Goal: Feedback & Contribution: Submit feedback/report problem

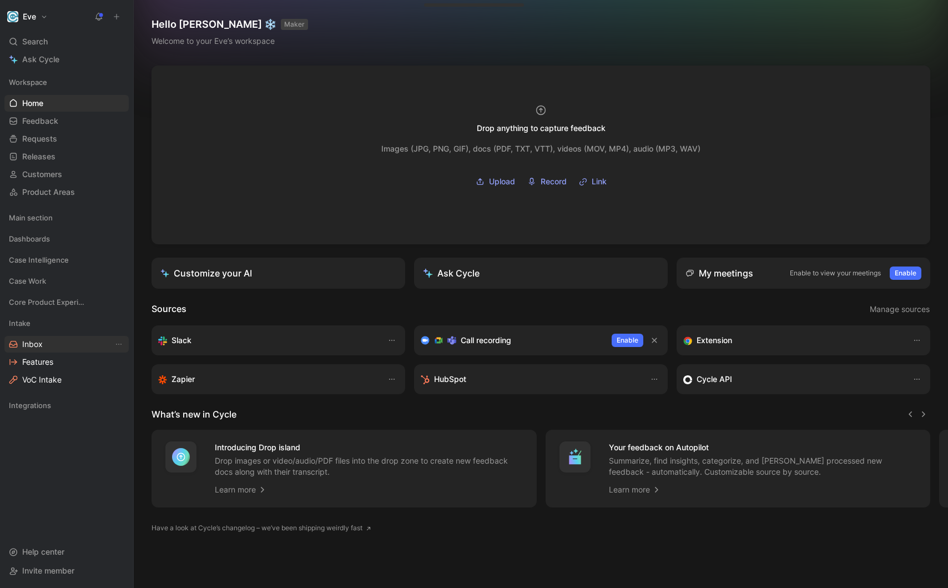
click at [44, 350] on link "Inbox" at bounding box center [66, 344] width 124 height 17
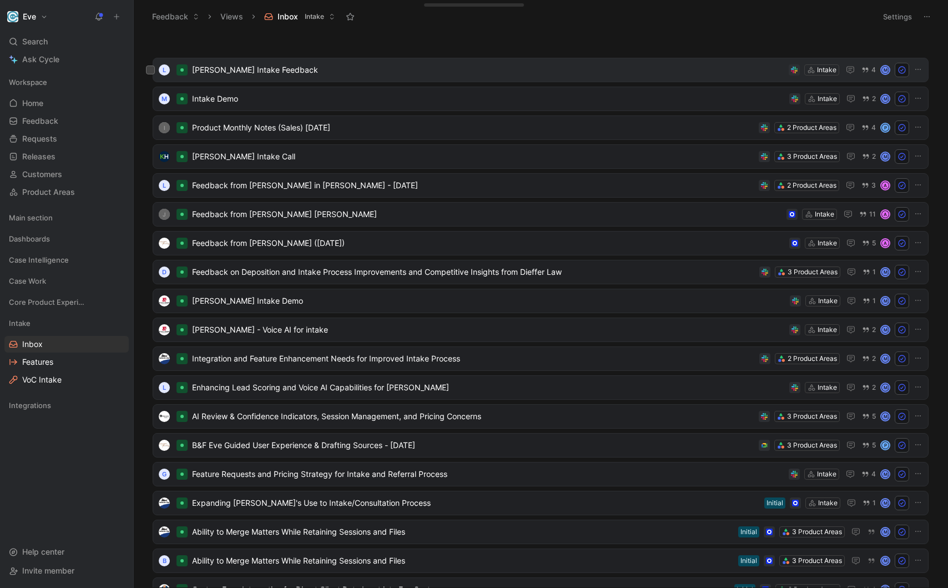
click at [288, 73] on span "[PERSON_NAME] Intake Feedback" at bounding box center [488, 69] width 592 height 13
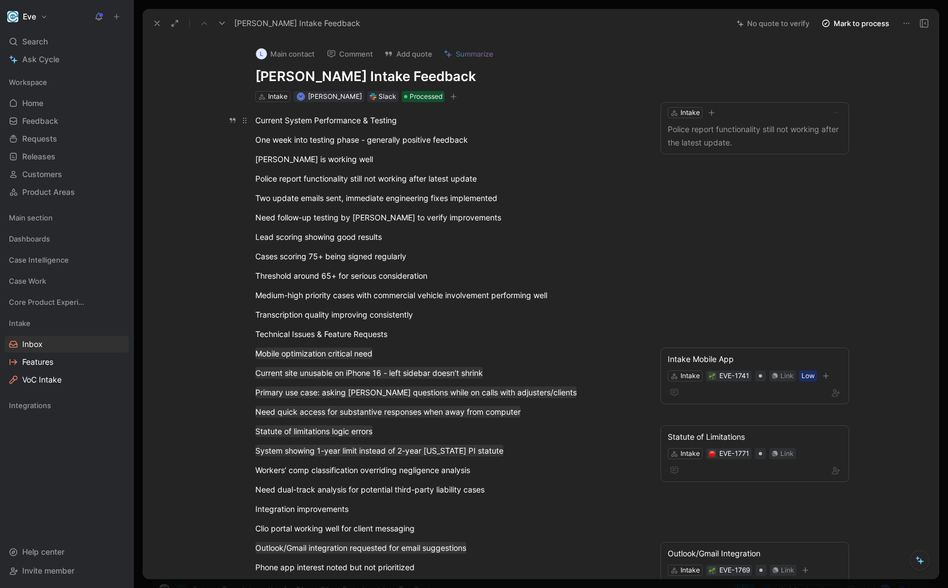
click at [355, 124] on div "Current System Performance & Testing" at bounding box center [447, 120] width 384 height 12
click at [433, 127] on p "Current System Performance & Testing" at bounding box center [447, 120] width 426 height 18
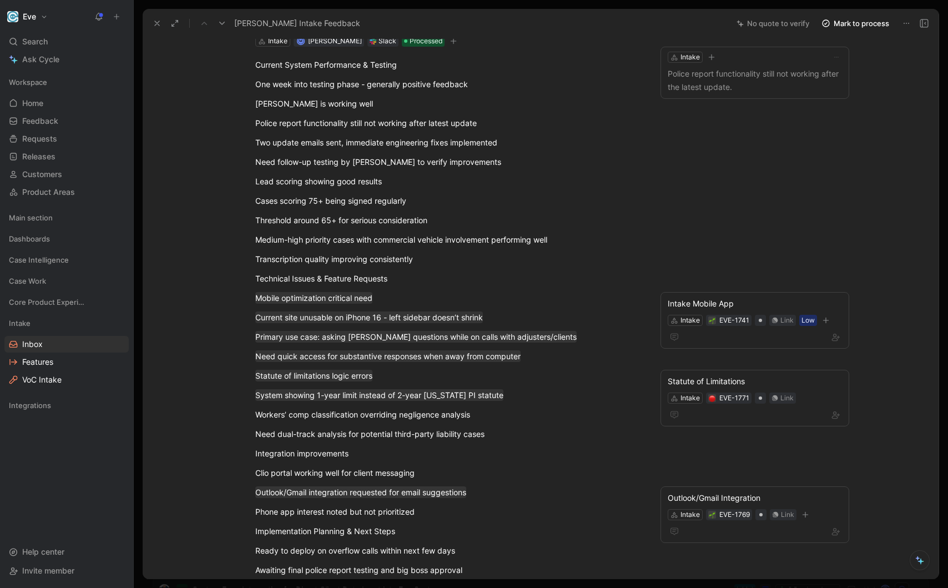
scroll to position [45, 0]
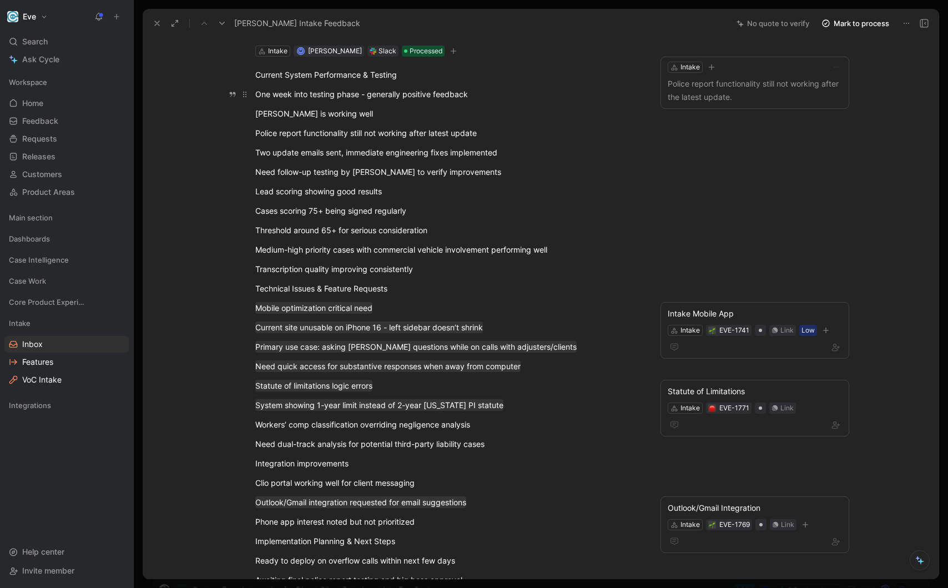
click at [474, 93] on div "One week into testing phase - generally positive feedback" at bounding box center [447, 94] width 384 height 12
click at [396, 117] on div "[PERSON_NAME] is working well" at bounding box center [447, 114] width 384 height 12
drag, startPoint x: 479, startPoint y: 95, endPoint x: 153, endPoint y: 95, distance: 325.7
click at [153, 95] on div "L Main contact Comment Add quote Summarize [PERSON_NAME] Intake Feedback Intake…" at bounding box center [541, 308] width 796 height 541
click at [216, 79] on button "Quote" at bounding box center [211, 88] width 39 height 18
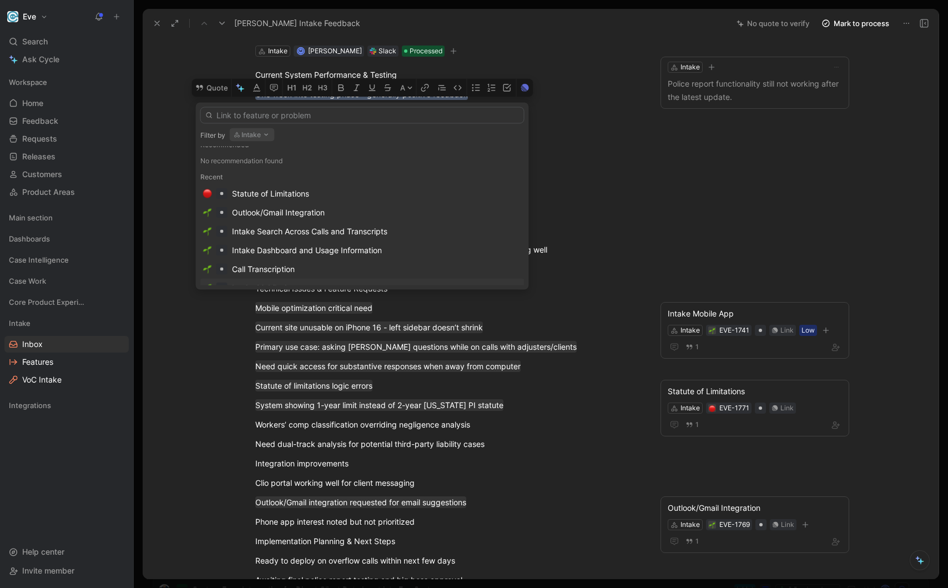
scroll to position [0, 0]
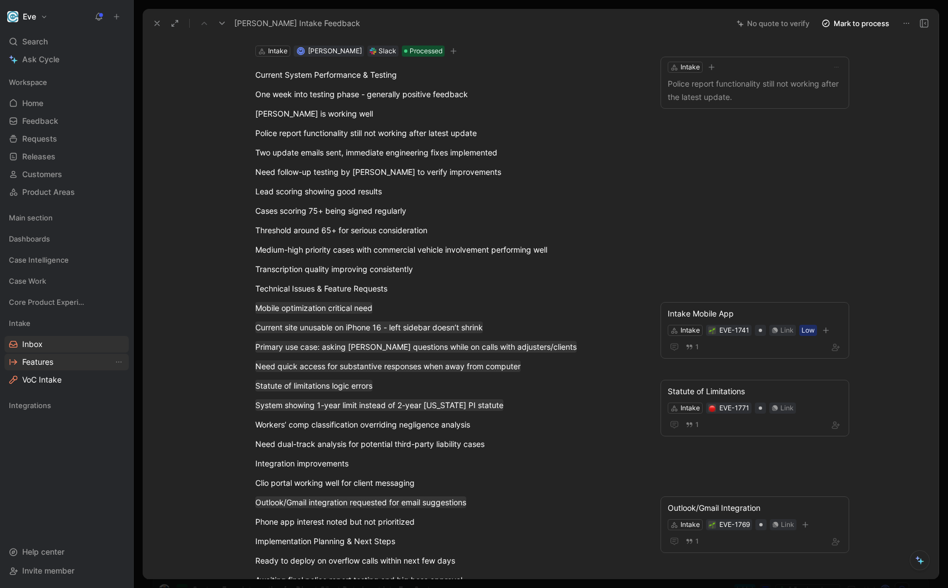
click at [44, 361] on span "Features" at bounding box center [37, 361] width 31 height 11
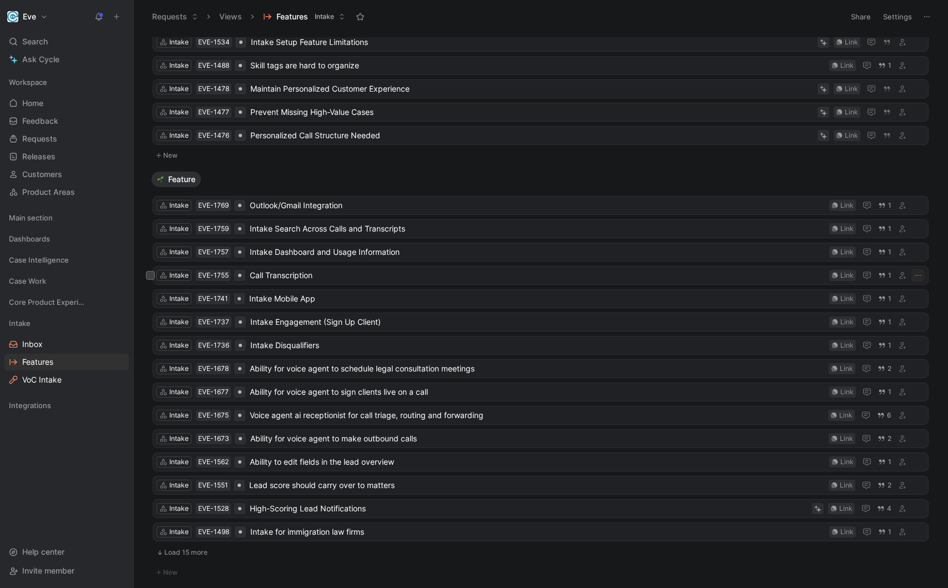
scroll to position [104, 0]
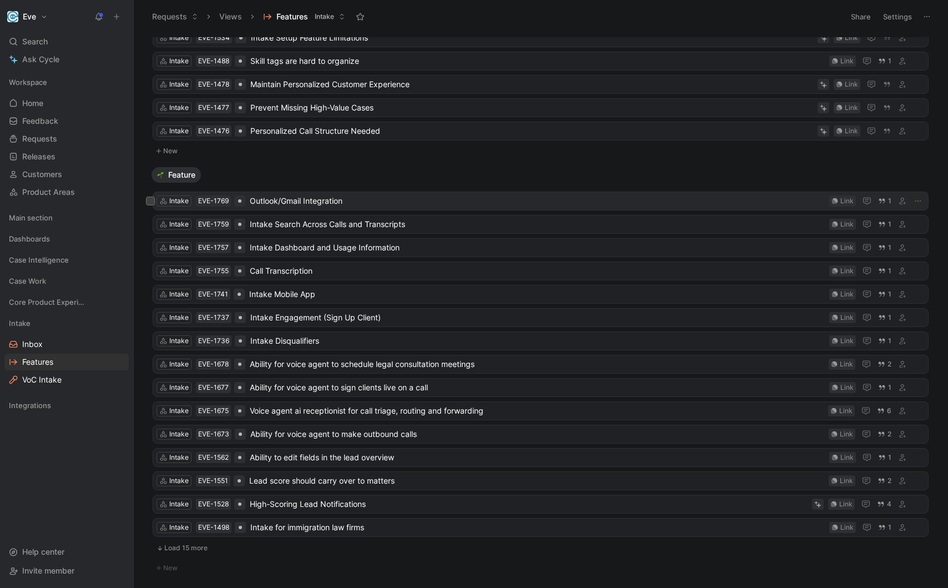
click at [323, 200] on span "Outlook/Gmail Integration" at bounding box center [537, 200] width 575 height 13
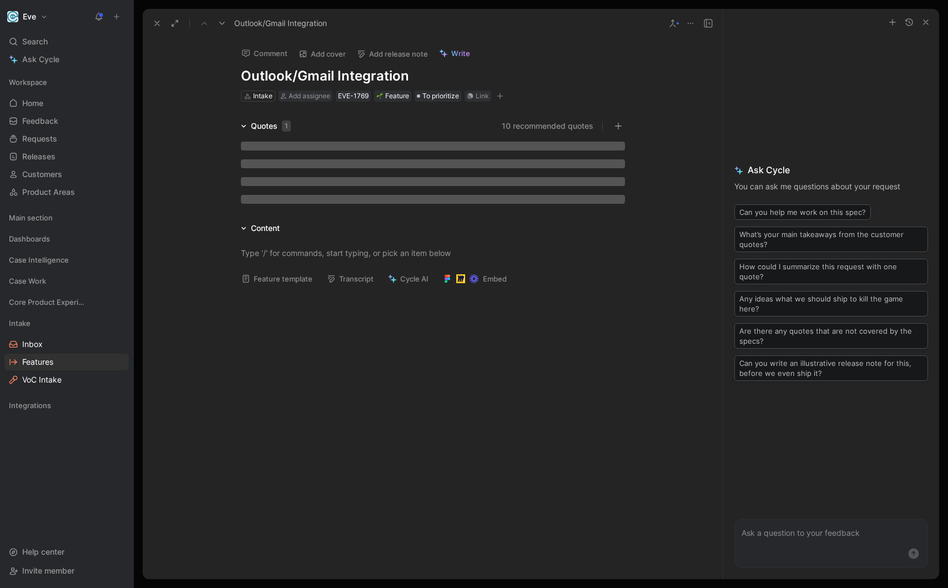
click at [337, 79] on h1 "Outlook/Gmail Integration" at bounding box center [433, 76] width 384 height 18
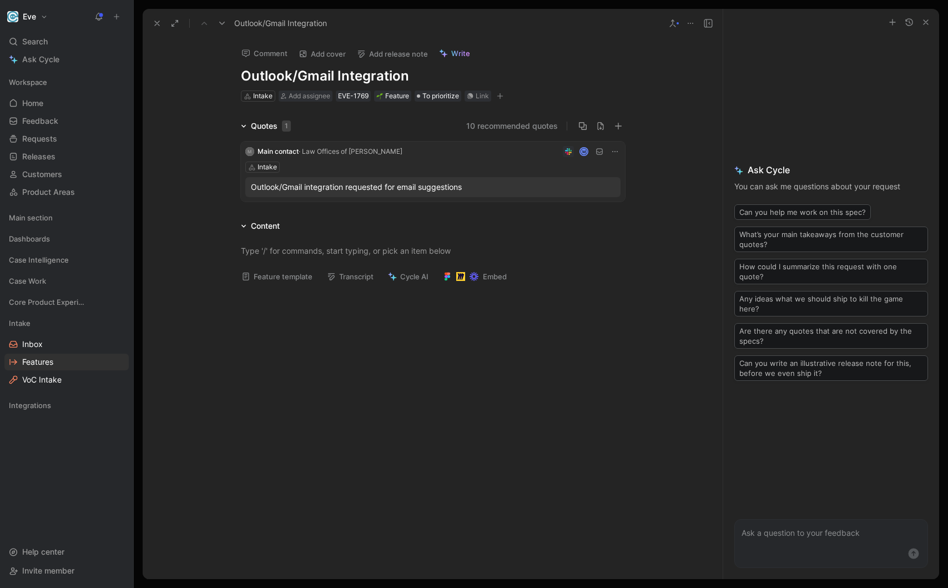
drag, startPoint x: 332, startPoint y: 74, endPoint x: 203, endPoint y: 73, distance: 129.3
click at [203, 73] on div "Comment Add cover Add release note Write Outlook/Gmail Integration Intake Add a…" at bounding box center [433, 308] width 580 height 541
click at [287, 250] on div at bounding box center [433, 251] width 384 height 12
click at [367, 334] on div at bounding box center [433, 357] width 580 height 176
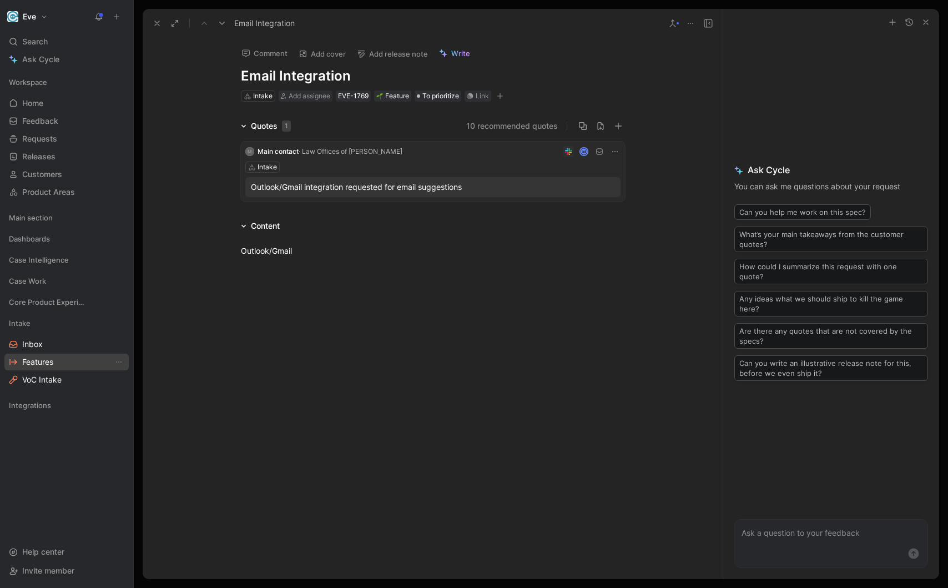
click at [74, 358] on link "Features" at bounding box center [66, 361] width 124 height 17
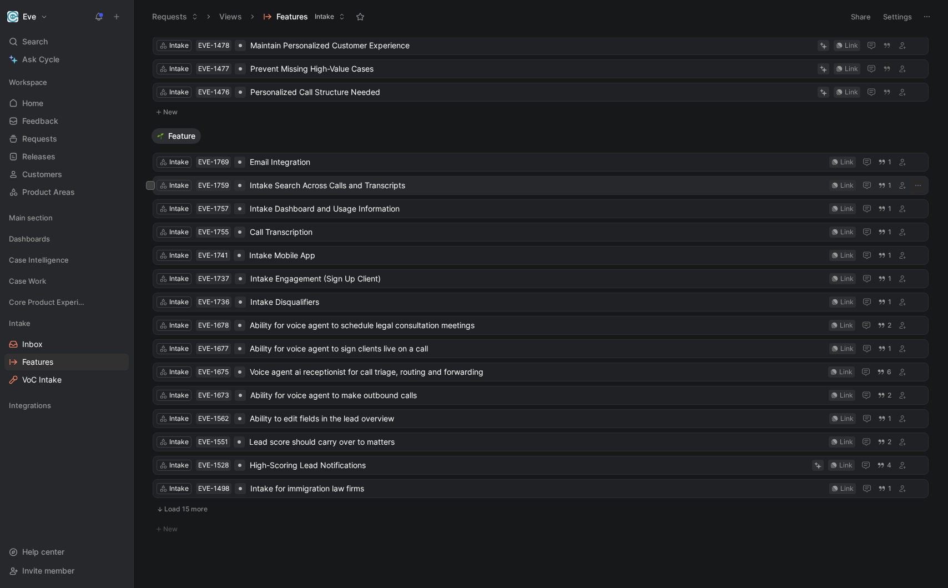
scroll to position [147, 0]
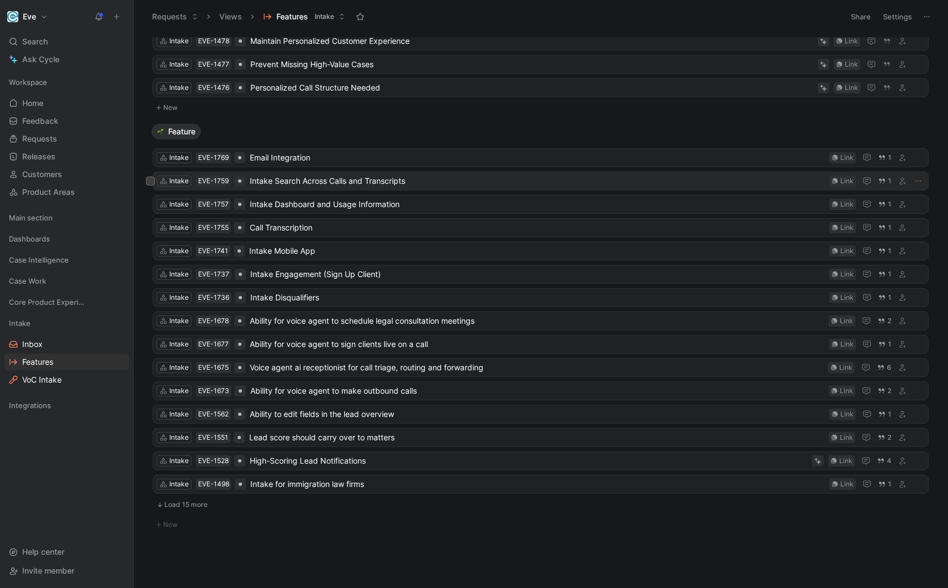
click at [369, 184] on span "Intake Search Across Calls and Transcripts" at bounding box center [537, 180] width 575 height 13
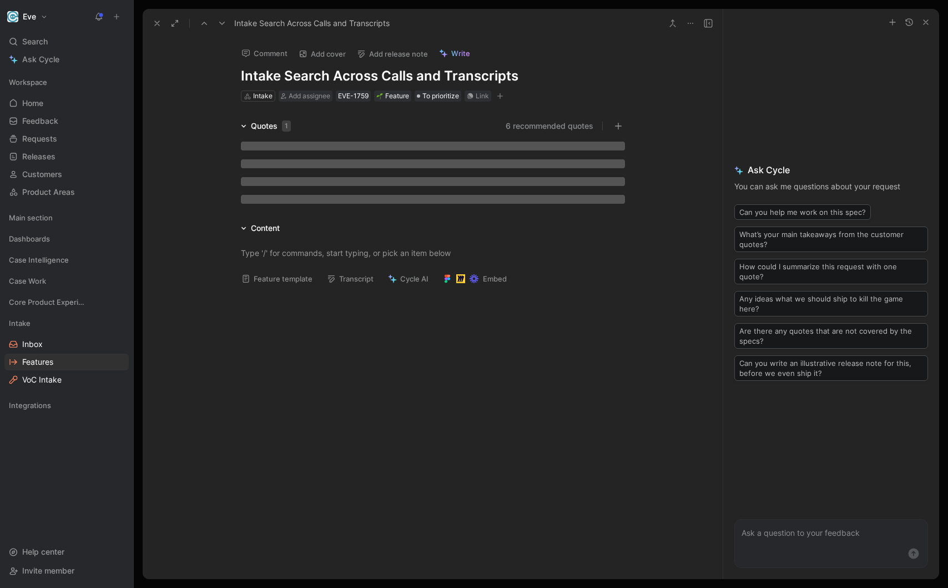
click at [337, 74] on h1 "Intake Search Across Calls and Transcripts" at bounding box center [433, 76] width 384 height 18
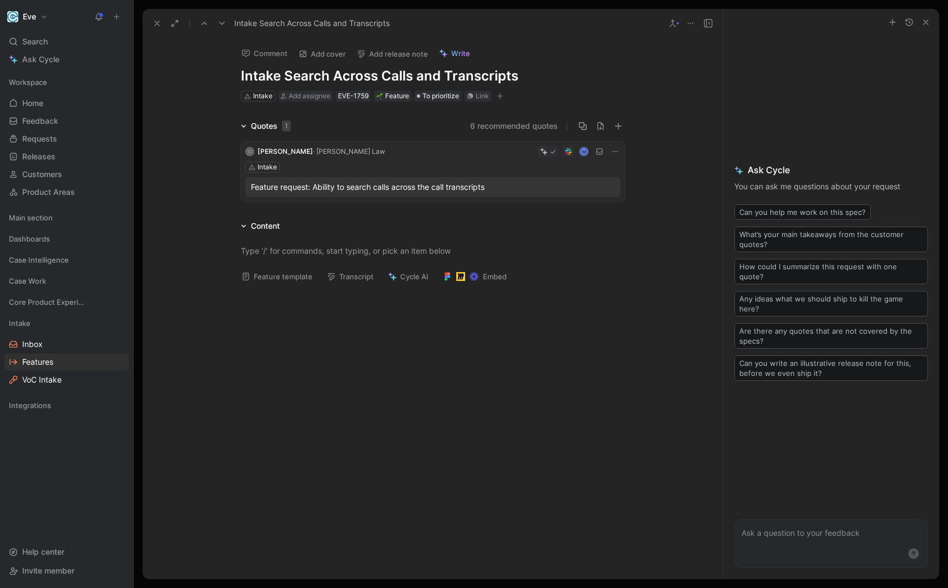
drag, startPoint x: 282, startPoint y: 76, endPoint x: 216, endPoint y: 78, distance: 66.6
click at [216, 78] on div "Comment Add cover Add release note Write Intake Search Across Calls and Transcr…" at bounding box center [433, 308] width 580 height 541
click at [357, 247] on div at bounding box center [433, 251] width 384 height 12
click at [612, 146] on button at bounding box center [614, 151] width 11 height 11
click at [45, 365] on span "Features" at bounding box center [37, 361] width 31 height 11
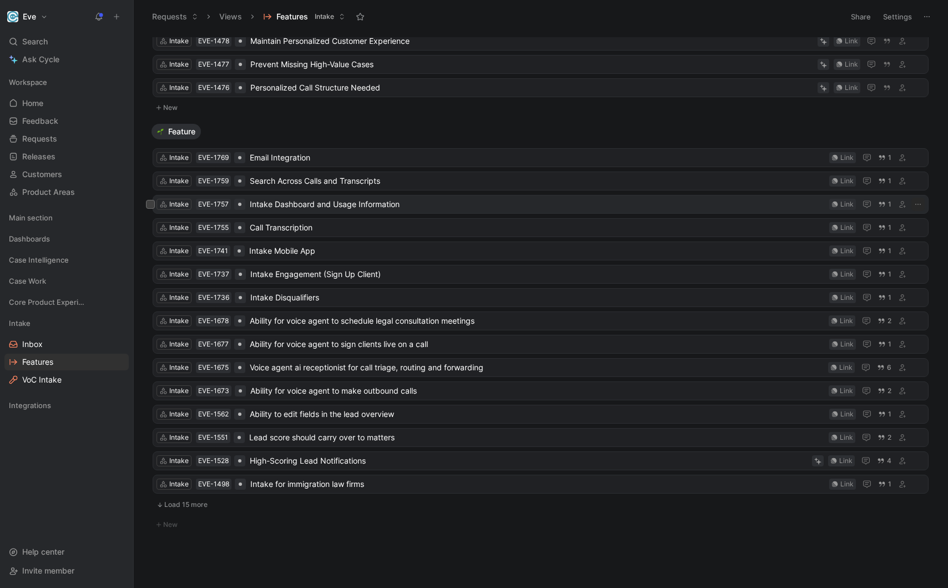
click at [327, 206] on span "Intake Dashboard and Usage Information" at bounding box center [537, 204] width 575 height 13
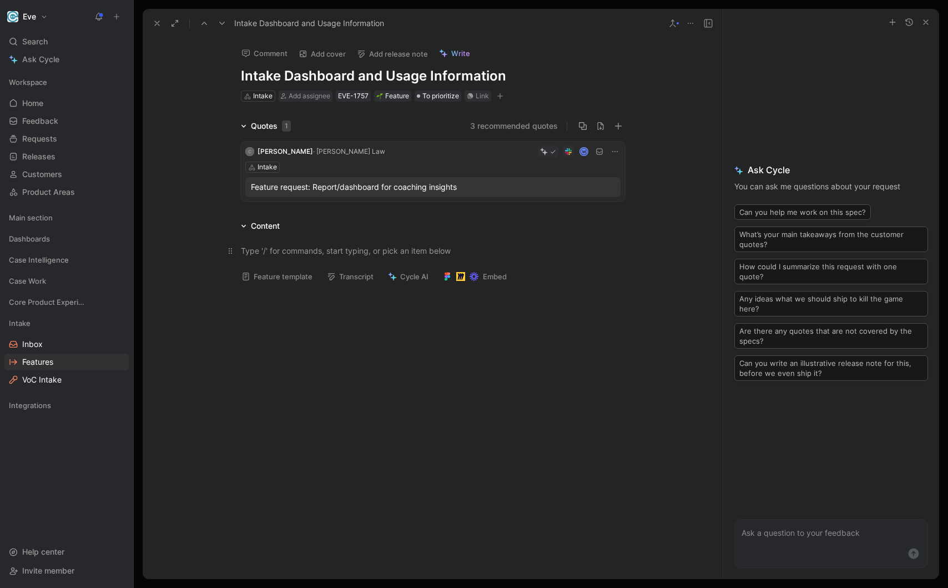
click at [345, 256] on div at bounding box center [433, 251] width 384 height 12
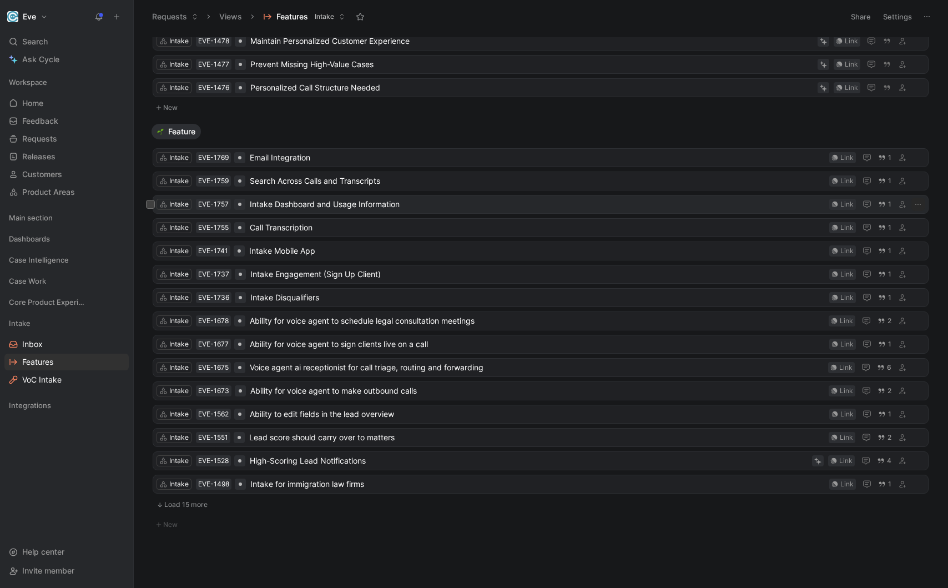
click at [361, 207] on span "Intake Dashboard and Usage Information" at bounding box center [537, 204] width 575 height 13
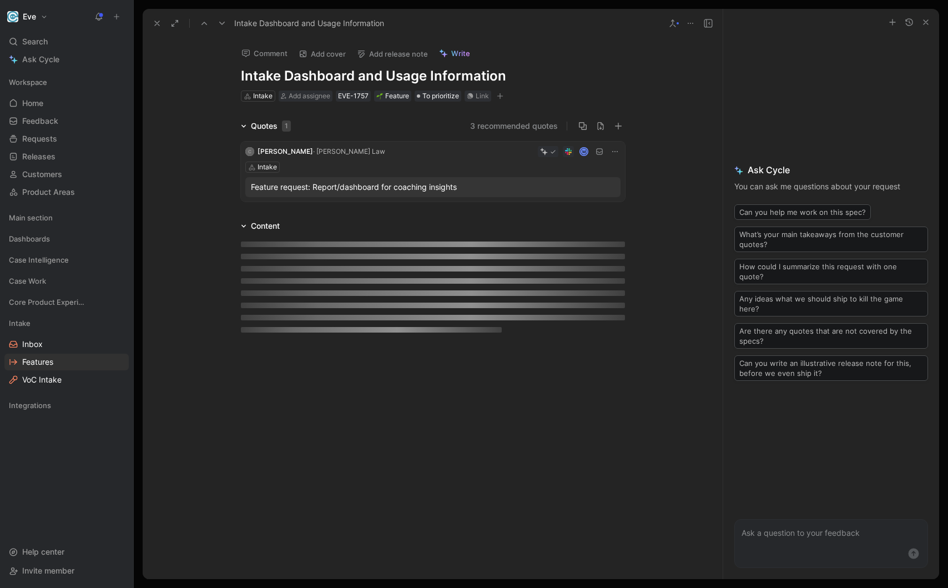
click at [368, 78] on h1 "Intake Dashboard and Usage Information" at bounding box center [433, 76] width 384 height 18
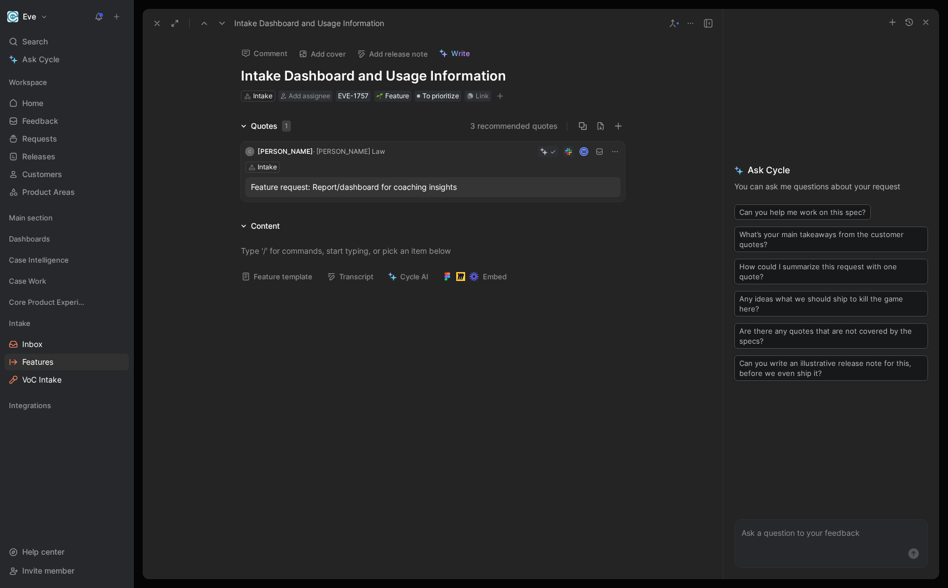
drag, startPoint x: 357, startPoint y: 77, endPoint x: 596, endPoint y: 77, distance: 239.1
click at [596, 77] on h1 "Intake Dashboard and Usage Information" at bounding box center [433, 76] width 384 height 18
click at [395, 258] on p at bounding box center [433, 250] width 426 height 18
paste div
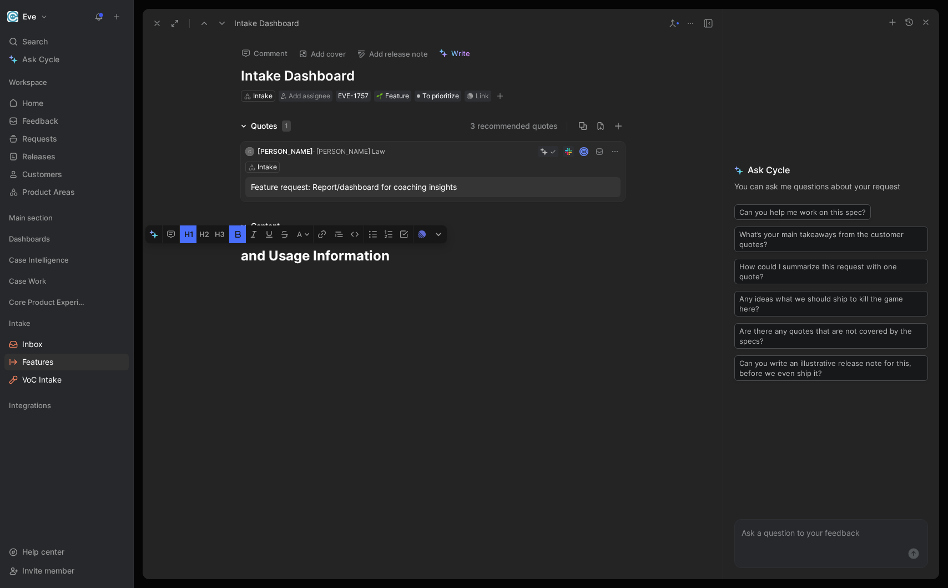
drag, startPoint x: 266, startPoint y: 255, endPoint x: 203, endPoint y: 255, distance: 62.7
click at [203, 255] on div "and Usage Information" at bounding box center [433, 255] width 580 height 47
click at [49, 353] on div "Intake Inbox Features VoC Intake" at bounding box center [66, 351] width 124 height 73
click at [47, 365] on span "Features" at bounding box center [37, 361] width 31 height 11
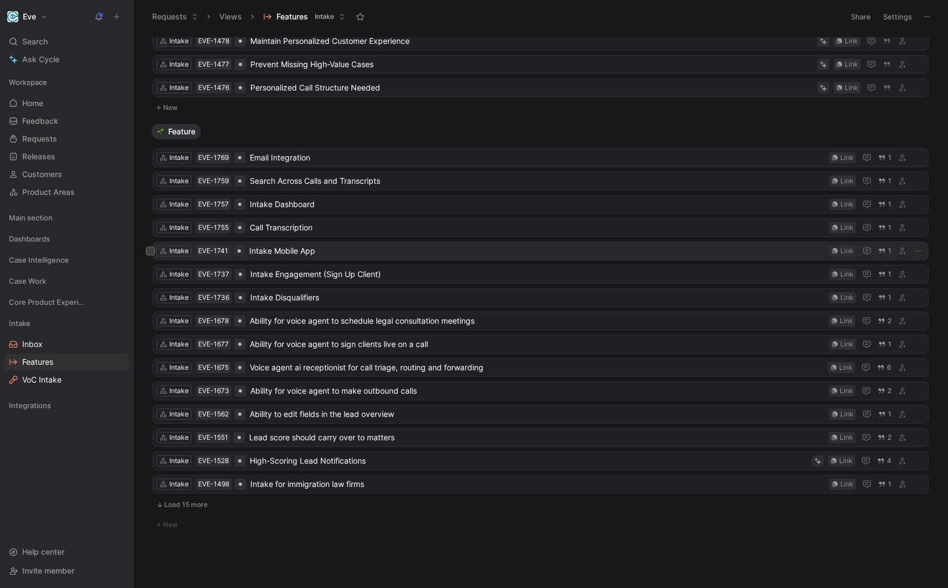
click at [309, 251] on span "Intake Mobile App" at bounding box center [536, 250] width 575 height 13
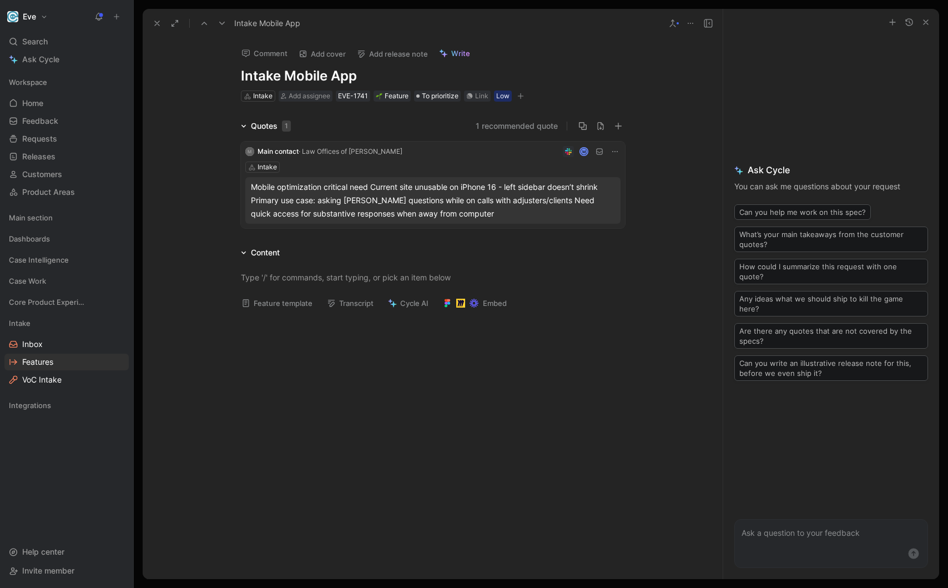
click at [284, 77] on h1 "Intake Mobile App" at bounding box center [433, 76] width 384 height 18
drag, startPoint x: 284, startPoint y: 73, endPoint x: 173, endPoint y: 73, distance: 111.0
click at [173, 73] on div "Comment Add cover Add release note Write Intake Mobile App Intake Add assignee …" at bounding box center [433, 308] width 580 height 541
click at [289, 282] on div at bounding box center [433, 277] width 384 height 12
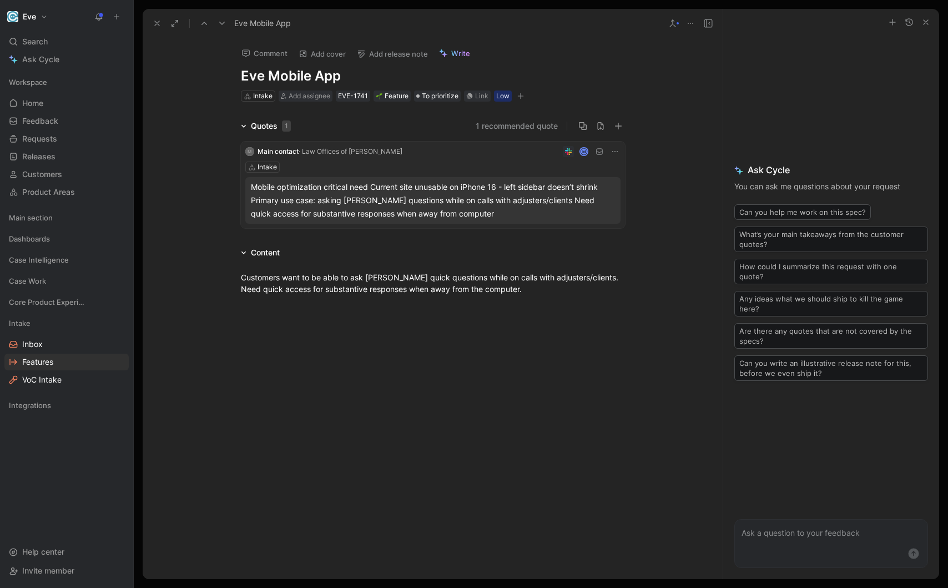
click at [691, 26] on icon at bounding box center [690, 23] width 9 height 9
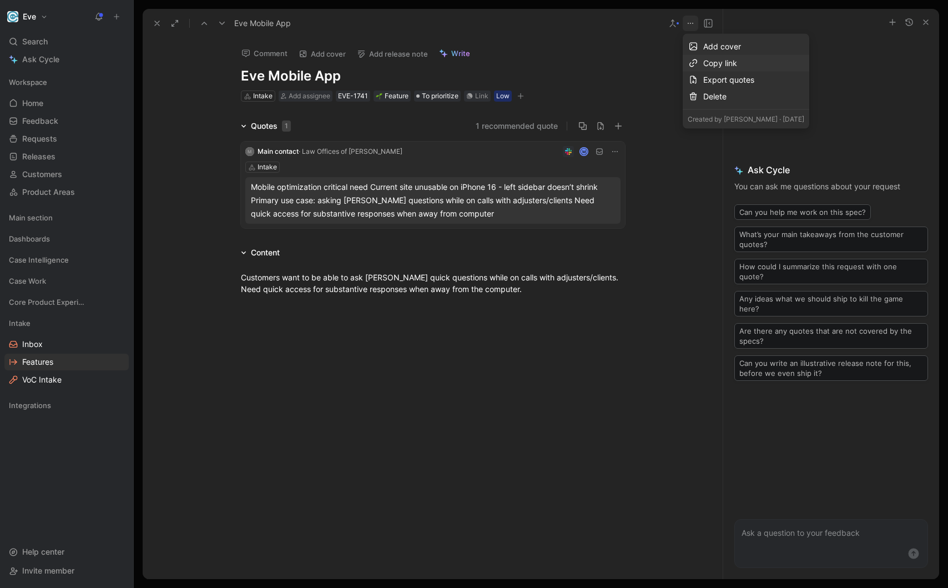
click at [706, 62] on div "Copy link" at bounding box center [753, 63] width 101 height 13
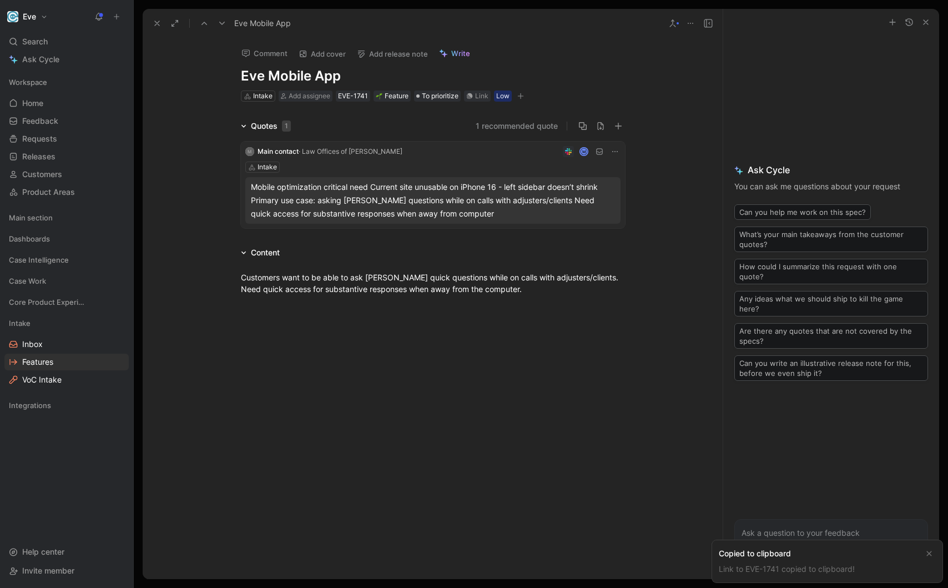
click at [529, 343] on div at bounding box center [433, 395] width 580 height 176
click at [43, 360] on span "Features" at bounding box center [37, 361] width 31 height 11
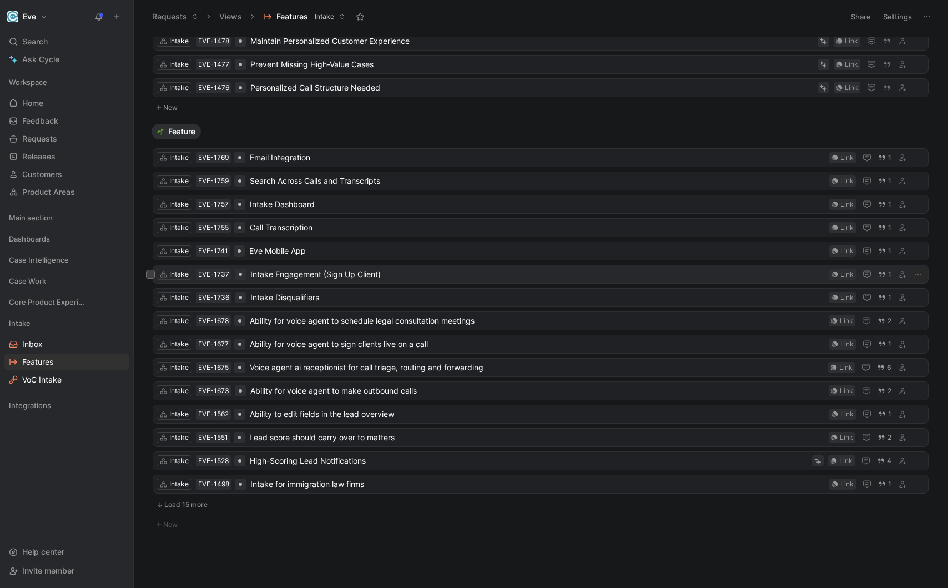
click at [326, 277] on span "Intake Engagement (Sign Up Client)" at bounding box center [537, 273] width 574 height 13
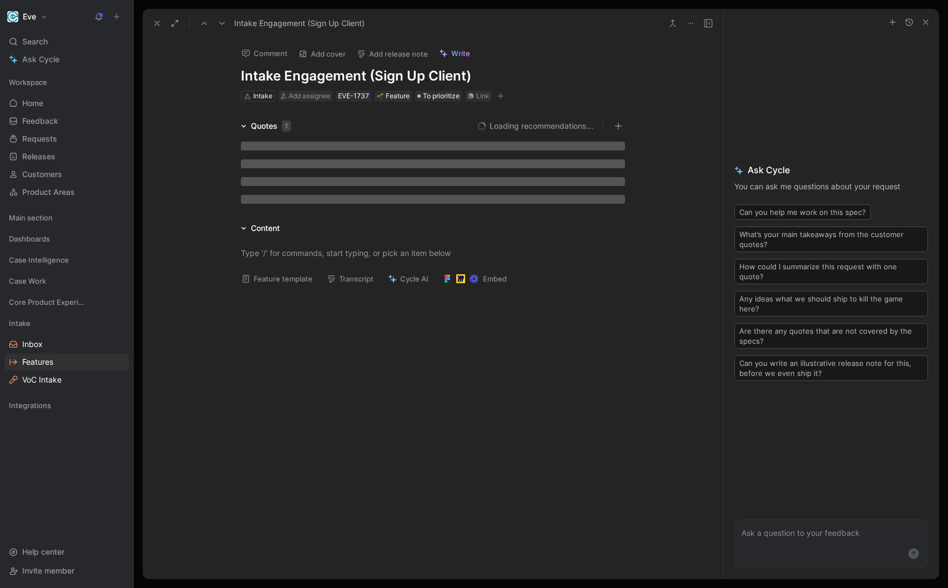
click at [339, 76] on h1 "Intake Engagement (Sign Up Client)" at bounding box center [433, 76] width 384 height 18
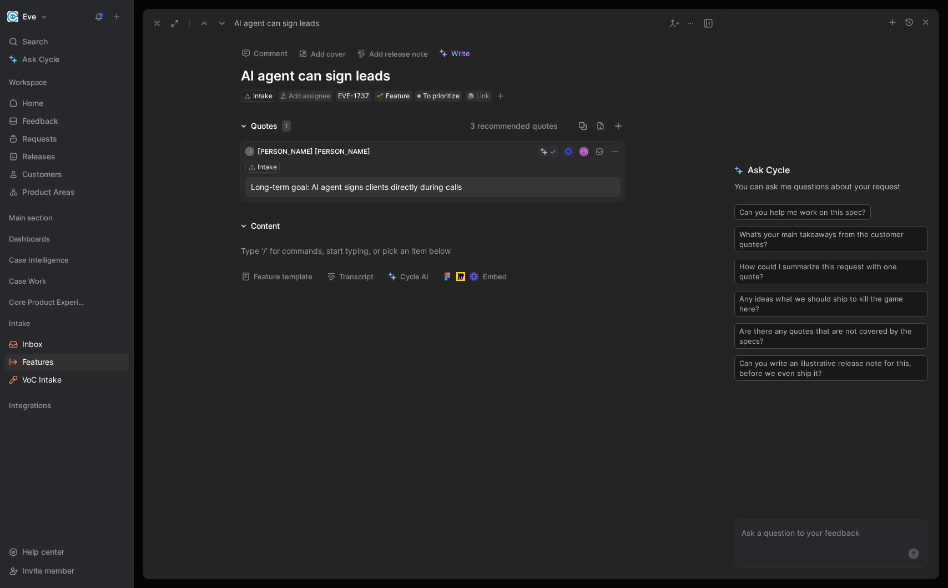
click at [293, 73] on h1 "AI agent can sign leads" at bounding box center [433, 76] width 384 height 18
click at [308, 249] on div at bounding box center [433, 251] width 384 height 12
click at [50, 361] on span "Features" at bounding box center [37, 361] width 31 height 11
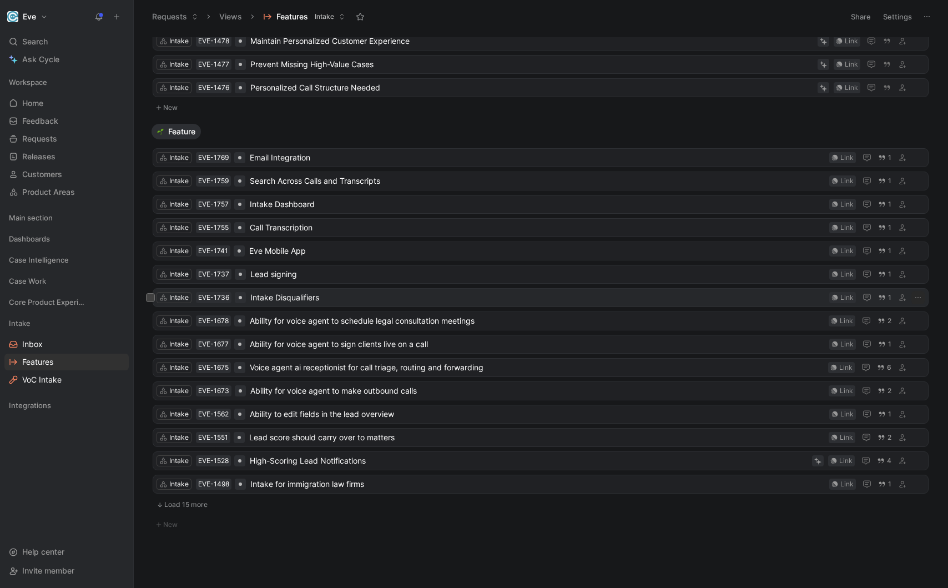
click at [302, 300] on span "Intake Disqualifiers" at bounding box center [537, 297] width 574 height 13
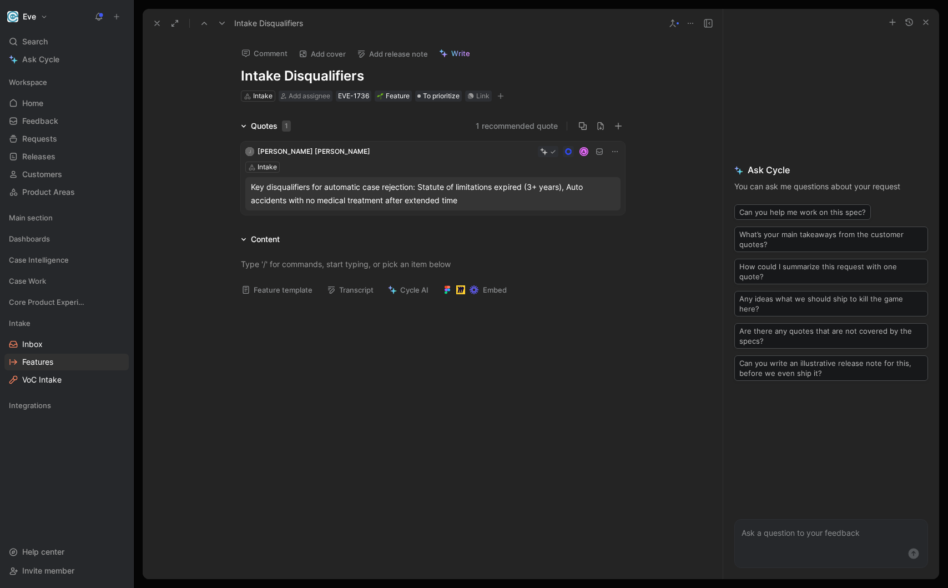
click at [365, 74] on h1 "Intake Disqualifiers" at bounding box center [433, 76] width 384 height 18
click at [386, 76] on h1 "Intake Disqualifiers" at bounding box center [433, 76] width 384 height 18
click at [379, 78] on h1 "Intake Disqualifiers" at bounding box center [433, 76] width 384 height 18
click at [275, 78] on h1 "Intake Disqualifiers" at bounding box center [433, 76] width 384 height 18
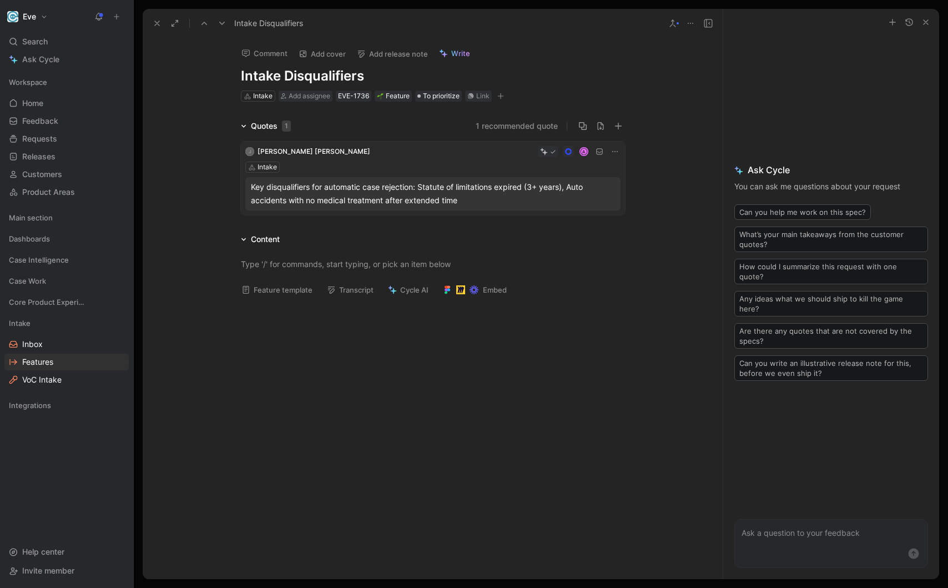
click at [367, 78] on h1 "Intake Disqualifiers" at bounding box center [433, 76] width 384 height 18
click at [307, 78] on h1 "Automatic lead" at bounding box center [433, 76] width 384 height 18
click at [375, 78] on h1 "Automated lead" at bounding box center [433, 76] width 384 height 18
click at [24, 364] on span "Features" at bounding box center [37, 361] width 31 height 11
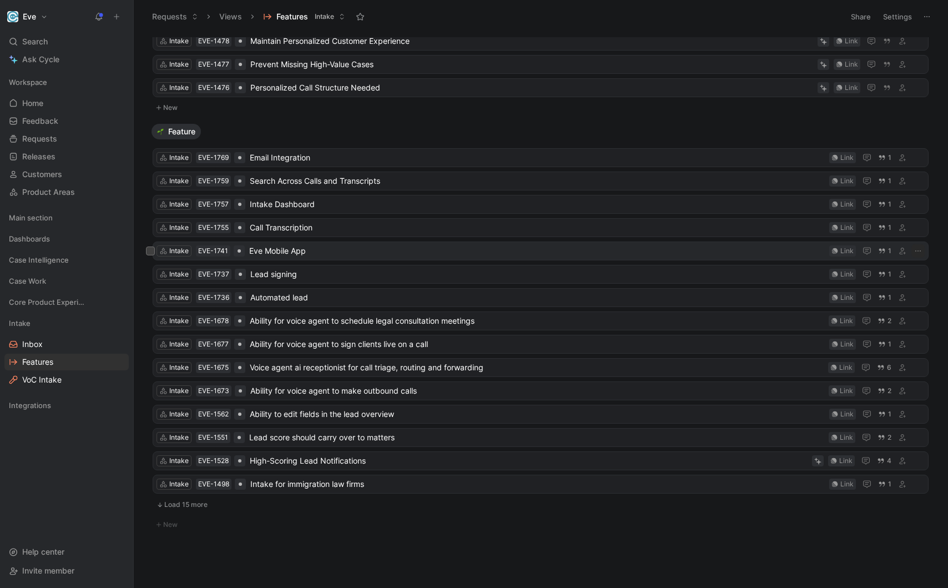
click at [297, 255] on span "Eve Mobile App" at bounding box center [536, 250] width 575 height 13
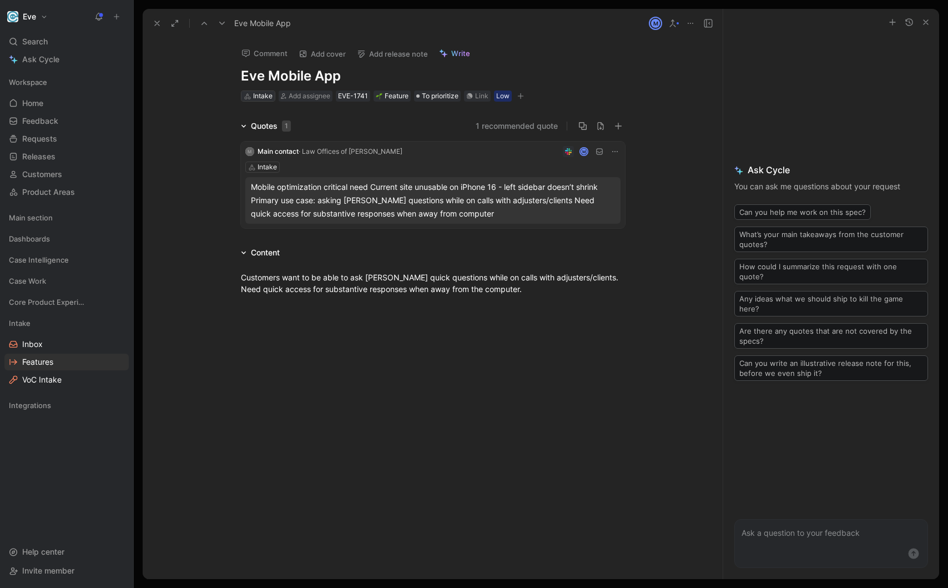
click at [265, 100] on div "Intake" at bounding box center [262, 95] width 19 height 11
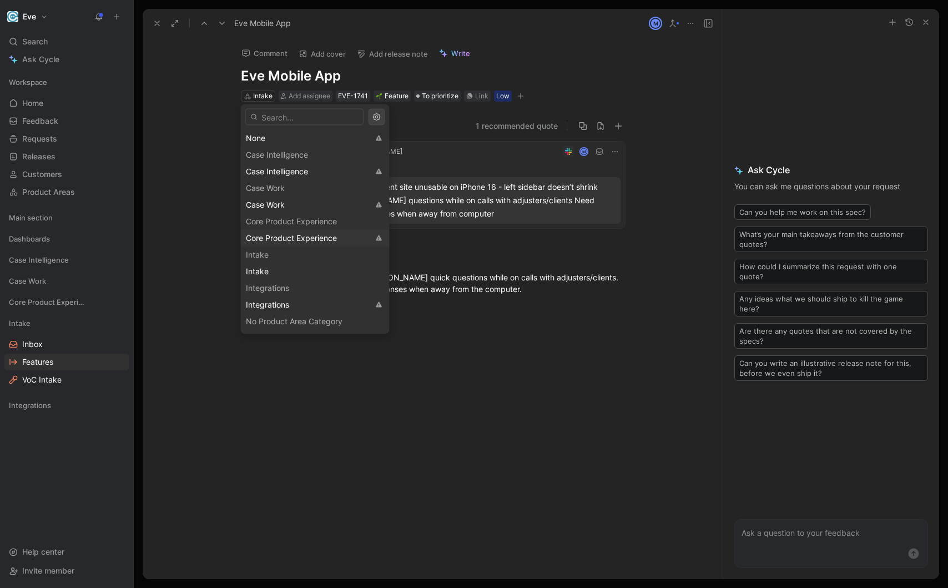
click at [287, 234] on span "Core Product Experience" at bounding box center [291, 237] width 91 height 9
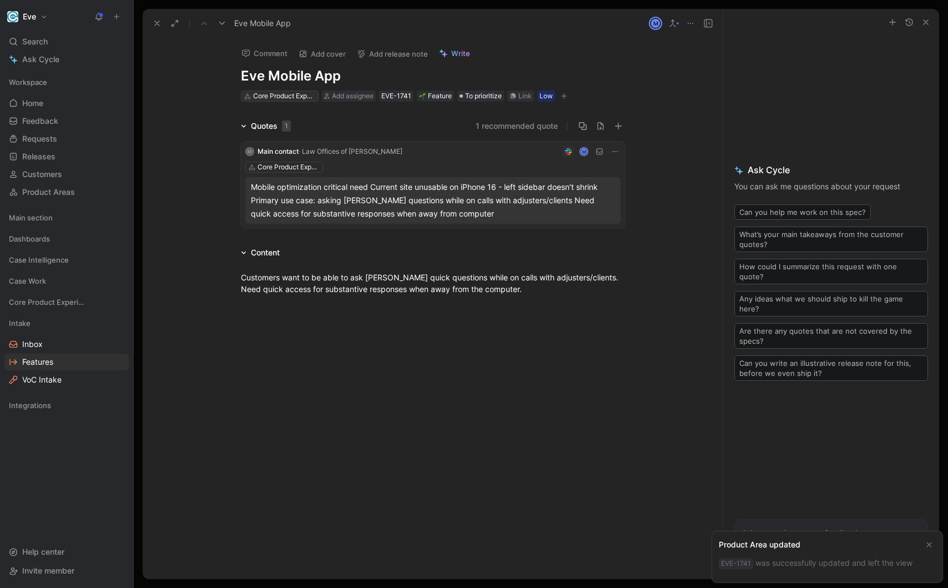
click at [293, 98] on div "Core Product Experience" at bounding box center [284, 95] width 62 height 11
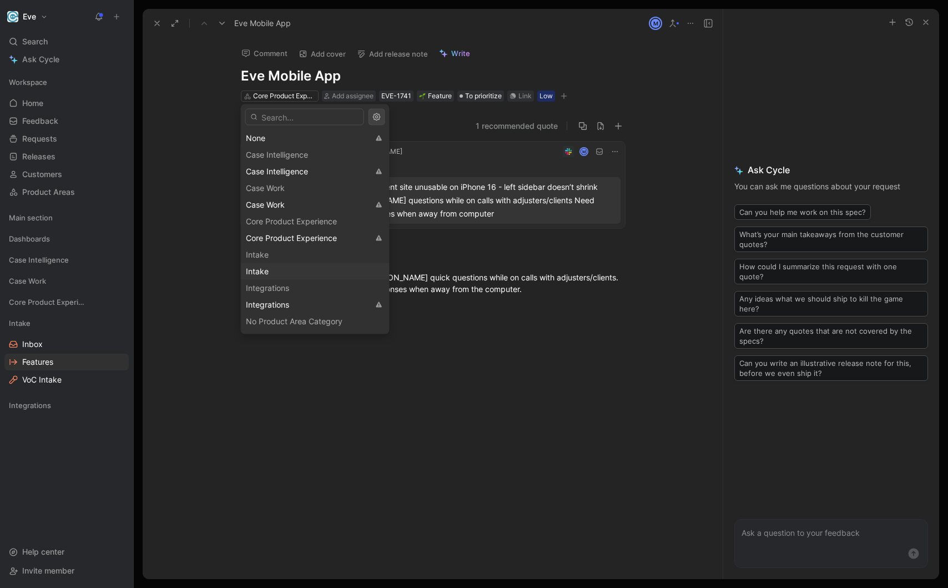
click at [325, 273] on div "Intake" at bounding box center [315, 271] width 139 height 13
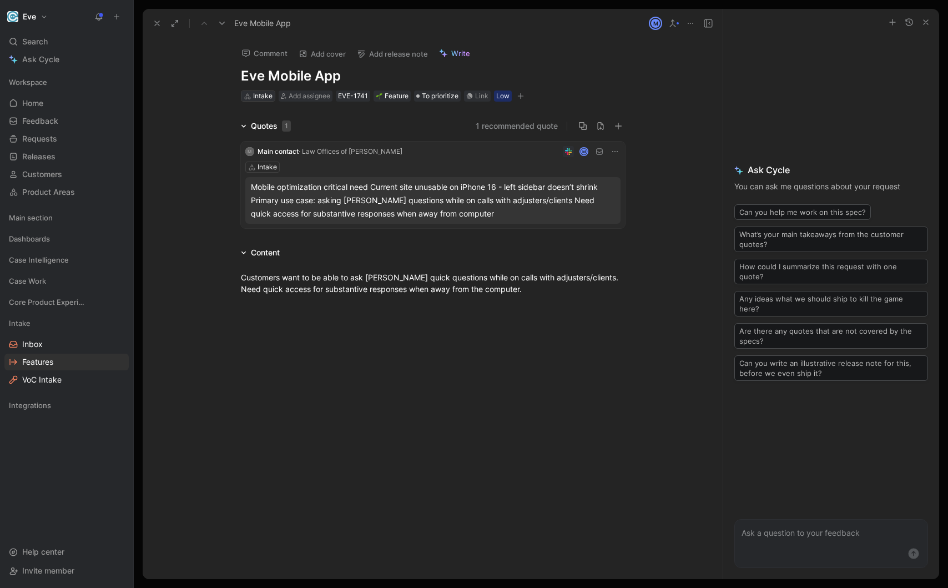
click at [261, 95] on div "Intake" at bounding box center [262, 95] width 19 height 11
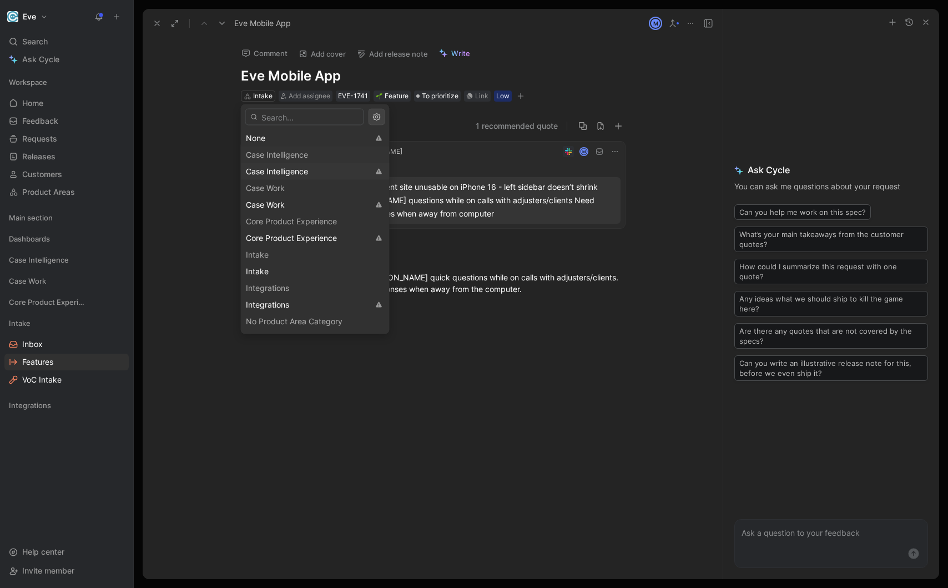
click at [282, 171] on span "Case Intelligence" at bounding box center [277, 170] width 62 height 9
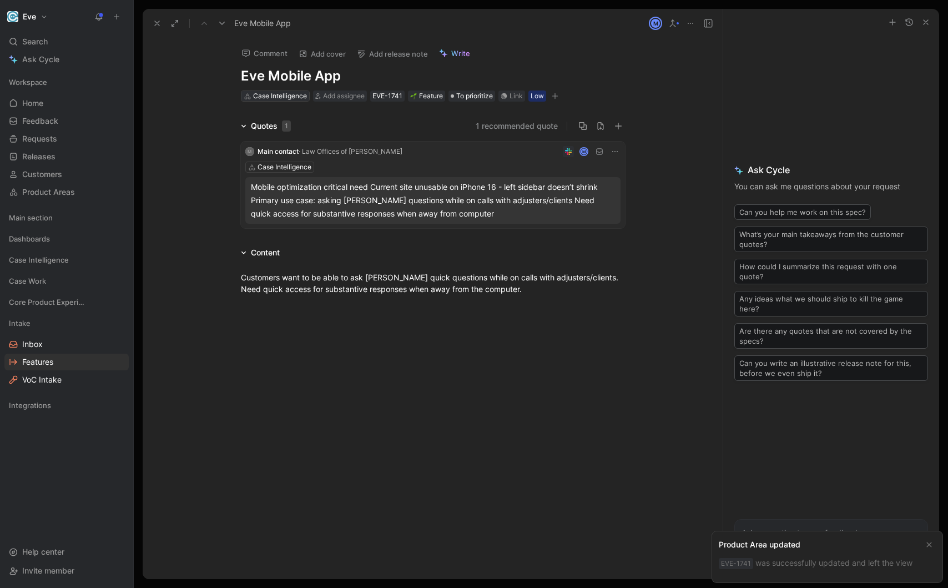
click at [264, 96] on div "Case Intelligence" at bounding box center [280, 95] width 54 height 11
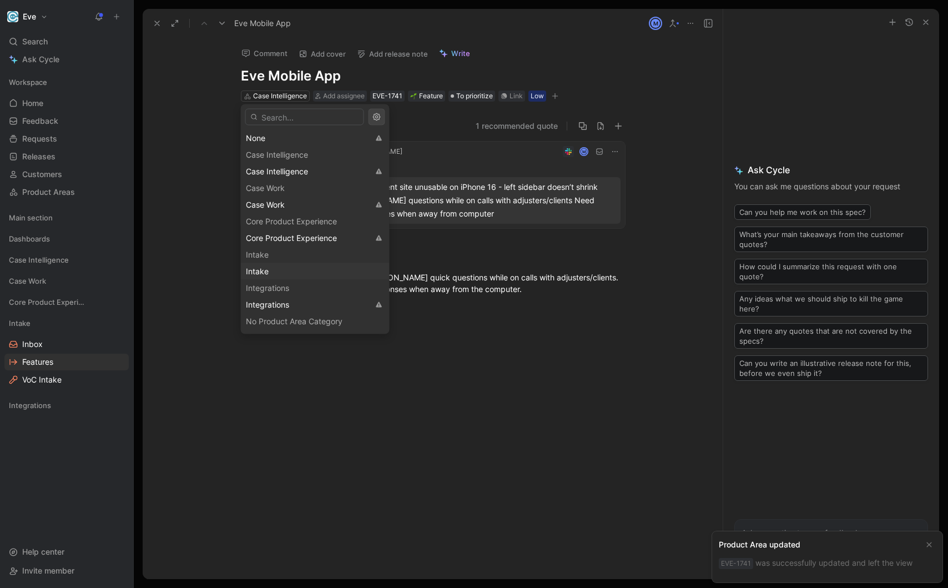
click at [282, 270] on div "Intake" at bounding box center [315, 271] width 139 height 13
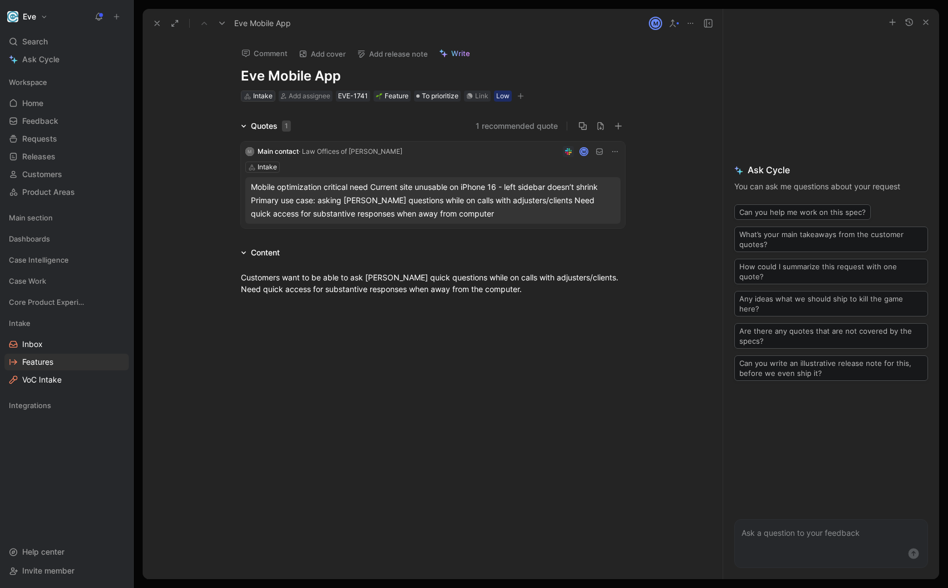
click at [242, 100] on div "Intake" at bounding box center [258, 96] width 34 height 10
click at [261, 98] on div "Intake" at bounding box center [262, 95] width 19 height 11
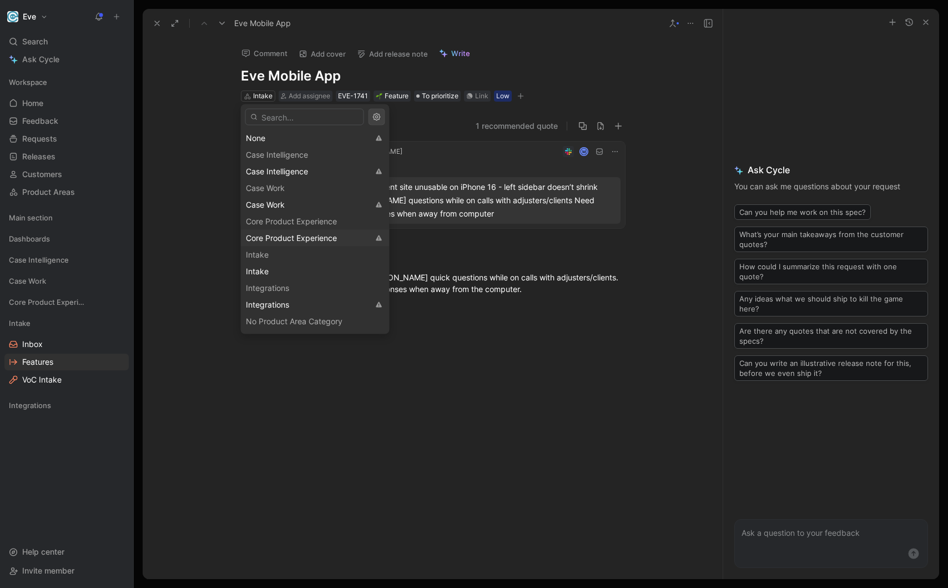
click at [315, 241] on span "Core Product Experience" at bounding box center [291, 237] width 91 height 9
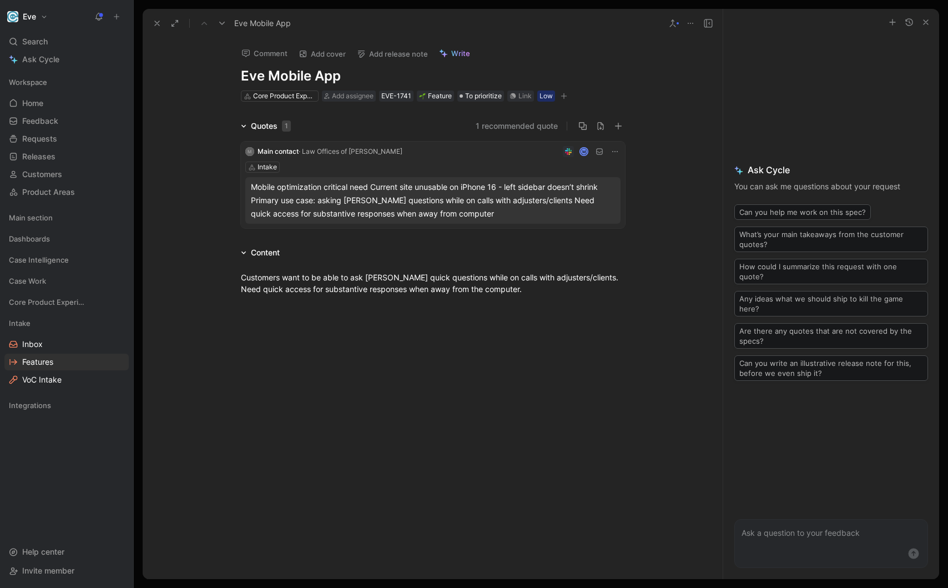
click at [355, 342] on div at bounding box center [433, 395] width 580 height 176
click at [48, 339] on link "Inbox" at bounding box center [66, 344] width 124 height 17
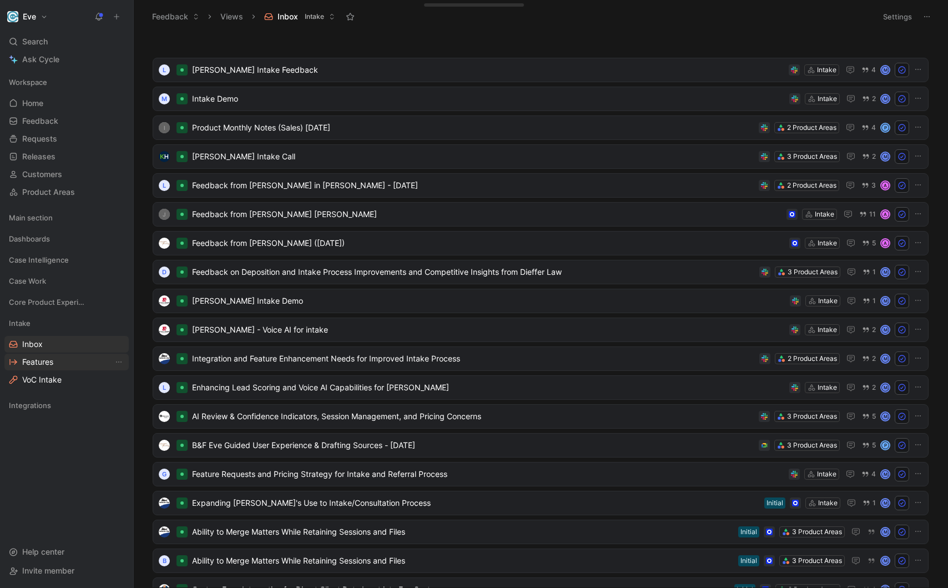
click at [26, 361] on span "Features" at bounding box center [37, 361] width 31 height 11
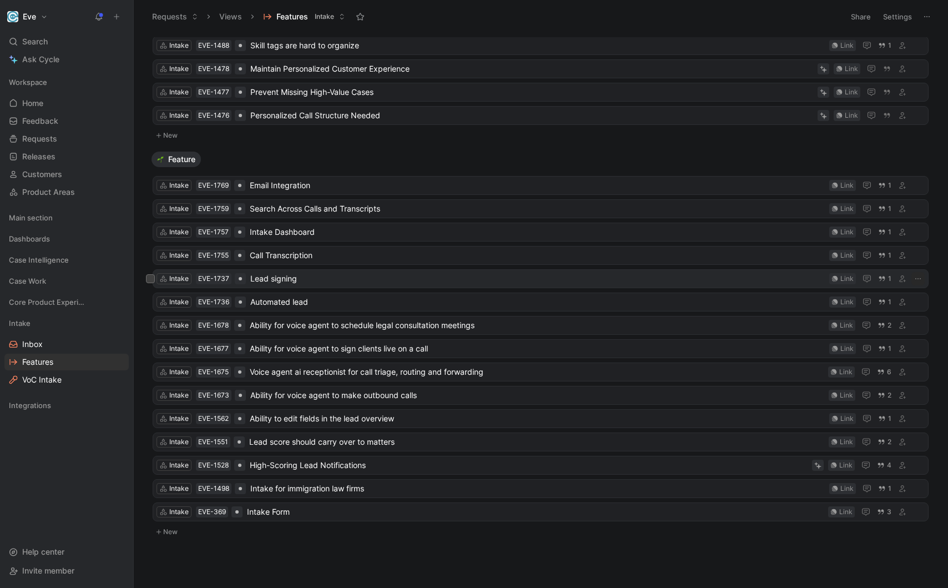
scroll to position [126, 0]
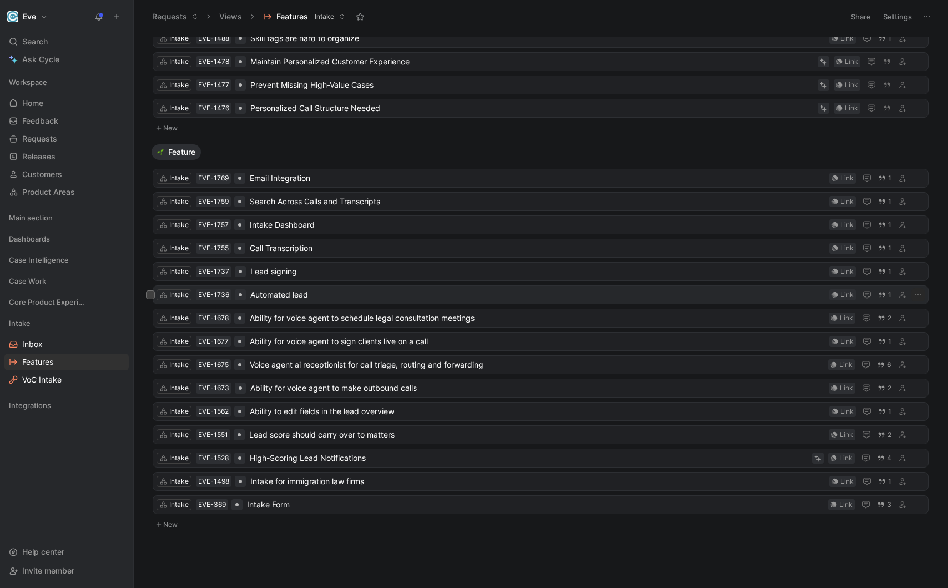
click at [324, 301] on div "Intake EVE-1736 Automated lead Link 1" at bounding box center [541, 294] width 776 height 19
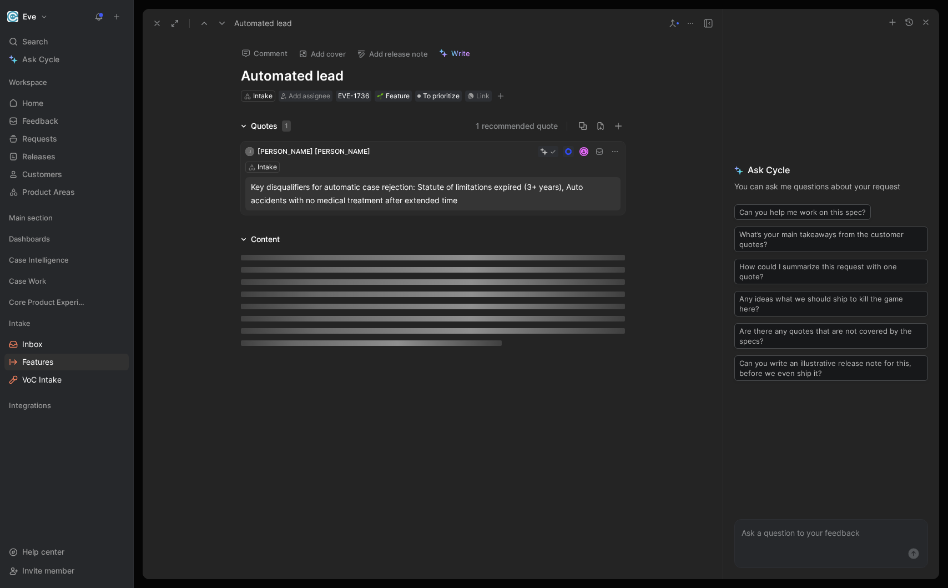
click at [371, 70] on h1 "Automated lead" at bounding box center [433, 76] width 384 height 18
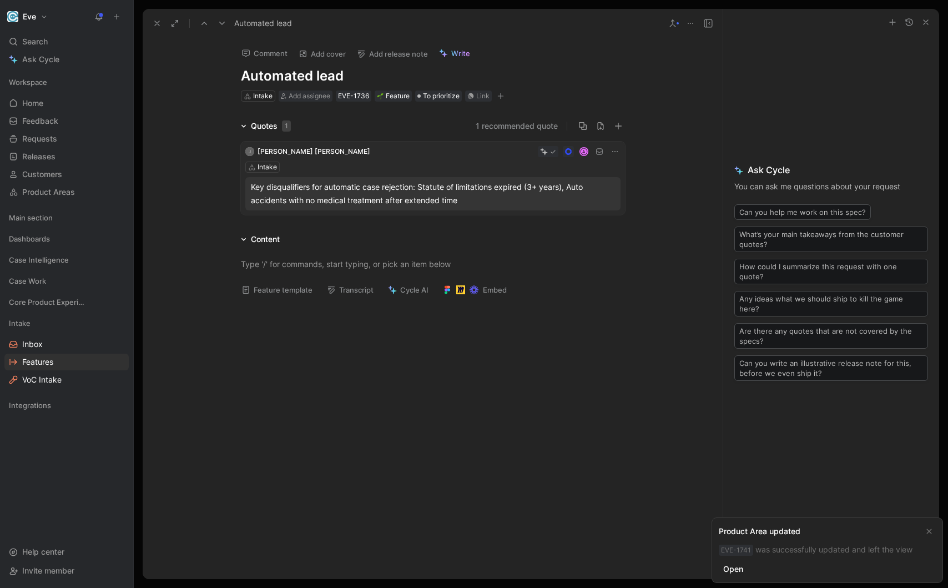
click at [371, 70] on h1 "Automated lead" at bounding box center [433, 76] width 384 height 18
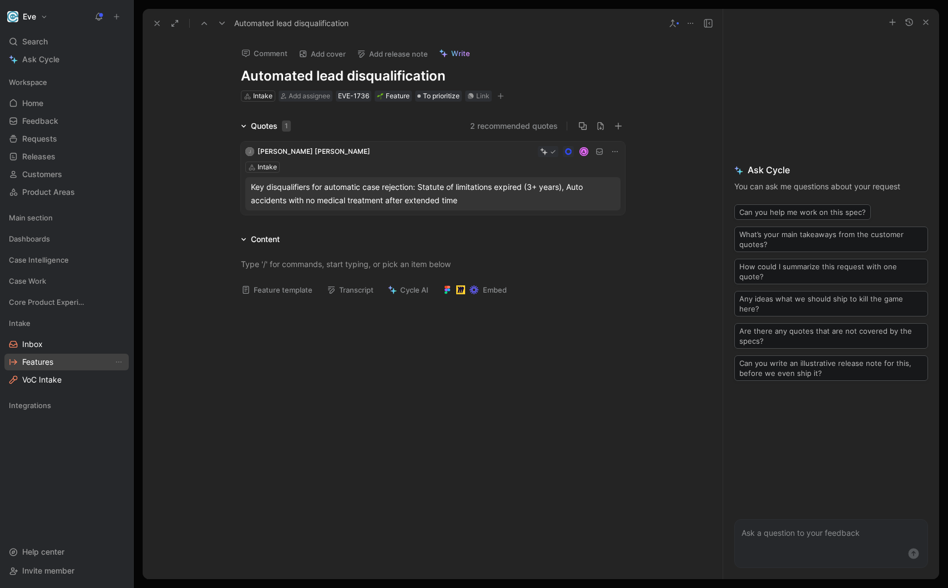
click at [55, 363] on link "Features" at bounding box center [66, 361] width 124 height 17
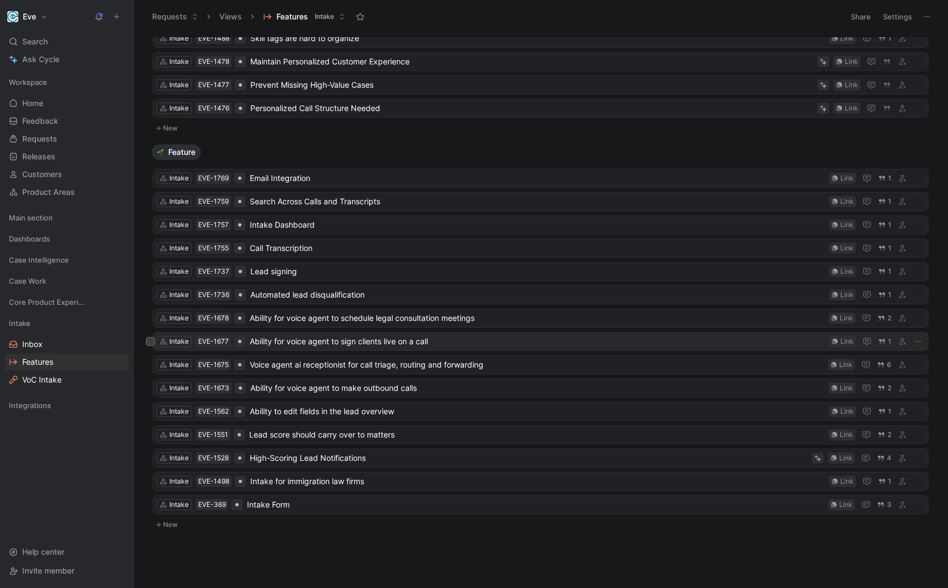
click at [418, 342] on span "Ability for voice agent to sign clients live on a call" at bounding box center [537, 341] width 575 height 13
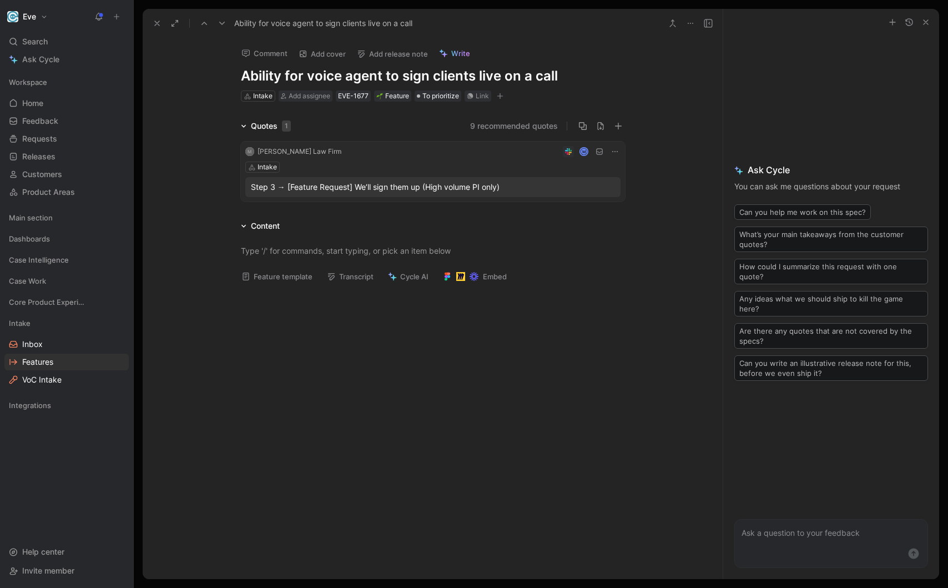
click at [378, 158] on div "M [PERSON_NAME] Law Firm M Intake Step 3 → [Feature Request] We’ll sign them up…" at bounding box center [433, 171] width 384 height 60
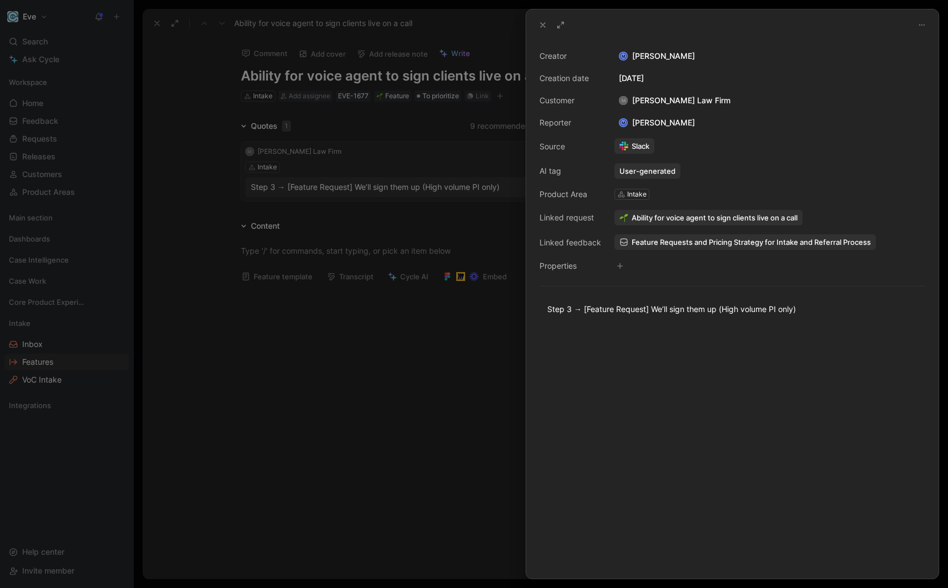
click at [646, 215] on span "Ability for voice agent to sign clients live on a call" at bounding box center [714, 217] width 166 height 10
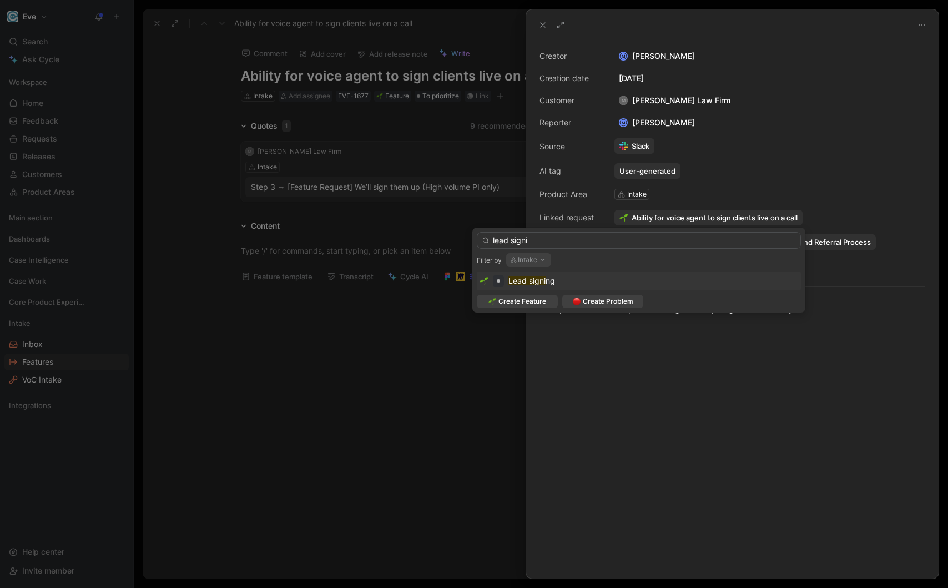
type input "lead signi"
click at [550, 281] on span "ng" at bounding box center [549, 280] width 9 height 9
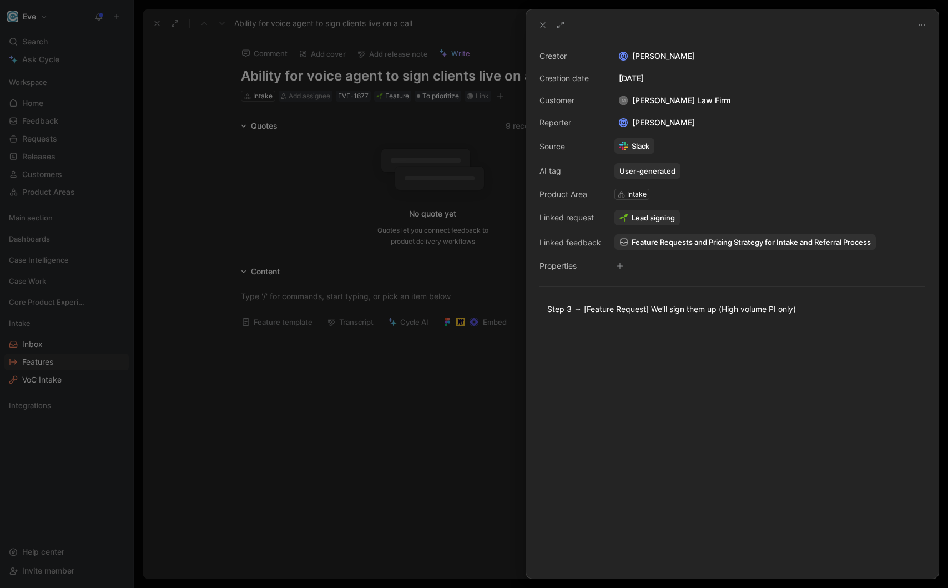
click at [438, 337] on div at bounding box center [474, 294] width 948 height 588
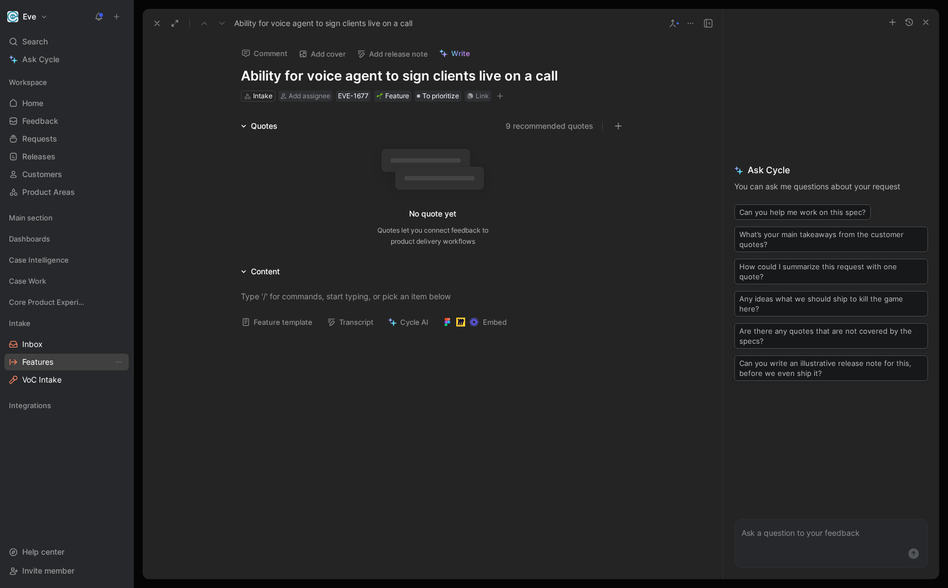
click at [37, 361] on span "Features" at bounding box center [37, 361] width 31 height 11
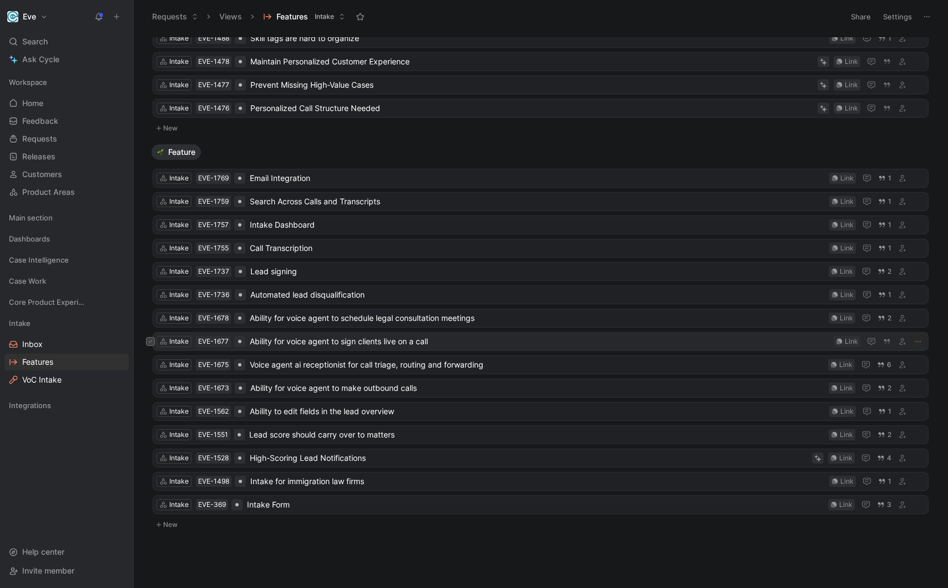
click at [152, 342] on icon at bounding box center [150, 341] width 4 height 4
click at [622, 564] on icon "button" at bounding box center [619, 563] width 9 height 9
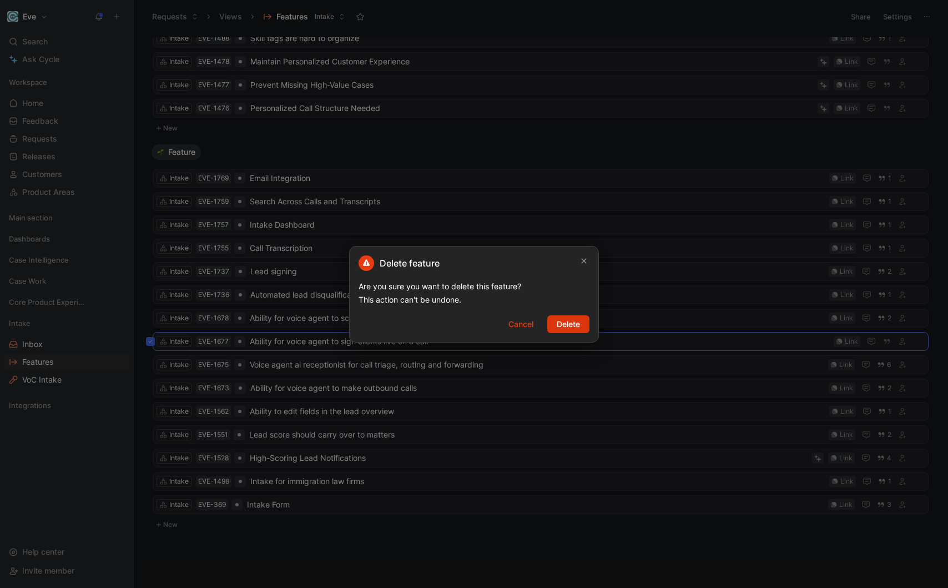
click at [575, 329] on span "Delete" at bounding box center [567, 323] width 23 height 13
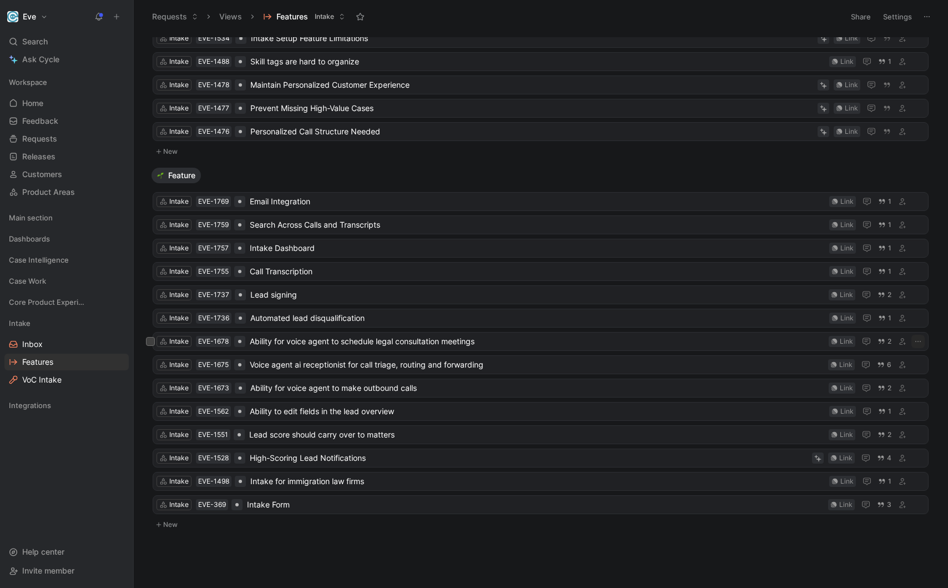
scroll to position [103, 0]
click at [383, 347] on span "Ability for voice agent to schedule legal consultation meetings" at bounding box center [537, 341] width 574 height 13
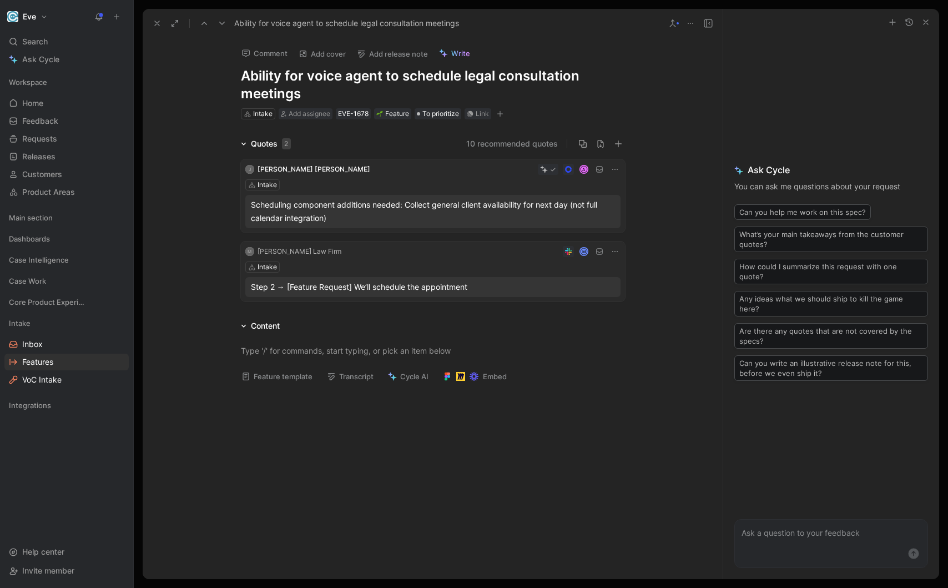
click at [396, 74] on h1 "Ability for voice agent to schedule legal consultation meetings" at bounding box center [433, 85] width 384 height 36
click at [324, 89] on h1 "Ability for voice agent to schedule legal consultation meetings" at bounding box center [433, 85] width 384 height 36
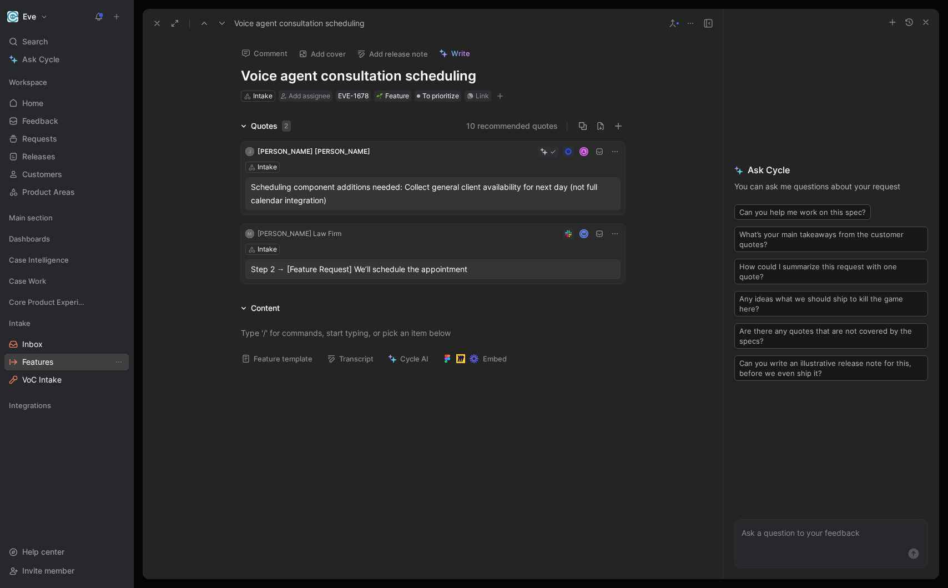
click at [40, 361] on span "Features" at bounding box center [37, 361] width 31 height 11
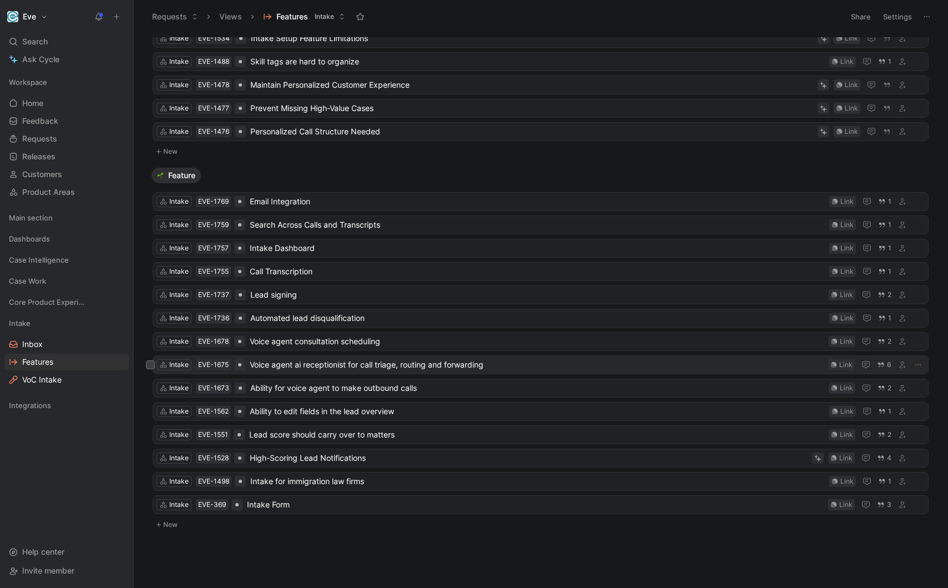
click at [328, 368] on span "Voice agent ai receptionist for call triage, routing and forwarding" at bounding box center [537, 364] width 574 height 13
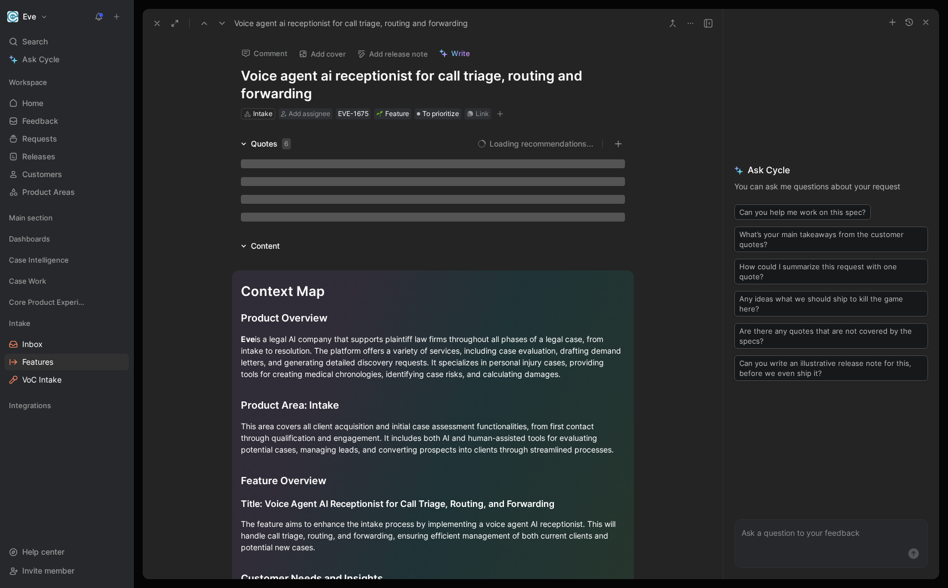
click at [337, 78] on h1 "Voice agent ai receptionist for call triage, routing and forwarding" at bounding box center [433, 85] width 384 height 36
click at [384, 81] on h1 "Voice agent ai receptionist for call triage, routing and forwarding" at bounding box center [433, 85] width 384 height 36
drag, startPoint x: 442, startPoint y: 76, endPoint x: 185, endPoint y: 77, distance: 257.4
click at [185, 77] on div "Comment Add cover Add release note Write Voice agent ai receptionist for call t…" at bounding box center [433, 308] width 580 height 541
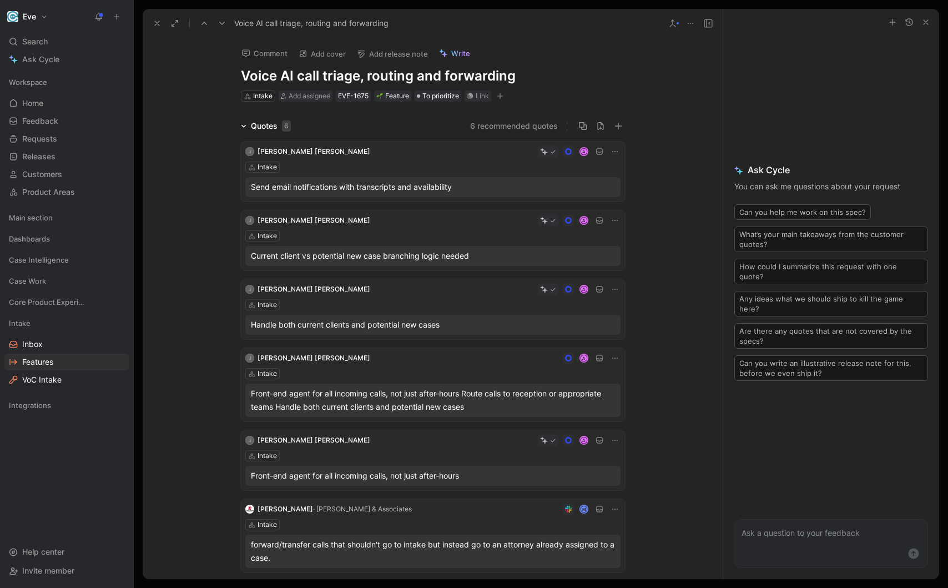
click at [528, 79] on h1 "Voice AI call triage, routing and forwarding" at bounding box center [433, 76] width 384 height 18
click at [159, 16] on button at bounding box center [157, 24] width 16 height 16
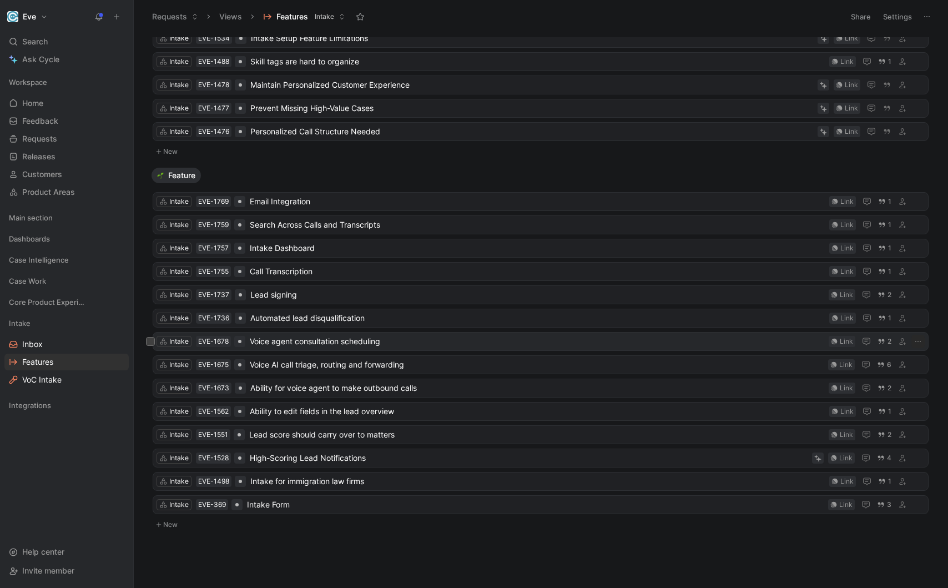
click at [324, 340] on span "Voice agent consultation scheduling" at bounding box center [537, 341] width 574 height 13
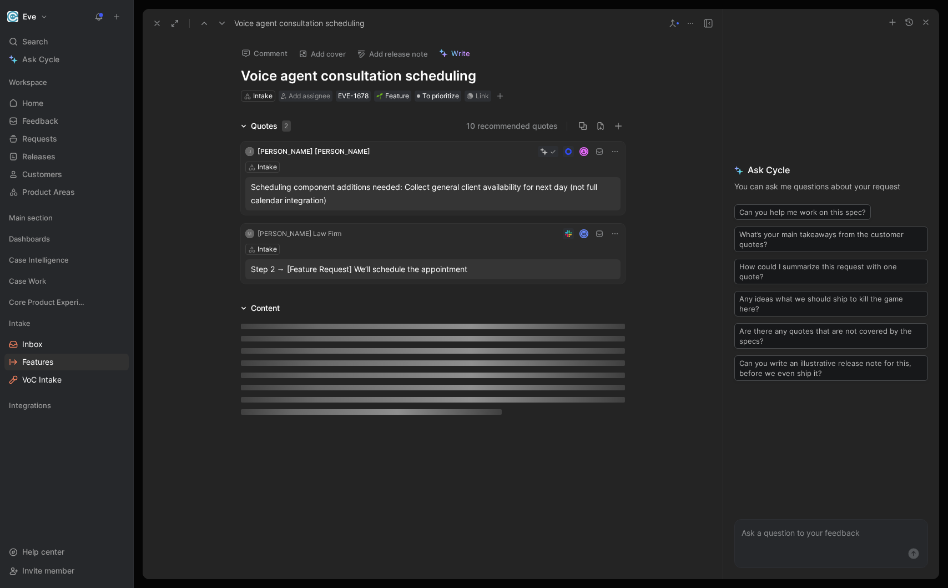
click at [296, 84] on h1 "Voice agent consultation scheduling" at bounding box center [433, 76] width 384 height 18
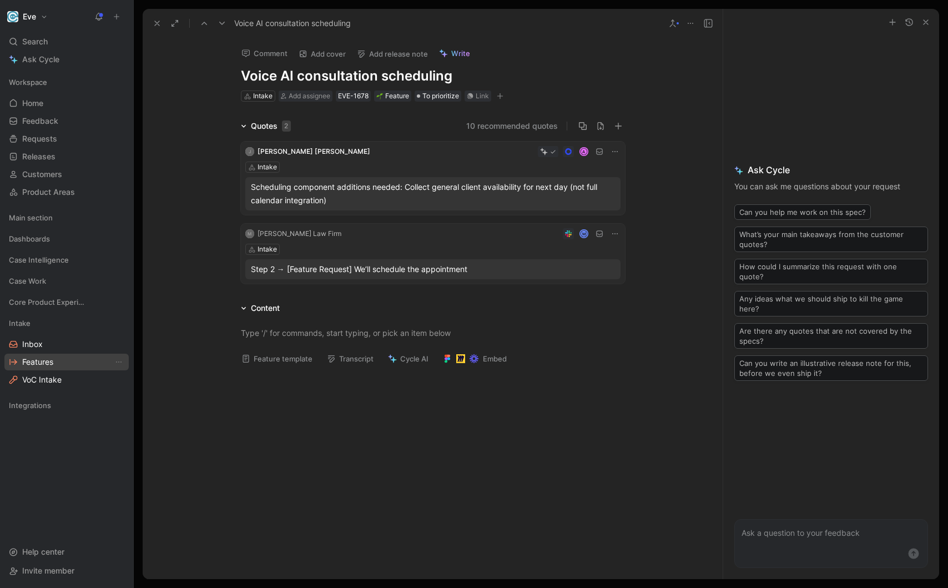
click at [58, 363] on link "Features" at bounding box center [66, 361] width 124 height 17
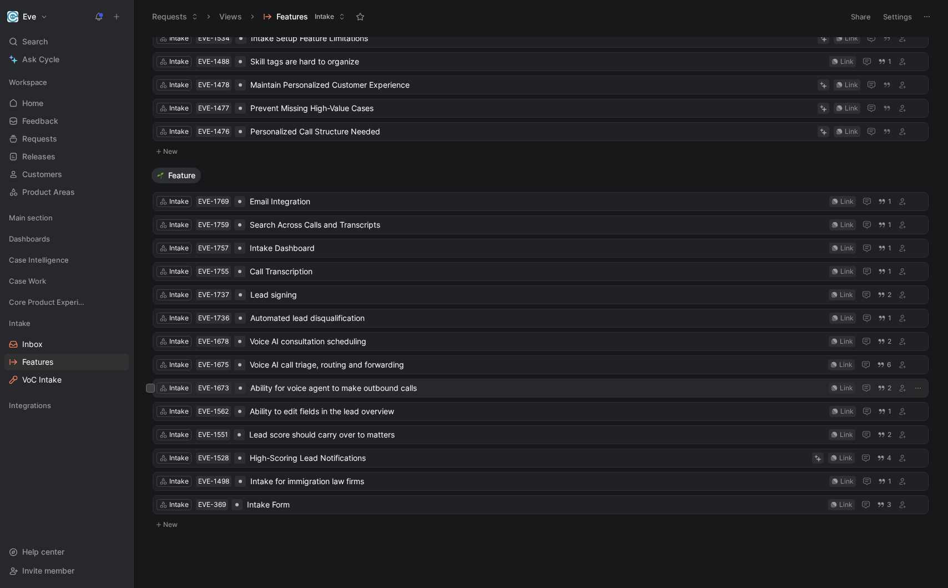
click at [320, 394] on span "Ability for voice agent to make outbound calls" at bounding box center [537, 387] width 574 height 13
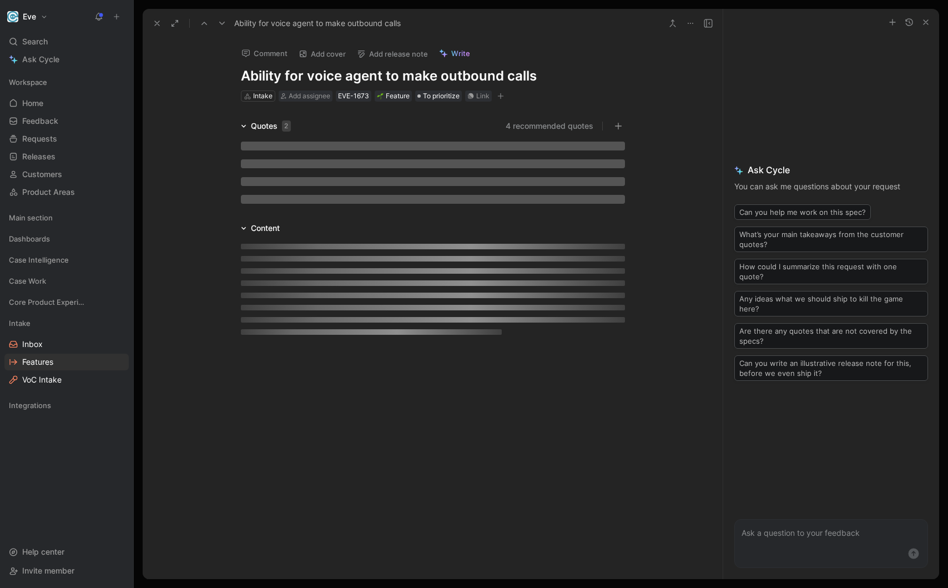
click at [323, 80] on h1 "Ability for voice agent to make outbound calls" at bounding box center [433, 76] width 384 height 18
click at [392, 77] on h1 "Ability for voice agent to make outbound calls" at bounding box center [433, 76] width 384 height 18
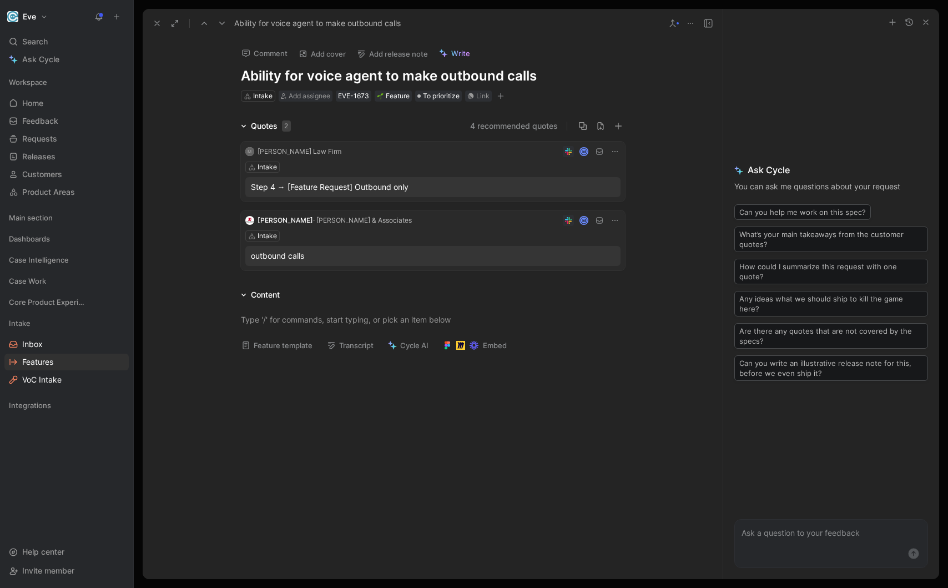
click at [406, 79] on h1 "Ability for voice agent to make outbound calls" at bounding box center [433, 76] width 384 height 18
click at [427, 76] on h1 "Ability for voice agent to make outbound calls" at bounding box center [433, 76] width 384 height 18
drag, startPoint x: 443, startPoint y: 78, endPoint x: 118, endPoint y: 78, distance: 325.7
click at [118, 78] on div "Eve Search ⌘ K Ask Cycle Workspace Home G then H Feedback G then F Requests G t…" at bounding box center [474, 294] width 948 height 588
click at [263, 74] on h1 "Outbound calls" at bounding box center [433, 76] width 384 height 18
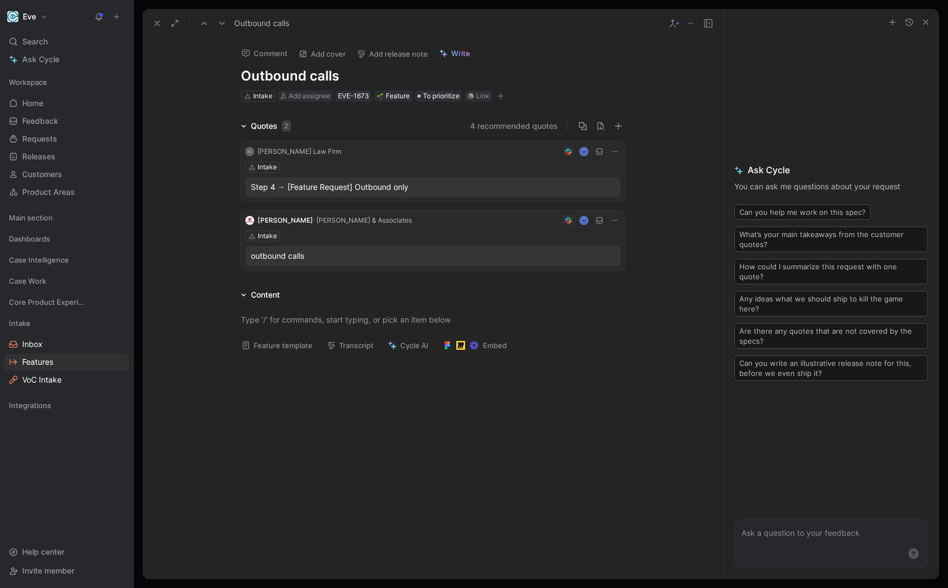
click at [302, 76] on h1 "Outbound calls" at bounding box center [433, 76] width 384 height 18
click at [58, 363] on link "Features" at bounding box center [66, 361] width 124 height 17
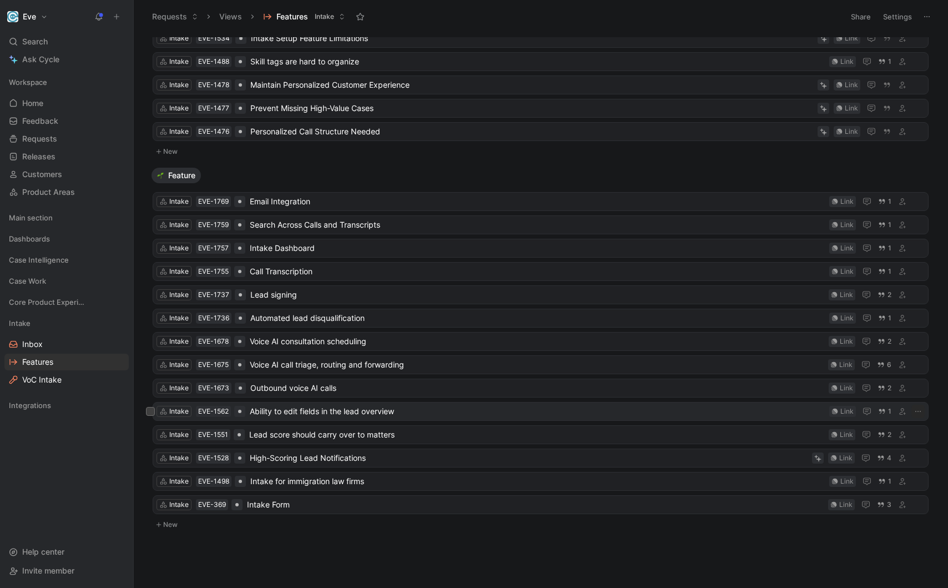
click at [331, 414] on span "Ability to edit fields in the lead overview" at bounding box center [537, 410] width 575 height 13
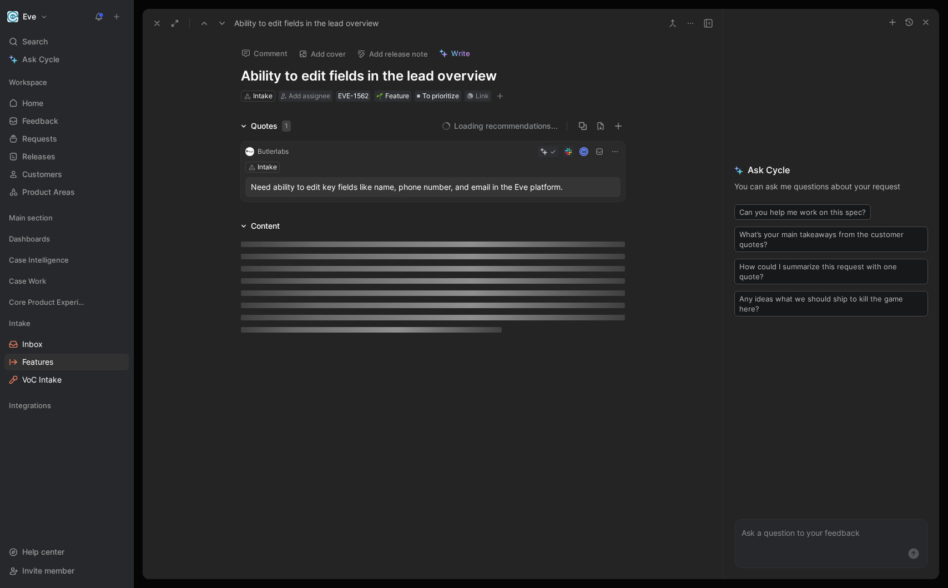
click at [335, 72] on h1 "Ability to edit fields in the lead overview" at bounding box center [433, 76] width 384 height 18
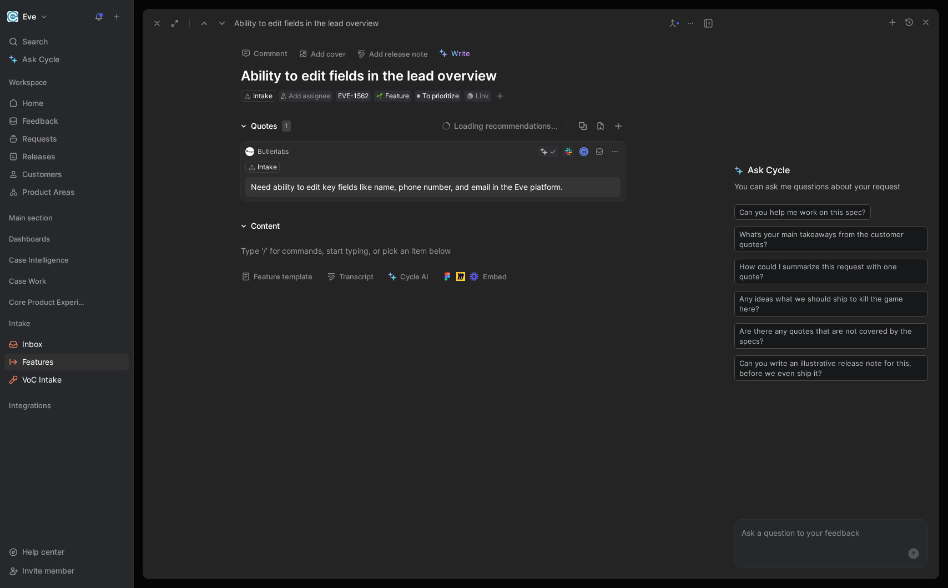
click at [392, 74] on h1 "Ability to edit fields in the lead overview" at bounding box center [433, 76] width 384 height 18
drag, startPoint x: 406, startPoint y: 74, endPoint x: 135, endPoint y: 73, distance: 270.7
click at [135, 73] on div "Requests Views Features Intake Share Settings Problem Intake EVE-1771 Statute o…" at bounding box center [541, 294] width 814 height 588
click at [317, 244] on p at bounding box center [433, 250] width 426 height 18
click at [40, 360] on span "Features" at bounding box center [37, 361] width 31 height 11
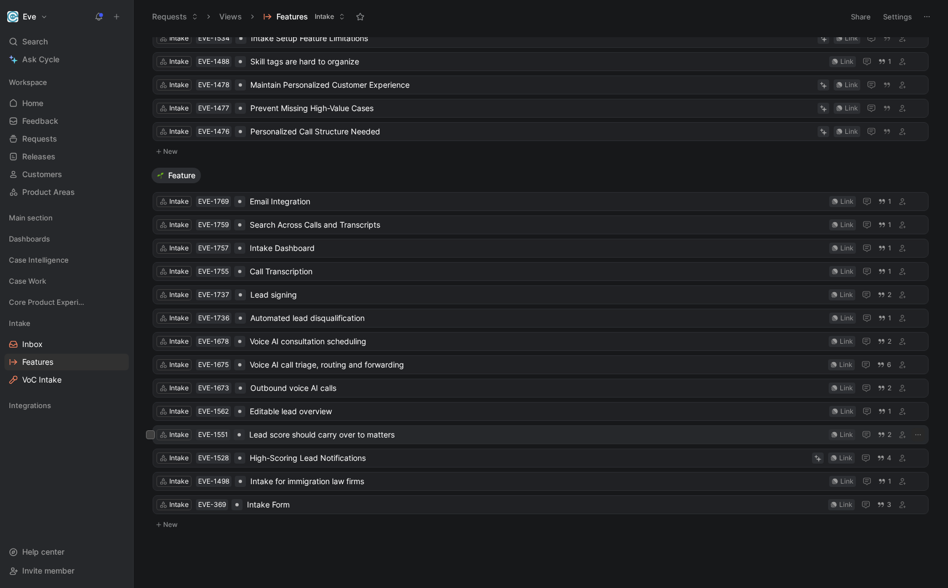
click at [289, 432] on span "Lead score should carry over to matters" at bounding box center [536, 434] width 575 height 13
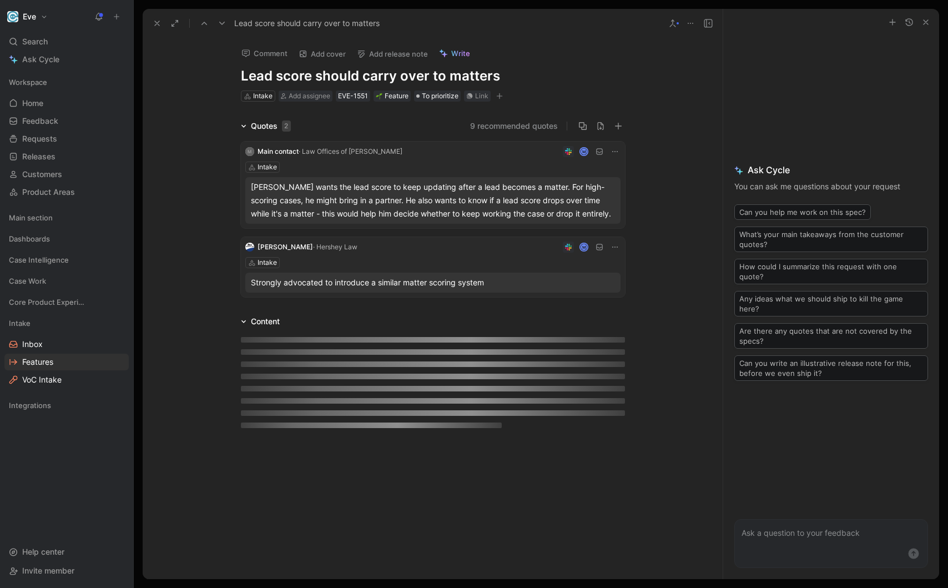
click at [353, 77] on h1 "Lead score should carry over to matters" at bounding box center [433, 76] width 384 height 18
click at [452, 74] on h1 "Lead score should carry over to matters" at bounding box center [433, 76] width 384 height 18
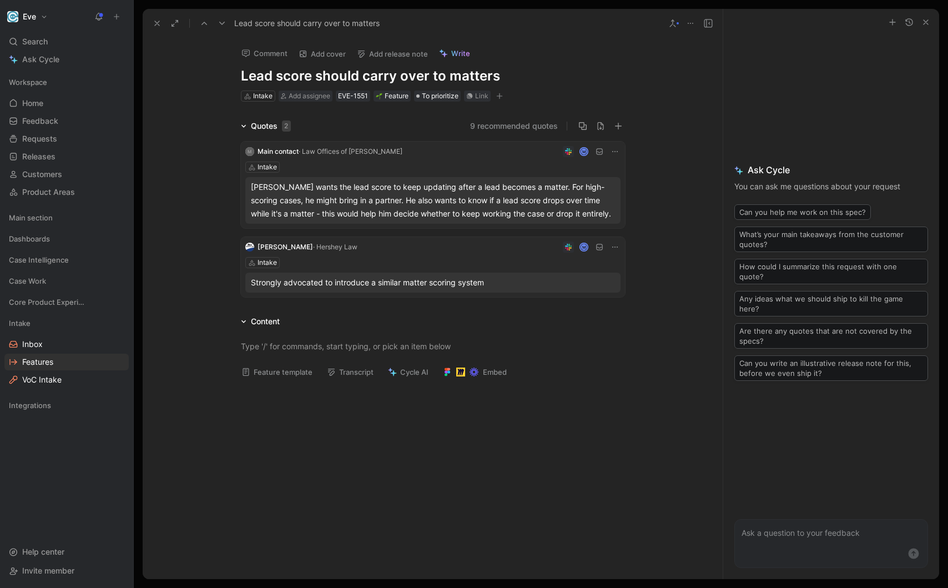
click at [512, 76] on h1 "Lead score should carry over to matters" at bounding box center [433, 76] width 384 height 18
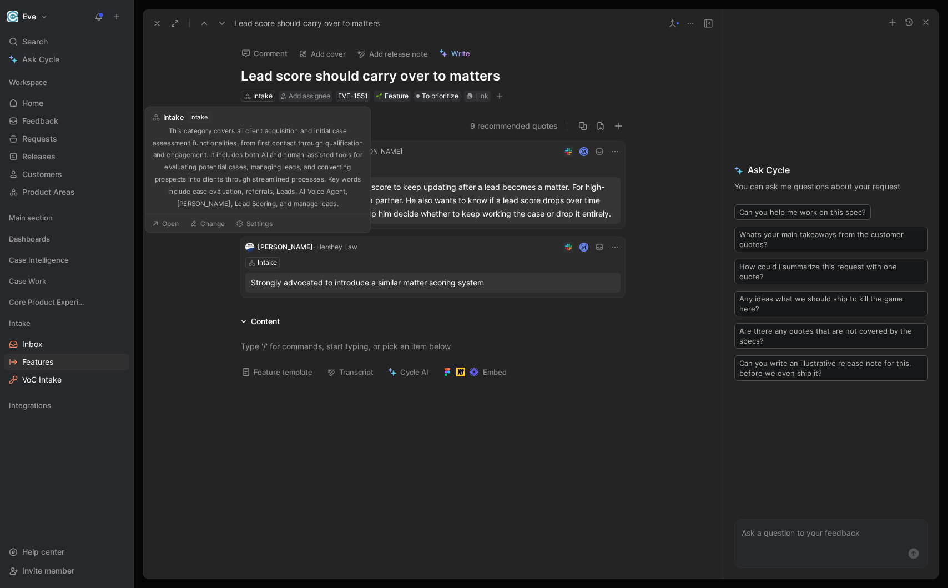
click at [269, 80] on h1 "Lead score should carry over to matters" at bounding box center [433, 76] width 384 height 18
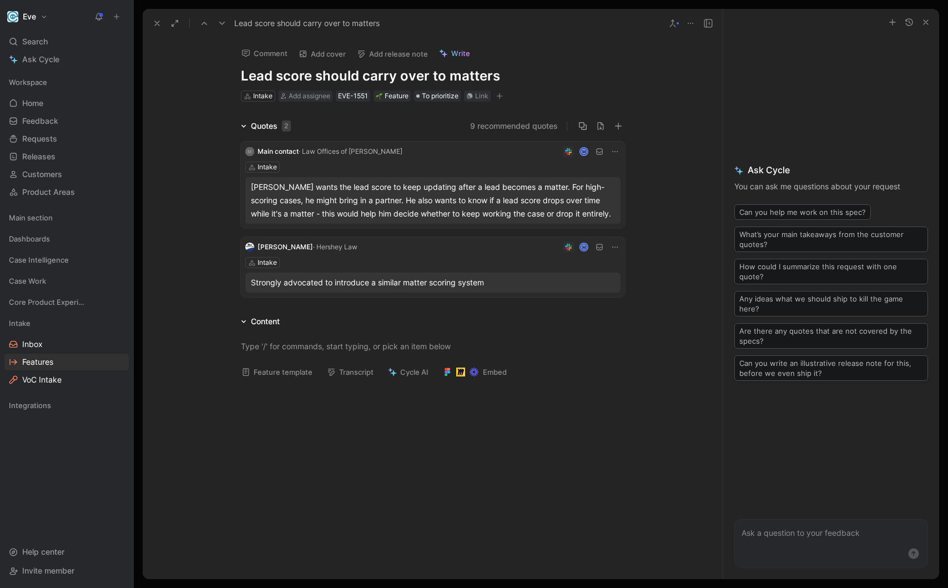
click at [382, 73] on h1 "Lead score should carry over to matters" at bounding box center [433, 76] width 384 height 18
click at [513, 77] on h1 "Lead score should carry over to matters" at bounding box center [433, 76] width 384 height 18
click at [355, 335] on div at bounding box center [433, 346] width 580 height 36
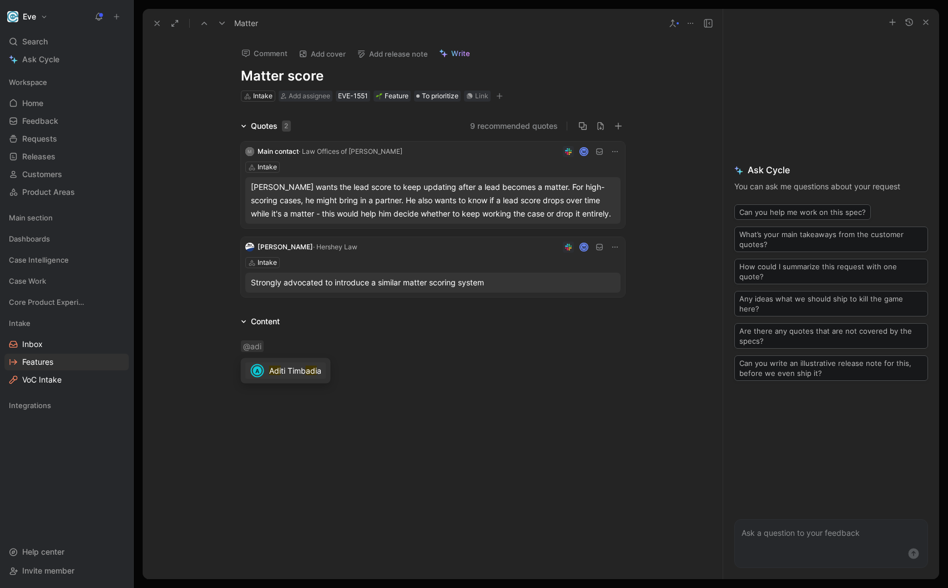
click at [307, 366] on mark "adi" at bounding box center [311, 370] width 11 height 9
click at [264, 97] on div "Intake" at bounding box center [262, 95] width 19 height 11
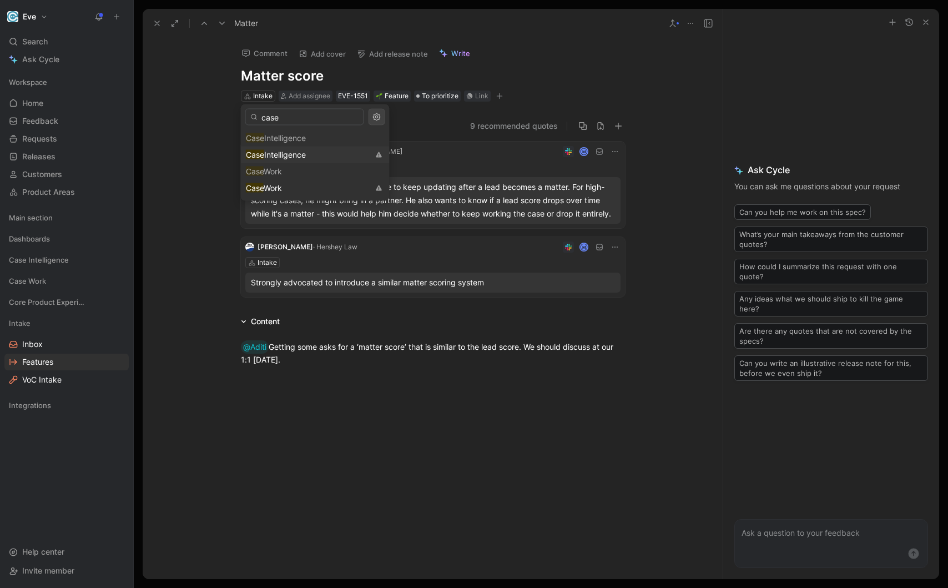
type input "case"
click at [283, 155] on span "Intelligence" at bounding box center [285, 154] width 42 height 9
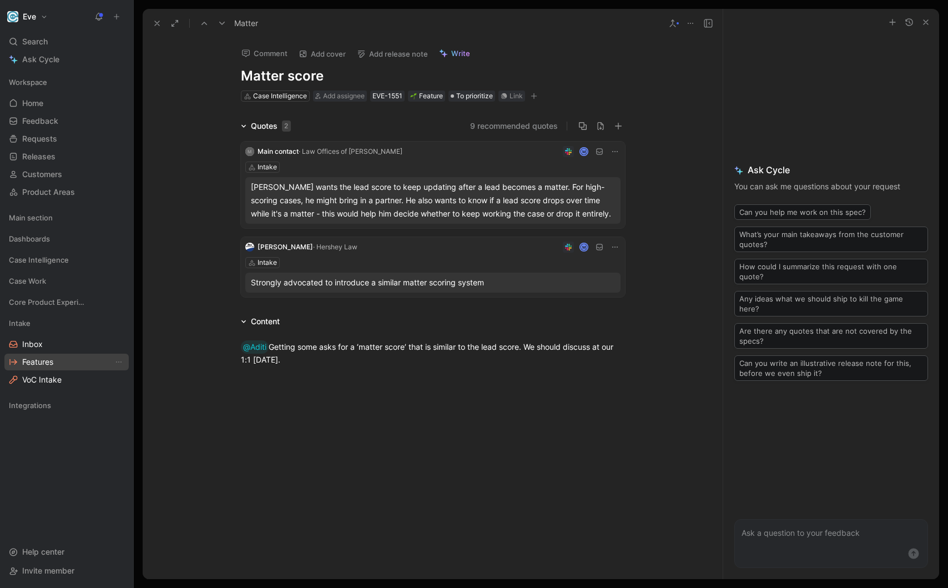
click at [51, 363] on span "Features" at bounding box center [37, 361] width 31 height 11
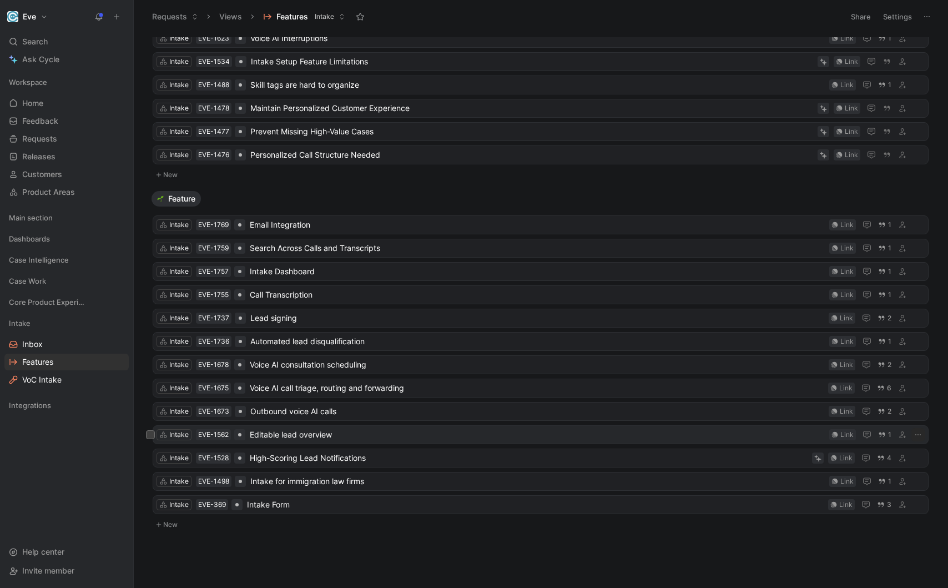
scroll to position [80, 0]
click at [335, 411] on span "Outbound voice AI calls" at bounding box center [537, 410] width 574 height 13
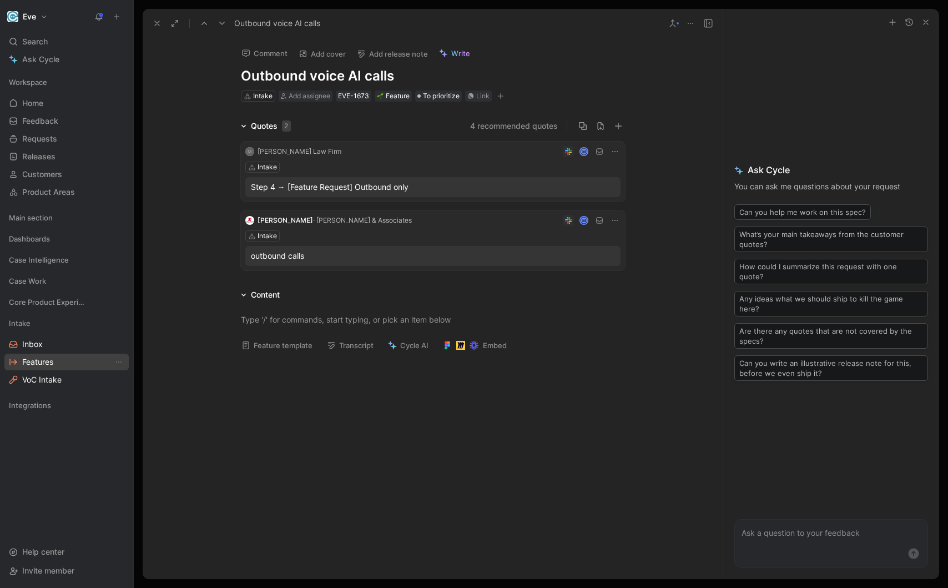
click at [35, 365] on span "Features" at bounding box center [37, 361] width 31 height 11
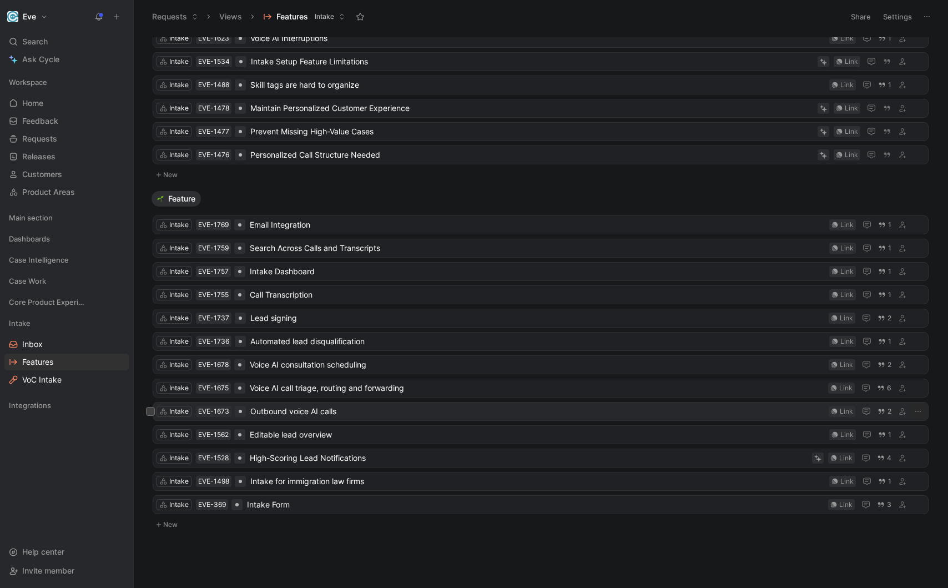
click at [295, 414] on span "Outbound voice AI calls" at bounding box center [537, 410] width 574 height 13
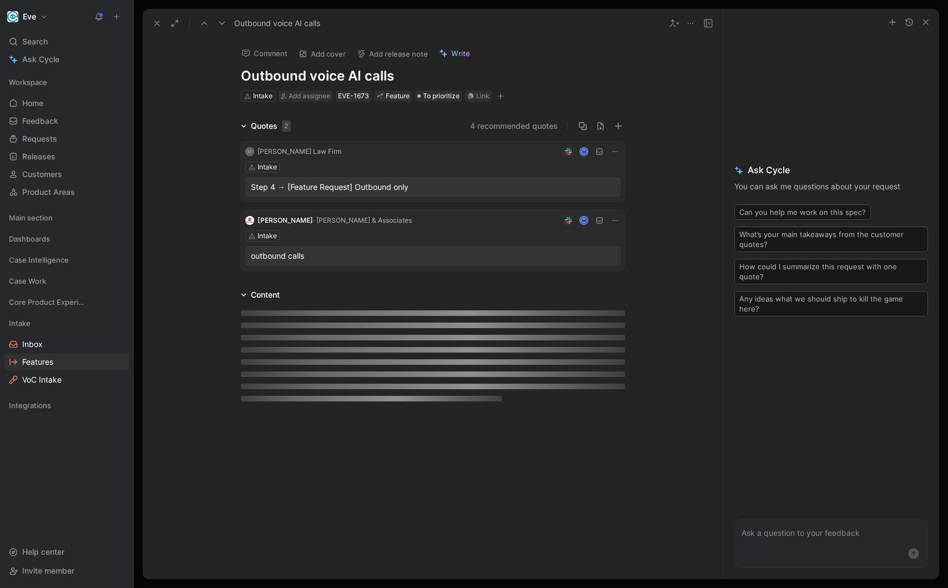
click at [304, 74] on h1 "Outbound voice AI calls" at bounding box center [433, 76] width 384 height 18
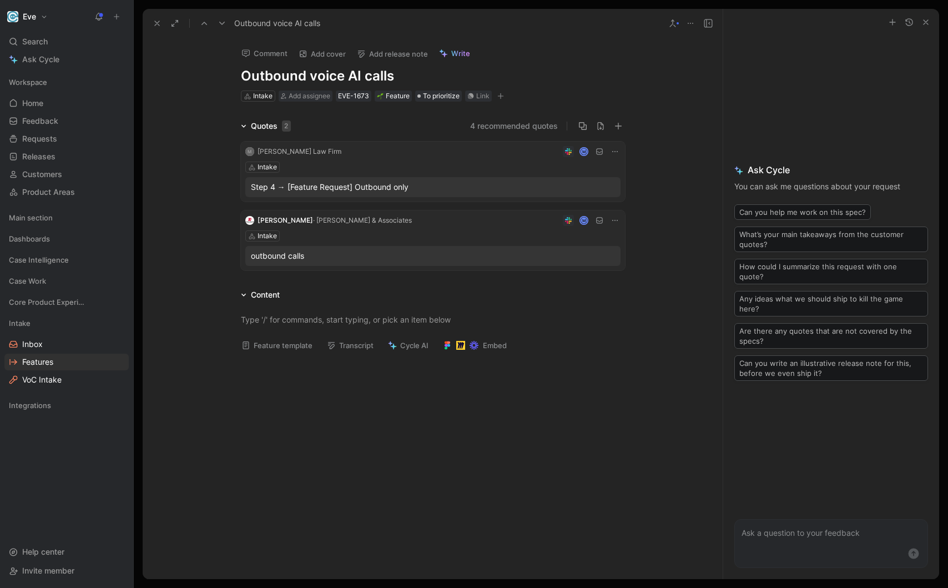
drag, startPoint x: 306, startPoint y: 74, endPoint x: 360, endPoint y: 76, distance: 53.3
click at [360, 76] on h1 "Outbound voice AI calls" at bounding box center [433, 76] width 384 height 18
click at [254, 73] on h1 "Outbound calls" at bounding box center [433, 76] width 384 height 18
click at [60, 374] on span "VoC Intake" at bounding box center [41, 379] width 39 height 11
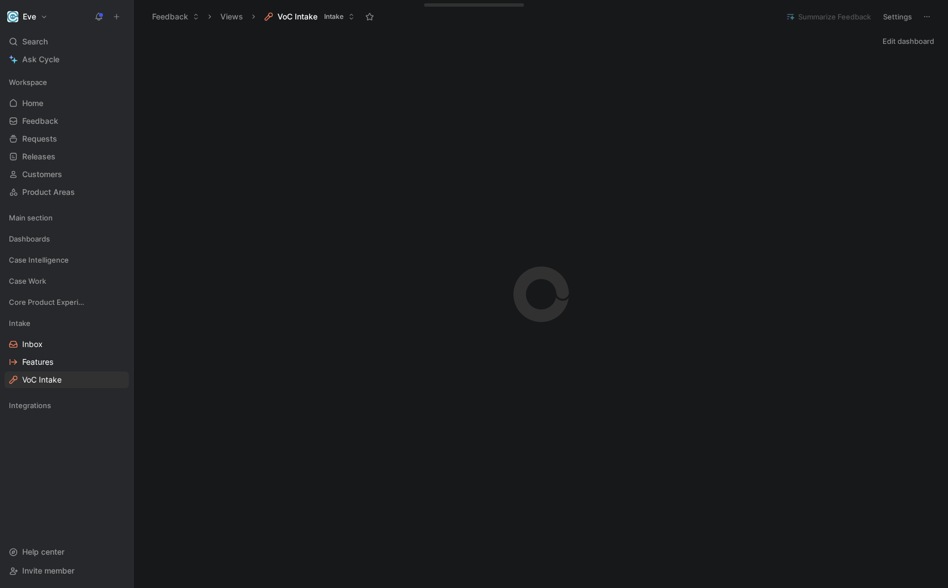
click at [58, 370] on div "Intake Inbox Features VoC Intake" at bounding box center [66, 351] width 124 height 73
click at [57, 362] on link "Features" at bounding box center [66, 361] width 124 height 17
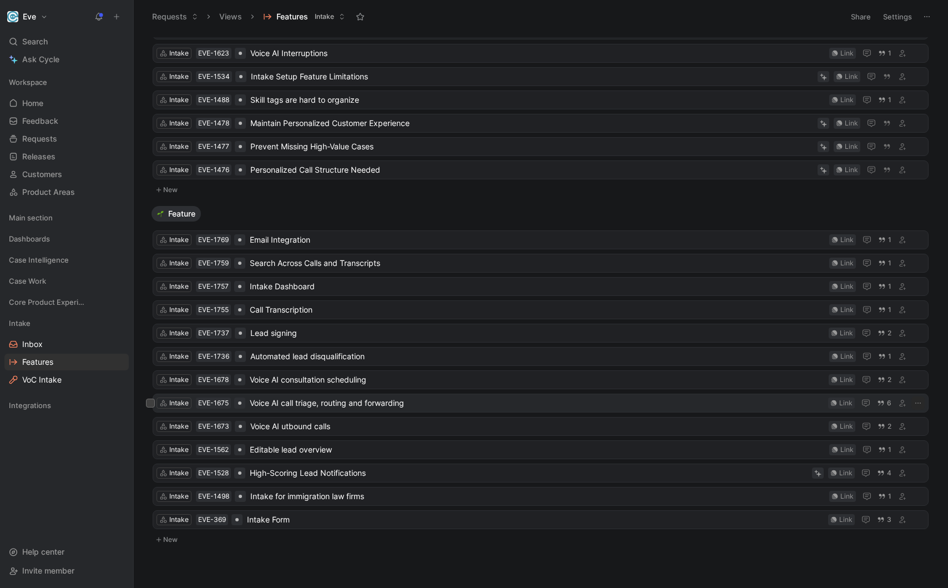
scroll to position [73, 0]
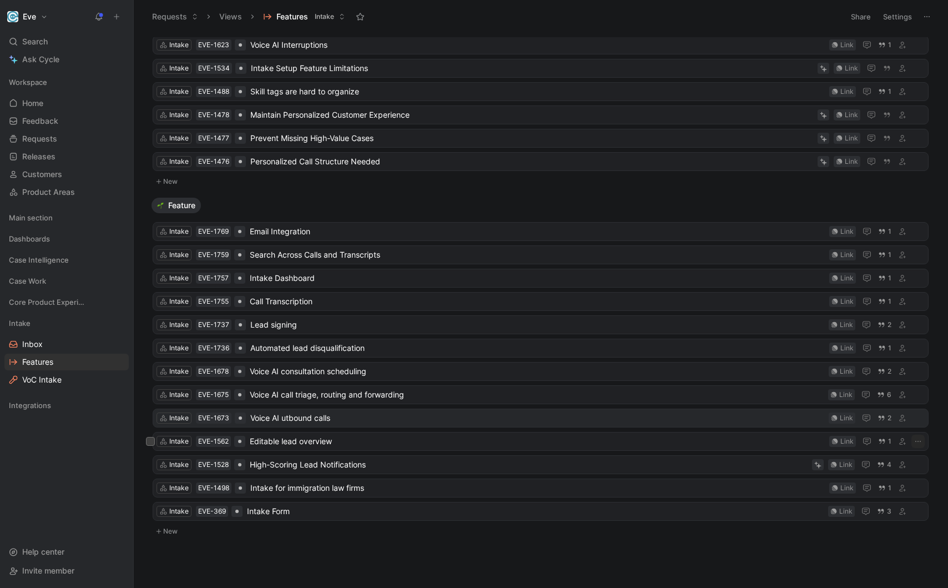
click at [312, 421] on span "Voice AI utbound calls" at bounding box center [537, 417] width 574 height 13
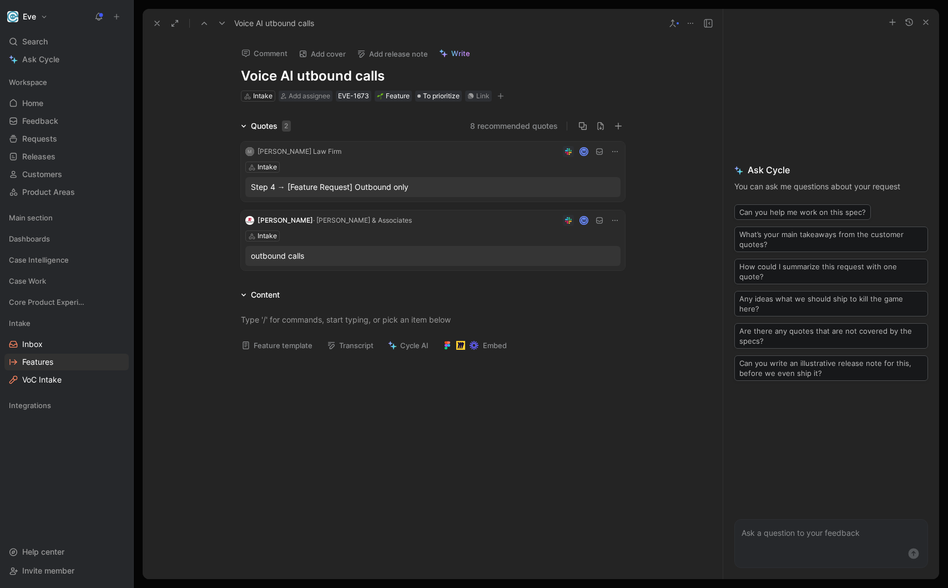
click at [297, 74] on h1 "Voice AI utbound calls" at bounding box center [433, 76] width 384 height 18
click at [354, 480] on div at bounding box center [433, 448] width 580 height 176
click at [52, 363] on span "Features" at bounding box center [37, 361] width 31 height 11
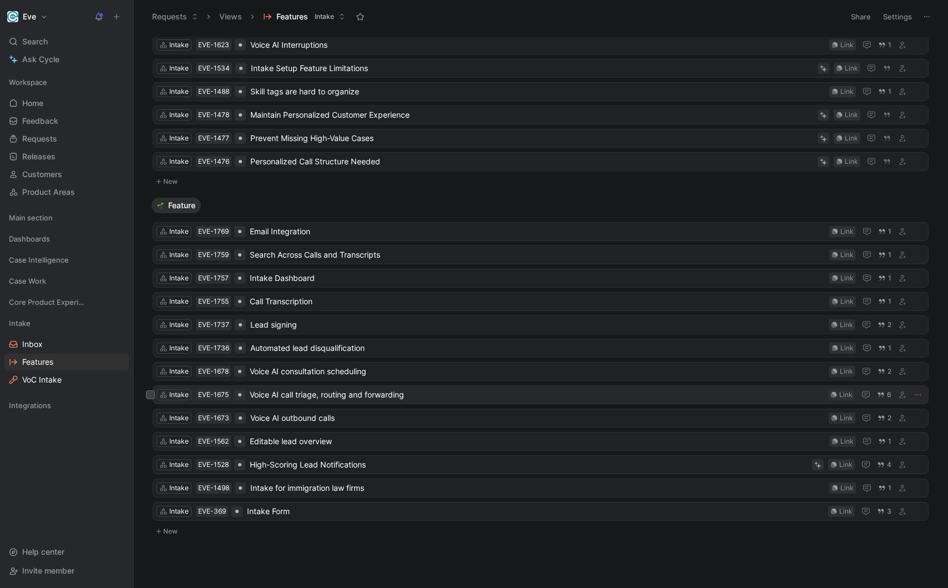
click at [448, 398] on span "Voice AI call triage, routing and forwarding" at bounding box center [537, 394] width 574 height 13
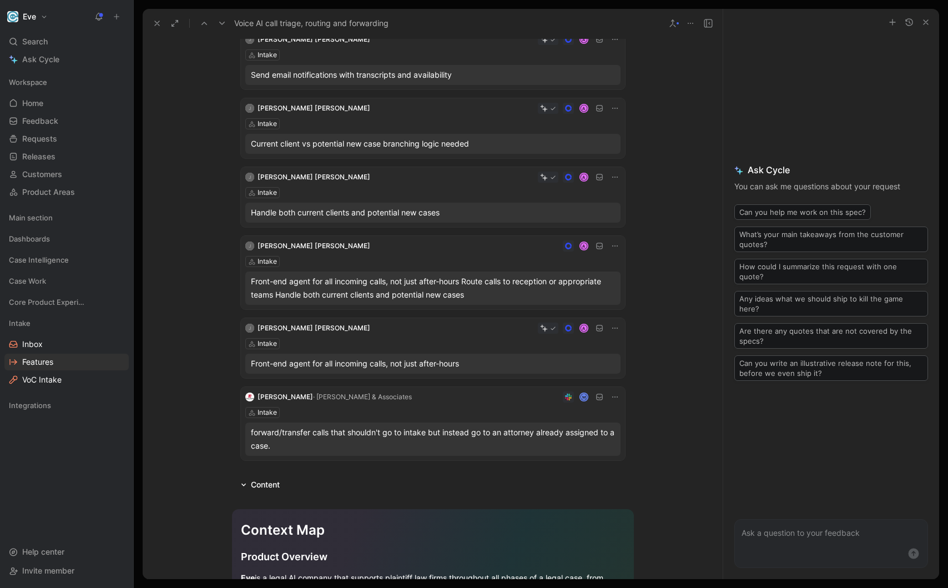
scroll to position [120, 0]
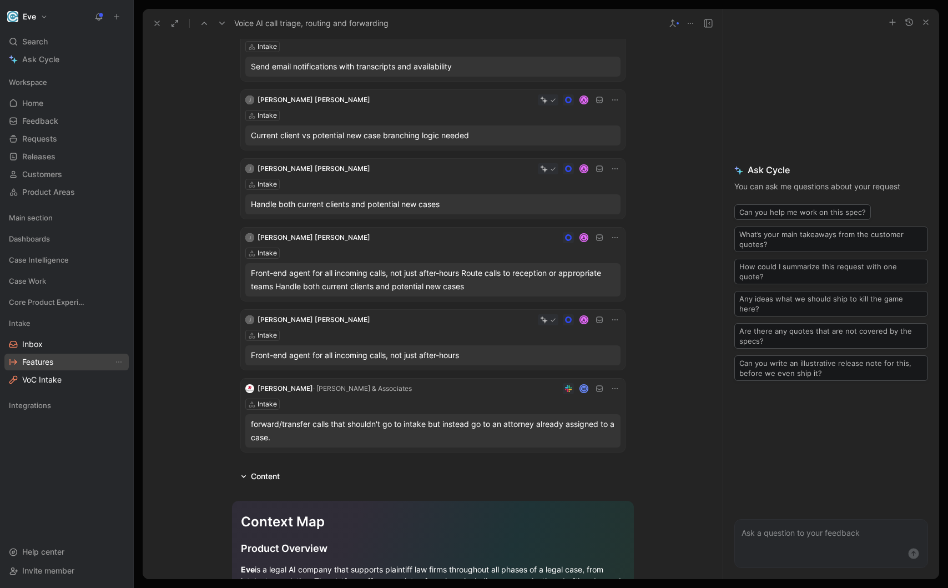
click at [49, 358] on span "Features" at bounding box center [37, 361] width 31 height 11
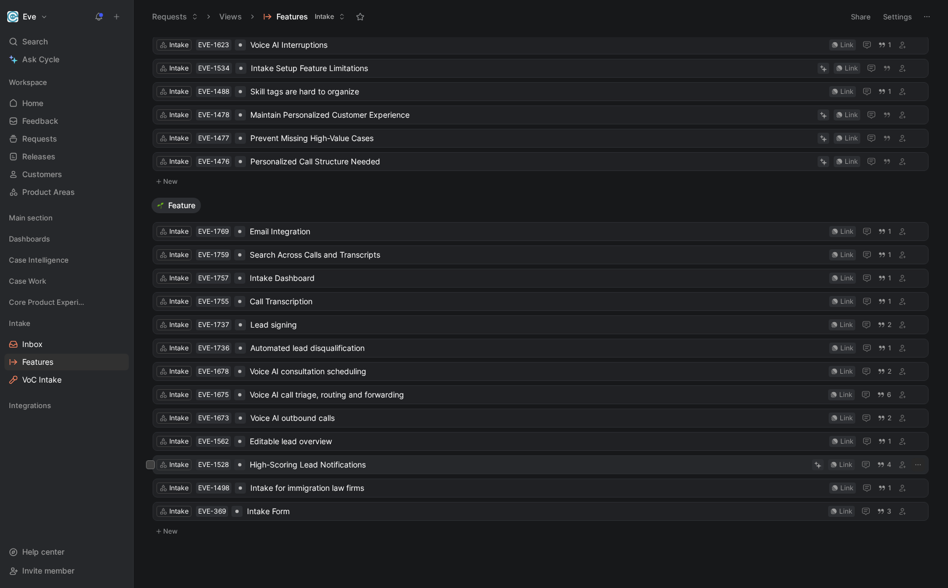
click at [435, 468] on span "High-Scoring Lead Notifications" at bounding box center [529, 464] width 558 height 13
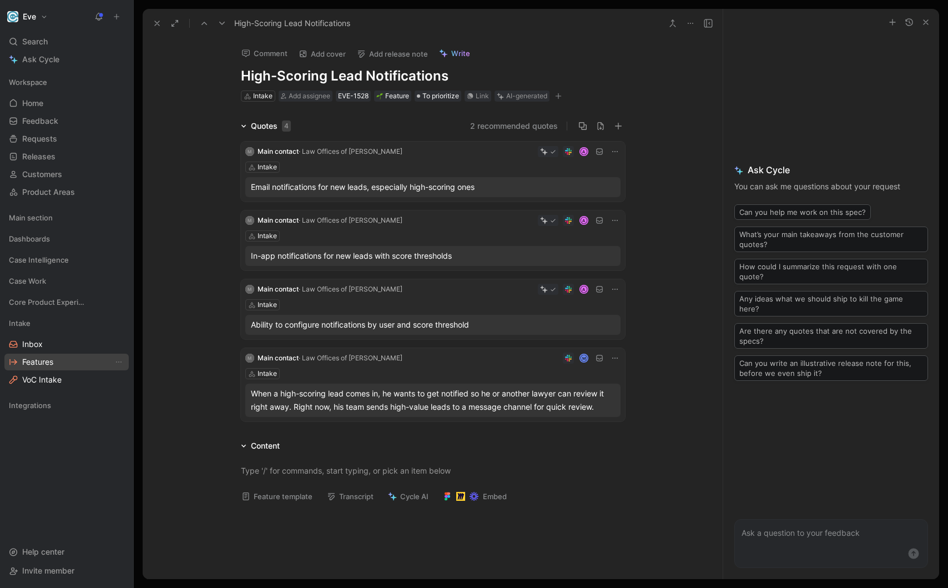
click at [67, 358] on link "Features" at bounding box center [66, 361] width 124 height 17
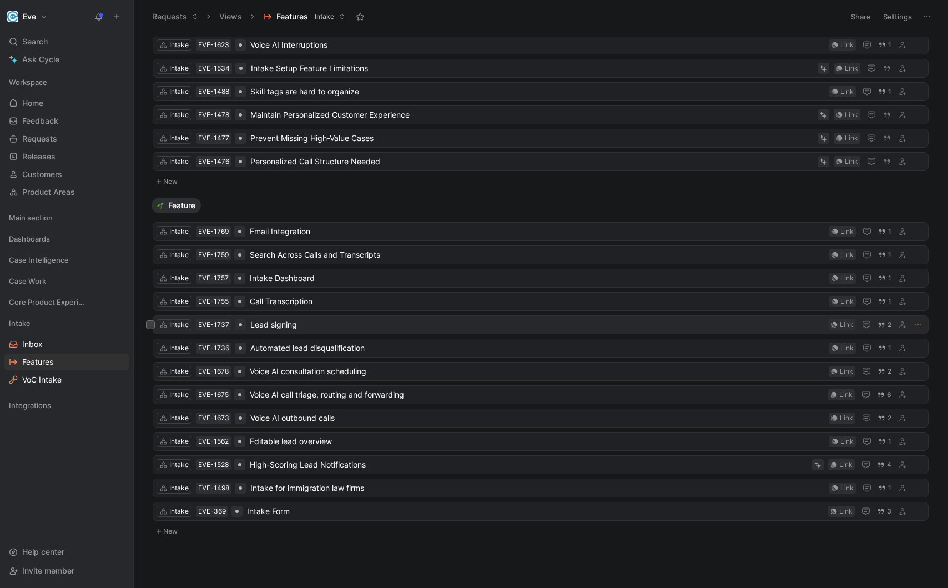
click at [267, 330] on span "Lead signing" at bounding box center [537, 324] width 574 height 13
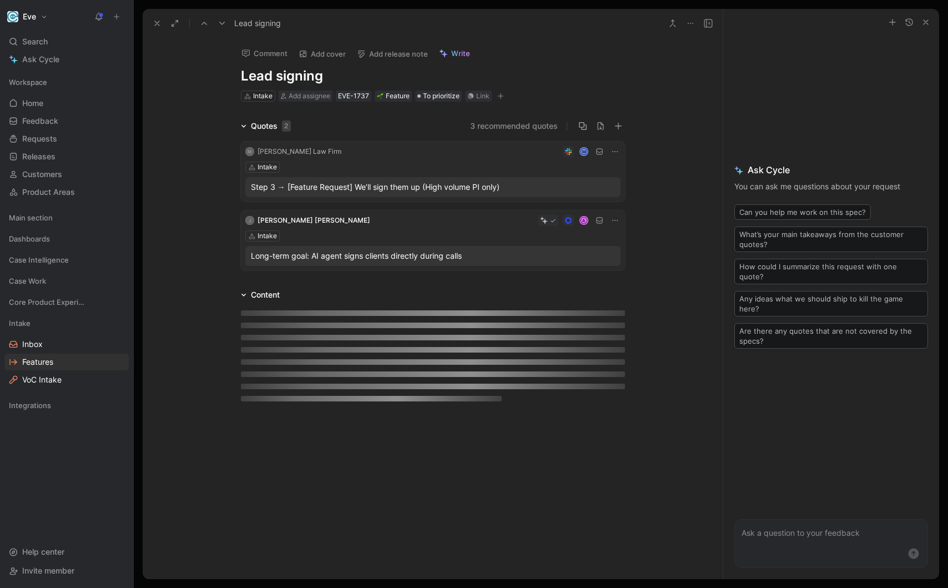
click at [285, 75] on h1 "Lead signing" at bounding box center [433, 76] width 384 height 18
click at [280, 73] on h1 "Lead signing" at bounding box center [433, 76] width 384 height 18
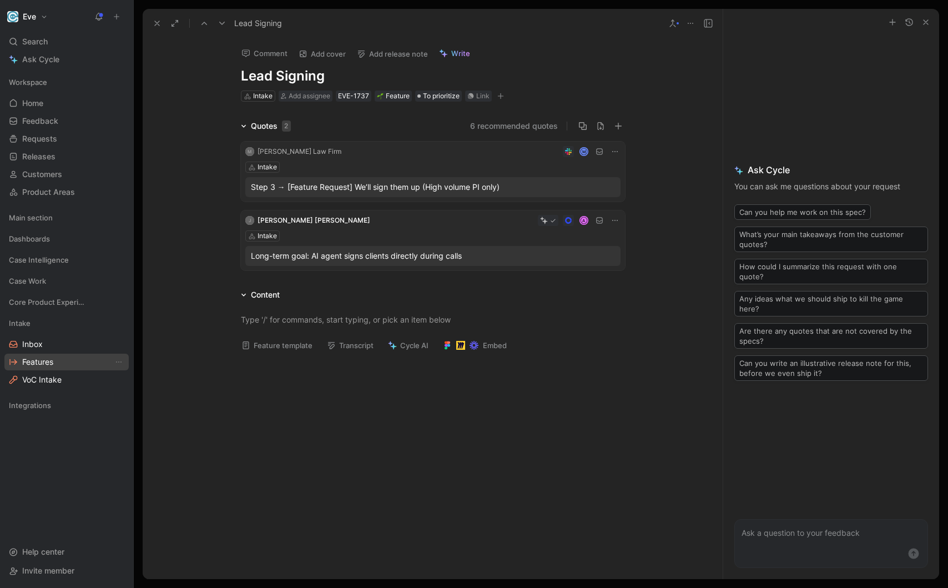
click at [43, 359] on span "Features" at bounding box center [37, 361] width 31 height 11
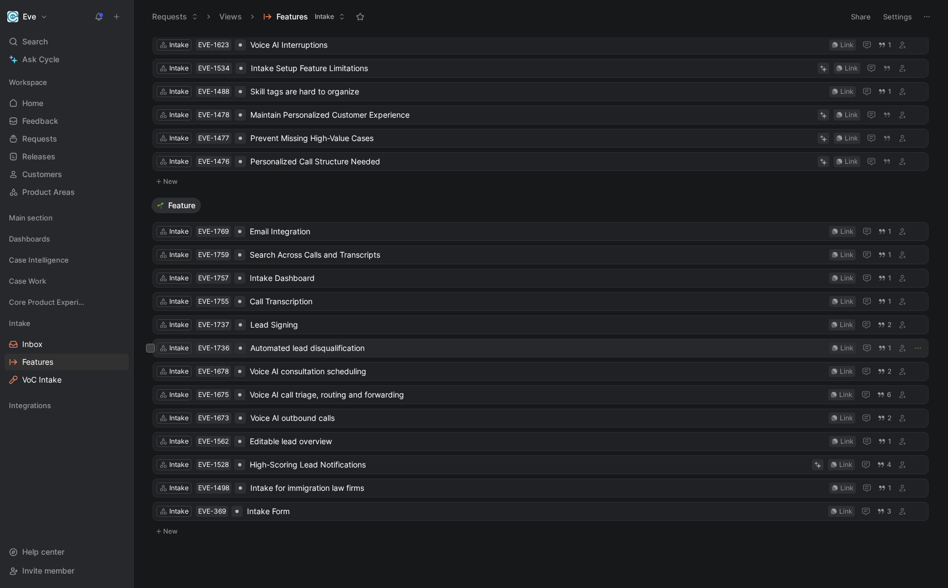
click at [306, 350] on span "Automated lead disqualification" at bounding box center [537, 347] width 574 height 13
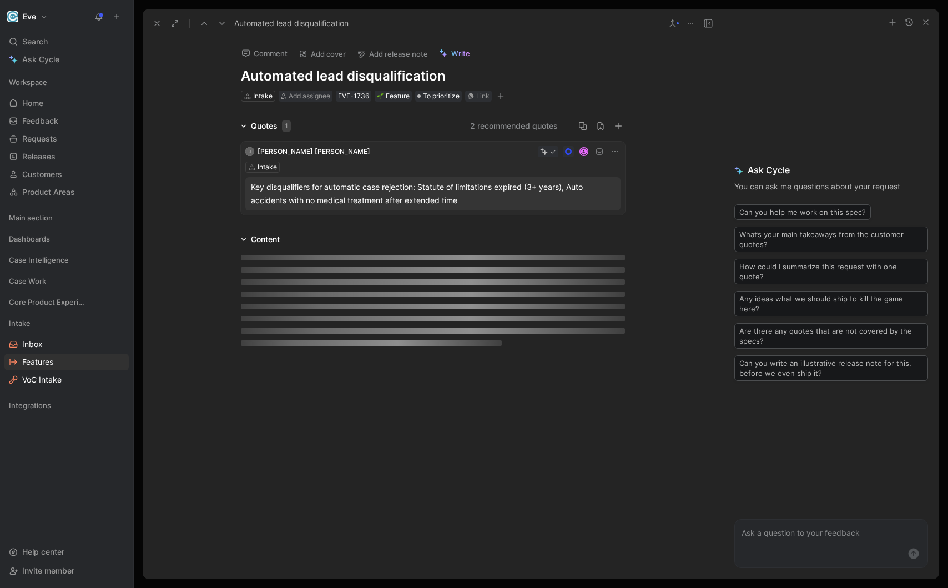
click at [320, 72] on h1 "Automated lead disqualification" at bounding box center [433, 76] width 384 height 18
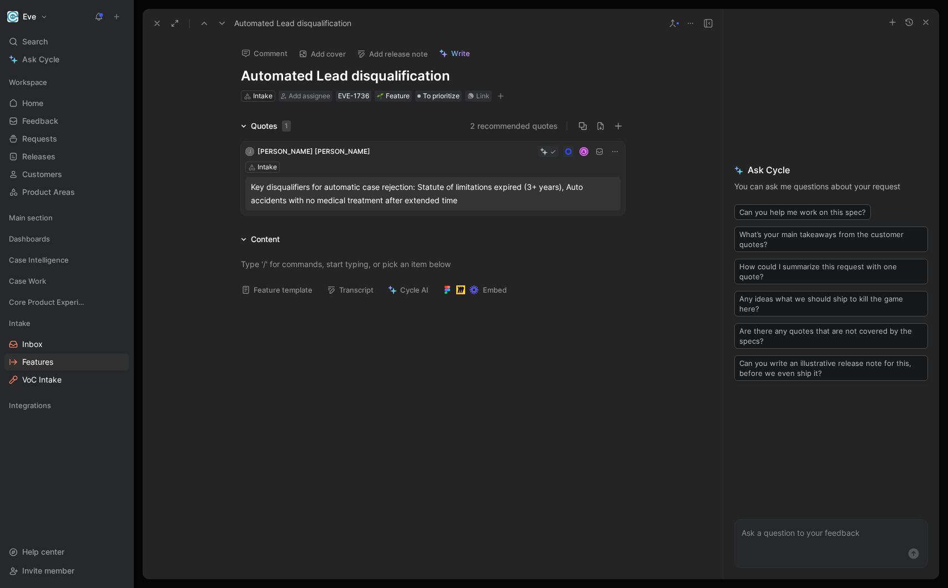
click at [356, 75] on h1 "Automated Lead disqualification" at bounding box center [433, 76] width 384 height 18
click at [43, 367] on span "Features" at bounding box center [37, 361] width 31 height 11
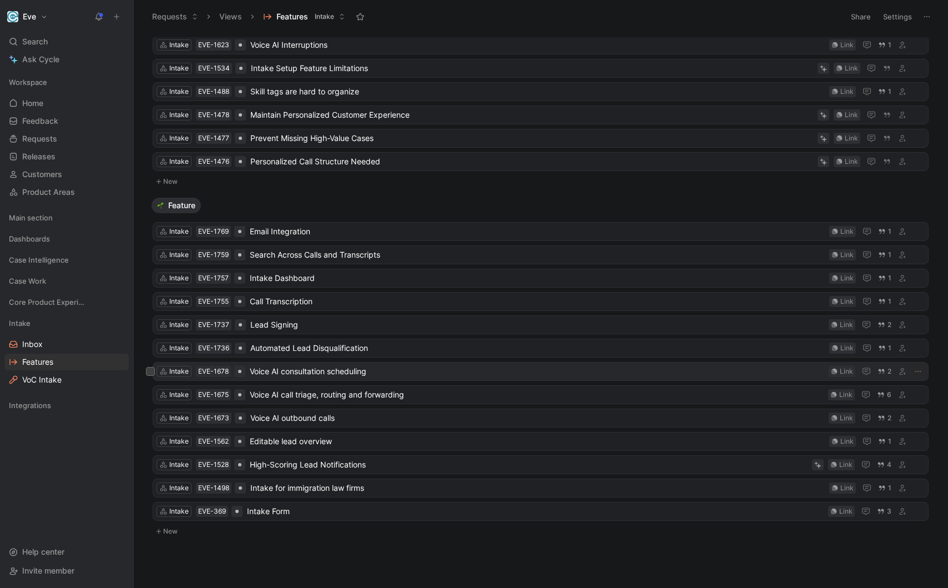
click at [307, 374] on span "Voice AI consultation scheduling" at bounding box center [537, 371] width 574 height 13
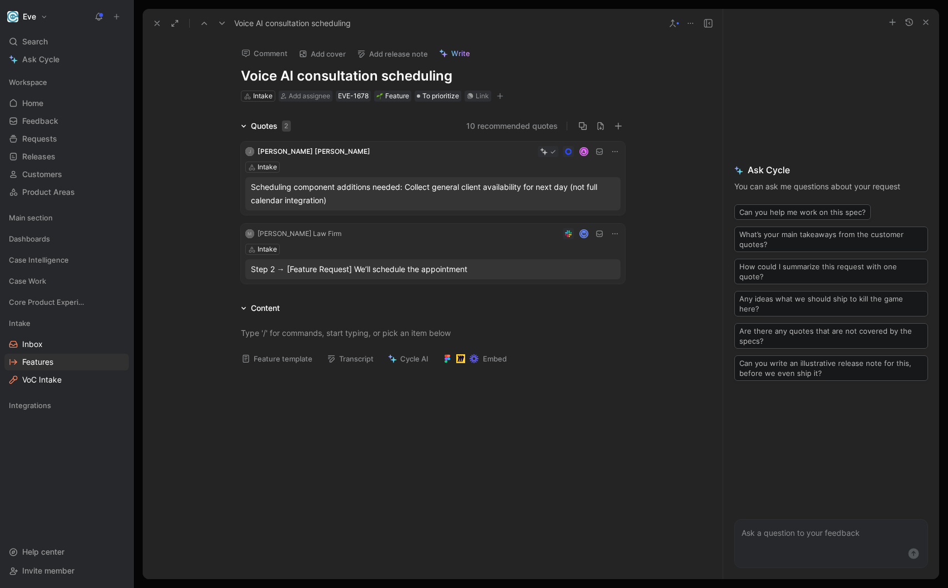
click at [301, 74] on h1 "Voice AI consultation scheduling" at bounding box center [433, 76] width 384 height 18
click at [389, 74] on h1 "Voice AI Consultation scheduling" at bounding box center [433, 76] width 384 height 18
click at [68, 364] on link "Features" at bounding box center [66, 361] width 124 height 17
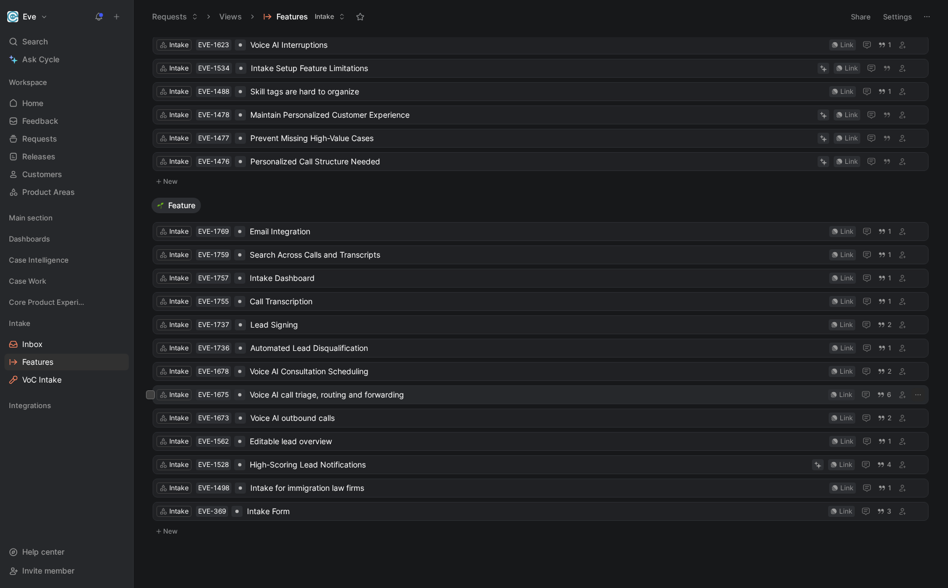
click at [281, 397] on span "Voice AI call triage, routing and forwarding" at bounding box center [537, 394] width 574 height 13
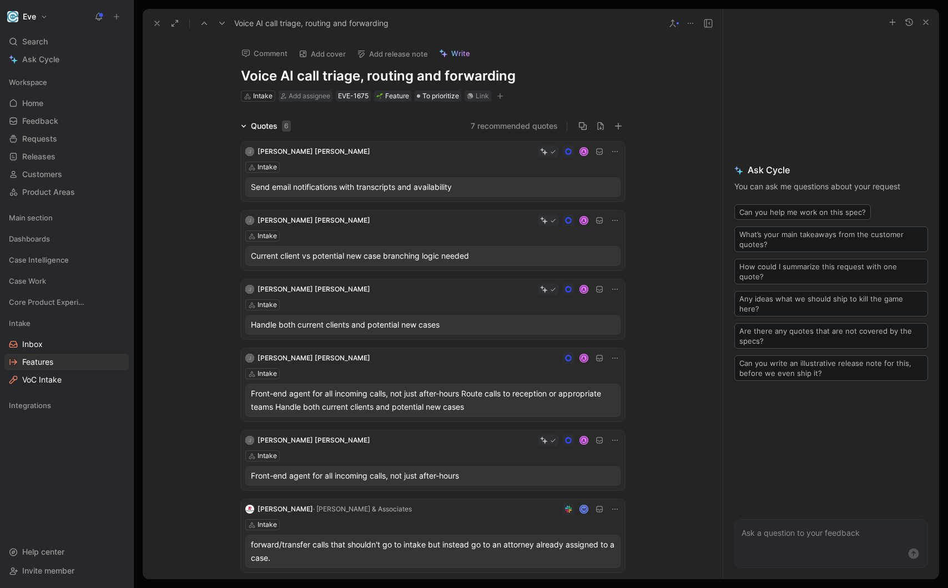
click at [304, 78] on h1 "Voice AI call triage, routing and forwarding" at bounding box center [433, 76] width 384 height 18
click at [376, 75] on h1 "Voice AI Call triage, routing and forwarding" at bounding box center [433, 76] width 384 height 18
click at [458, 75] on h1 "Voice AI Call triage, Routing and forwarding" at bounding box center [433, 76] width 384 height 18
click at [70, 365] on link "Features" at bounding box center [66, 361] width 124 height 17
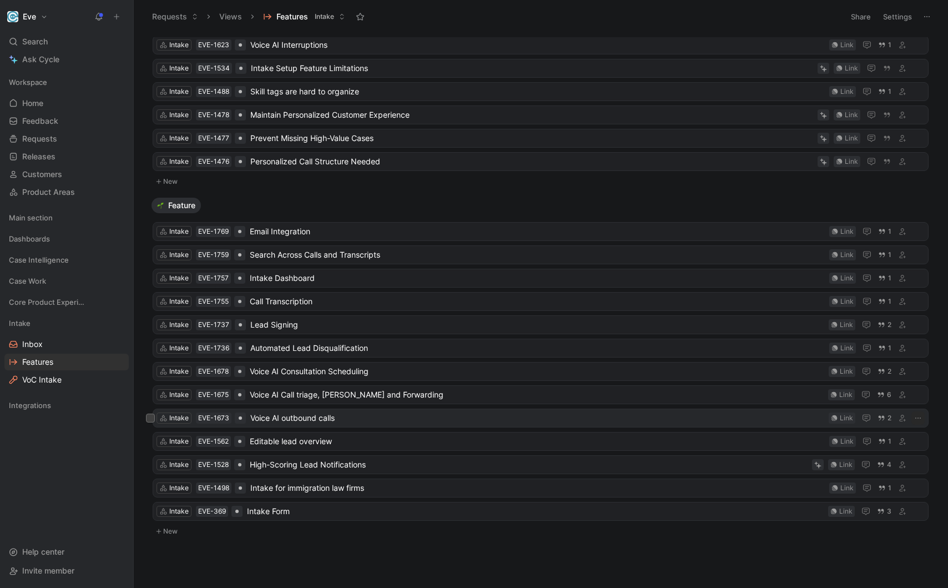
click at [298, 418] on span "Voice AI outbound calls" at bounding box center [537, 417] width 574 height 13
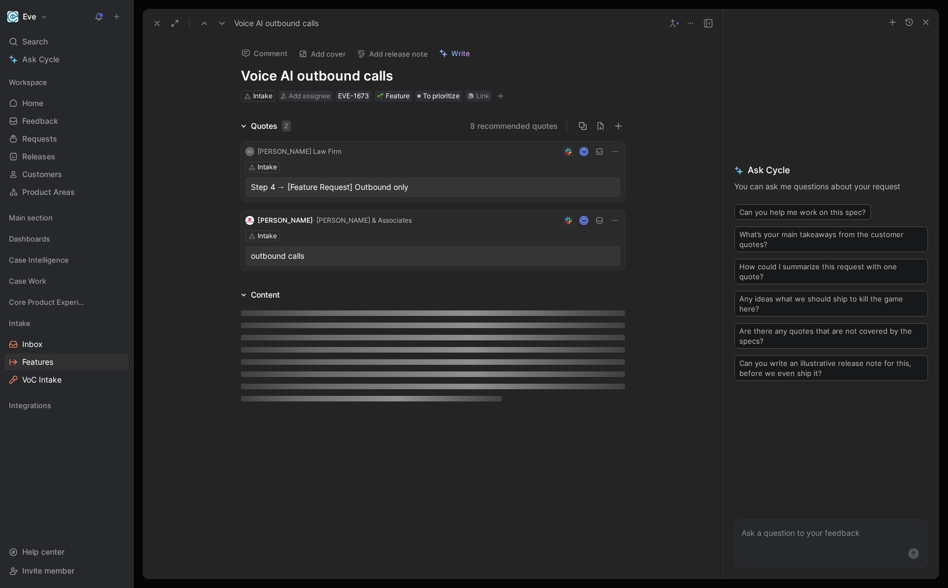
click at [301, 84] on h1 "Voice AI outbound calls" at bounding box center [433, 76] width 384 height 18
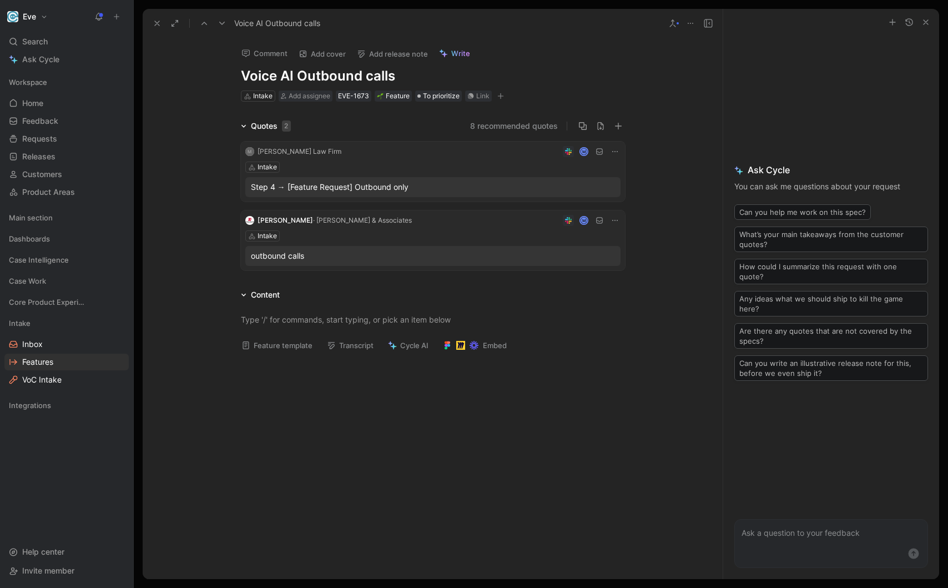
click at [372, 73] on h1 "Voice AI Outbound calls" at bounding box center [433, 76] width 384 height 18
click at [63, 362] on link "Features" at bounding box center [66, 361] width 124 height 17
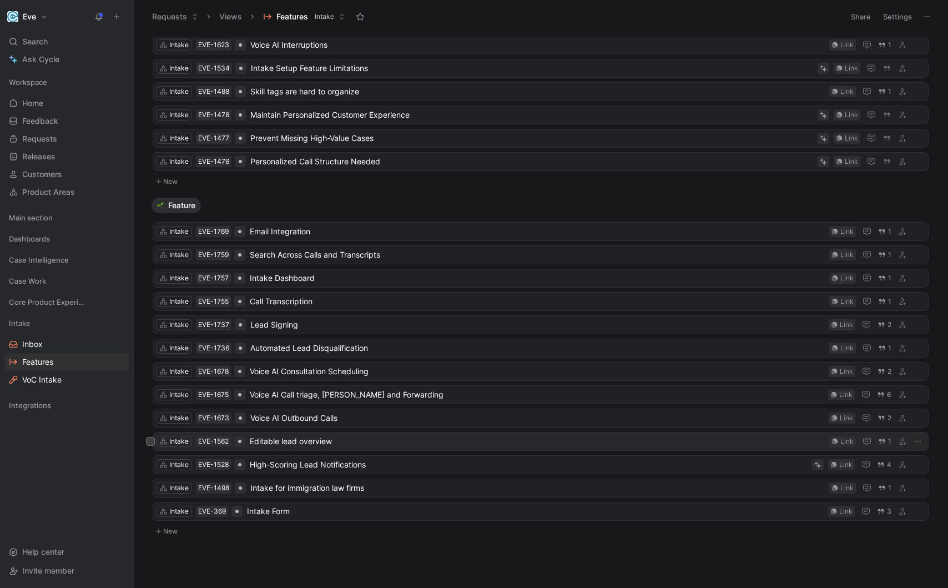
click at [286, 448] on div "Intake EVE-1562 Editable lead overview Link 1" at bounding box center [541, 441] width 776 height 19
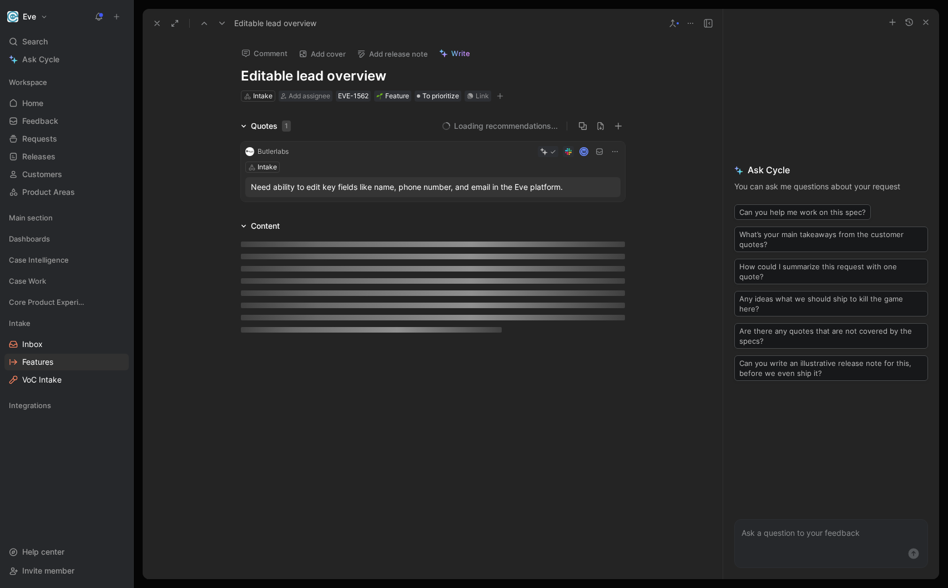
click at [302, 63] on div "Comment Add cover Add release note Write Editable lead overview Intake Add assi…" at bounding box center [433, 70] width 426 height 65
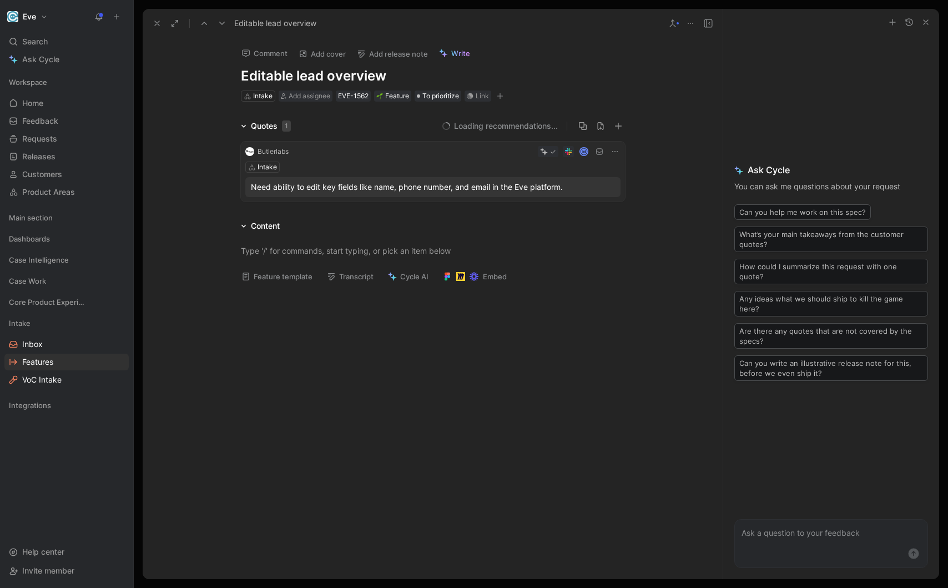
click at [299, 76] on h1 "Editable lead overview" at bounding box center [433, 76] width 384 height 18
click at [340, 77] on h1 "Editable Lead overview" at bounding box center [433, 76] width 384 height 18
click at [57, 359] on link "Features" at bounding box center [66, 361] width 124 height 17
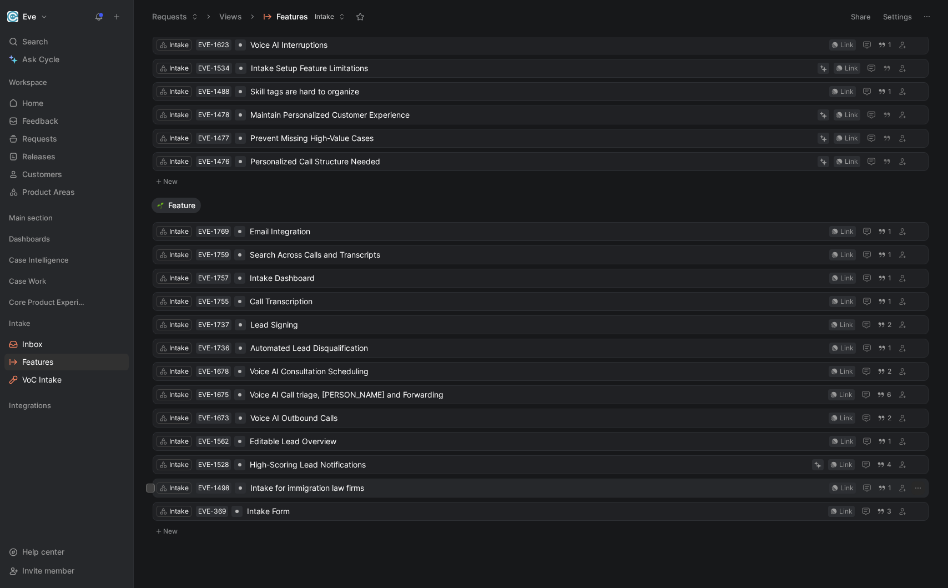
click at [298, 493] on span "Intake for immigration law firms" at bounding box center [537, 487] width 574 height 13
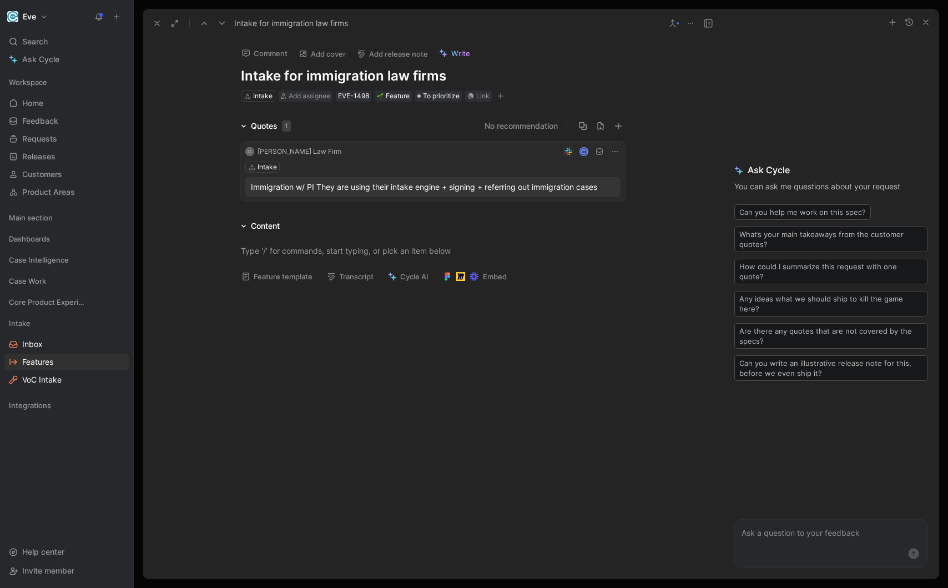
click at [336, 78] on h1 "Intake for immigration law firms" at bounding box center [433, 76] width 384 height 18
click at [386, 69] on h1 "Intake for immigration law firms" at bounding box center [433, 76] width 384 height 18
click at [306, 69] on h1 "Intake for immigration law firms" at bounding box center [433, 76] width 384 height 18
click at [390, 74] on h1 "Intake for Immigration law firms" at bounding box center [433, 76] width 384 height 18
click at [433, 79] on h1 "Intake for Immigration Law firms" at bounding box center [433, 76] width 384 height 18
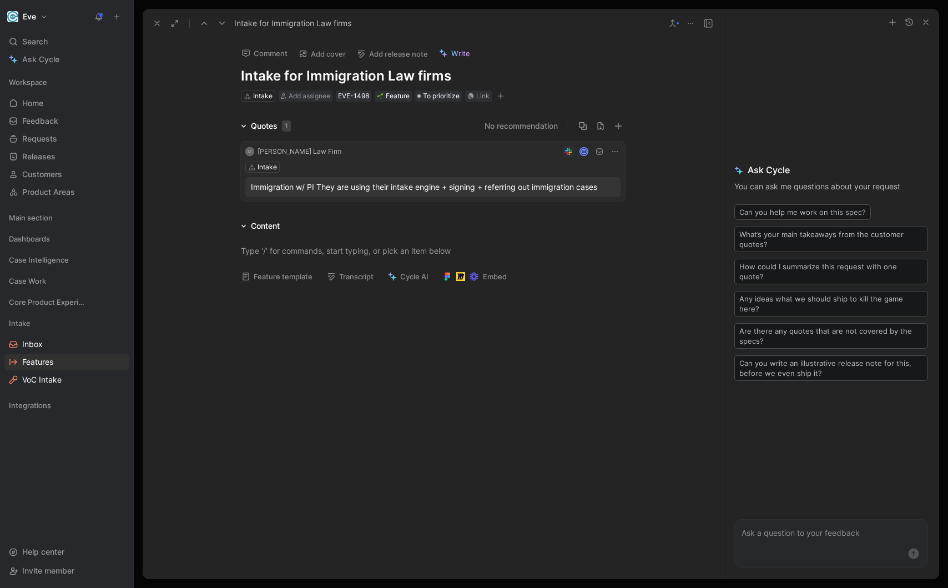
click at [433, 79] on h1 "Intake for Immigration Law firms" at bounding box center [433, 76] width 384 height 18
click at [44, 360] on span "Features" at bounding box center [37, 361] width 31 height 11
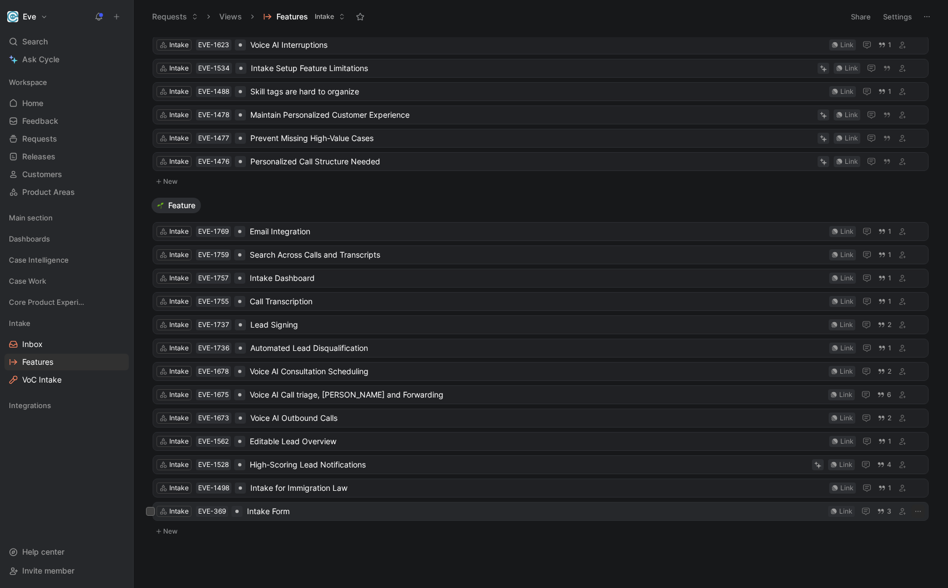
click at [294, 513] on span "Intake Form" at bounding box center [535, 510] width 576 height 13
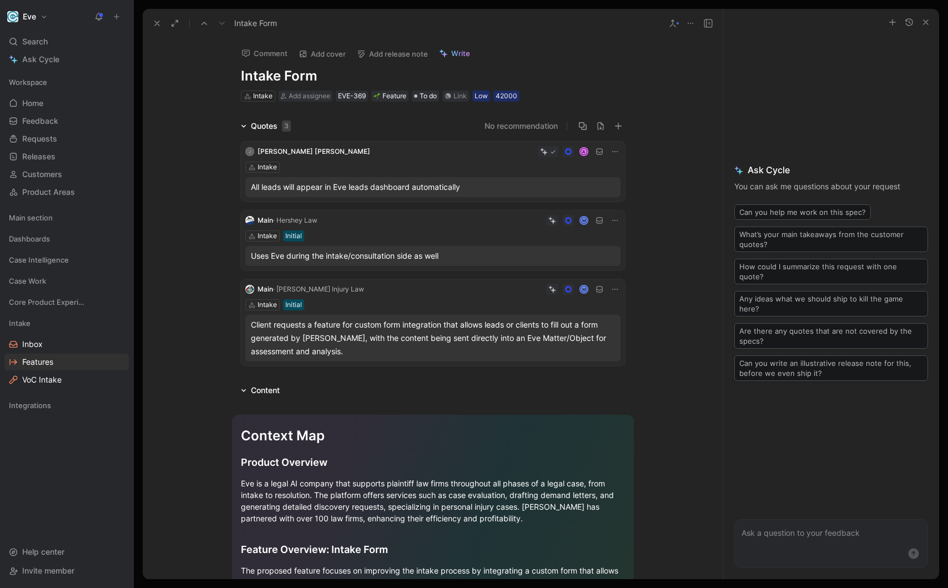
click at [275, 75] on h1 "Intake Form" at bounding box center [433, 76] width 384 height 18
click at [276, 75] on h1 "Intake Form" at bounding box center [433, 76] width 384 height 18
click at [285, 77] on h1 "Intake Form" at bounding box center [433, 76] width 384 height 18
click at [277, 75] on h1 "Intake Form" at bounding box center [433, 76] width 384 height 18
drag, startPoint x: 285, startPoint y: 71, endPoint x: 185, endPoint y: 62, distance: 100.9
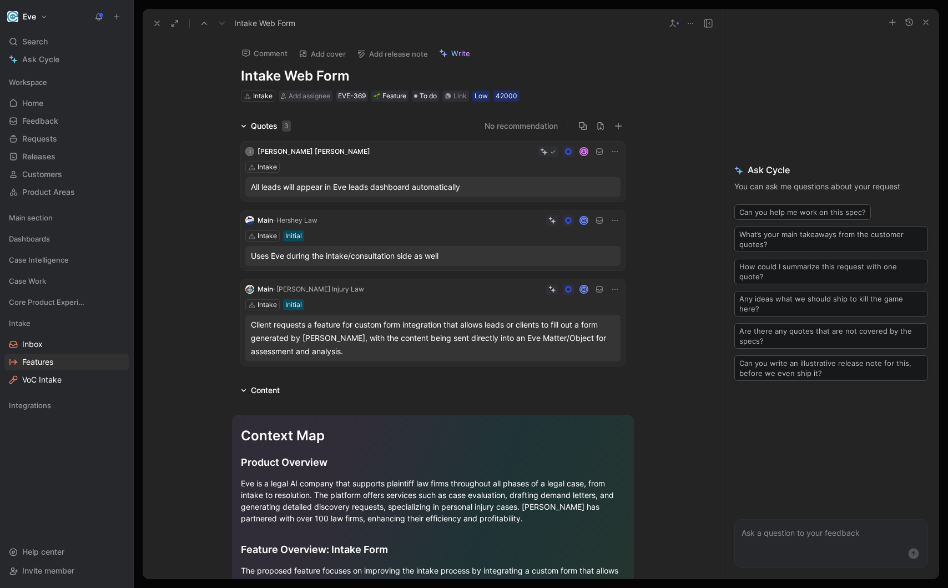
click at [185, 62] on div "Comment Add cover Add release note Write Intake Web Form Intake Add assignee EV…" at bounding box center [433, 308] width 580 height 541
click at [337, 75] on h1 "Web Form" at bounding box center [433, 76] width 384 height 18
click at [246, 74] on h1 "Web Form" at bounding box center [433, 76] width 384 height 18
click at [383, 83] on h1 "Embedded Web Form" at bounding box center [433, 76] width 384 height 18
click at [357, 82] on h1 "Embedded Web Form" at bounding box center [433, 76] width 384 height 18
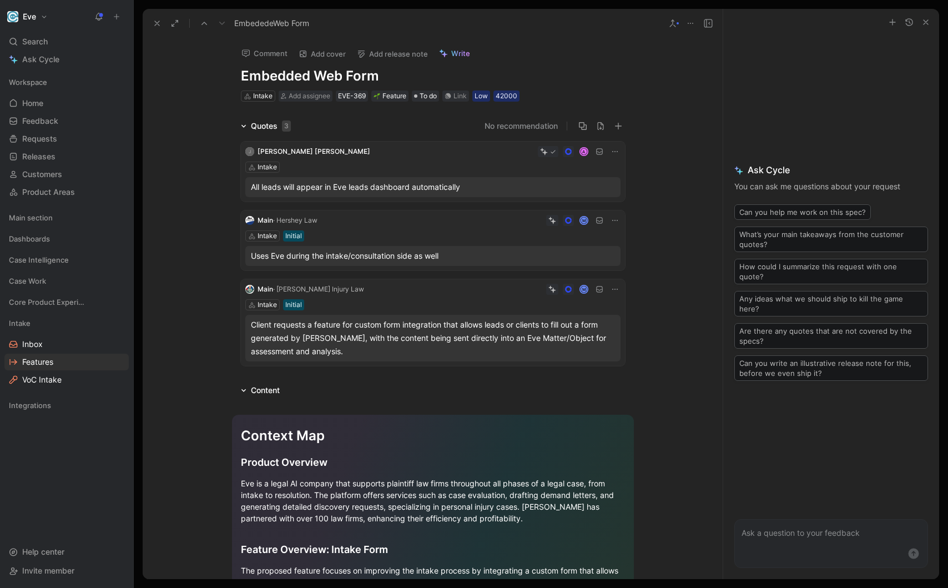
click at [357, 82] on h1 "Embedded Web Form" at bounding box center [433, 76] width 384 height 18
click at [431, 33] on div "EmbededeWeb Form" at bounding box center [433, 23] width 580 height 29
click at [51, 363] on span "Features" at bounding box center [37, 361] width 31 height 11
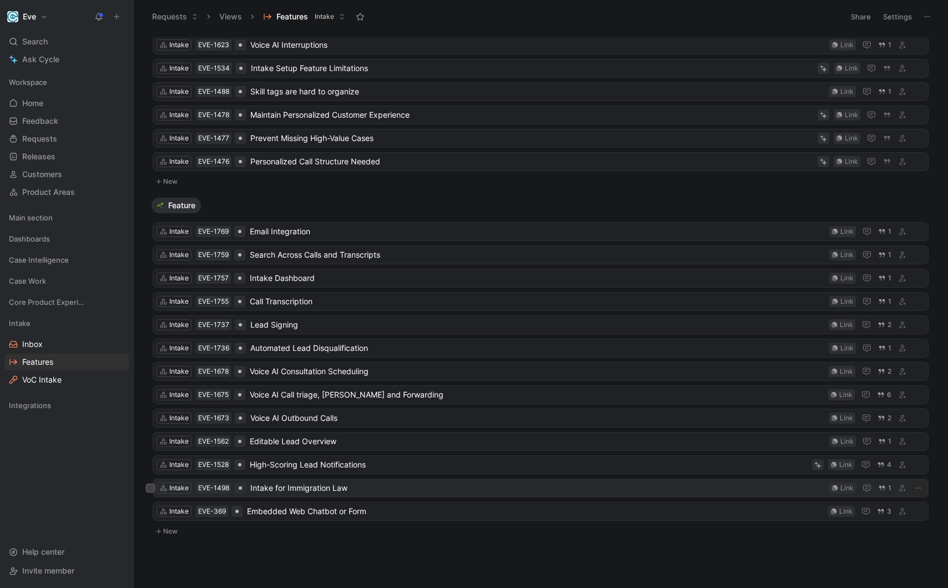
click at [277, 489] on span "Intake for Immigration Law" at bounding box center [537, 487] width 574 height 13
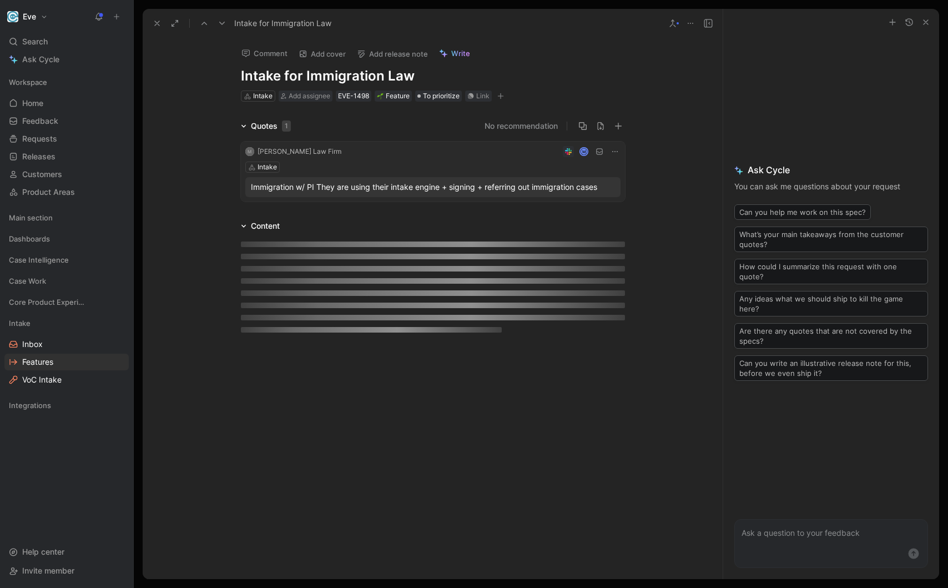
click at [246, 75] on h1 "Intake for Immigration Law" at bounding box center [433, 76] width 384 height 18
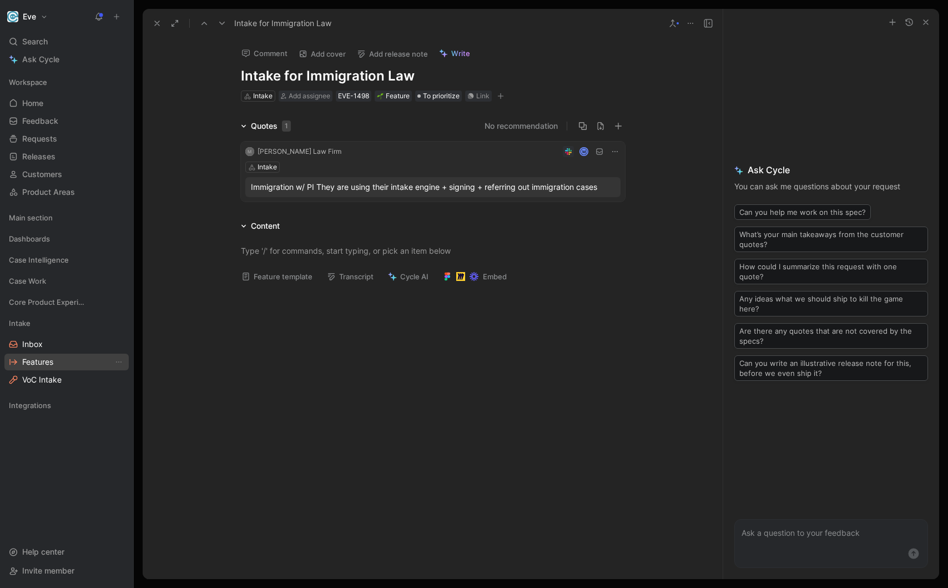
click at [45, 366] on span "Features" at bounding box center [37, 361] width 31 height 11
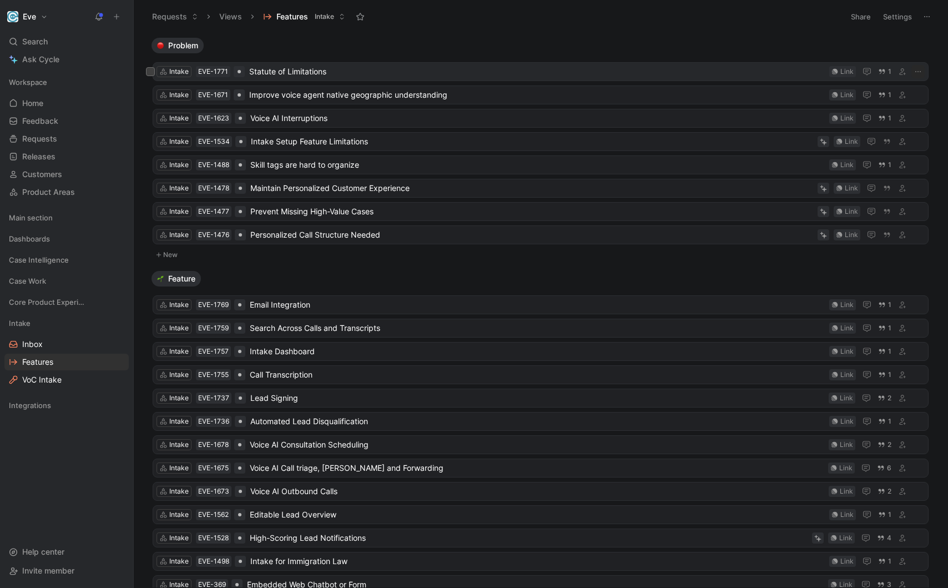
click at [302, 73] on span "Statute of Limitations" at bounding box center [536, 71] width 575 height 13
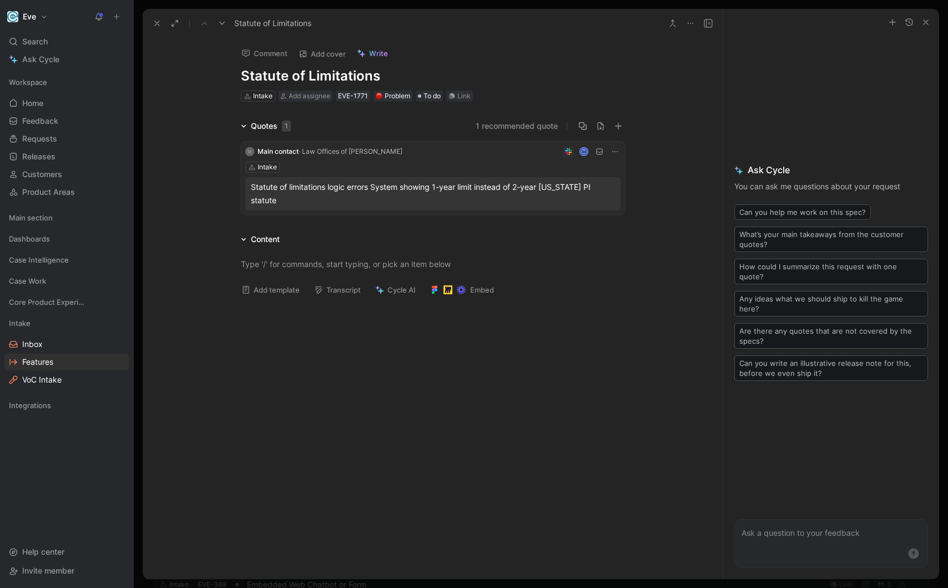
click at [450, 166] on div "Intake" at bounding box center [432, 166] width 375 height 11
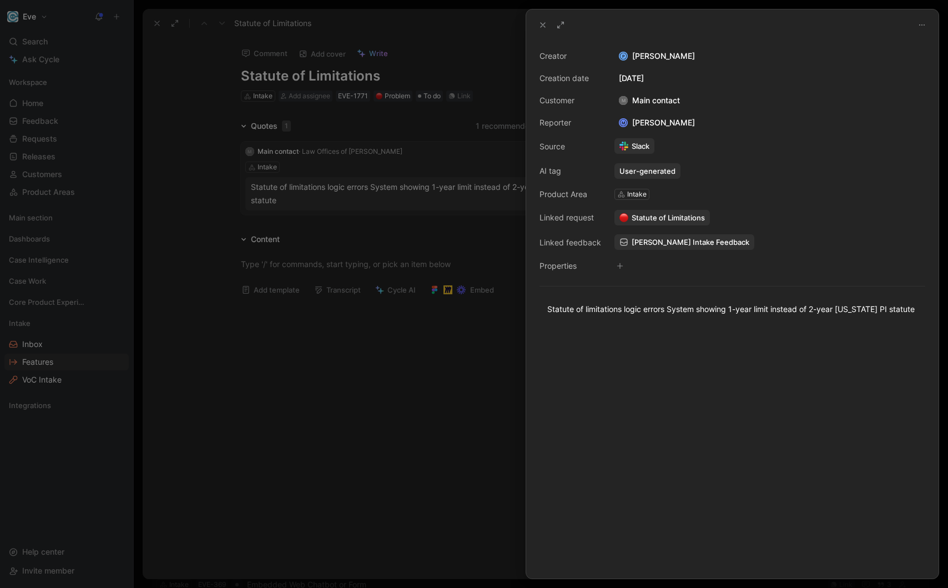
click at [438, 212] on div at bounding box center [474, 294] width 948 height 588
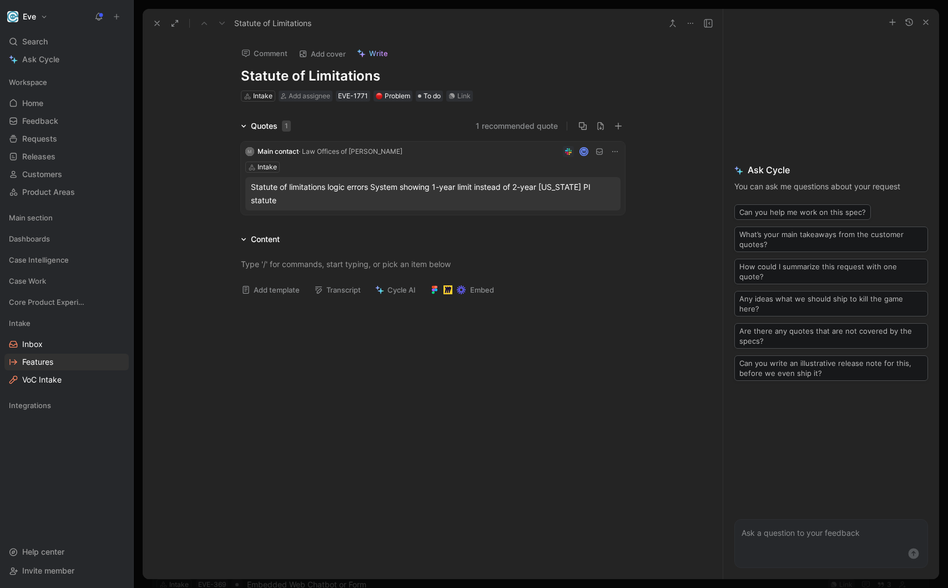
click at [297, 193] on div "Statute of limitations logic errors System showing 1-year limit instead of 2-ye…" at bounding box center [433, 193] width 364 height 27
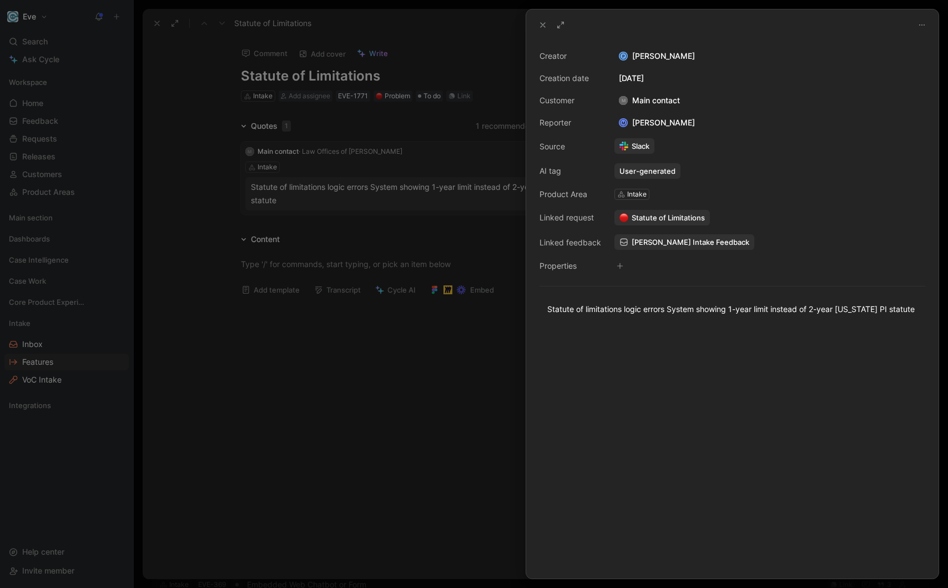
click at [366, 138] on div at bounding box center [474, 294] width 948 height 588
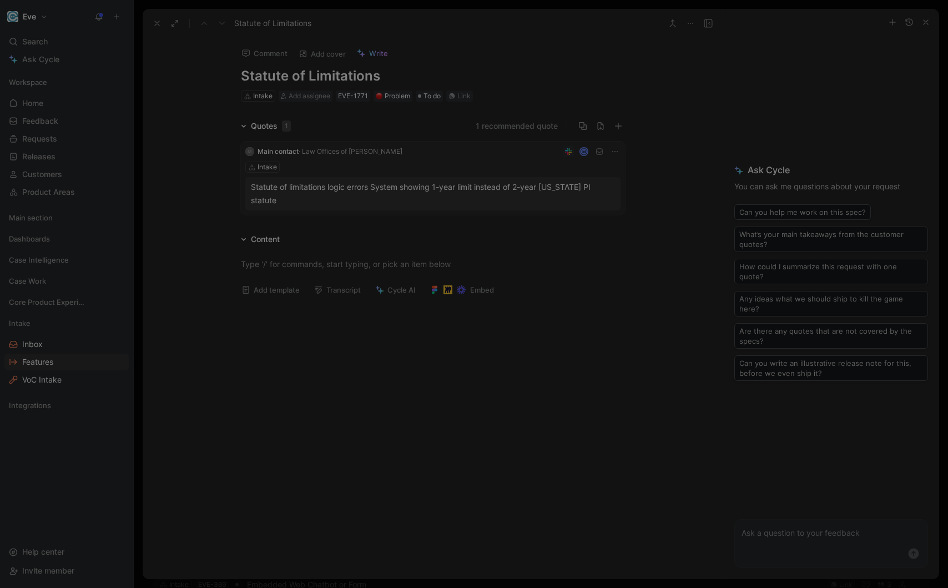
click at [341, 158] on div "M Main contact · Law Offices of [PERSON_NAME]" at bounding box center [323, 151] width 159 height 13
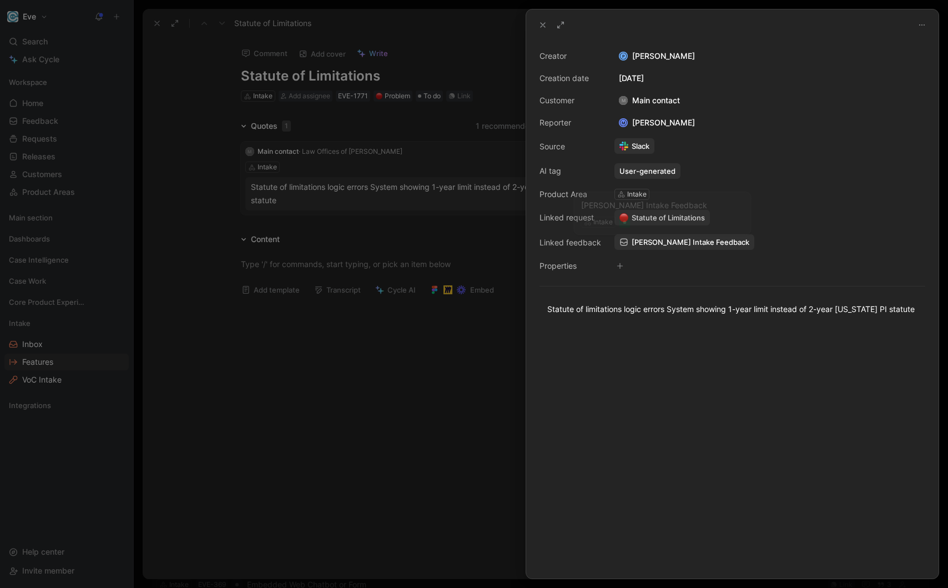
click at [642, 242] on span "[PERSON_NAME] Intake Feedback" at bounding box center [690, 242] width 118 height 10
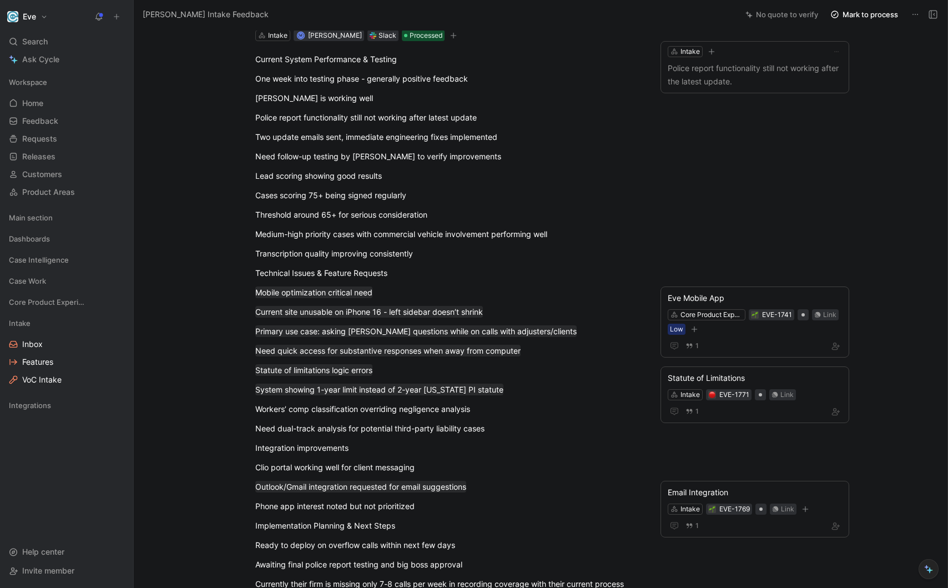
scroll to position [71, 0]
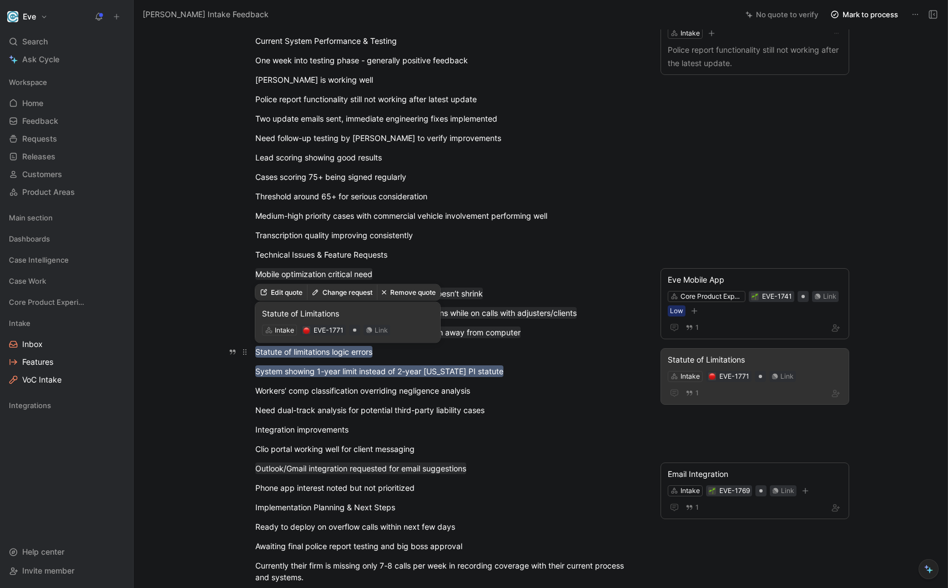
click at [351, 352] on mark "Statute of limitations logic errors" at bounding box center [313, 352] width 117 height 12
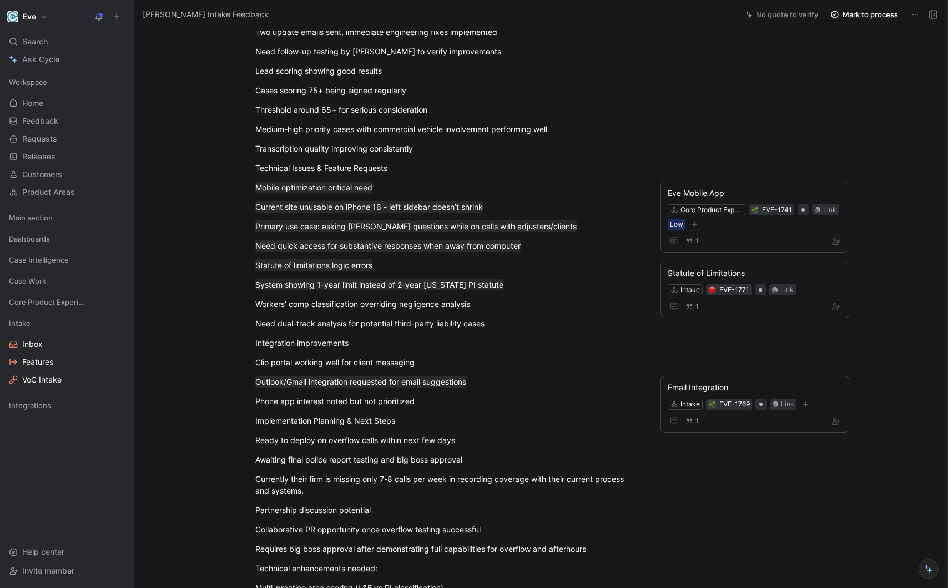
scroll to position [165, 0]
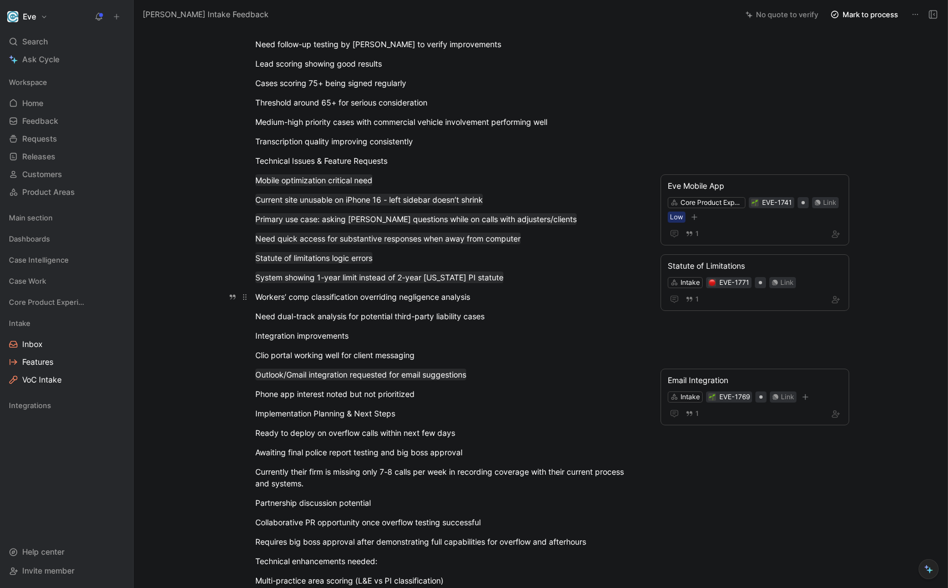
click at [377, 288] on p "Workers’ comp classification overriding negligence analysis" at bounding box center [447, 296] width 426 height 18
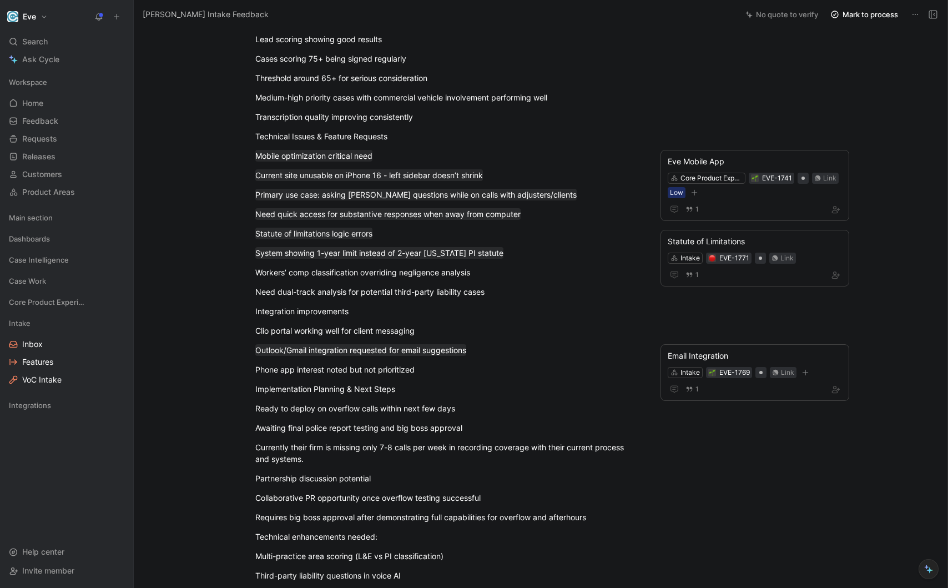
scroll to position [193, 0]
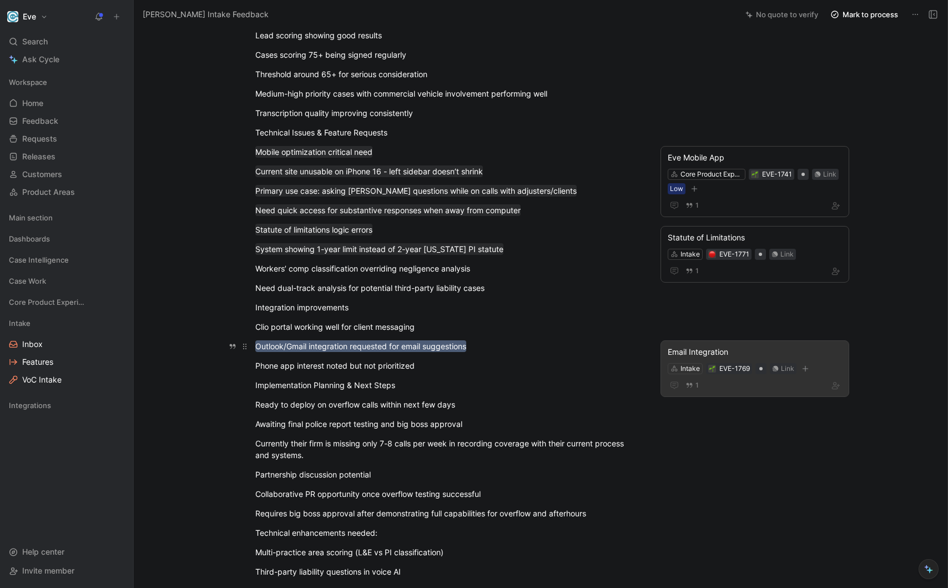
click at [384, 345] on mark "Outlook/Gmail integration requested for email suggestions" at bounding box center [360, 346] width 211 height 12
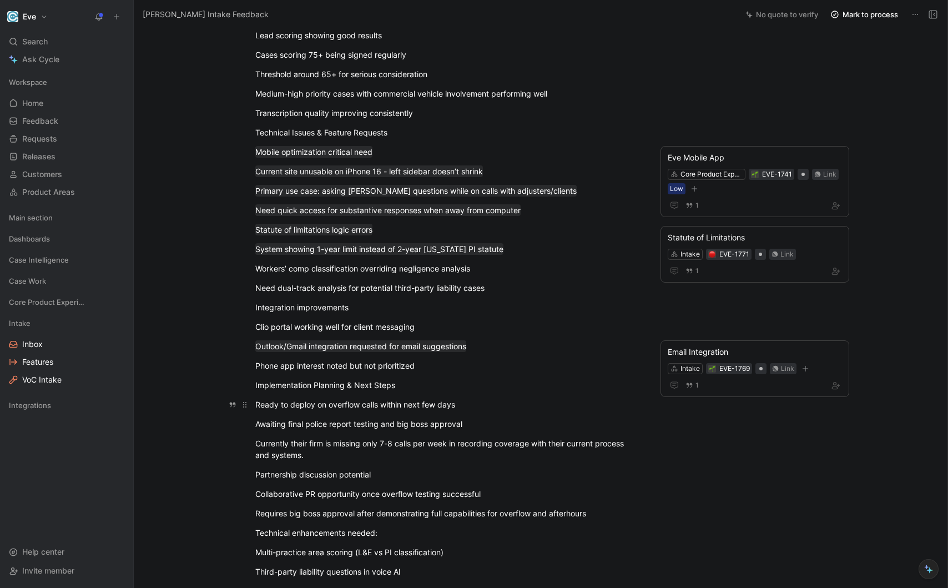
click at [372, 408] on div "Ready to deploy on overflow calls within next few days" at bounding box center [447, 404] width 384 height 12
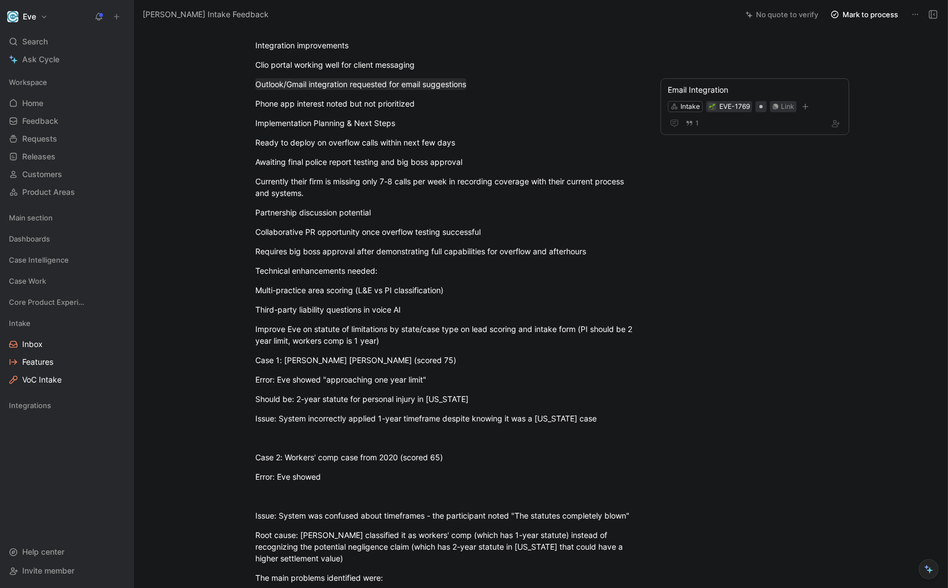
scroll to position [454, 0]
click at [371, 479] on div "Error: Eve showed" at bounding box center [447, 478] width 384 height 12
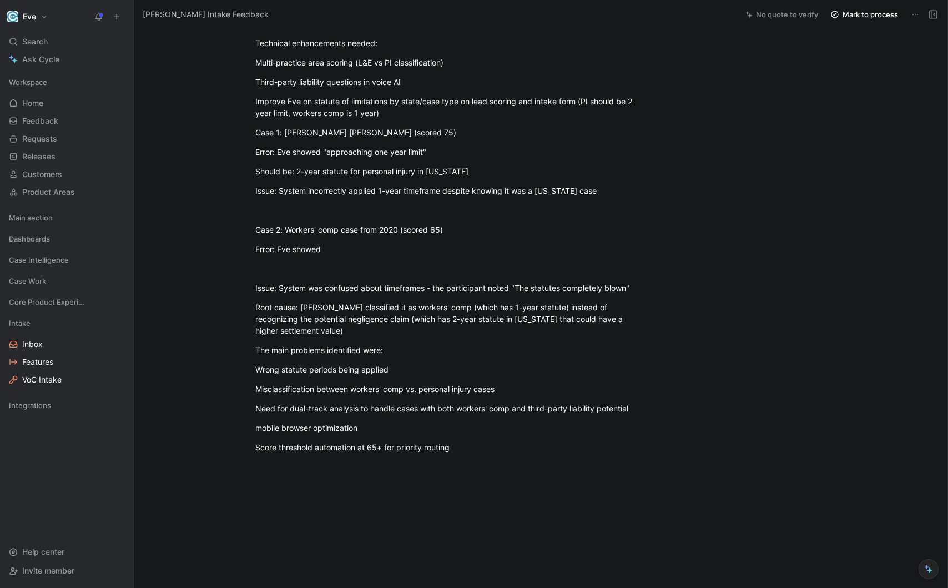
scroll to position [684, 0]
click at [54, 362] on link "Features" at bounding box center [66, 361] width 124 height 17
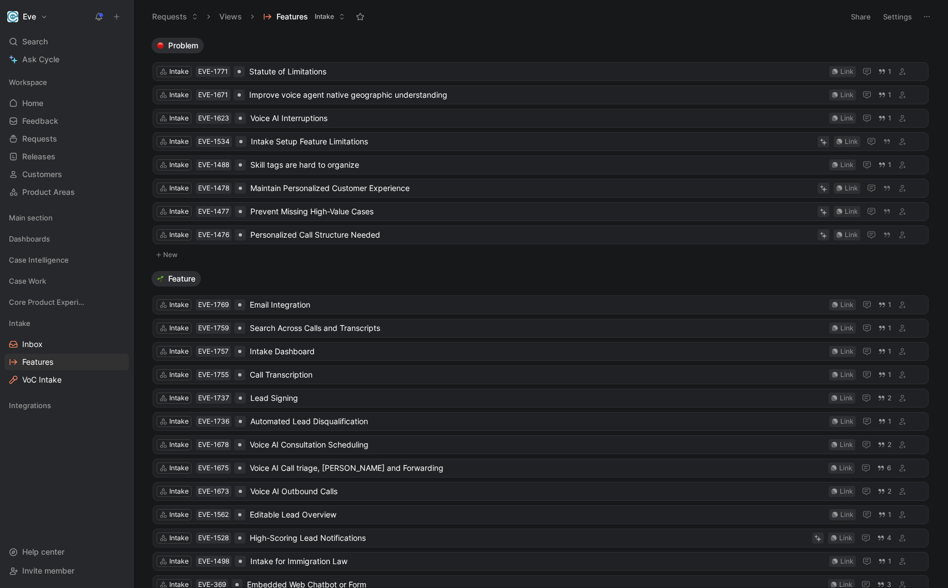
scroll to position [80, 0]
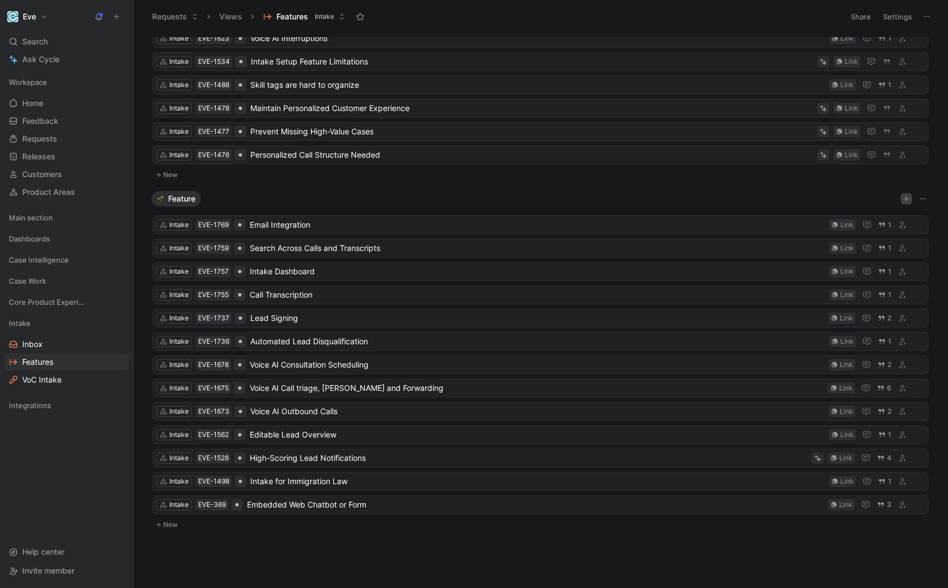
click at [905, 201] on icon "button" at bounding box center [906, 198] width 7 height 7
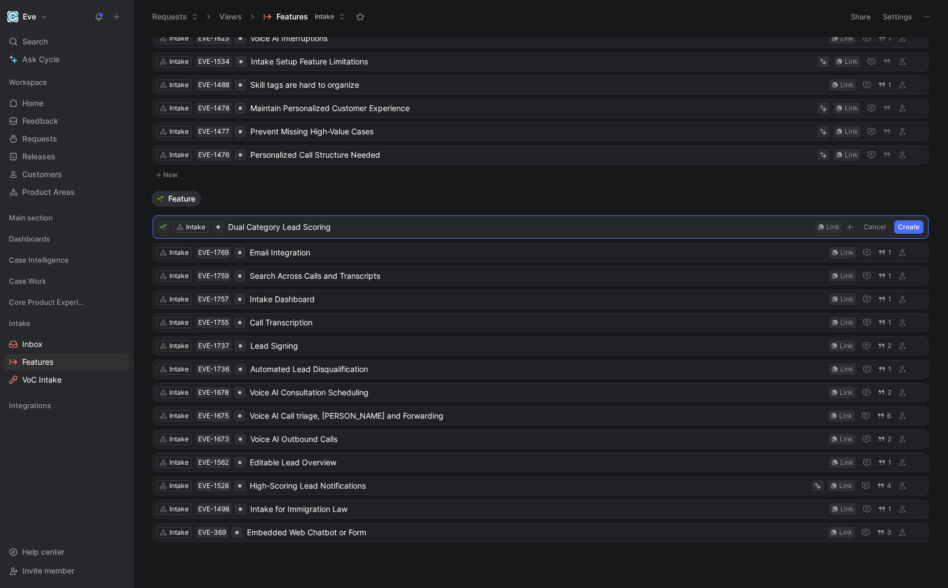
click at [241, 226] on span "Dual Category Lead Scoring" at bounding box center [519, 226] width 583 height 13
click at [332, 232] on span "Multi Category Lead Scoring" at bounding box center [519, 226] width 583 height 13
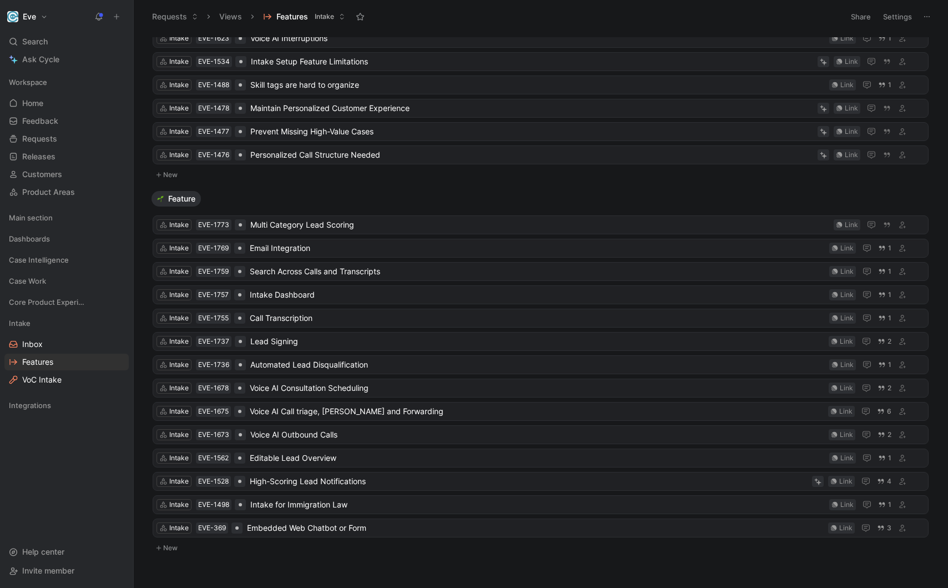
click at [378, 203] on div "Feature" at bounding box center [540, 199] width 787 height 16
click at [367, 221] on span "Multi Category Lead Scoring" at bounding box center [539, 224] width 579 height 13
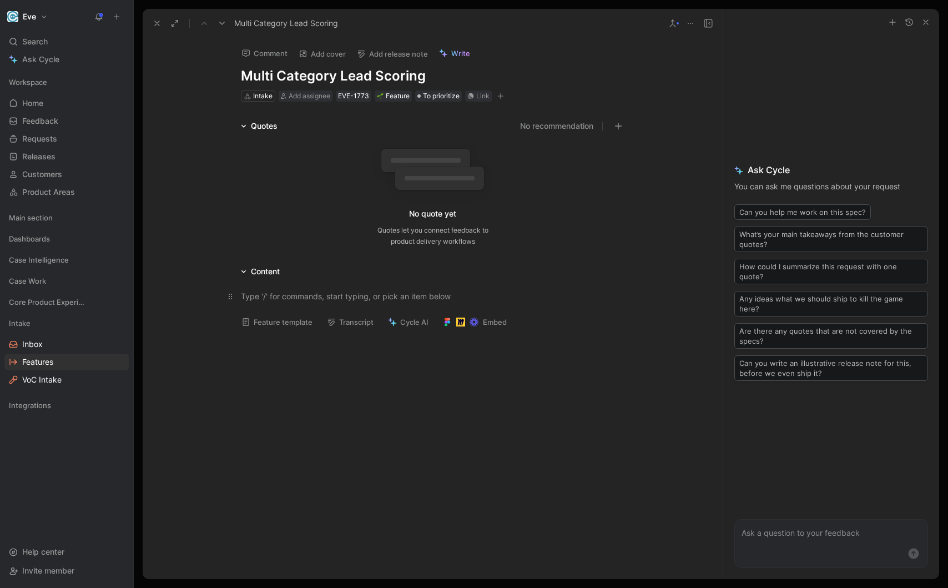
click at [356, 297] on div at bounding box center [433, 296] width 384 height 12
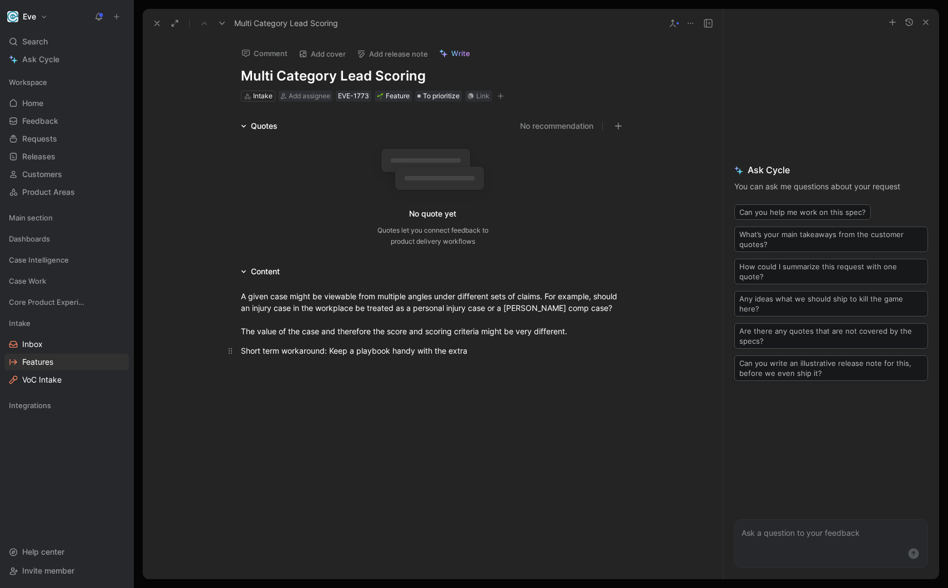
click at [459, 347] on div "Short term workaround: Keep a playbook handy with the extra" at bounding box center [433, 351] width 384 height 12
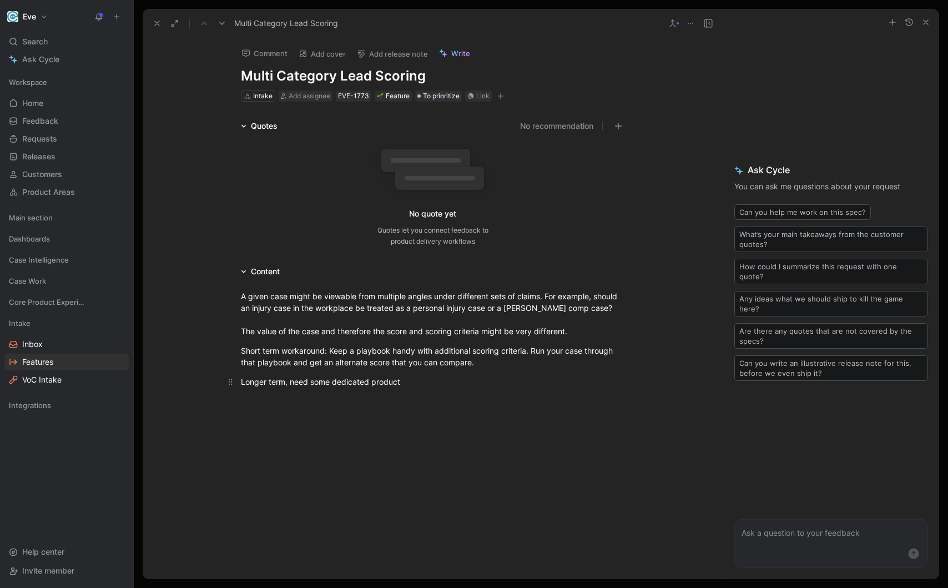
click at [302, 384] on div "Longer term, need some dedicated product" at bounding box center [433, 382] width 384 height 12
click at [445, 372] on p "Longer term, may want some dedicated product" at bounding box center [433, 381] width 426 height 18
click at [442, 381] on div "Longer term, may want some dedicated product" at bounding box center [433, 382] width 384 height 12
click at [59, 352] on div "Intake Inbox Features VoC Intake" at bounding box center [66, 351] width 124 height 73
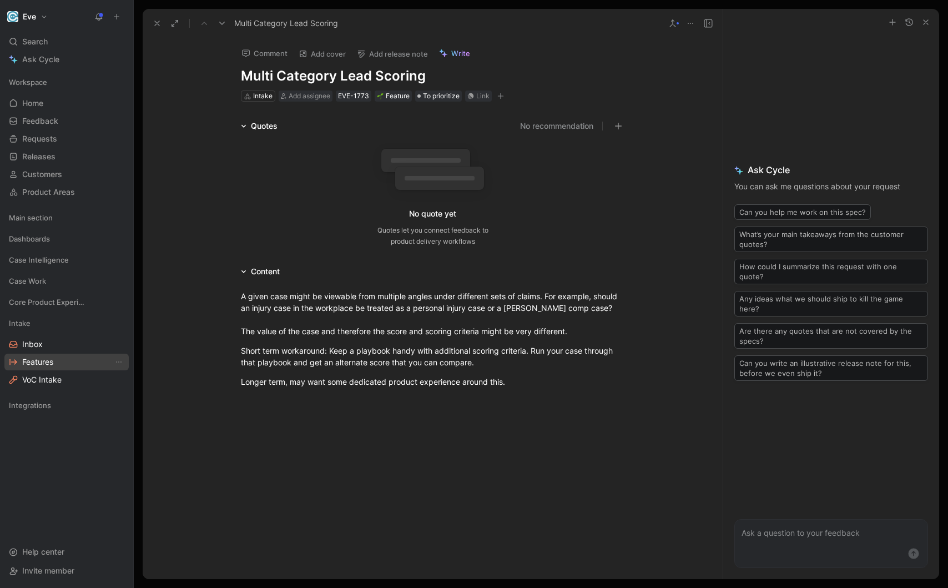
click at [57, 363] on link "Features" at bounding box center [66, 361] width 124 height 17
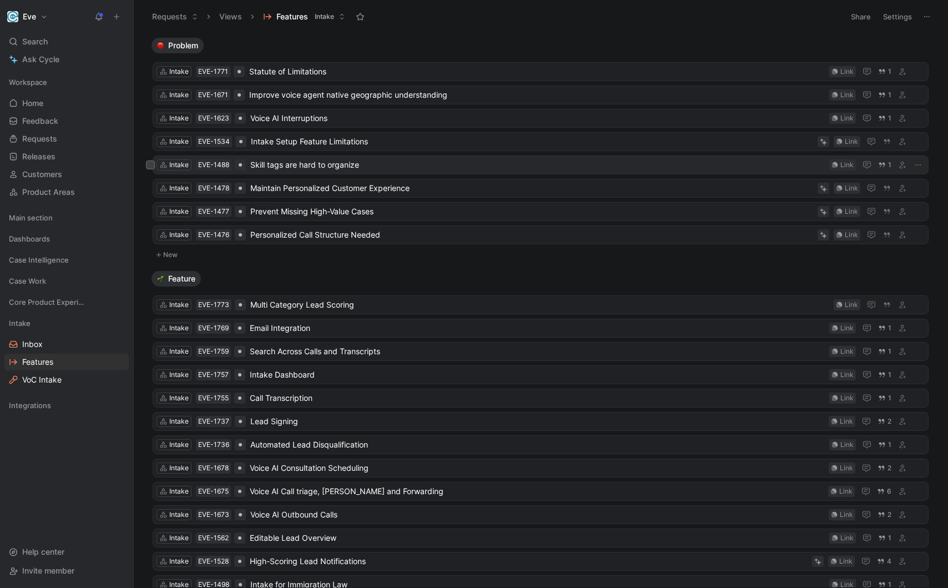
click at [292, 163] on span "Skill tags are hard to organize" at bounding box center [537, 164] width 574 height 13
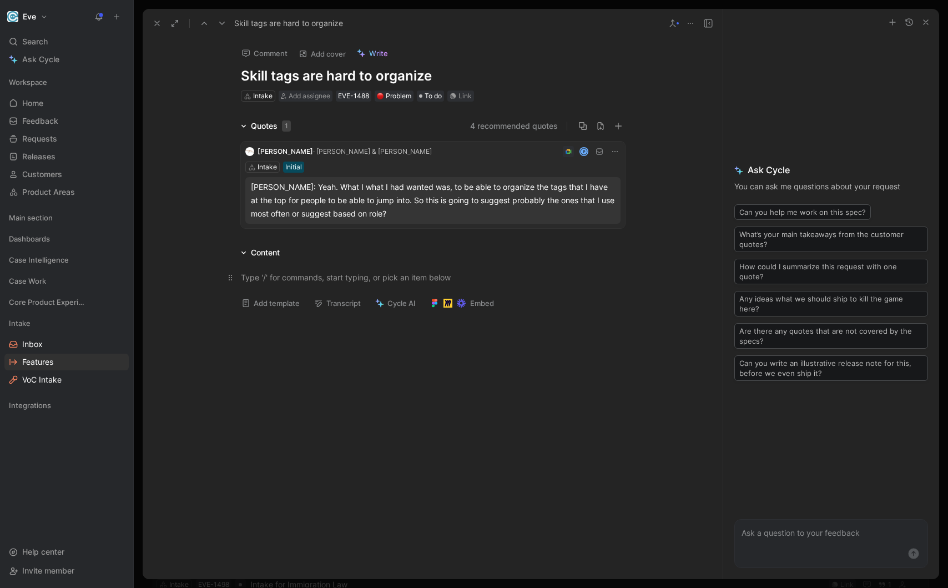
click at [286, 279] on div at bounding box center [433, 277] width 384 height 12
click at [258, 97] on div "Intake" at bounding box center [262, 95] width 19 height 11
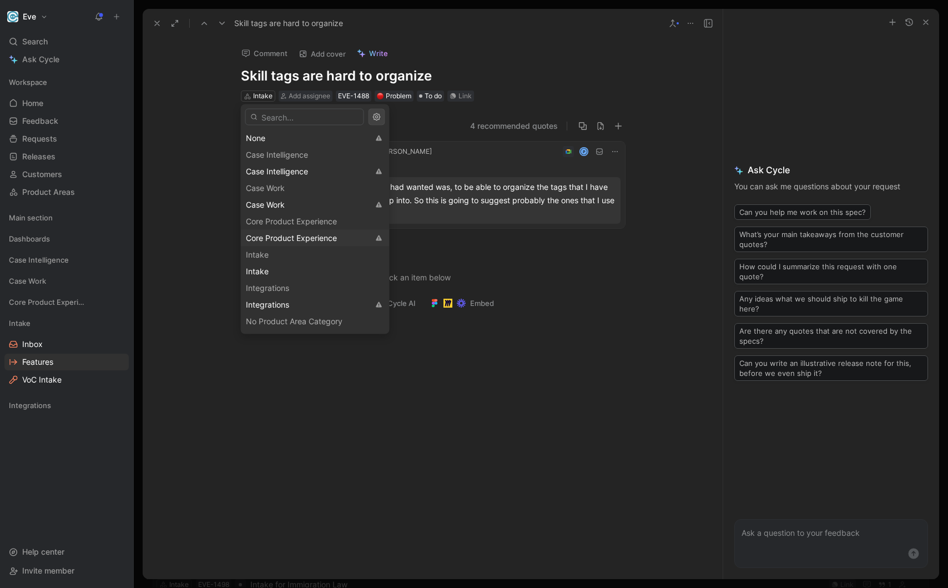
click at [293, 236] on span "Core Product Experience" at bounding box center [291, 237] width 91 height 9
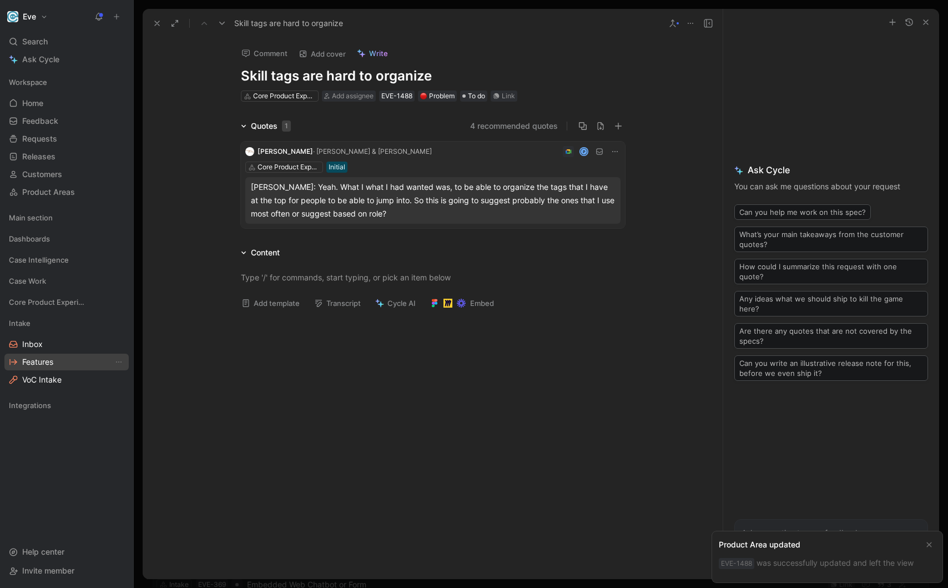
click at [70, 360] on link "Features" at bounding box center [66, 361] width 124 height 17
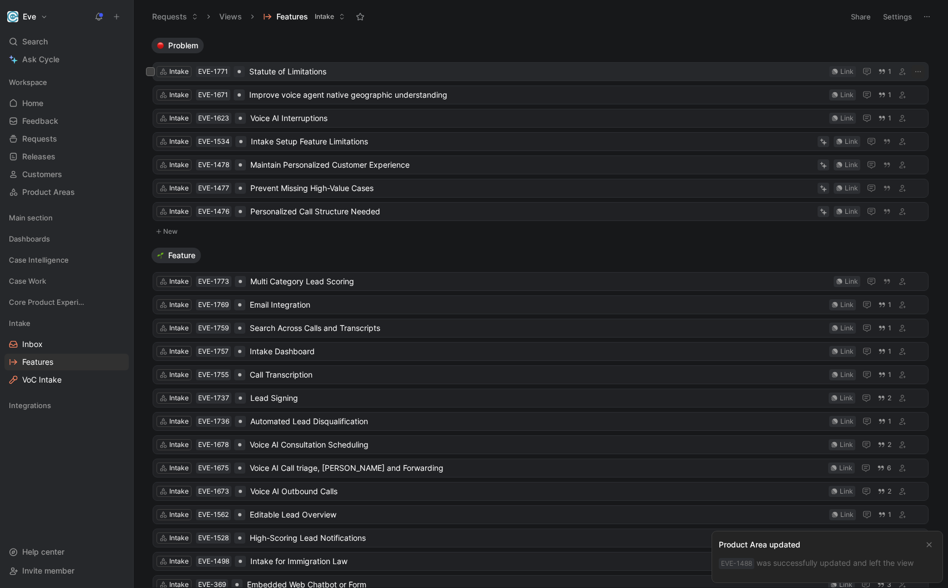
click at [344, 78] on span "Statute of Limitations" at bounding box center [536, 71] width 575 height 13
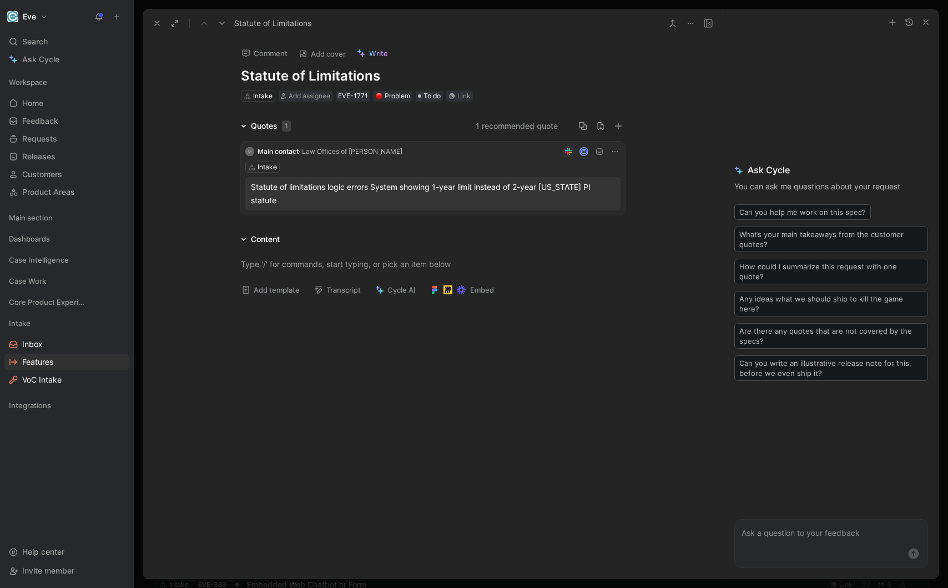
click at [612, 150] on icon at bounding box center [614, 151] width 9 height 9
click at [462, 159] on div "M Main contact · Law Offices of [PERSON_NAME] M Intake Statute of limitations l…" at bounding box center [433, 177] width 384 height 73
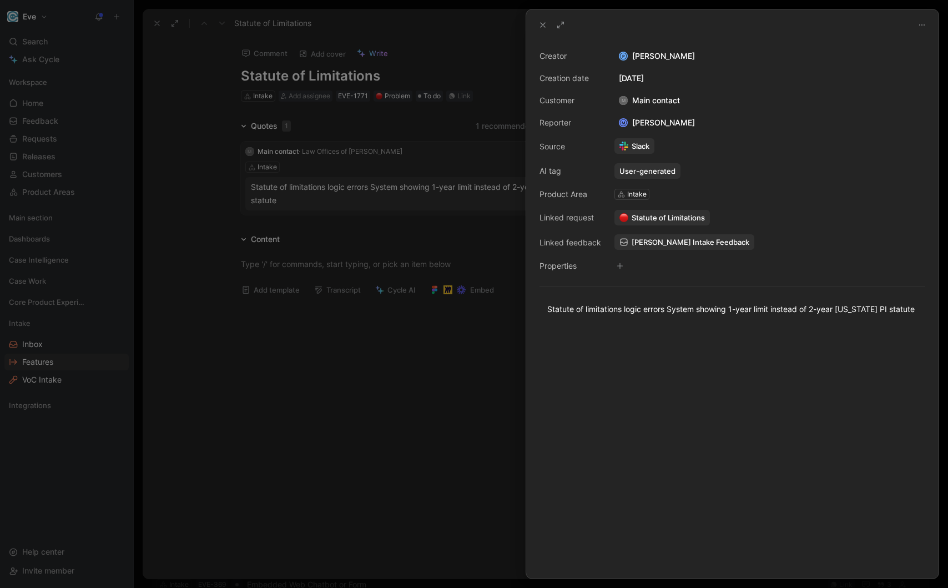
click at [491, 118] on div at bounding box center [474, 294] width 948 height 588
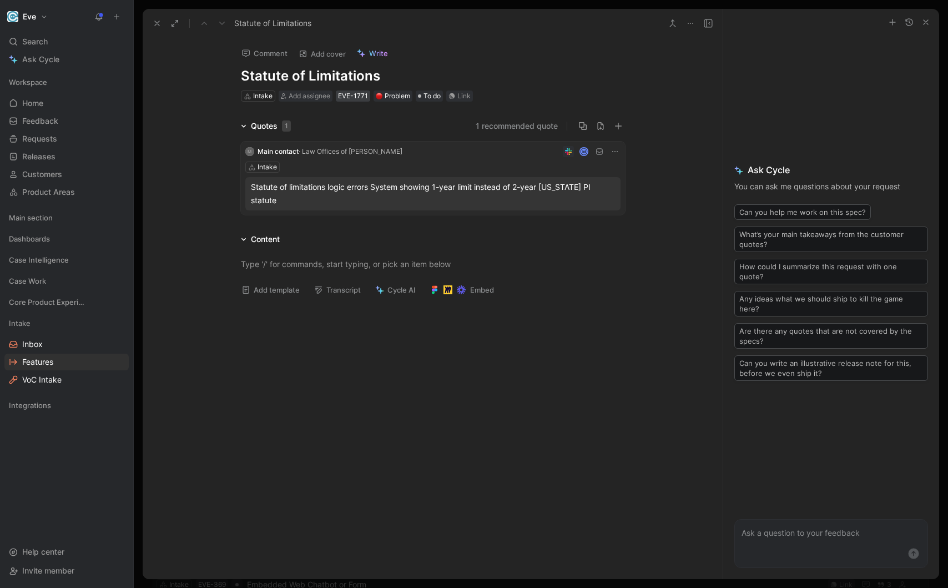
click at [347, 99] on div "EVE-1771" at bounding box center [353, 95] width 30 height 11
click at [426, 257] on p at bounding box center [433, 264] width 426 height 18
click at [609, 154] on button at bounding box center [614, 151] width 11 height 11
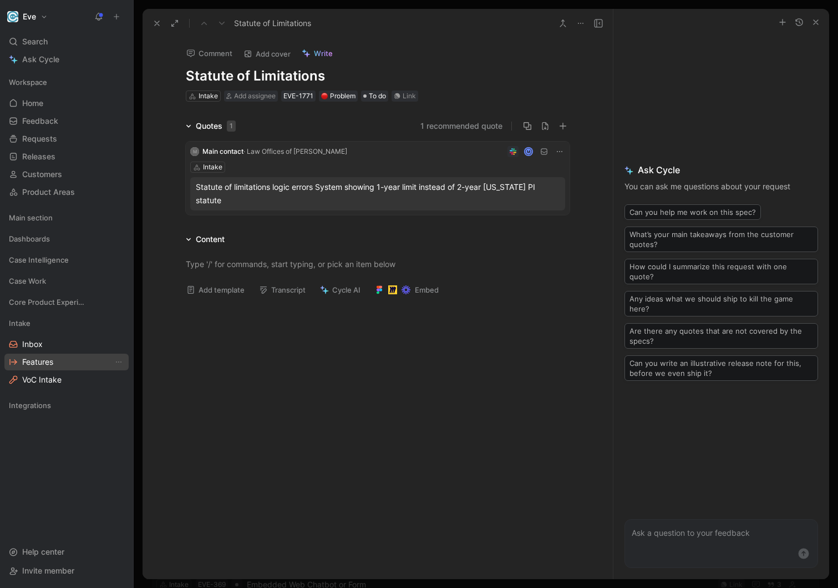
click at [60, 358] on link "Features" at bounding box center [66, 361] width 124 height 17
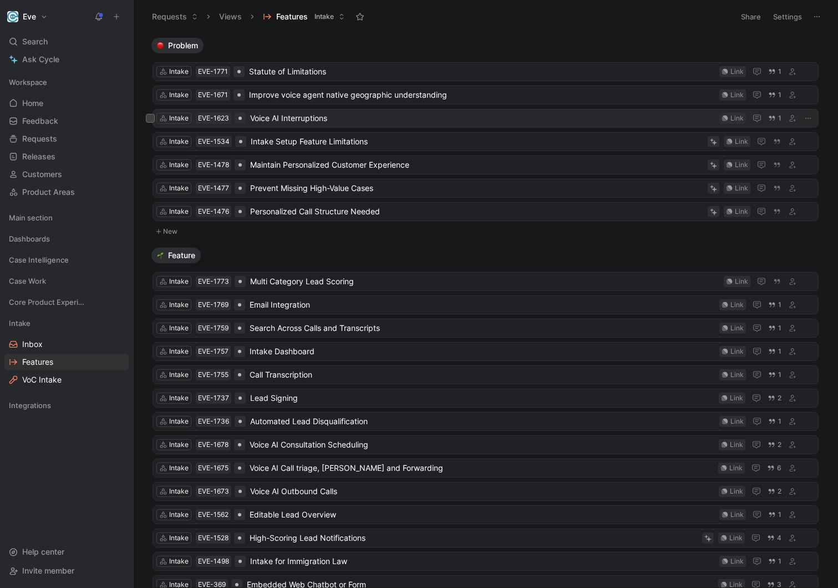
click at [292, 123] on span "Voice AI Interruptions" at bounding box center [482, 118] width 465 height 13
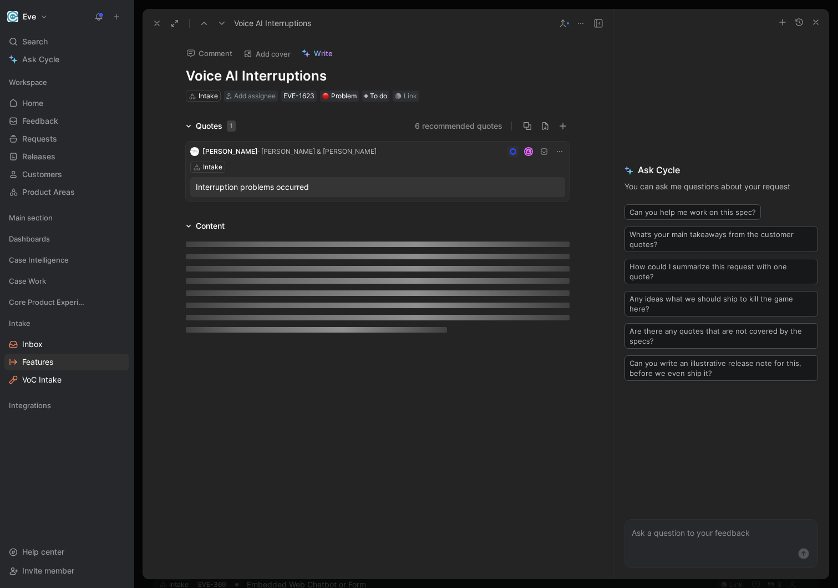
click at [153, 22] on icon at bounding box center [157, 23] width 9 height 9
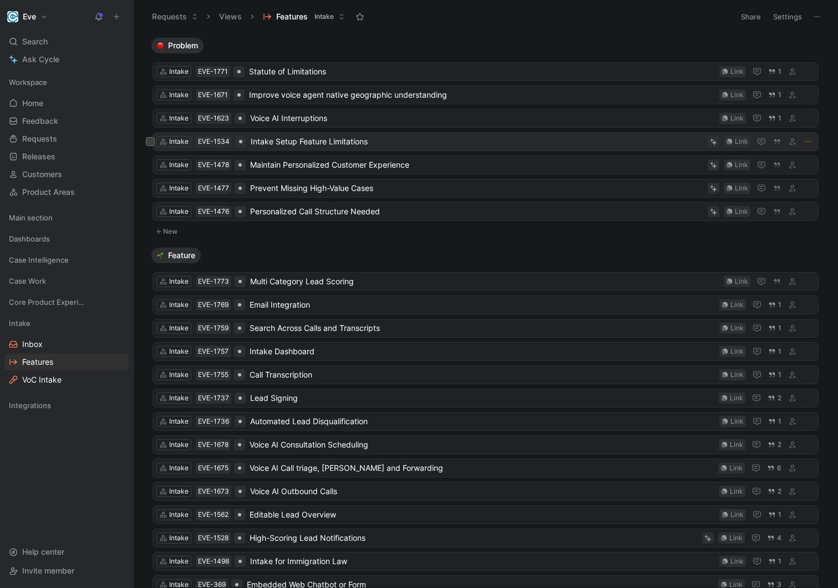
click at [306, 146] on span "Intake Setup Feature Limitations" at bounding box center [477, 141] width 453 height 13
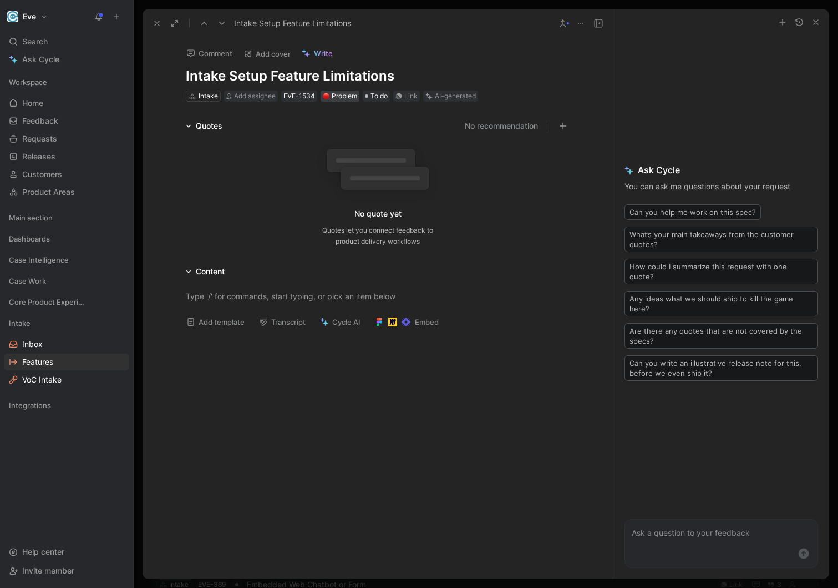
click at [344, 98] on div "Problem" at bounding box center [340, 95] width 34 height 11
click at [40, 363] on span "Features" at bounding box center [37, 361] width 31 height 11
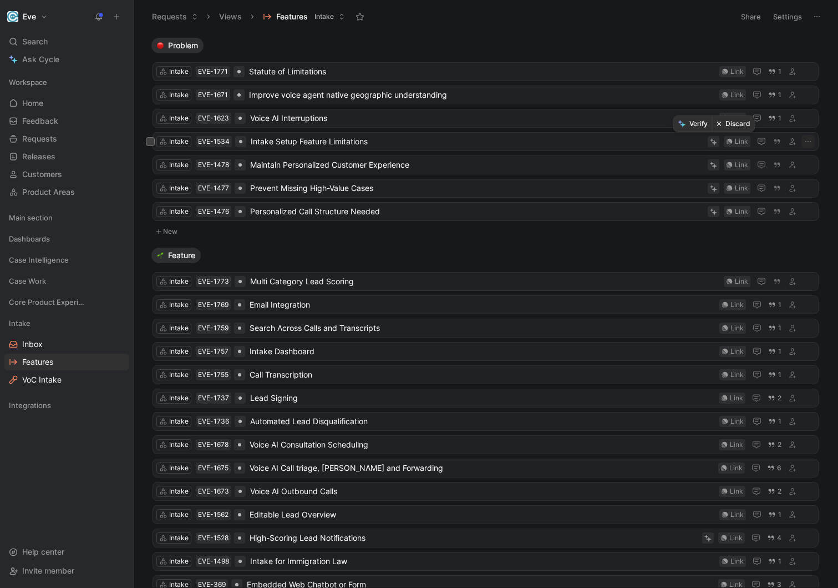
click at [731, 125] on button "Discard" at bounding box center [733, 124] width 43 height 16
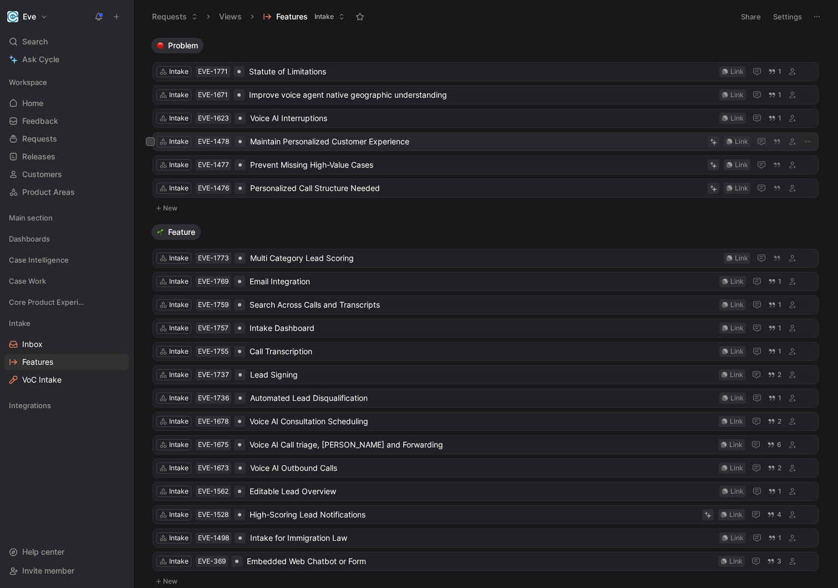
click at [677, 146] on span "Maintain Personalized Customer Experience" at bounding box center [476, 141] width 453 height 13
click at [713, 144] on icon at bounding box center [713, 141] width 7 height 7
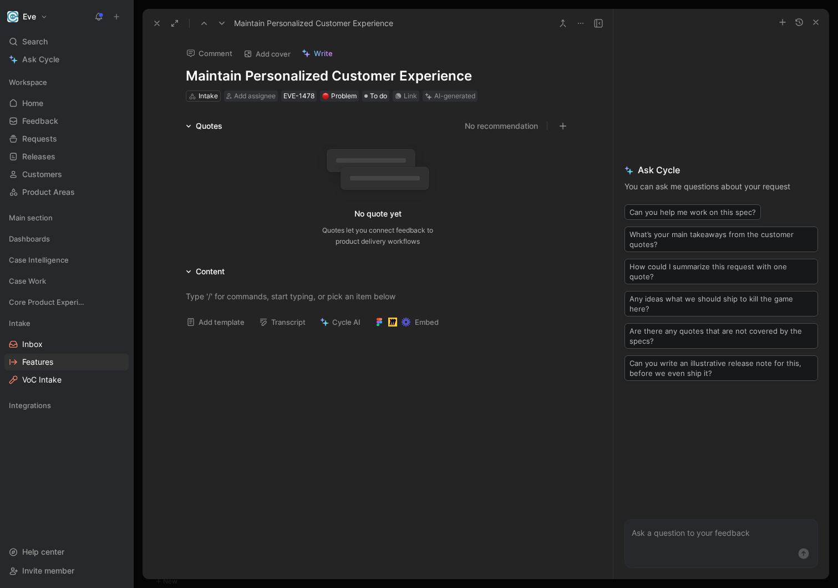
click at [160, 24] on icon at bounding box center [157, 23] width 9 height 9
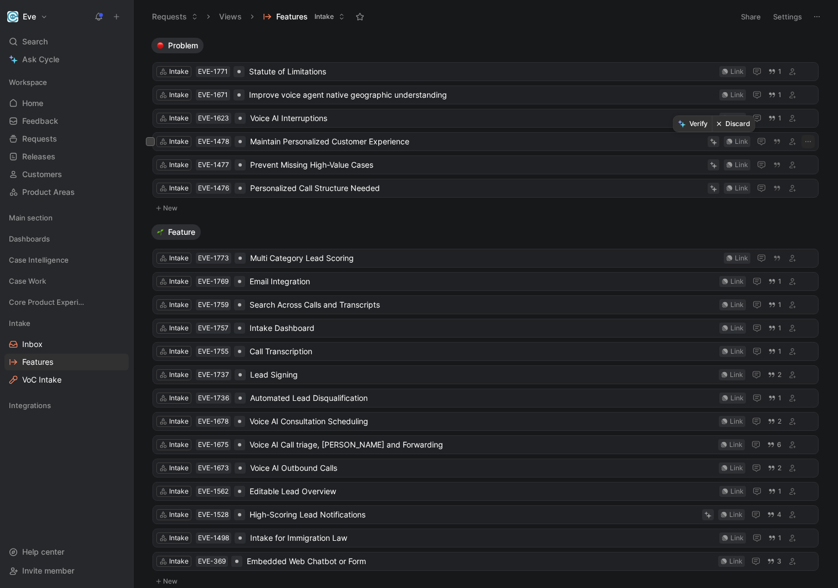
click at [726, 128] on button "Discard" at bounding box center [733, 124] width 43 height 16
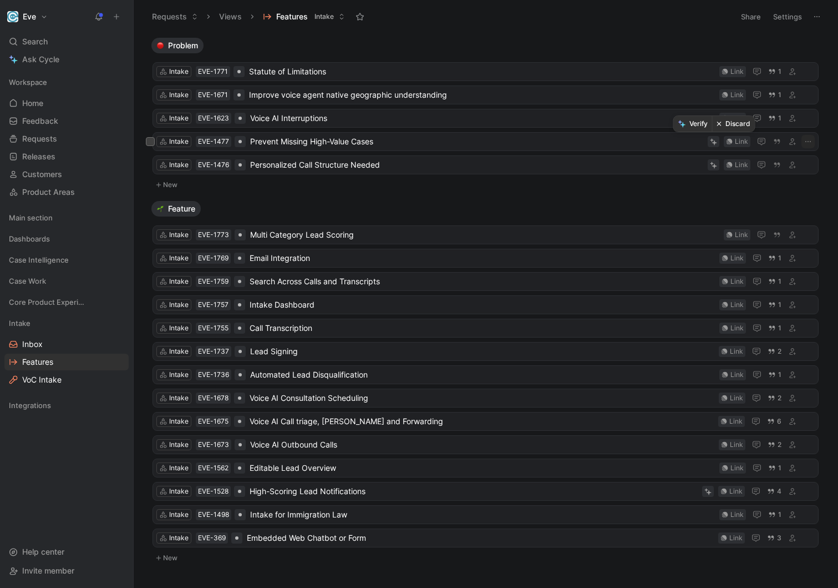
click at [742, 122] on button "Discard" at bounding box center [733, 124] width 43 height 16
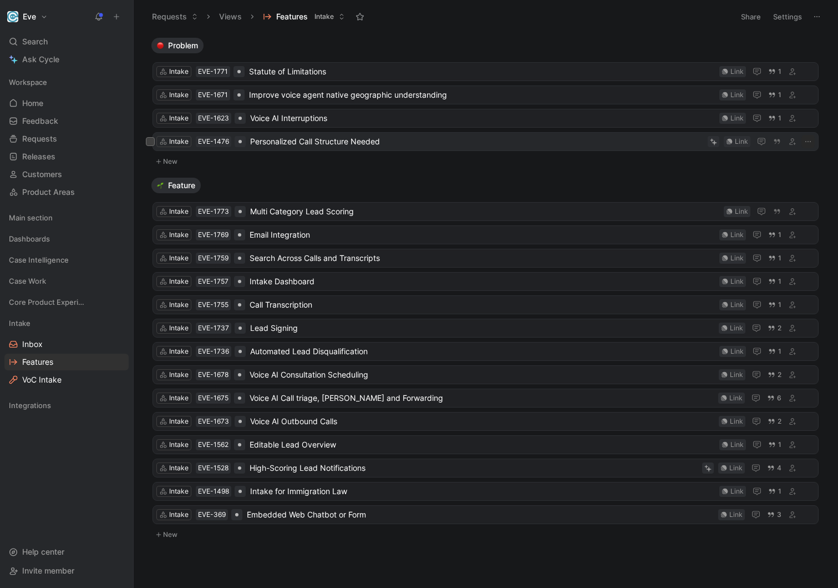
click at [664, 144] on span "Personalized Call Structure Needed" at bounding box center [476, 141] width 453 height 13
click at [715, 141] on icon at bounding box center [713, 141] width 7 height 7
click at [731, 128] on ul "Intake EVE-1771 Statute of Limitations Link 1 Intake EVE-1671 Improve voice age…" at bounding box center [486, 108] width 666 height 93
click at [727, 129] on button "Discard" at bounding box center [733, 124] width 43 height 16
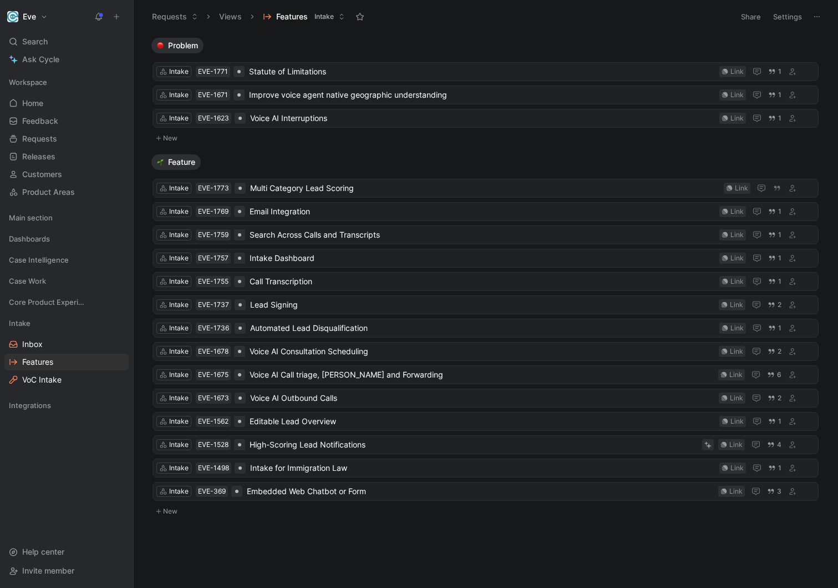
click at [334, 543] on body "Eve Search ⌘ K Ask Cycle Workspace Home G then H Feedback G then F Requests G t…" at bounding box center [419, 294] width 838 height 588
click at [24, 354] on link "Features" at bounding box center [66, 361] width 124 height 17
click at [26, 343] on span "Inbox" at bounding box center [32, 343] width 21 height 11
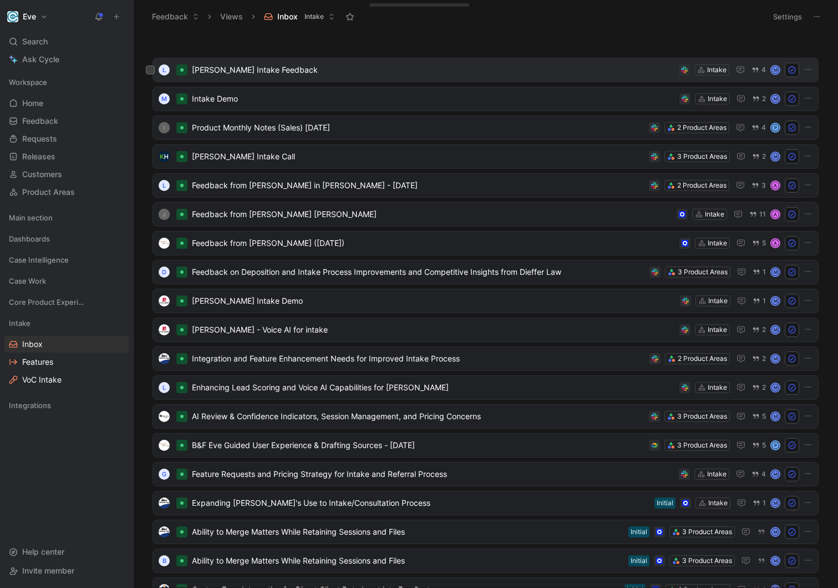
click at [446, 64] on span "[PERSON_NAME] Intake Feedback" at bounding box center [433, 69] width 483 height 13
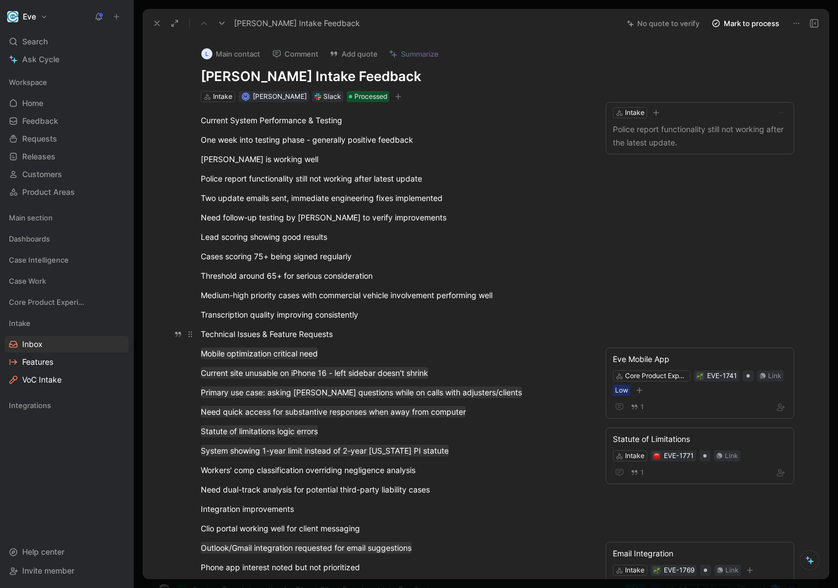
click at [325, 331] on div "Technical Issues & Feature Requests" at bounding box center [393, 334] width 384 height 12
click at [300, 129] on p "Current System Performance & Testing" at bounding box center [393, 120] width 426 height 18
click at [399, 144] on div "One week into testing phase - generally positive feedback" at bounding box center [393, 140] width 384 height 12
click at [303, 166] on p "[PERSON_NAME] is working well" at bounding box center [393, 159] width 426 height 18
click at [334, 183] on div "Police report functionality still not working after latest update" at bounding box center [393, 179] width 384 height 12
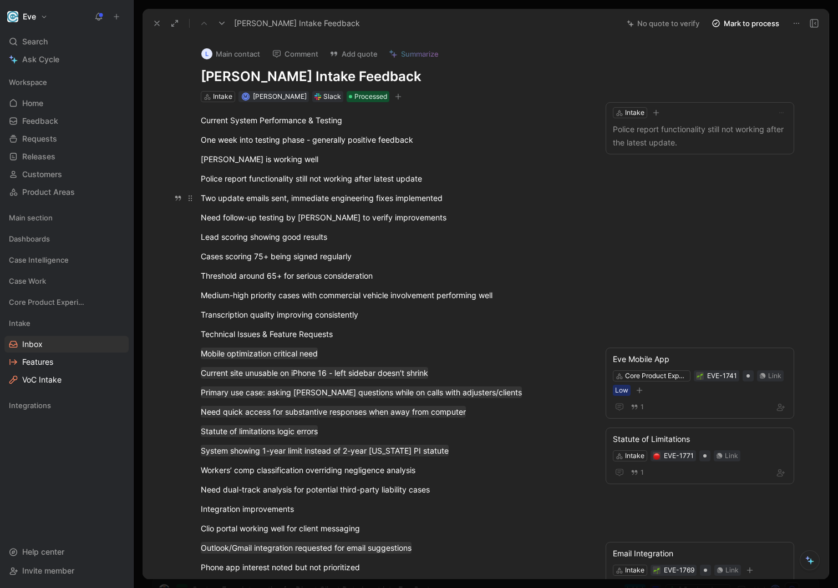
click at [340, 200] on div "Two update emails sent, immediate engineering fixes implemented" at bounding box center [393, 198] width 384 height 12
click at [305, 156] on div "[PERSON_NAME] is working well" at bounding box center [393, 159] width 384 height 12
drag, startPoint x: 427, startPoint y: 139, endPoint x: 181, endPoint y: 140, distance: 245.8
click at [172, 126] on button "Quote" at bounding box center [164, 133] width 39 height 18
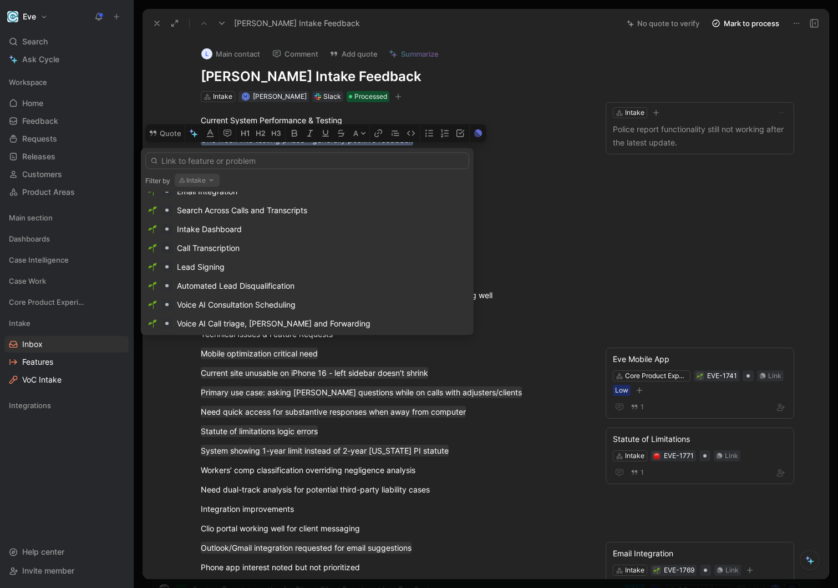
scroll to position [256, 0]
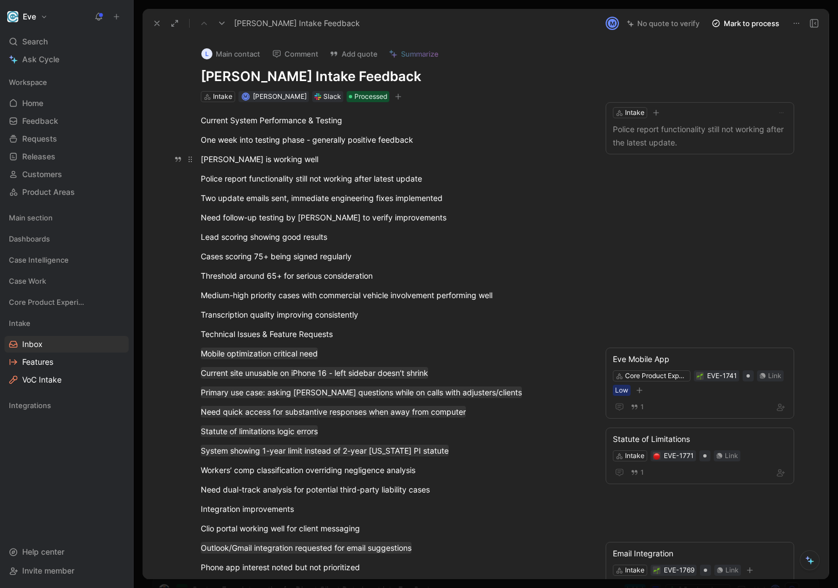
click at [278, 163] on div "[PERSON_NAME] is working well" at bounding box center [393, 159] width 384 height 12
click at [293, 180] on div "Police report functionality still not working after latest update" at bounding box center [393, 179] width 384 height 12
drag, startPoint x: 438, startPoint y: 181, endPoint x: 200, endPoint y: 179, distance: 238.0
click at [200, 179] on p "Police report functionality still not working after latest update" at bounding box center [393, 178] width 426 height 18
click at [242, 196] on div "Two update emails sent, immediate engineering fixes implemented" at bounding box center [393, 198] width 384 height 12
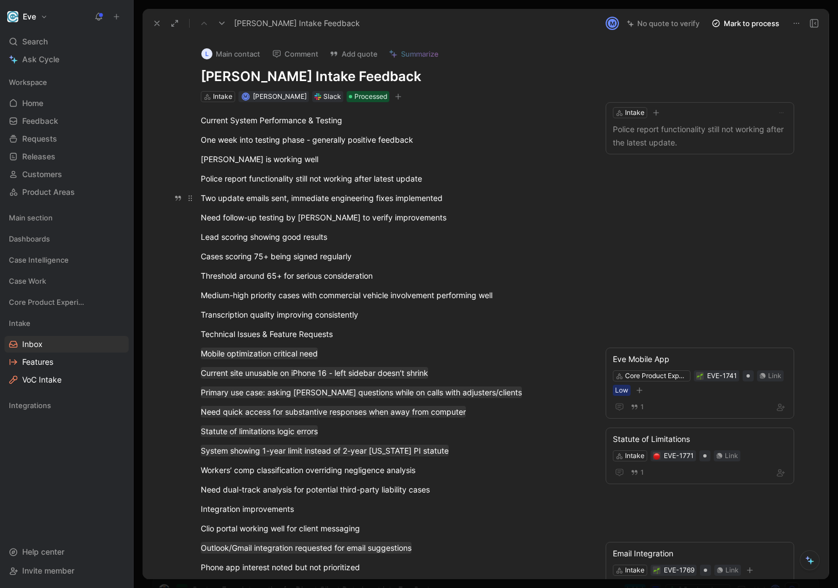
click at [399, 205] on p "Two update emails sent, immediate engineering fixes implemented" at bounding box center [393, 198] width 426 height 18
click at [337, 241] on div "Lead scoring showing good results" at bounding box center [393, 237] width 384 height 12
click at [367, 258] on div "Cases scoring 75+ being signed regularly" at bounding box center [393, 256] width 384 height 12
click at [379, 275] on div "Threshold around 65+ for serious consideration" at bounding box center [393, 276] width 384 height 12
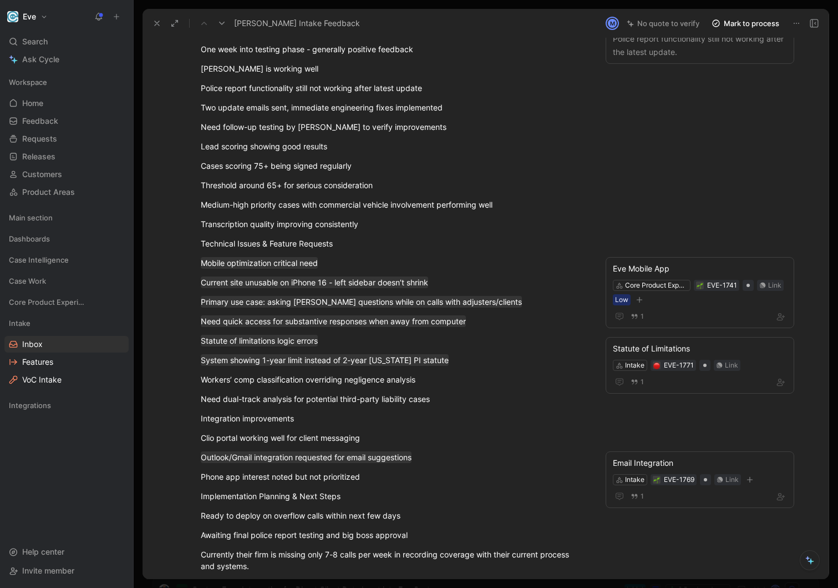
scroll to position [98, 0]
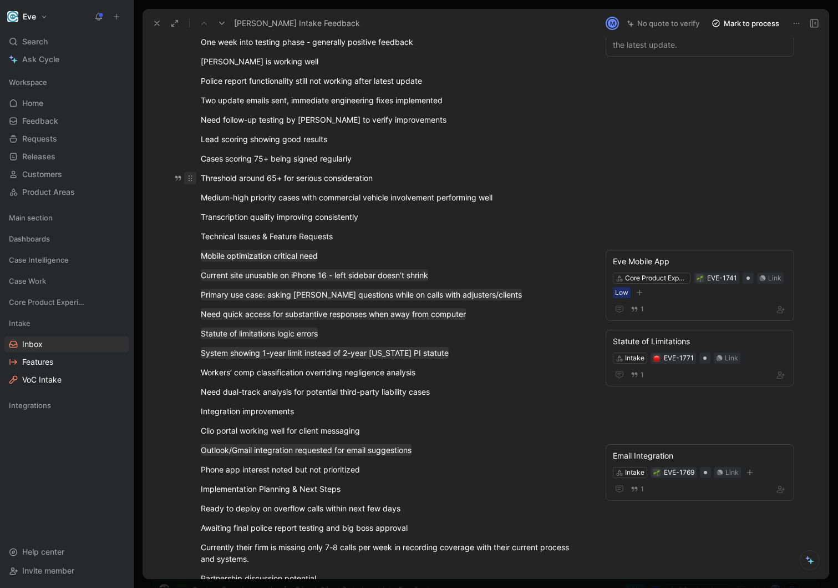
drag, startPoint x: 391, startPoint y: 178, endPoint x: 195, endPoint y: 180, distance: 195.3
click at [195, 180] on p "Threshold around 65+ for serious consideration" at bounding box center [393, 178] width 426 height 18
click at [169, 163] on button "Quote" at bounding box center [164, 172] width 39 height 18
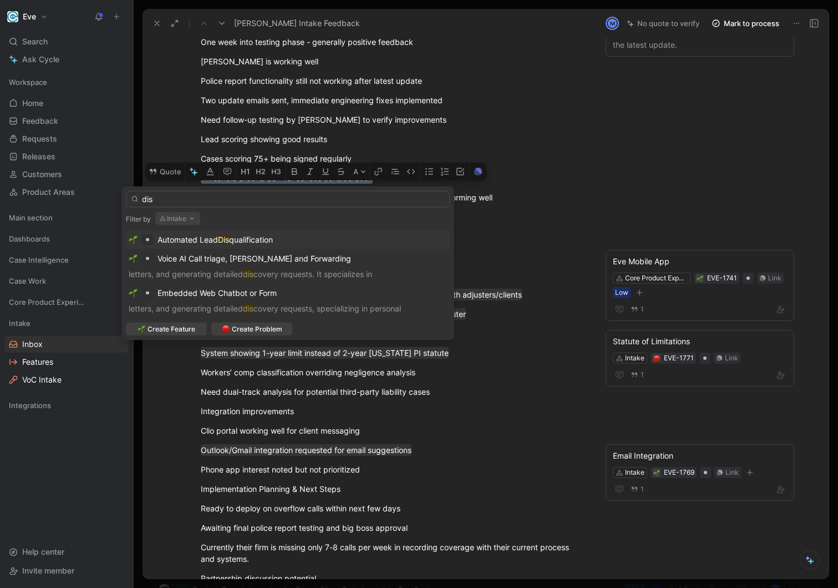
type input "dis"
click at [229, 237] on mark "Dis" at bounding box center [223, 239] width 11 height 9
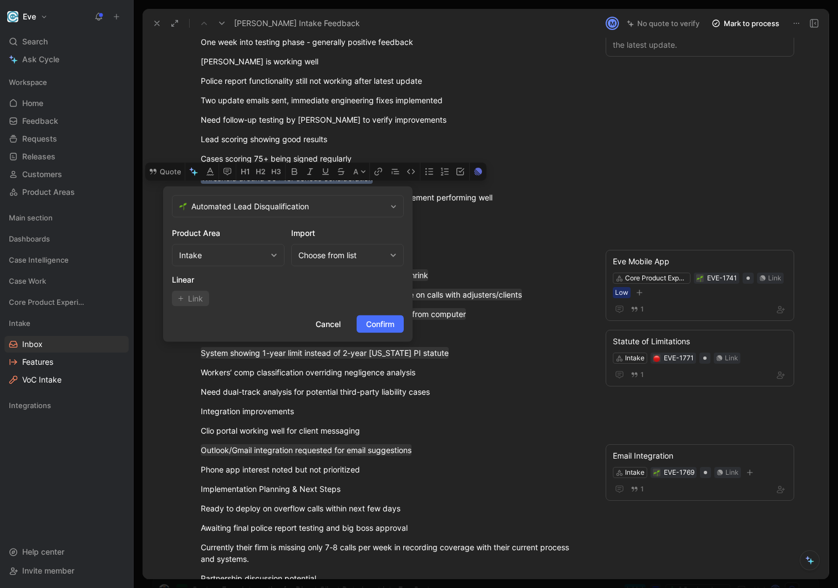
click at [374, 335] on form "Automated Lead Disqualification Product Area Intake Import Choose from list Lin…" at bounding box center [288, 263] width 250 height 155
click at [379, 325] on span "Confirm" at bounding box center [380, 323] width 28 height 13
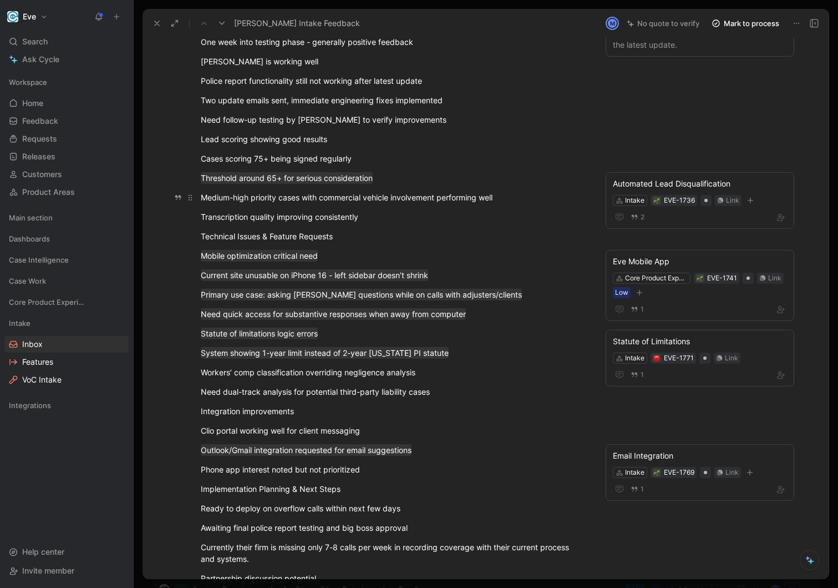
click at [400, 201] on div "Medium-high priority cases with commercial vehicle involvement performing well" at bounding box center [393, 197] width 384 height 12
click at [351, 214] on div "Transcription quality improving consistently" at bounding box center [393, 217] width 384 height 12
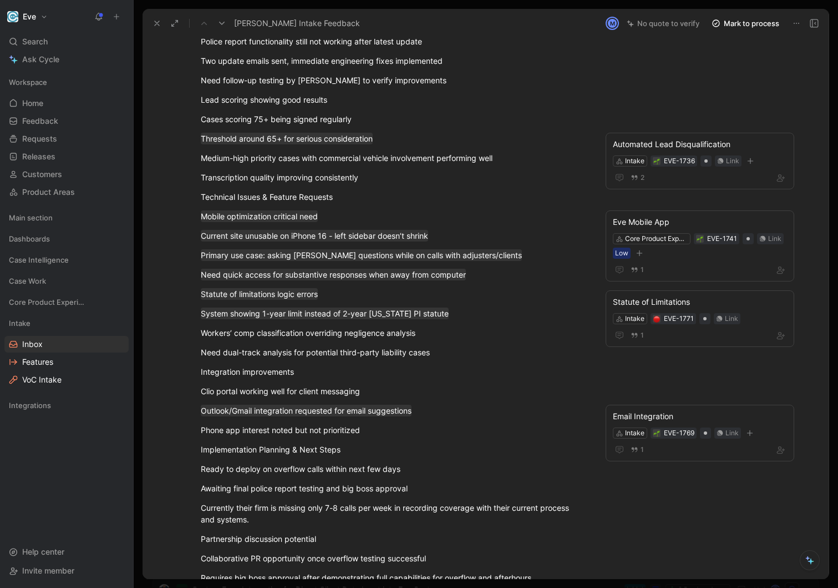
scroll to position [144, 0]
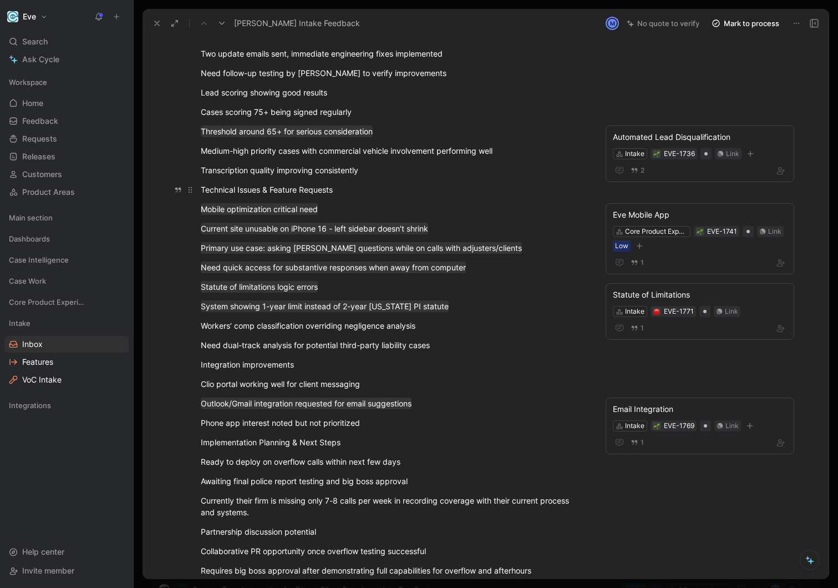
click at [376, 185] on div "Technical Issues & Feature Requests" at bounding box center [393, 190] width 384 height 12
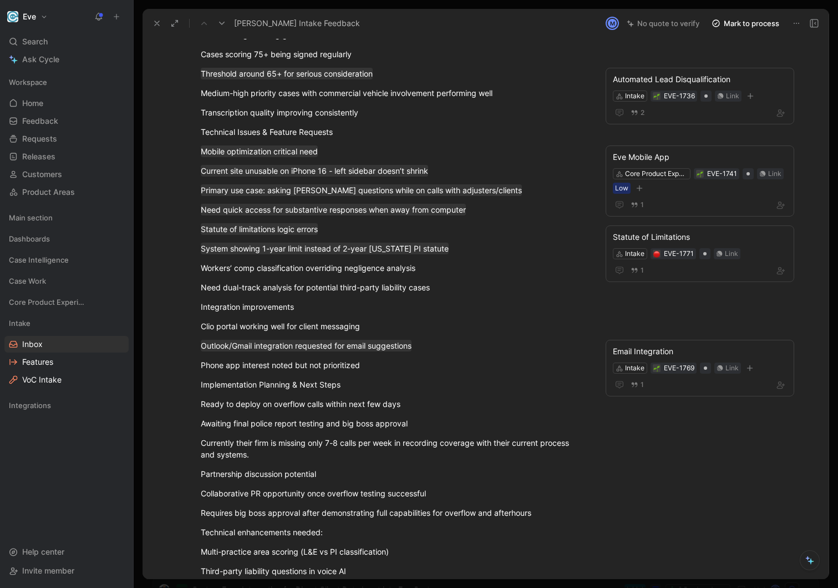
scroll to position [213, 0]
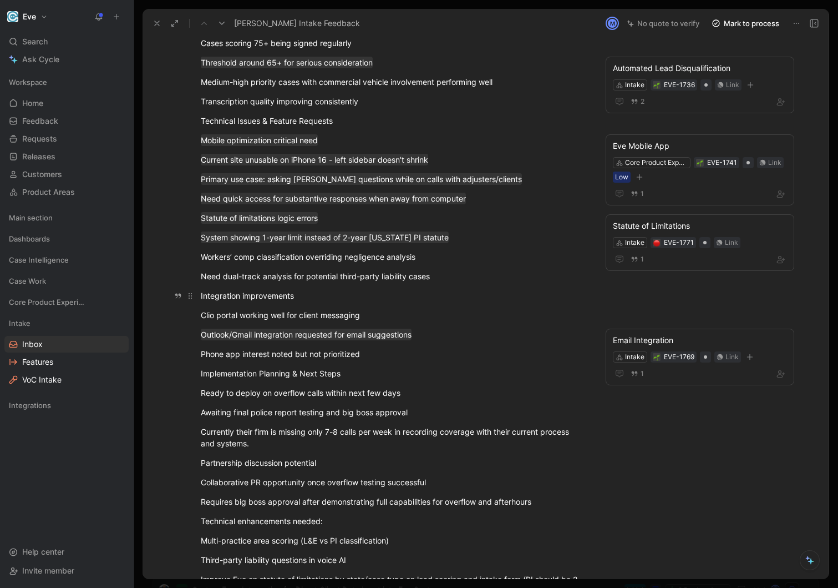
click at [347, 296] on div "Integration improvements" at bounding box center [393, 296] width 384 height 12
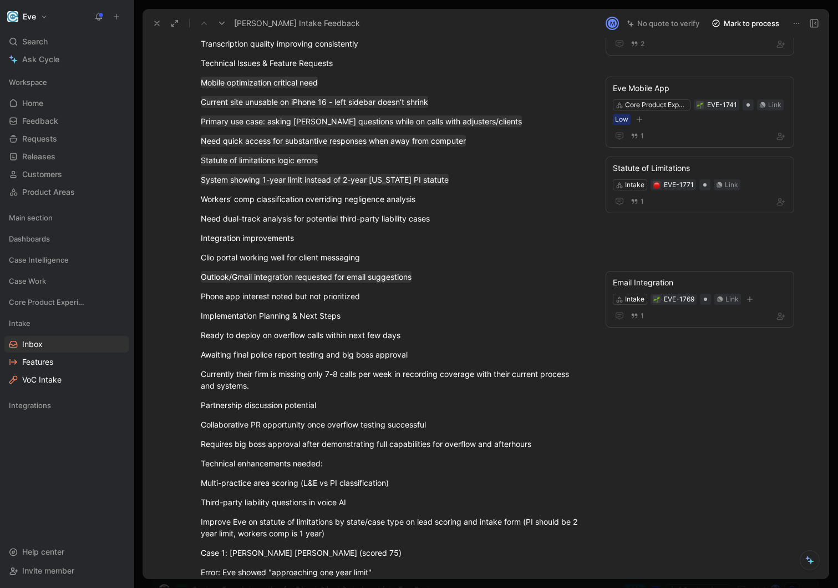
scroll to position [272, 0]
click at [379, 218] on div "Need dual-track analysis for potential third-party liability cases" at bounding box center [393, 217] width 384 height 12
click at [391, 237] on div "Integration improvements" at bounding box center [393, 237] width 384 height 12
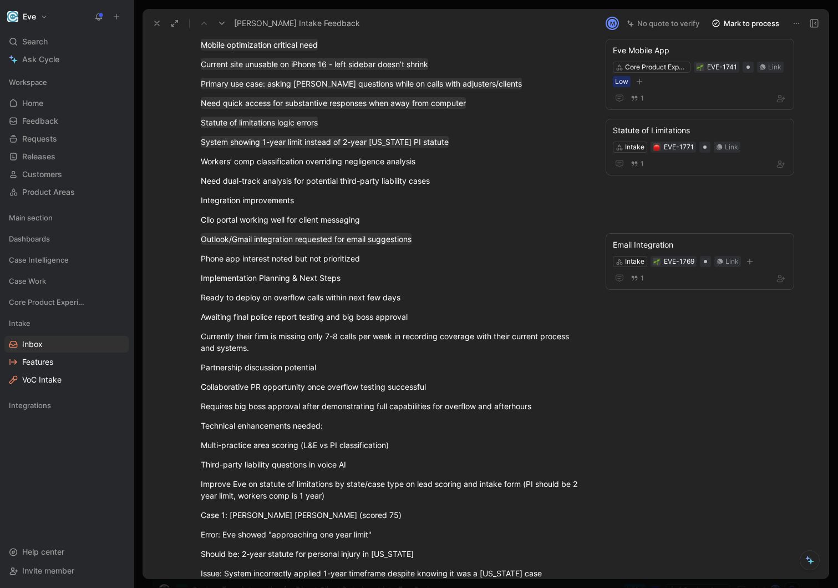
click at [362, 272] on div "Implementation Planning & Next Steps" at bounding box center [393, 278] width 384 height 12
click at [366, 260] on div "Phone app interest noted but not prioritized" at bounding box center [393, 258] width 384 height 12
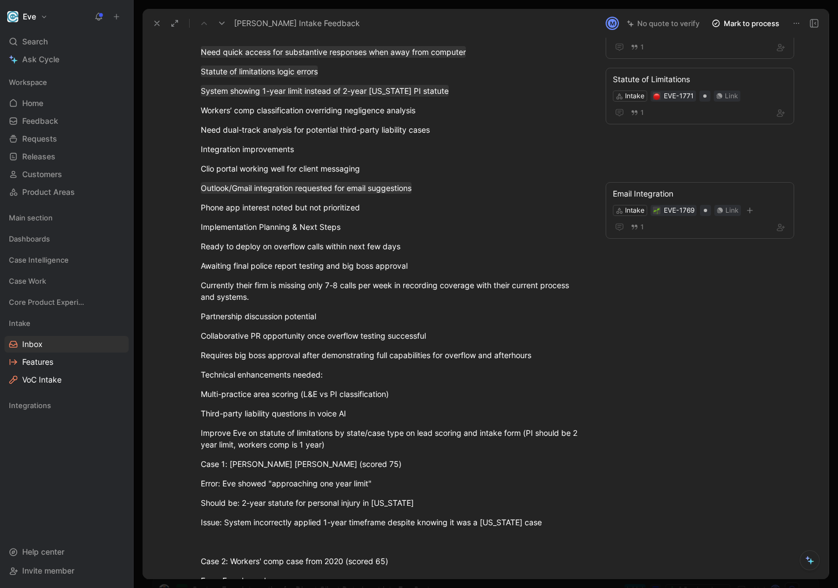
scroll to position [361, 0]
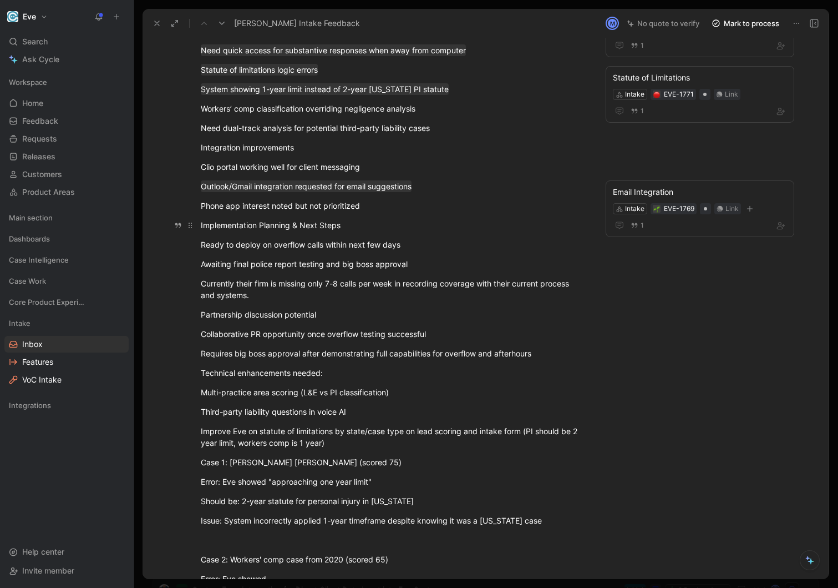
click at [352, 229] on div "Implementation Planning & Next Steps" at bounding box center [393, 225] width 384 height 12
click at [406, 247] on div "Ready to deploy on overflow calls within next few days" at bounding box center [393, 245] width 384 height 12
click at [336, 229] on div "Implementation Planning & Next Steps" at bounding box center [393, 225] width 384 height 12
click at [345, 231] on p "Implementation Planning & Next Steps" at bounding box center [393, 225] width 426 height 18
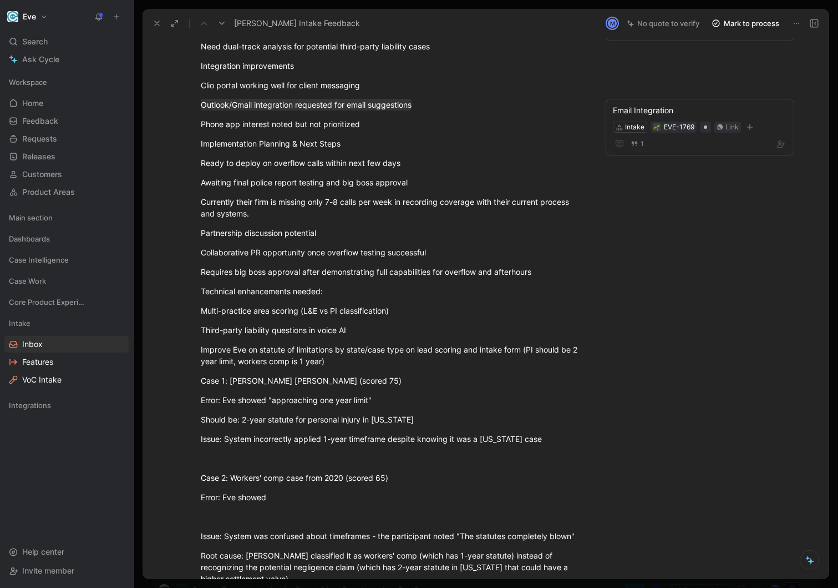
scroll to position [447, 0]
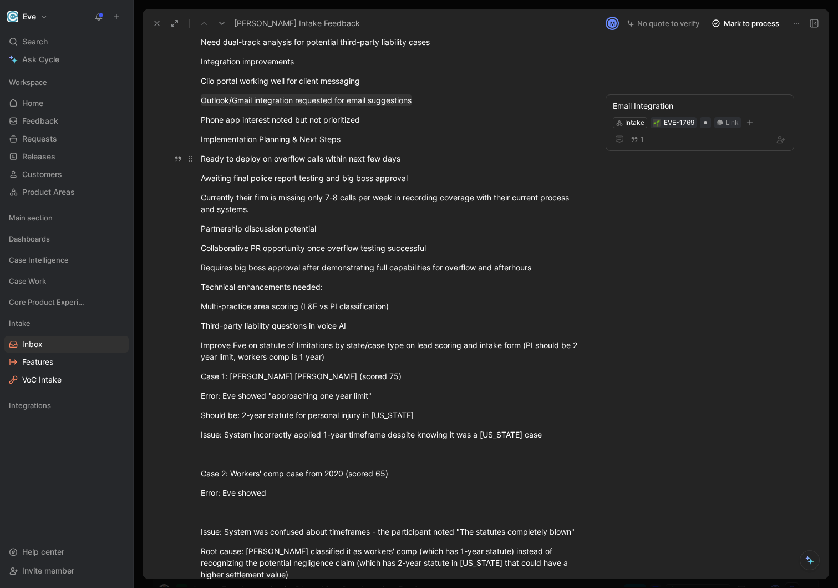
click at [390, 165] on p "Ready to deploy on overflow calls within next few days" at bounding box center [393, 158] width 426 height 18
click at [409, 179] on div "Awaiting final police report testing and big boss approval" at bounding box center [393, 178] width 384 height 12
click at [397, 209] on div "Currently their firm is missing only 7-8 calls per week in recording coverage w…" at bounding box center [393, 202] width 384 height 23
click at [365, 195] on div "Currently their firm is missing only 7-8 calls per week in recording coverage w…" at bounding box center [393, 202] width 384 height 23
click at [370, 212] on div "Currently their firm is missing only 7-8 calls per week in recording coverage w…" at bounding box center [393, 202] width 384 height 23
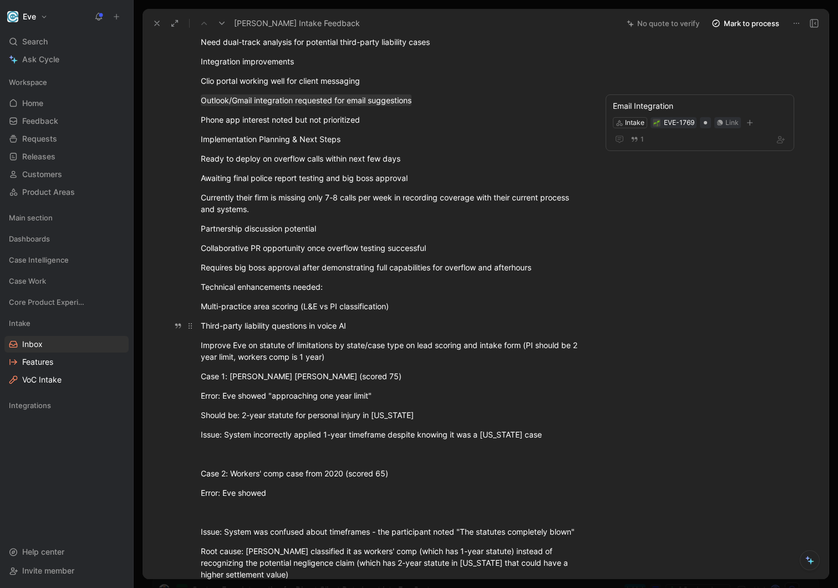
click at [366, 317] on p "Third-party liability questions in voice AI" at bounding box center [393, 325] width 426 height 18
click at [393, 323] on div "Third-party liability questions in voice AI" at bounding box center [393, 326] width 384 height 12
drag, startPoint x: 413, startPoint y: 325, endPoint x: 138, endPoint y: 330, distance: 274.7
click at [138, 330] on div "Feedback Views Inbox Intake Settings L [PERSON_NAME] Intake Feedback Intake 5 M…" at bounding box center [486, 294] width 705 height 588
click at [288, 360] on div "Improve Eve on statute of limitations by state/case type on lead scoring and in…" at bounding box center [393, 350] width 384 height 23
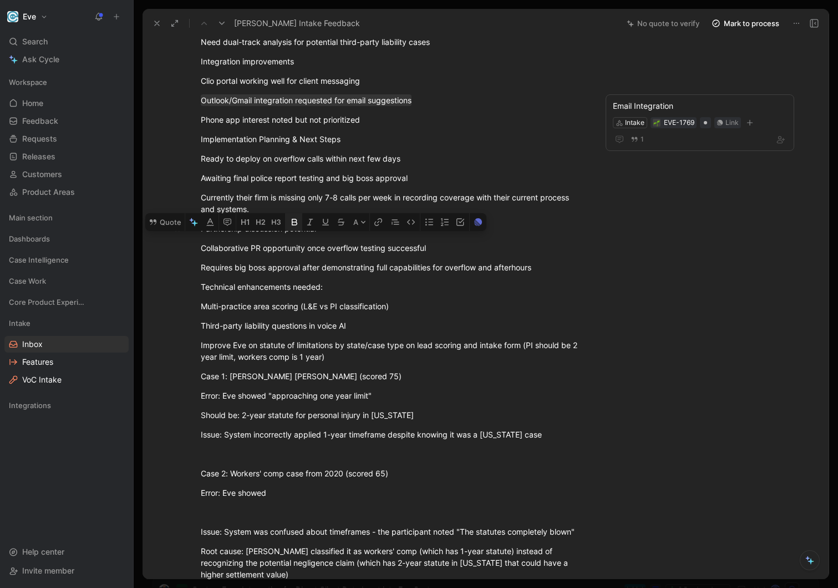
drag, startPoint x: 357, startPoint y: 323, endPoint x: 292, endPoint y: 219, distance: 123.6
click at [292, 219] on div "Current System Performance & Testing One week into testing phase - generally po…" at bounding box center [392, 182] width 453 height 1054
click at [342, 345] on div "Improve Eve on statute of limitations by state/case type on lead scoring and in…" at bounding box center [393, 350] width 384 height 23
drag, startPoint x: 405, startPoint y: 302, endPoint x: 157, endPoint y: 304, distance: 248.0
click at [157, 304] on div "L Main contact Comment Add quote Summarize [PERSON_NAME] Intake Feedback Intake…" at bounding box center [486, 308] width 686 height 541
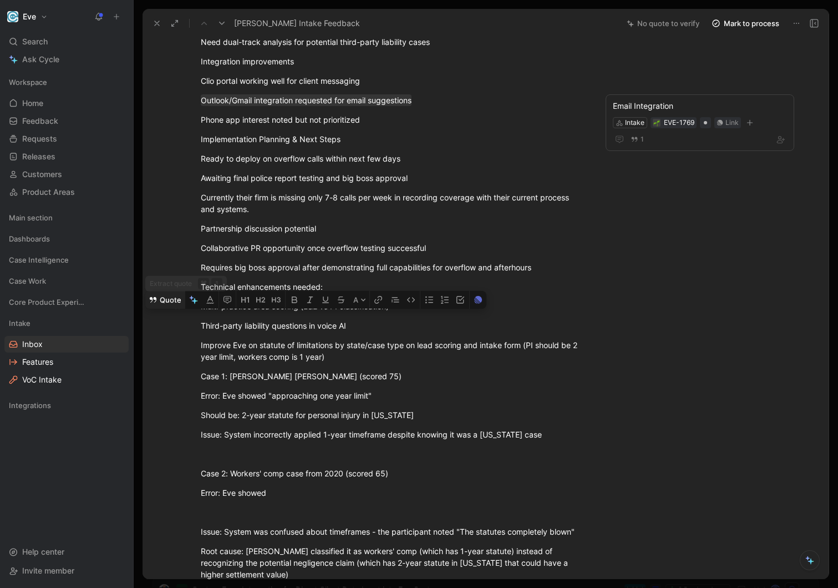
click at [168, 291] on button "Quote" at bounding box center [164, 300] width 39 height 18
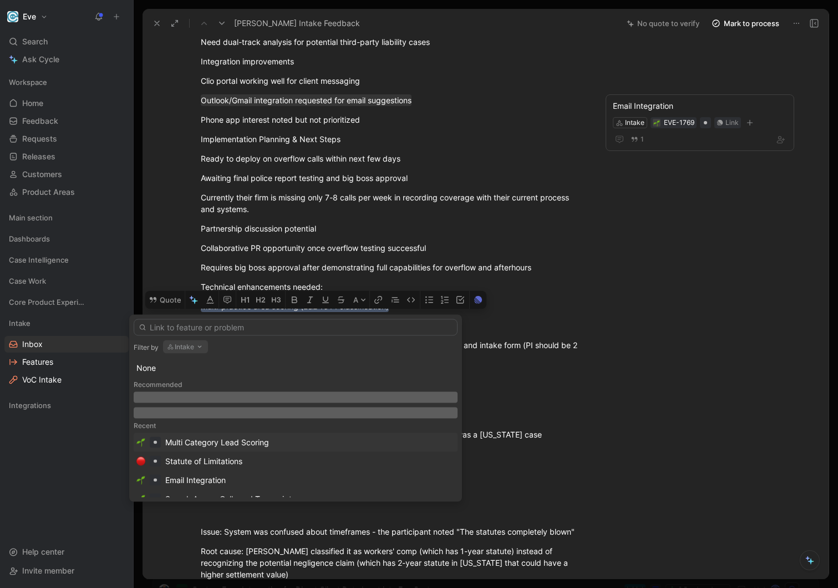
click at [205, 443] on div "Multi Category Lead Scoring" at bounding box center [217, 442] width 104 height 13
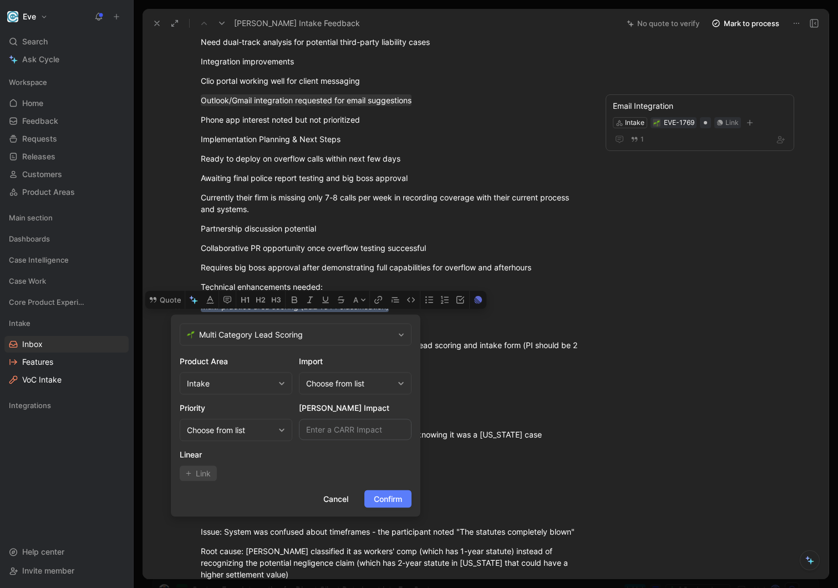
click at [389, 500] on span "Confirm" at bounding box center [388, 498] width 28 height 13
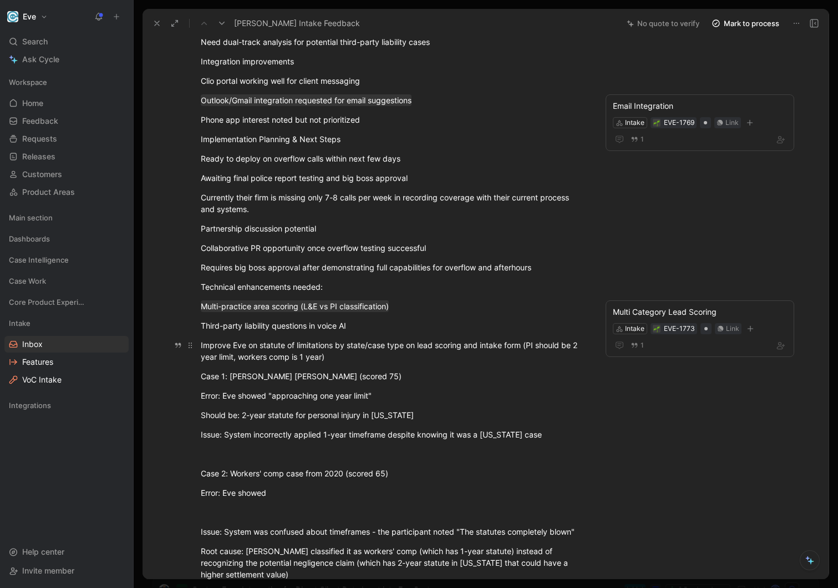
click at [368, 353] on div "Improve Eve on statute of limitations by state/case type on lead scoring and in…" at bounding box center [393, 350] width 384 height 23
click at [352, 357] on div "Improve Eve on statute of limitations by state/case type on lead scoring and in…" at bounding box center [393, 350] width 384 height 23
click at [367, 379] on div "Case 1: [PERSON_NAME] [PERSON_NAME] (scored 75)" at bounding box center [393, 376] width 384 height 12
click at [348, 363] on p "Improve Eve on statute of limitations by state/case type on lead scoring and in…" at bounding box center [393, 351] width 426 height 30
drag, startPoint x: 365, startPoint y: 361, endPoint x: 145, endPoint y: 342, distance: 220.5
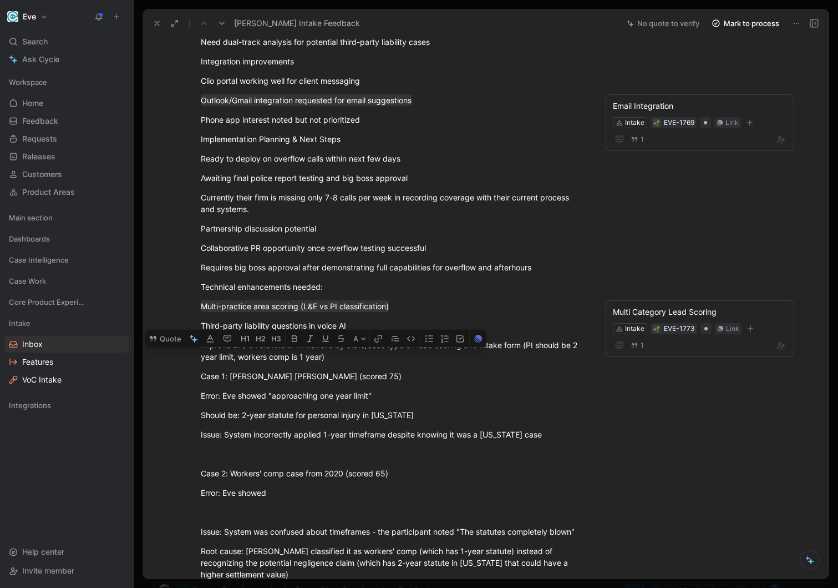
click at [145, 342] on div "L Main contact Comment Add quote Summarize [PERSON_NAME] Intake Feedback Intake…" at bounding box center [486, 308] width 686 height 541
click at [164, 330] on button "Quote" at bounding box center [164, 339] width 39 height 18
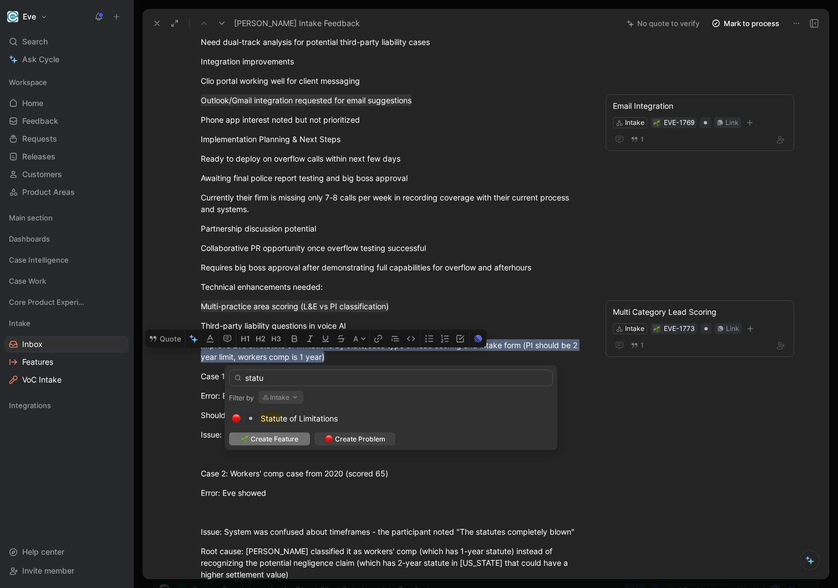
type input "statu"
click at [305, 434] on div "Create Feature" at bounding box center [269, 438] width 81 height 13
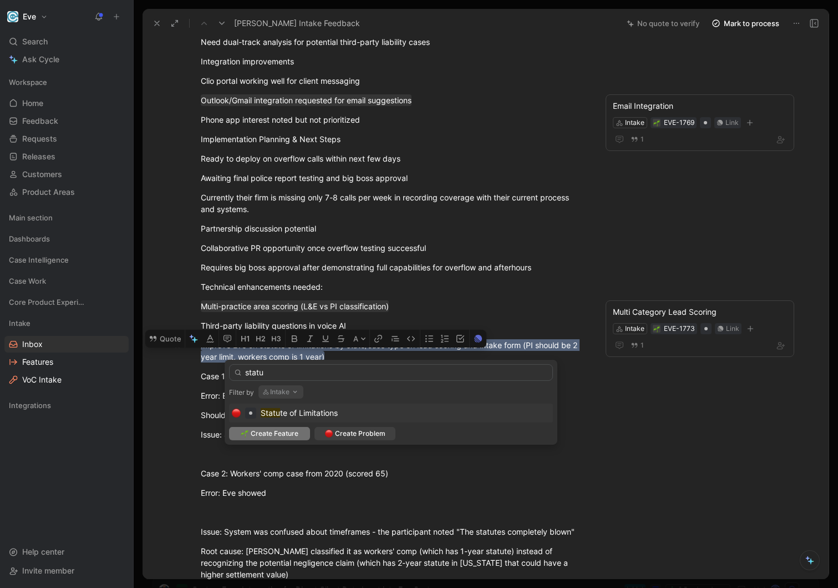
click at [302, 422] on div "Product Area Intake" at bounding box center [331, 424] width 113 height 40
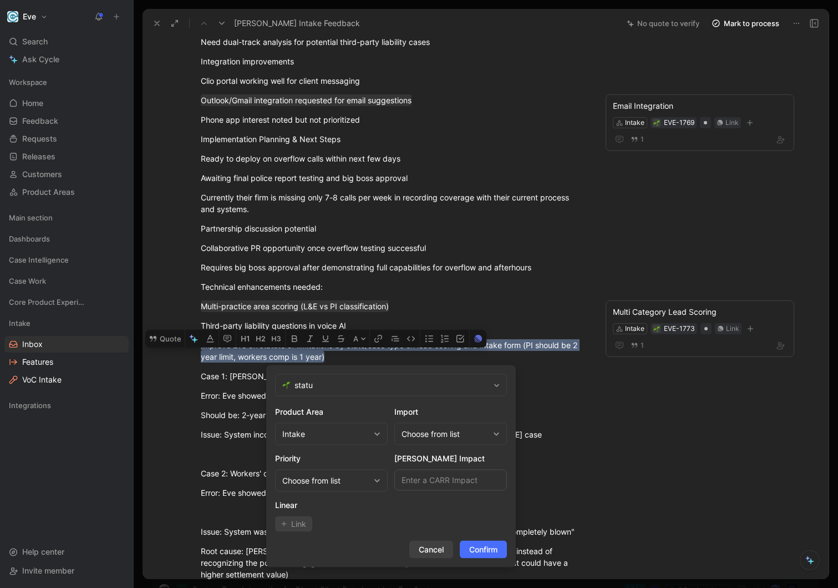
click at [424, 550] on span "Cancel" at bounding box center [431, 549] width 25 height 13
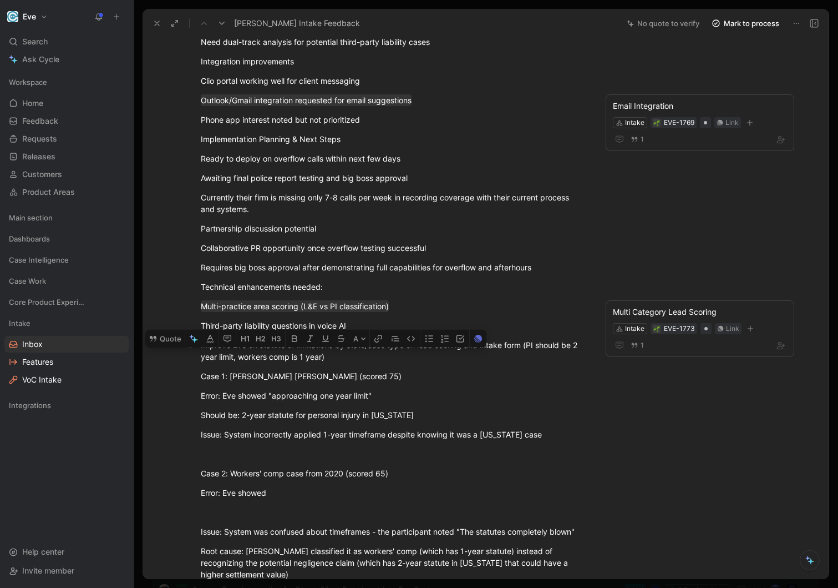
click at [336, 356] on div "Improve Eve on statute of limitations by state/case type on lead scoring and in…" at bounding box center [393, 350] width 384 height 23
drag, startPoint x: 345, startPoint y: 357, endPoint x: 184, endPoint y: 347, distance: 160.6
click at [184, 347] on p "Improve Eve on statute of limitations by state/case type on lead scoring and in…" at bounding box center [393, 351] width 426 height 30
click at [163, 334] on button "Quote" at bounding box center [164, 339] width 39 height 18
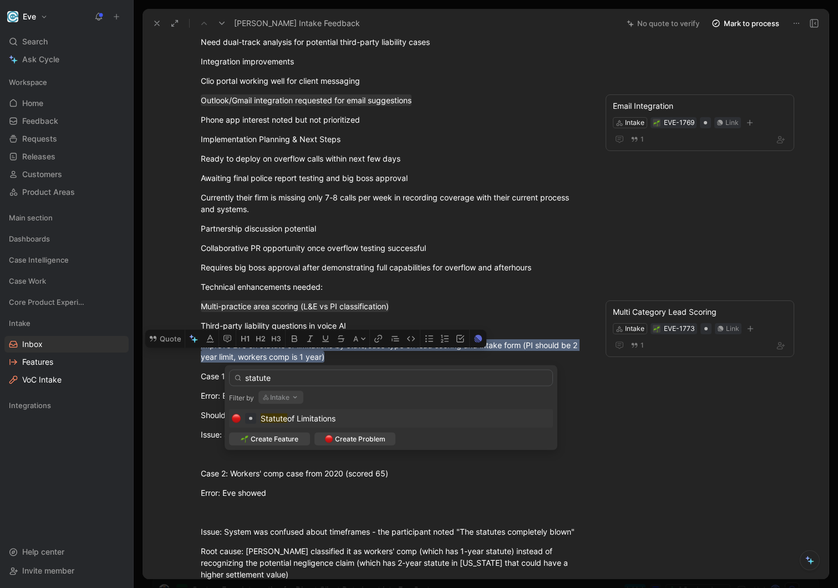
type input "statute"
click at [322, 419] on span "of Limitations" at bounding box center [311, 417] width 48 height 9
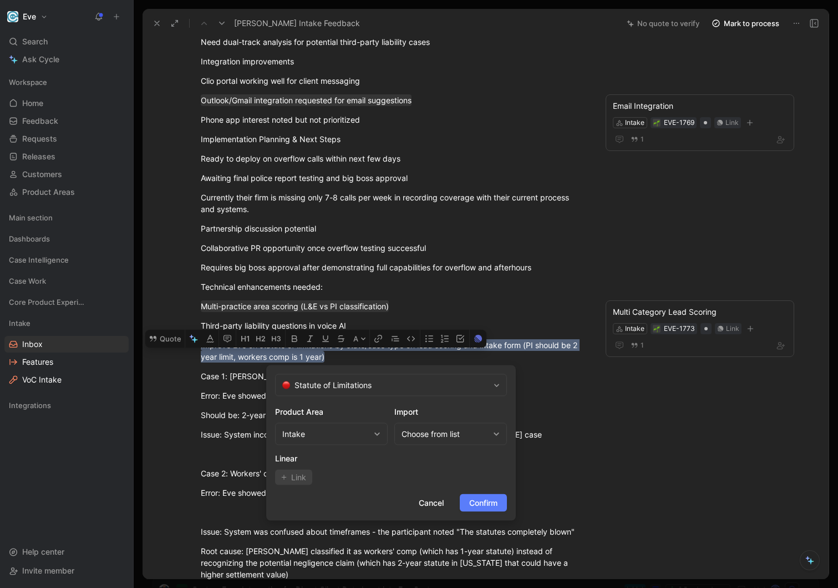
click at [487, 500] on span "Confirm" at bounding box center [483, 502] width 28 height 13
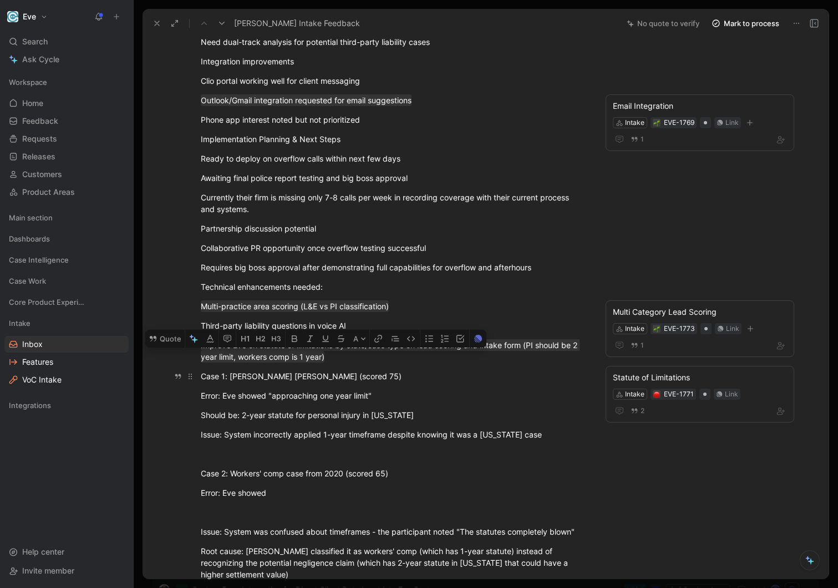
click at [365, 383] on p "Case 1: [PERSON_NAME] [PERSON_NAME] (scored 75)" at bounding box center [393, 376] width 426 height 18
click at [377, 393] on div "Error: Eve showed "approaching one year limit"" at bounding box center [393, 395] width 384 height 12
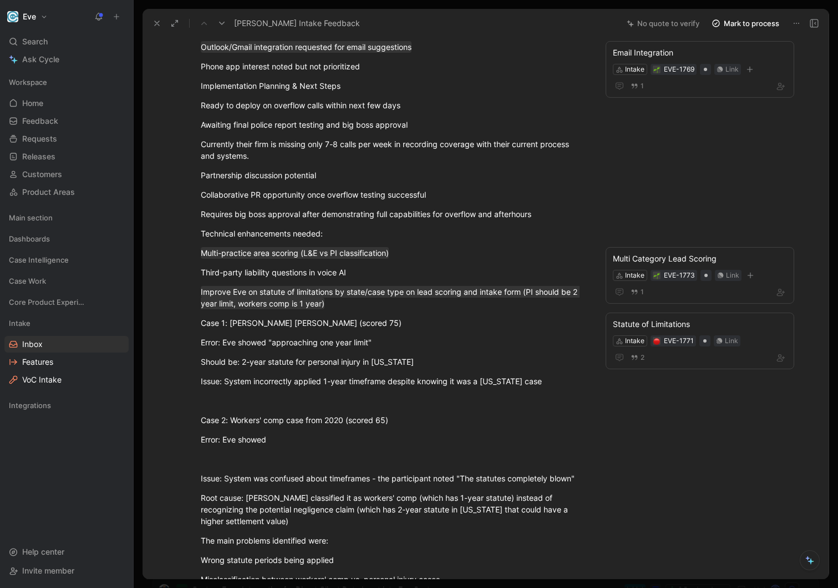
scroll to position [507, 0]
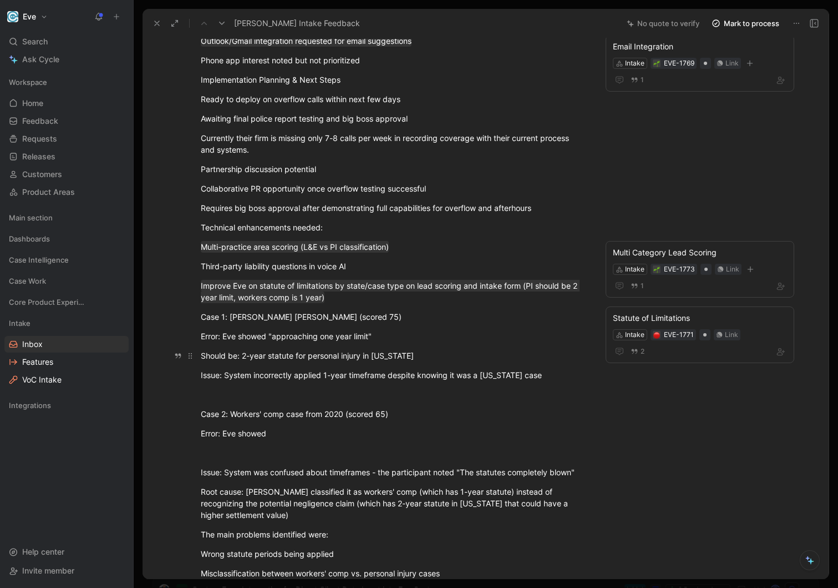
click at [379, 358] on div "Should be: 2-year statute for personal injury in [US_STATE]" at bounding box center [393, 356] width 384 height 12
click at [411, 360] on div "Should be: 2-year statute for personal injury in [US_STATE]" at bounding box center [393, 356] width 384 height 12
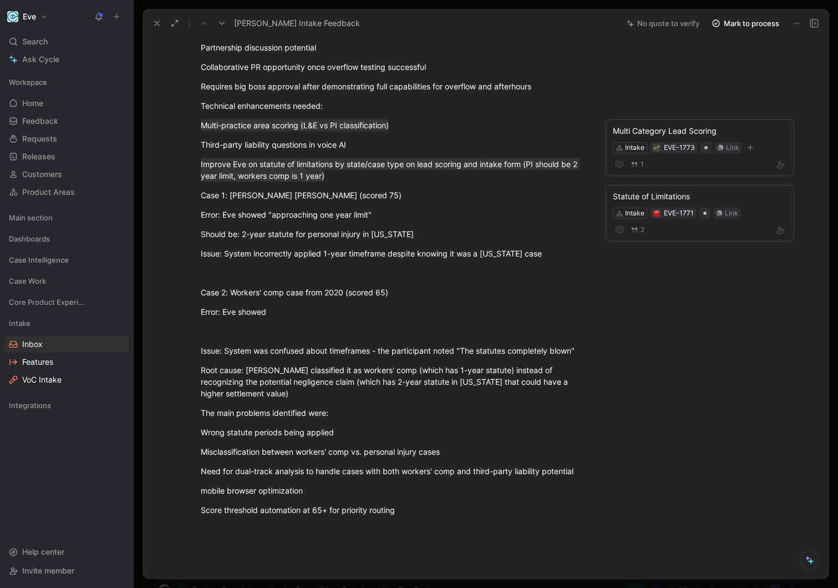
scroll to position [636, 0]
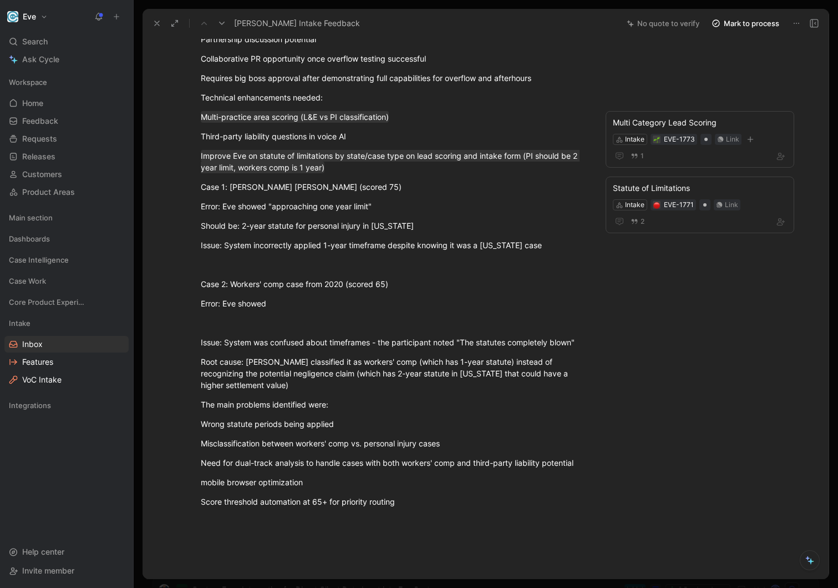
click at [378, 376] on div "Root cause: [PERSON_NAME] classified it as workers' comp (which has 1-year stat…" at bounding box center [393, 373] width 384 height 35
click at [397, 341] on div "Issue: System was confused about timeframes - the participant noted "The statut…" at bounding box center [393, 342] width 384 height 12
click at [408, 398] on div "The main problems identified were:" at bounding box center [393, 404] width 384 height 12
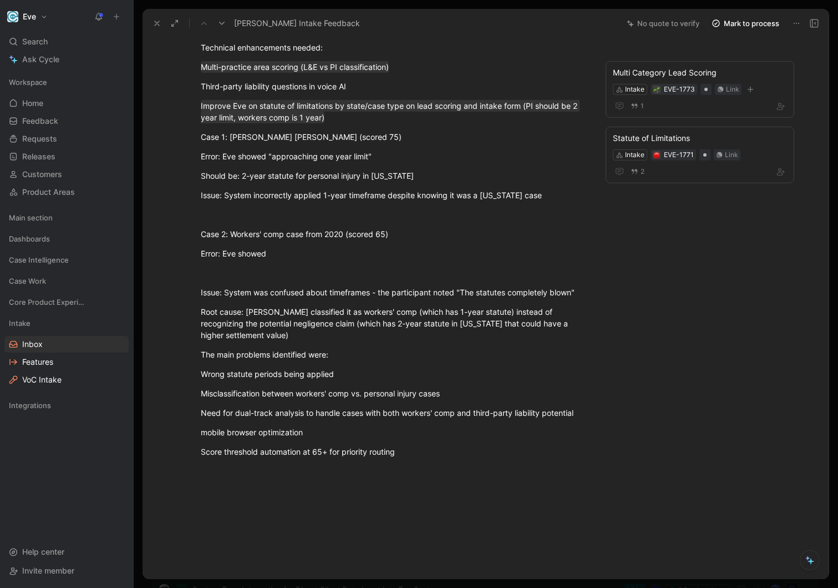
scroll to position [690, 0]
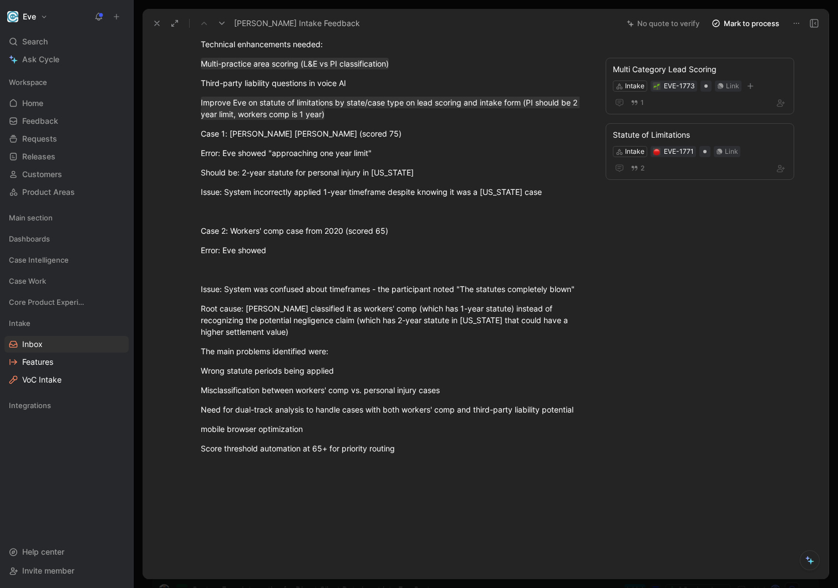
click at [458, 385] on p "Misclassification between workers' comp vs. personal injury cases" at bounding box center [393, 390] width 426 height 18
drag, startPoint x: 473, startPoint y: 386, endPoint x: 193, endPoint y: 379, distance: 280.8
click at [193, 381] on p "Misclassification between workers' comp vs. personal injury cases" at bounding box center [393, 390] width 426 height 18
click at [327, 439] on p "Score threshold automation at 65+ for priority routing" at bounding box center [393, 448] width 426 height 18
click at [393, 444] on p "Score threshold automation at 65+ for priority routing" at bounding box center [393, 448] width 426 height 18
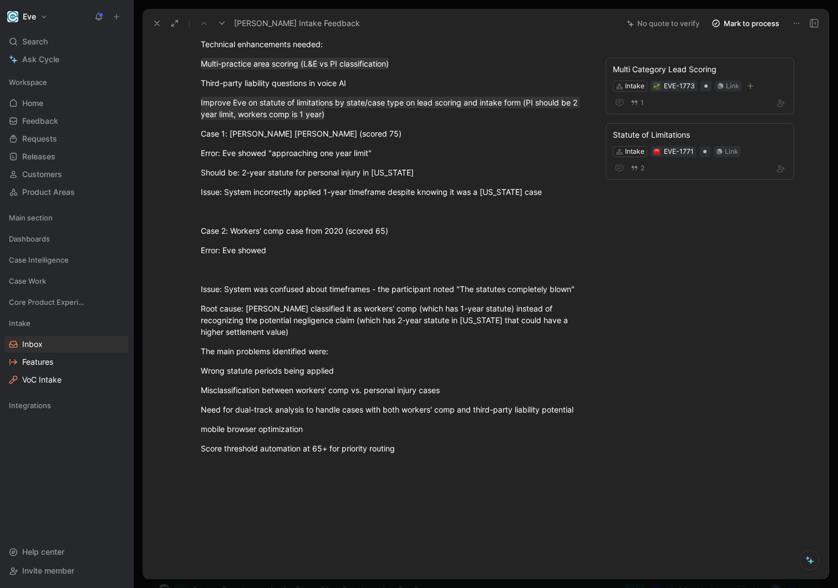
drag, startPoint x: 407, startPoint y: 442, endPoint x: 161, endPoint y: 442, distance: 245.8
click at [161, 442] on div "L Main contact Comment Add quote Summarize [PERSON_NAME] Intake Feedback Intake…" at bounding box center [486, 308] width 686 height 541
click at [175, 421] on button "Quote" at bounding box center [164, 430] width 39 height 18
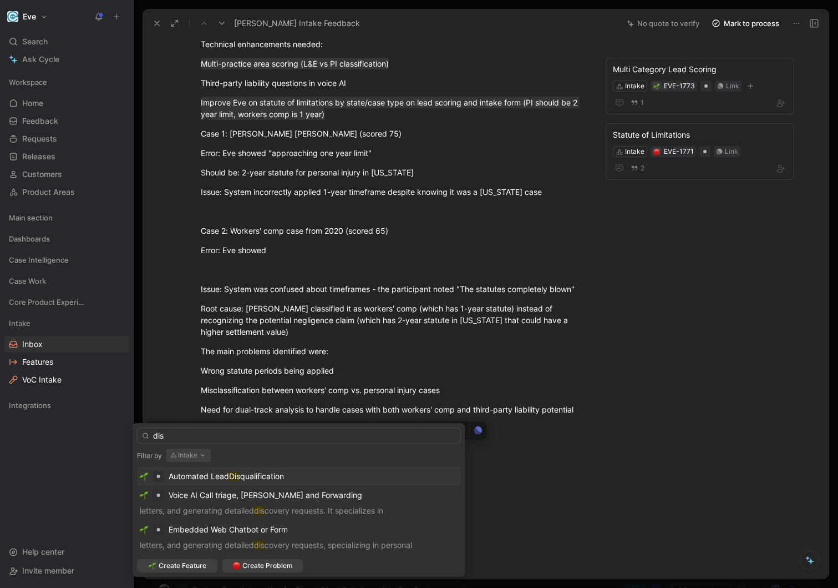
type input "dis"
click at [193, 473] on span "Automated Lead" at bounding box center [199, 475] width 60 height 9
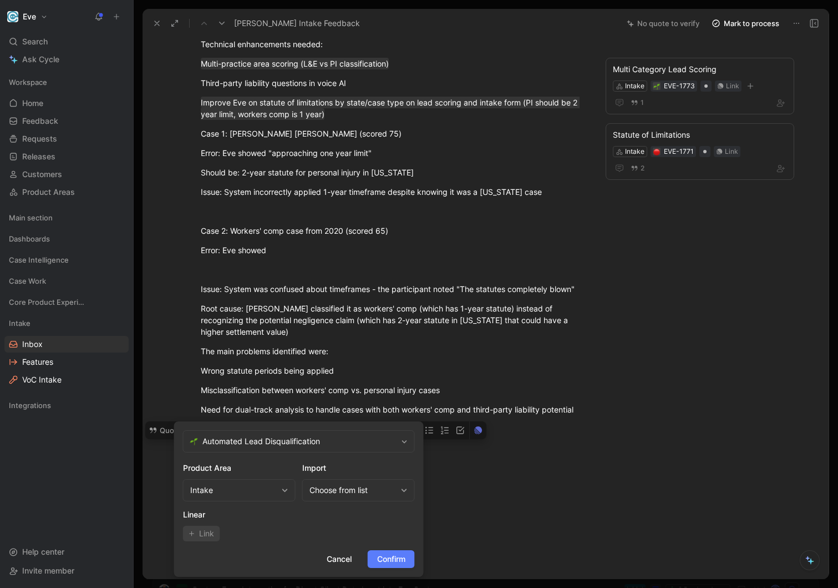
click at [397, 556] on span "Confirm" at bounding box center [391, 558] width 28 height 13
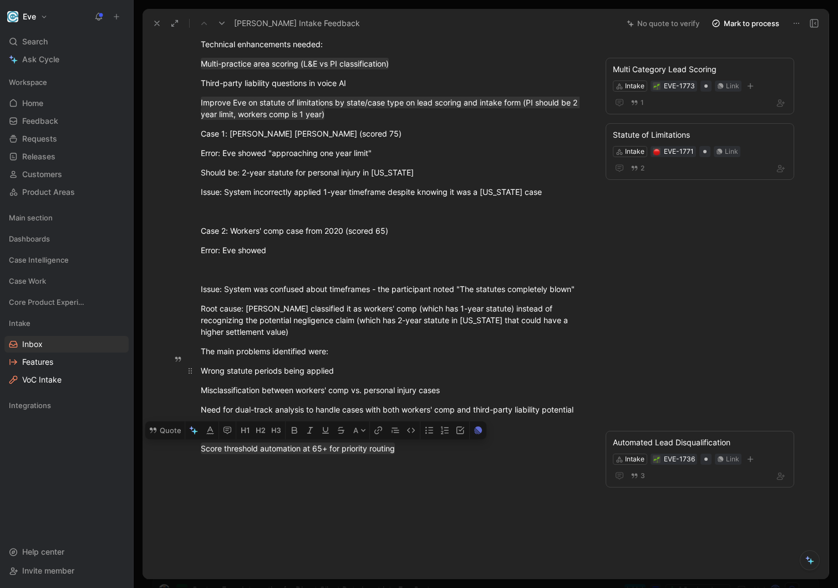
click at [392, 365] on div "Wrong statute periods being applied" at bounding box center [393, 371] width 384 height 12
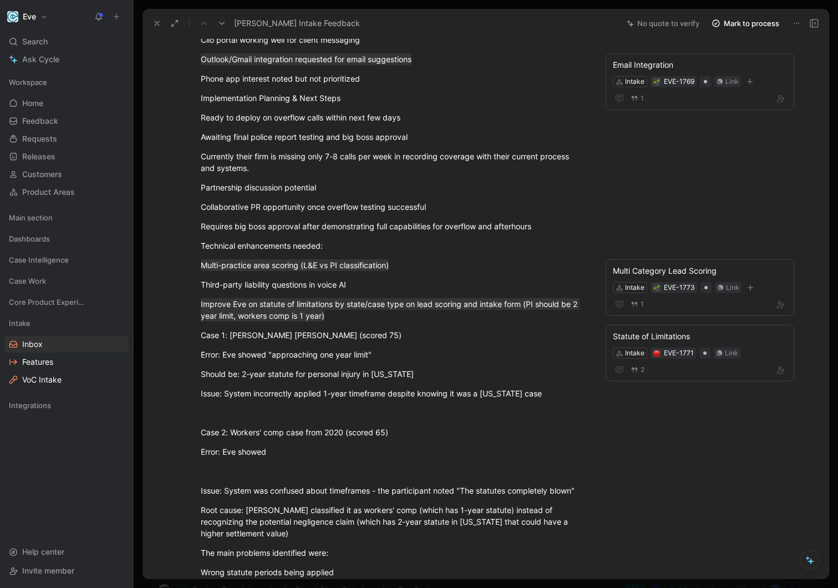
scroll to position [0, 0]
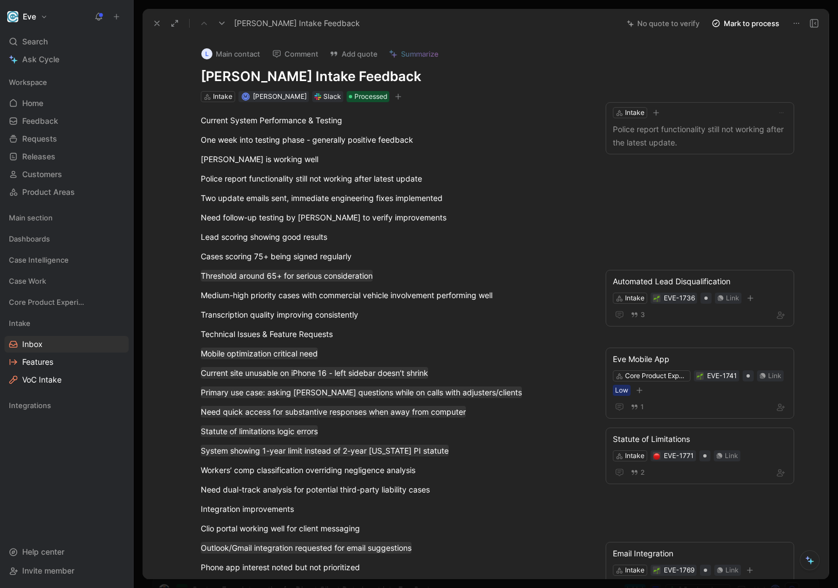
click at [155, 23] on icon at bounding box center [157, 23] width 9 height 9
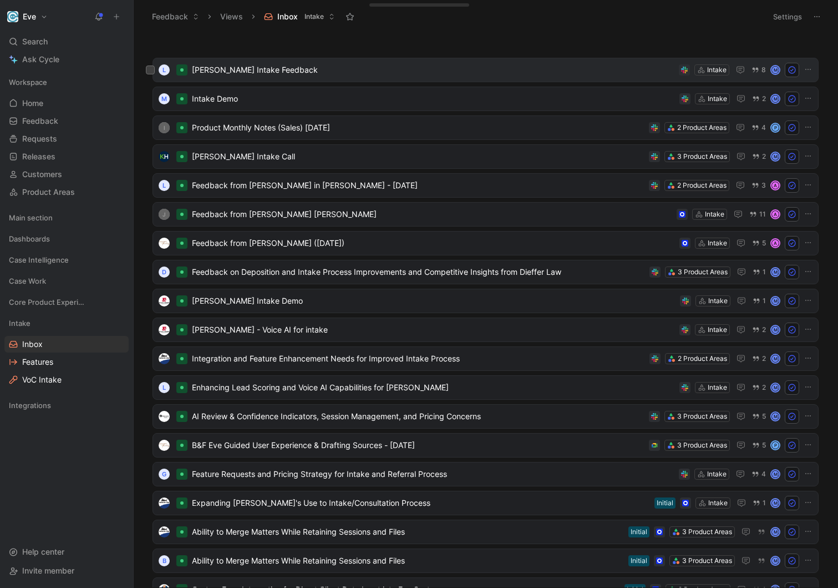
click at [541, 72] on span "[PERSON_NAME] Intake Feedback" at bounding box center [433, 69] width 483 height 13
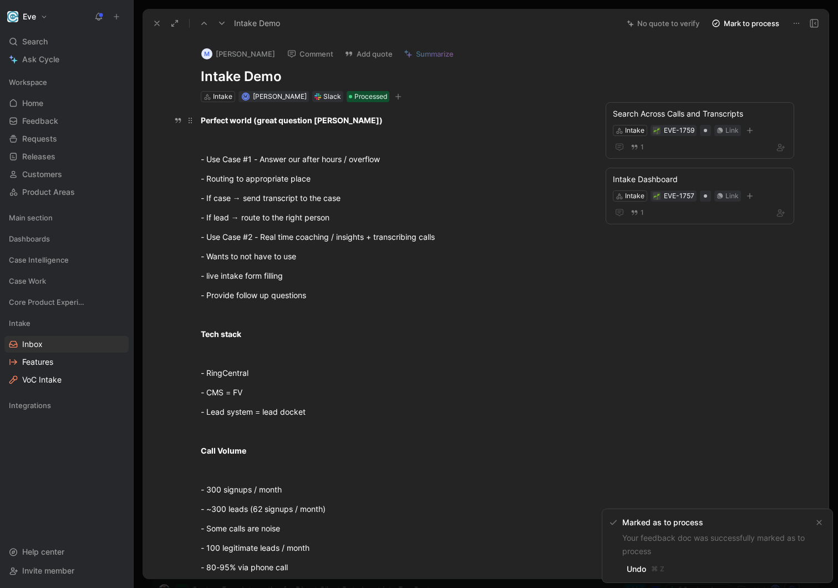
click at [293, 126] on p "Perfect world (great question [PERSON_NAME])" at bounding box center [393, 120] width 426 height 18
click at [269, 141] on div at bounding box center [393, 140] width 384 height 12
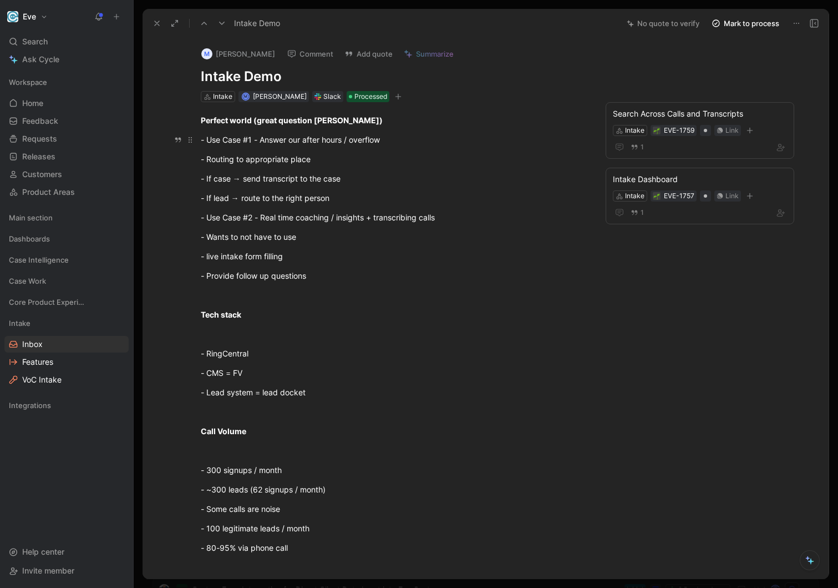
click at [313, 137] on div "- Use Case #1 - Answer our after hours / overflow" at bounding box center [393, 140] width 384 height 12
drag, startPoint x: 256, startPoint y: 141, endPoint x: 345, endPoint y: 163, distance: 91.4
click at [345, 163] on div "Perfect world (great question [PERSON_NAME]) - Use Case #1 - Answer our after h…" at bounding box center [392, 508] width 453 height 813
click at [337, 185] on p "- If case → send transcript to the case" at bounding box center [393, 178] width 426 height 18
drag, startPoint x: 328, startPoint y: 165, endPoint x: 171, endPoint y: 165, distance: 156.5
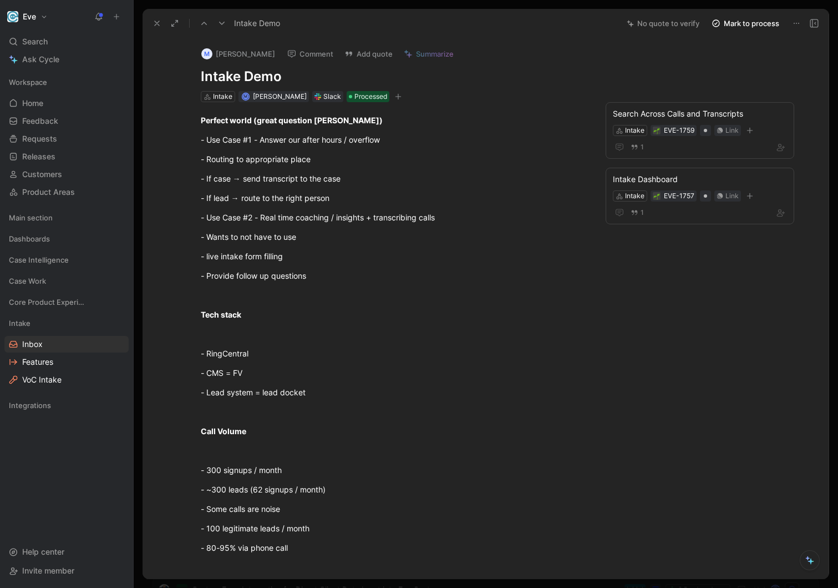
click at [171, 165] on div "Perfect world (great question [PERSON_NAME]) - Use Case #1 - Answer our after h…" at bounding box center [392, 508] width 453 height 813
click at [175, 143] on button "Quote" at bounding box center [164, 141] width 39 height 18
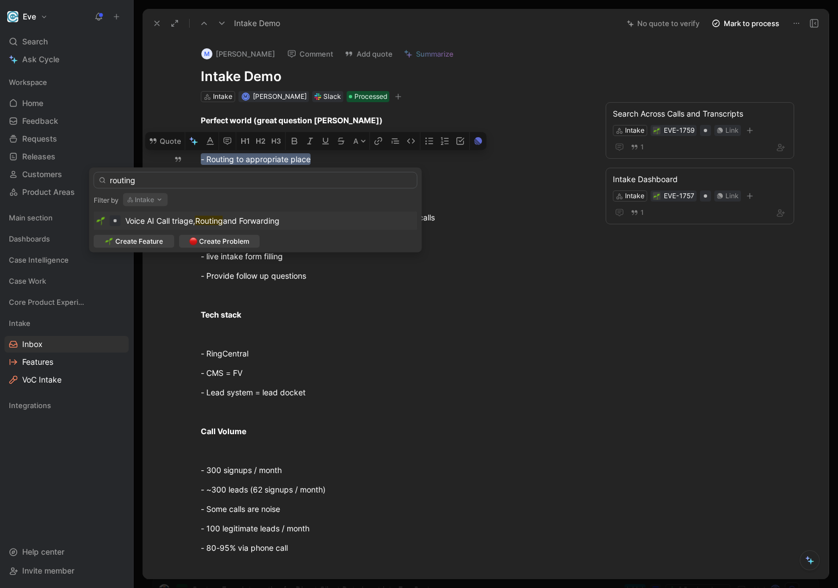
type input "routing"
click at [220, 223] on mark "Routing" at bounding box center [209, 220] width 28 height 9
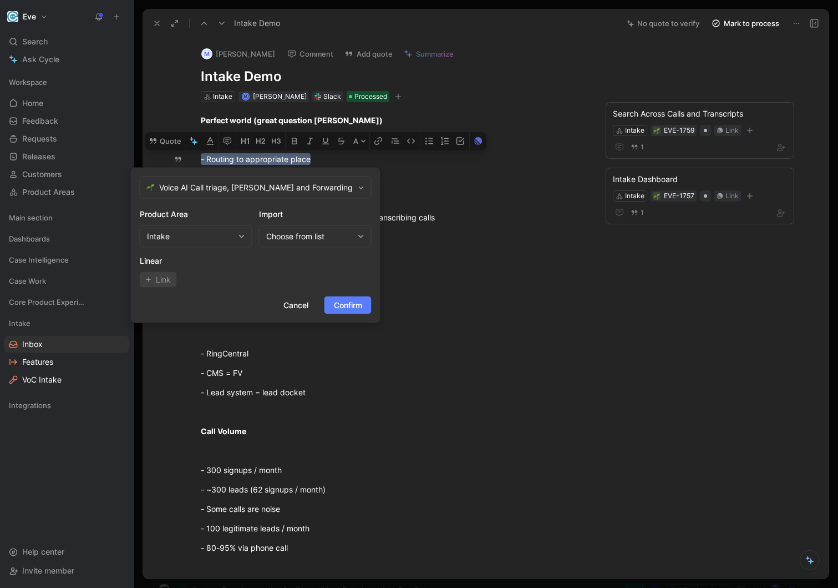
click at [342, 301] on span "Confirm" at bounding box center [348, 304] width 28 height 13
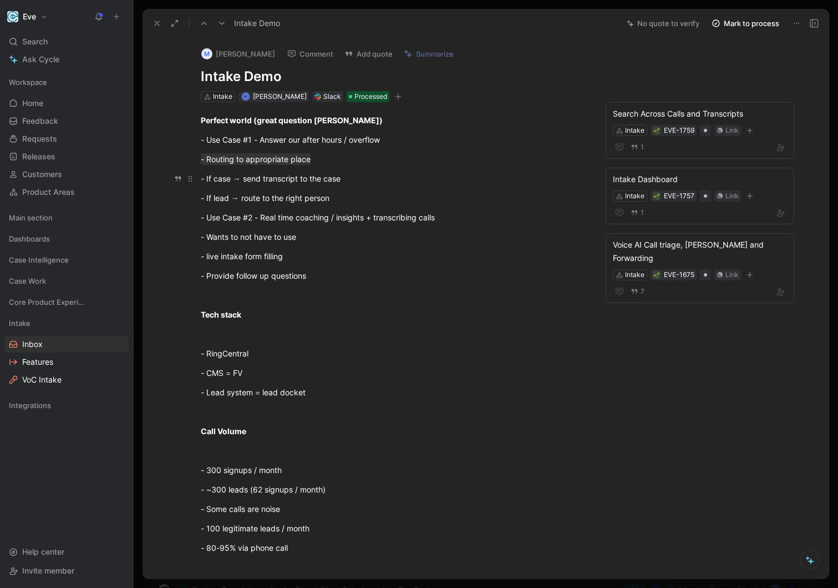
click at [356, 181] on div "- If case → send transcript to the case" at bounding box center [393, 179] width 384 height 12
click at [343, 201] on div "- If lead → route to the right person" at bounding box center [393, 198] width 384 height 12
drag, startPoint x: 358, startPoint y: 201, endPoint x: 171, endPoint y: 169, distance: 189.2
click at [171, 169] on div "Perfect world (great question [PERSON_NAME]) - Use Case #1 - Answer our after h…" at bounding box center [392, 508] width 453 height 813
click at [348, 244] on p "- Wants to not have to use" at bounding box center [393, 236] width 426 height 18
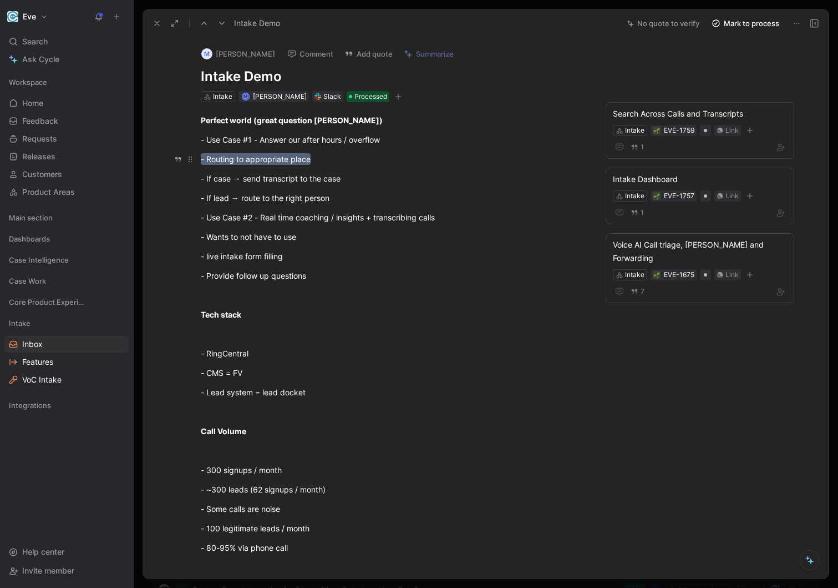
click at [270, 161] on mark "- Routing to appropriate place" at bounding box center [256, 159] width 110 height 12
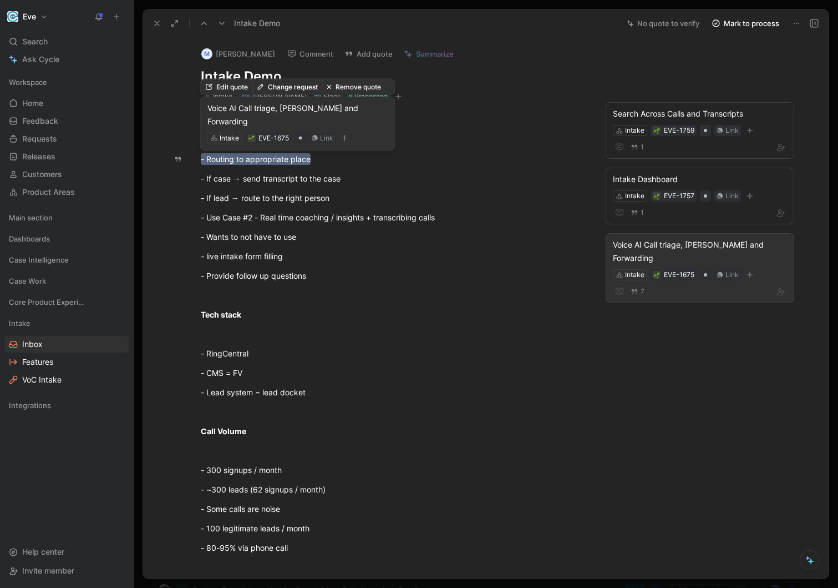
click at [355, 95] on button "Remove quote" at bounding box center [353, 87] width 63 height 16
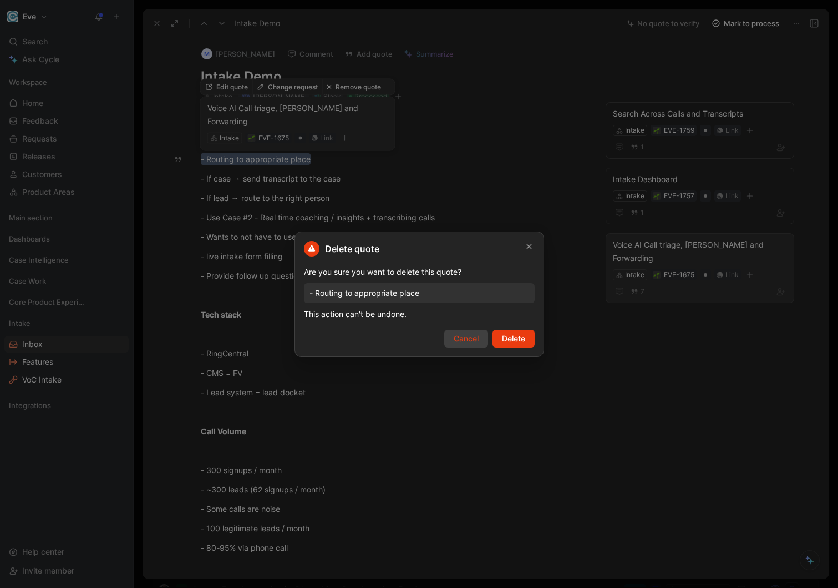
click at [462, 338] on span "Cancel" at bounding box center [466, 338] width 25 height 13
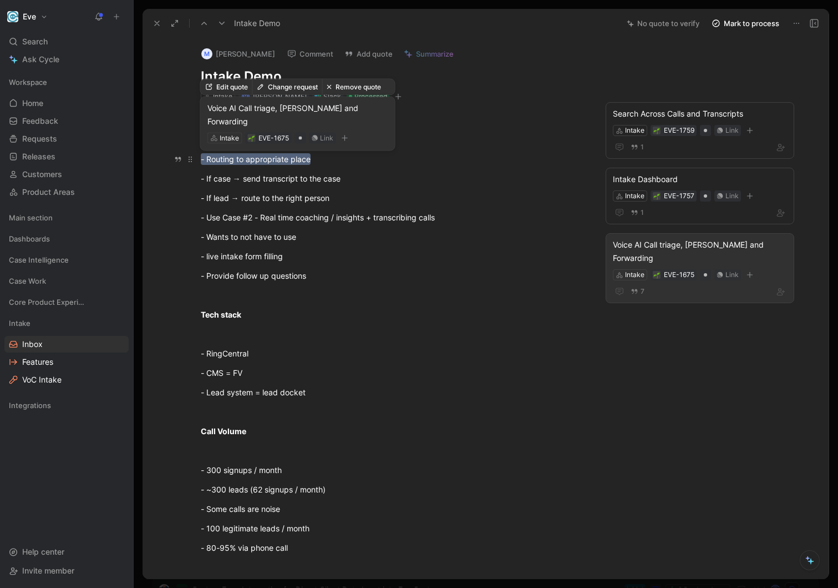
click at [267, 162] on mark "- Routing to appropriate place" at bounding box center [256, 159] width 110 height 12
click at [220, 95] on button "Edit quote" at bounding box center [227, 87] width 52 height 16
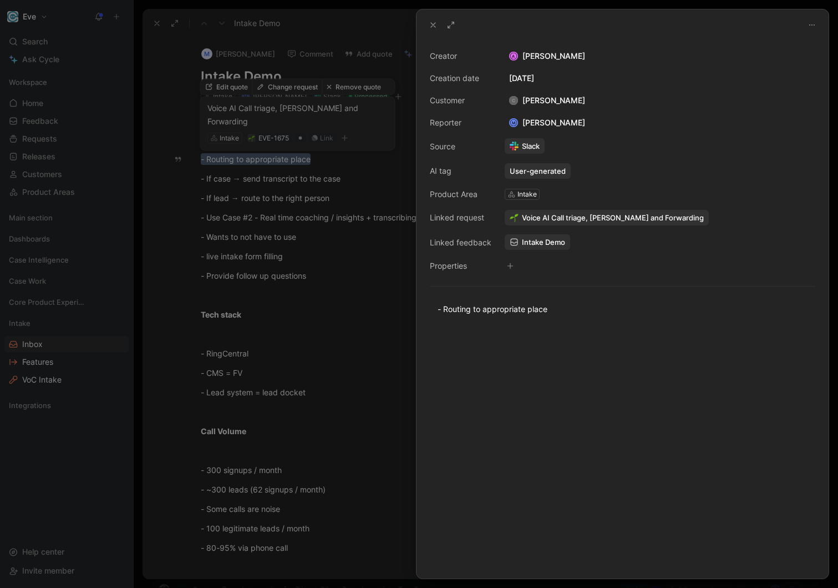
click at [381, 253] on div at bounding box center [419, 294] width 838 height 588
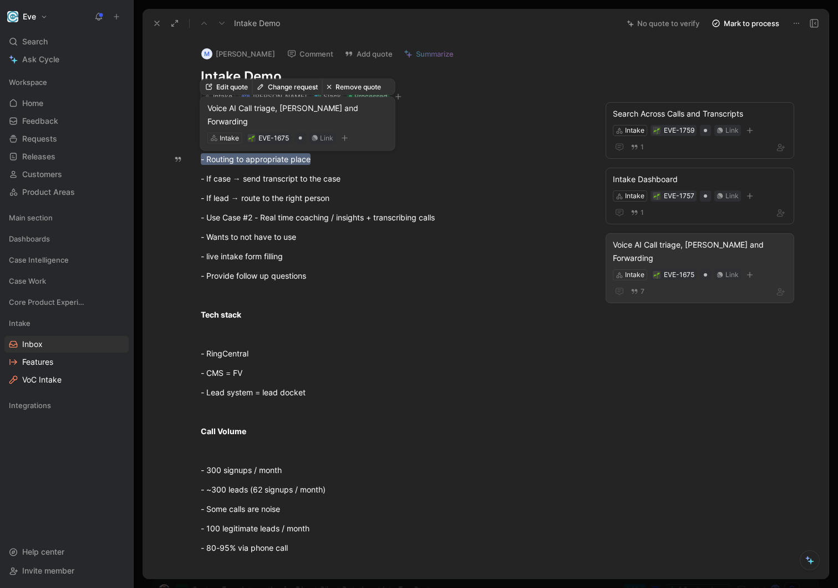
click at [336, 95] on button "Remove quote" at bounding box center [353, 87] width 63 height 16
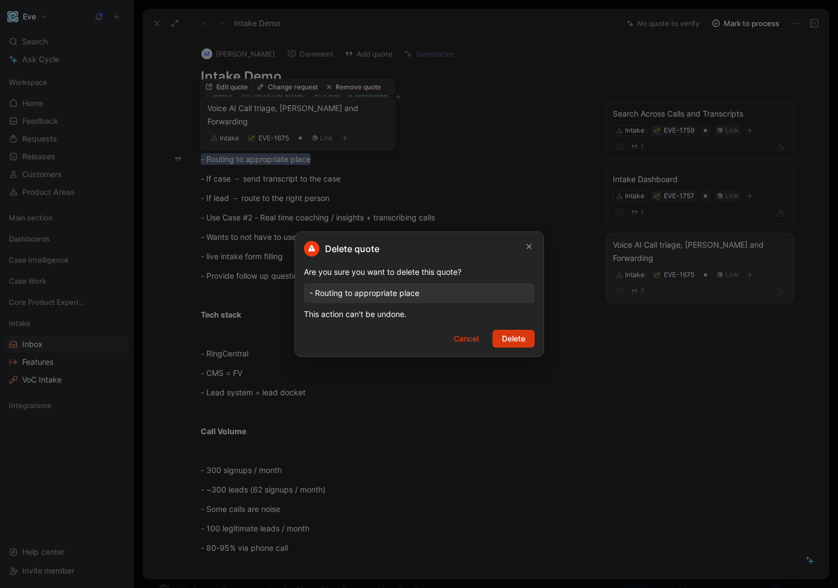
click at [519, 342] on span "Delete" at bounding box center [513, 338] width 23 height 13
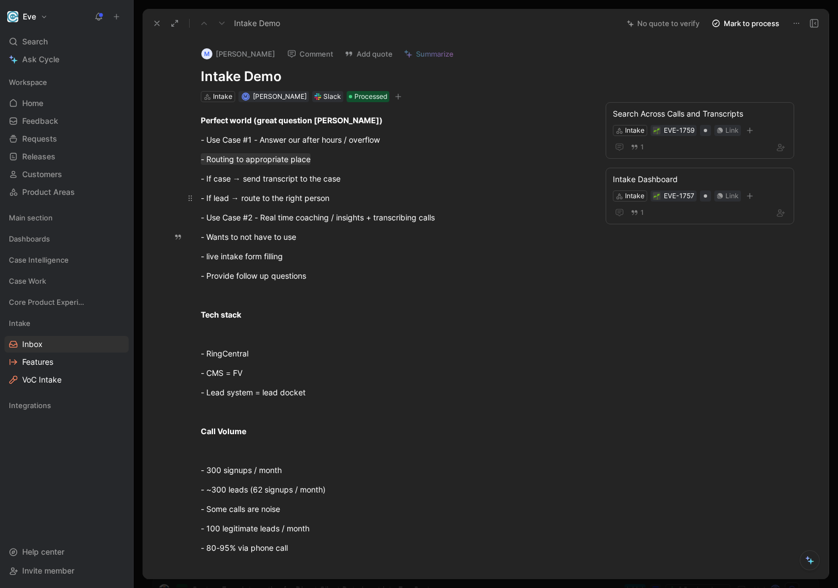
click at [337, 201] on div "- If lead → route to the right person" at bounding box center [393, 198] width 384 height 12
drag, startPoint x: 376, startPoint y: 198, endPoint x: 190, endPoint y: 161, distance: 189.3
click at [190, 161] on div "Perfect world (great question [PERSON_NAME]) - Use Case #1 - Answer our after h…" at bounding box center [392, 508] width 453 height 813
click at [172, 147] on button "Quote" at bounding box center [164, 141] width 39 height 18
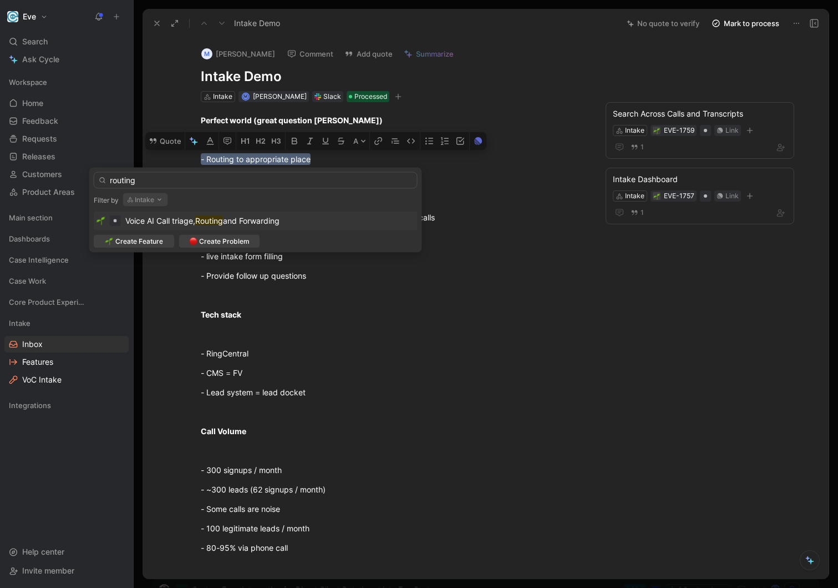
type input "routing"
click at [203, 219] on mark "Routing" at bounding box center [209, 220] width 28 height 9
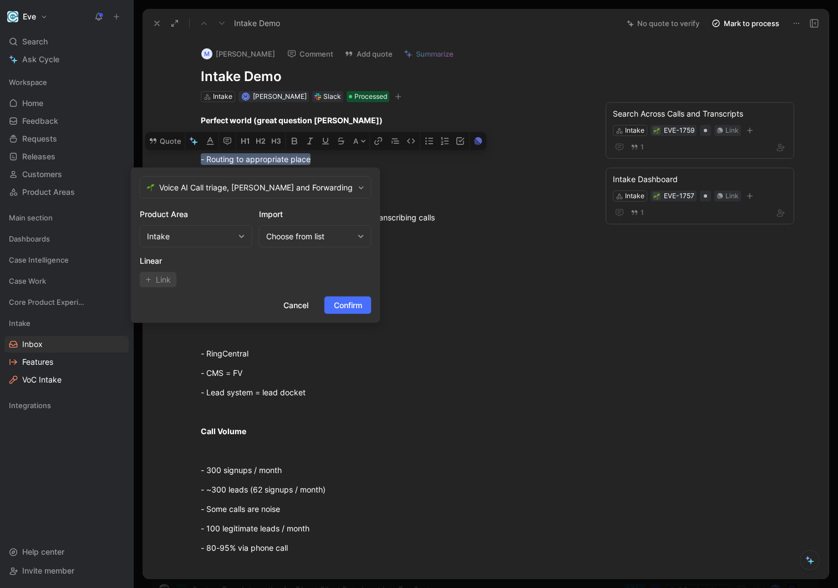
click at [345, 298] on span "Confirm" at bounding box center [348, 304] width 28 height 13
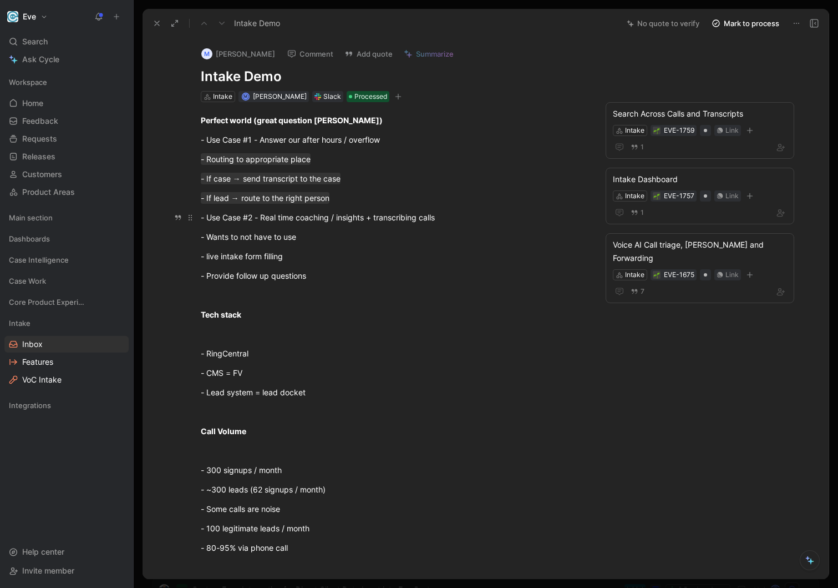
click at [203, 217] on div "- Use Case #2 - Real time coaching / insights + transcribing calls" at bounding box center [393, 217] width 384 height 12
drag, startPoint x: 451, startPoint y: 220, endPoint x: 169, endPoint y: 216, distance: 282.4
click at [169, 216] on div "Perfect world (great question [PERSON_NAME]) - Use Case #1 - Answer our after h…" at bounding box center [392, 508] width 453 height 813
click at [307, 256] on div "- live intake form filling" at bounding box center [393, 256] width 384 height 12
click at [206, 257] on div "- live intake form filling" at bounding box center [393, 256] width 384 height 12
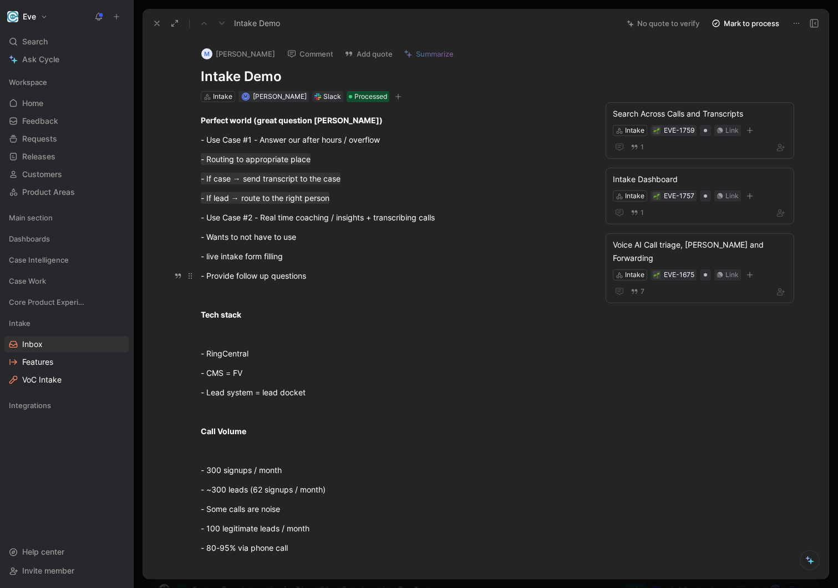
click at [325, 278] on div "- Provide follow up questions" at bounding box center [393, 276] width 384 height 12
drag, startPoint x: 341, startPoint y: 280, endPoint x: 193, endPoint y: 213, distance: 162.1
click at [193, 212] on div "Perfect world (great question [PERSON_NAME]) - Use Case #1 - Answer our after h…" at bounding box center [392, 508] width 453 height 813
click at [167, 204] on button "Quote" at bounding box center [164, 199] width 39 height 18
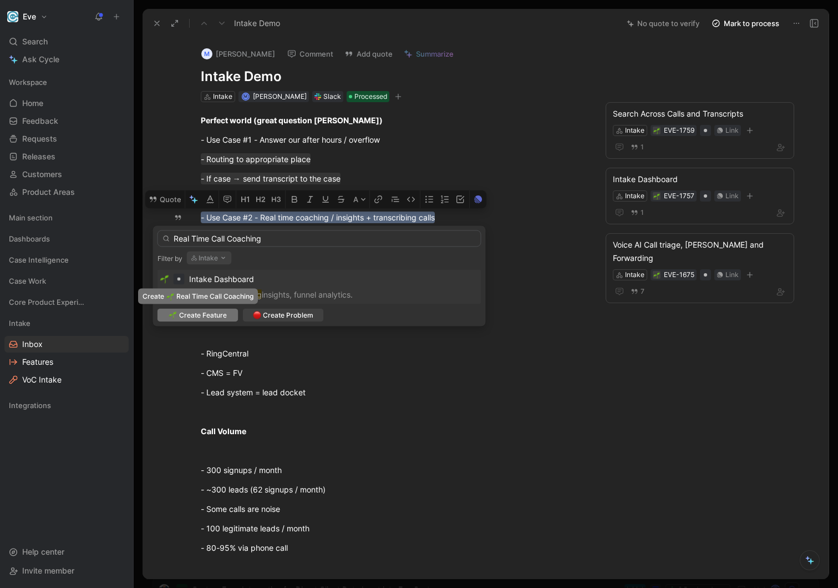
type input "Real Time Call Coaching"
click at [200, 315] on span "Create Feature" at bounding box center [203, 315] width 48 height 11
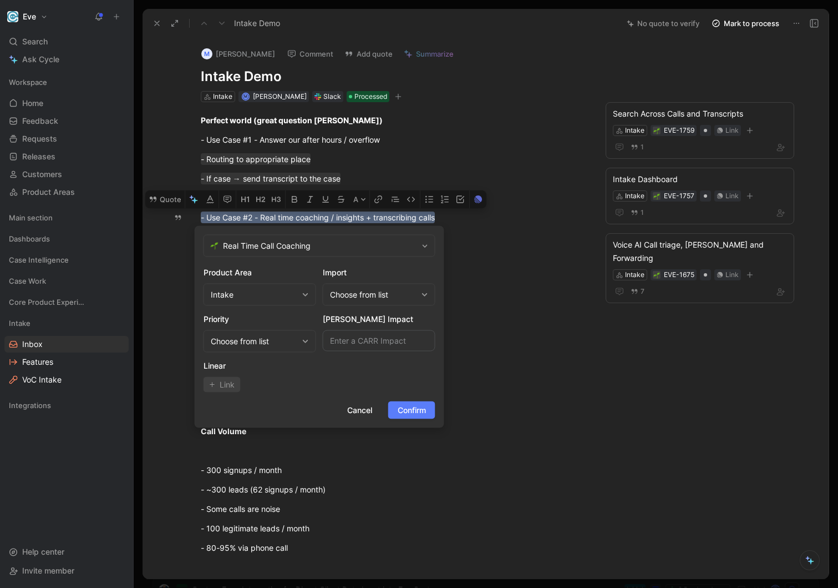
click at [422, 404] on span "Confirm" at bounding box center [412, 409] width 28 height 13
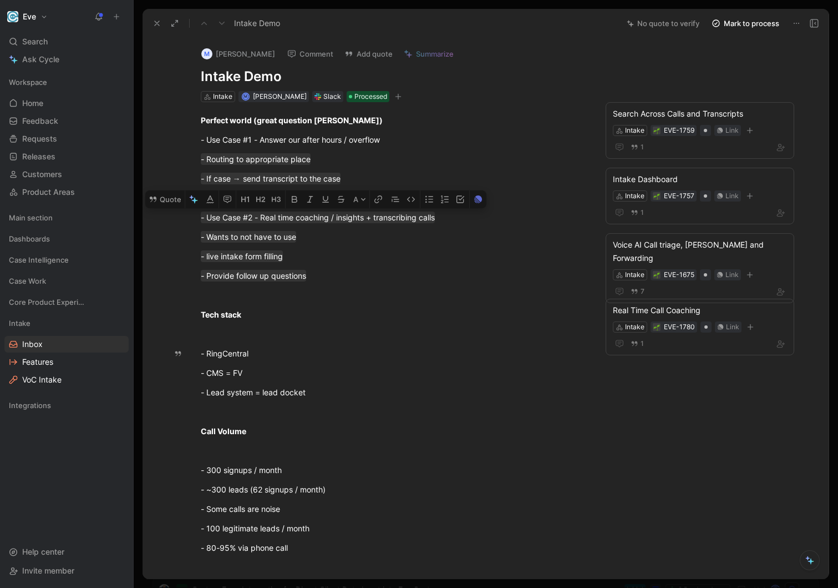
click at [295, 343] on div "Perfect world (great question [PERSON_NAME]) - Use Case #1 - Answer our after h…" at bounding box center [392, 508] width 453 height 813
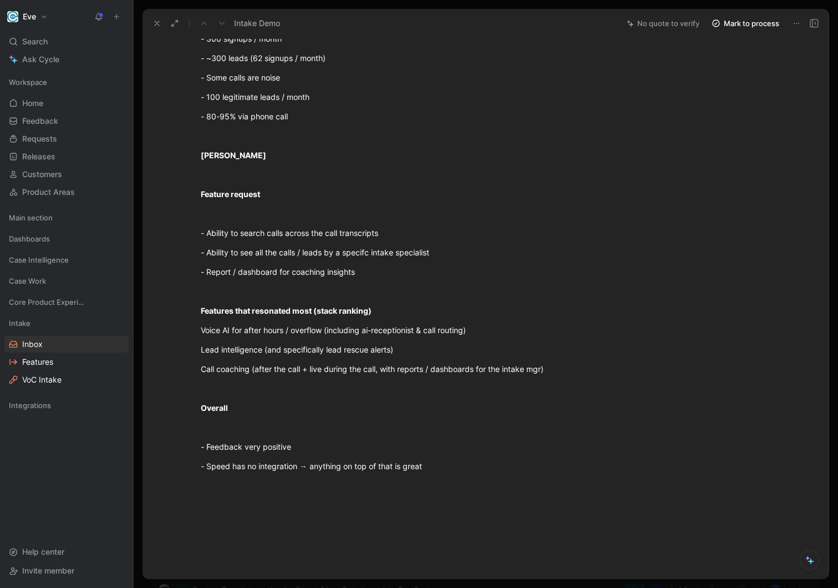
scroll to position [432, 0]
click at [356, 241] on div "Perfect world (great question [PERSON_NAME]) - Use Case #1 - Answer our after h…" at bounding box center [392, 76] width 453 height 813
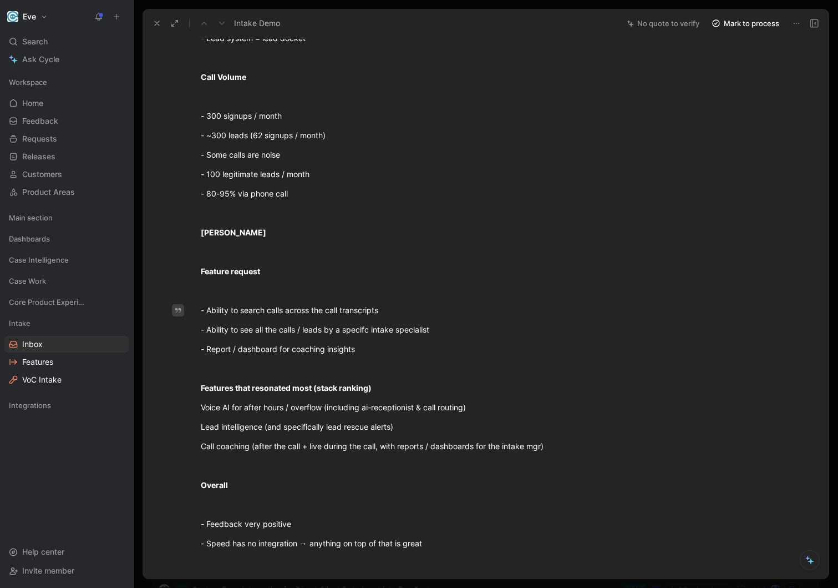
drag, startPoint x: 398, startPoint y: 311, endPoint x: 177, endPoint y: 305, distance: 220.9
click at [177, 305] on div "Search Across Calls and Transcripts Intake EVE-1759 Link 1 Intake Dashboard Int…" at bounding box center [392, 242] width 453 height 989
click at [169, 295] on button "Quote" at bounding box center [164, 292] width 39 height 18
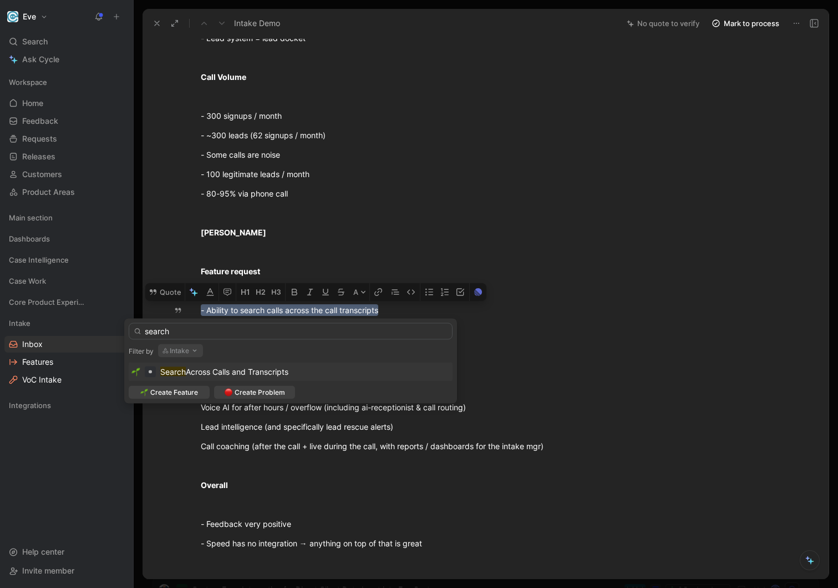
type input "search"
click at [217, 369] on span "Across Calls and Transcripts" at bounding box center [237, 371] width 103 height 9
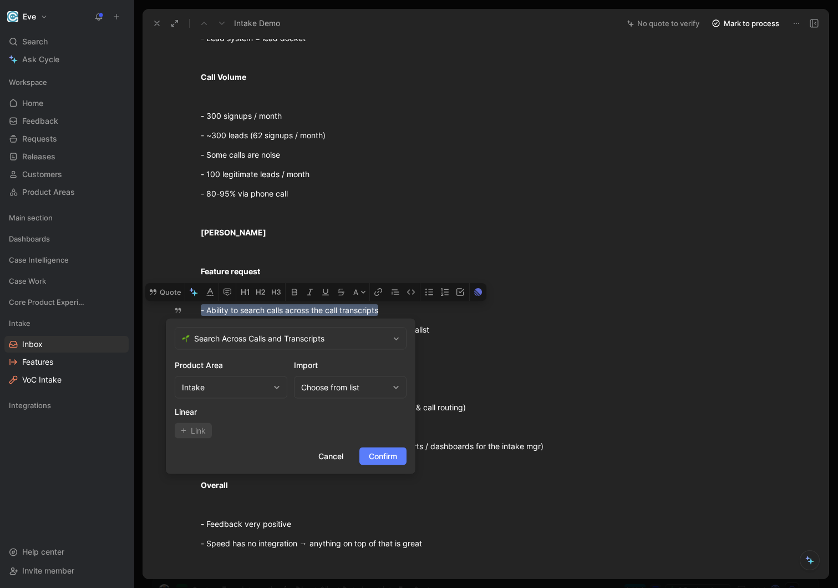
click at [382, 454] on span "Confirm" at bounding box center [383, 455] width 28 height 13
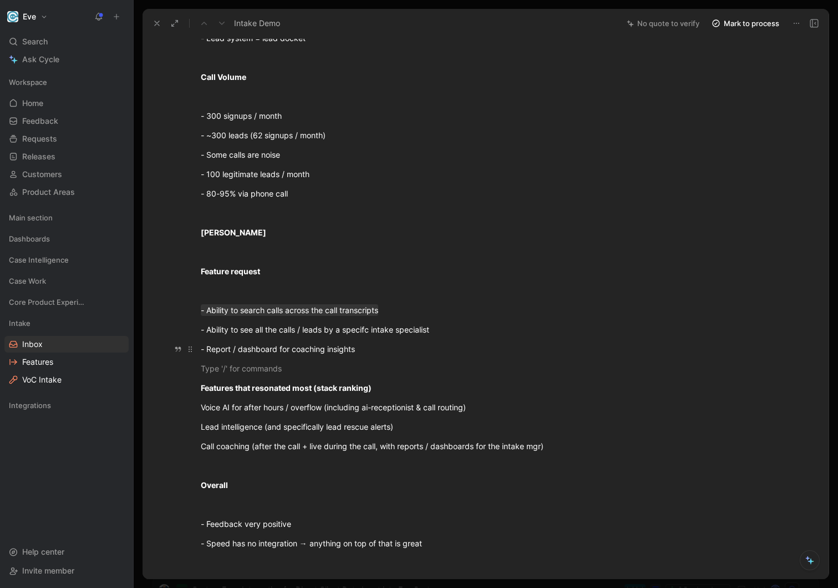
click at [386, 348] on div "- Report / dashboard for coaching insights" at bounding box center [393, 349] width 384 height 12
click at [396, 327] on div "- Ability to see all the calls / leads by a specifc intake specialist" at bounding box center [393, 329] width 384 height 12
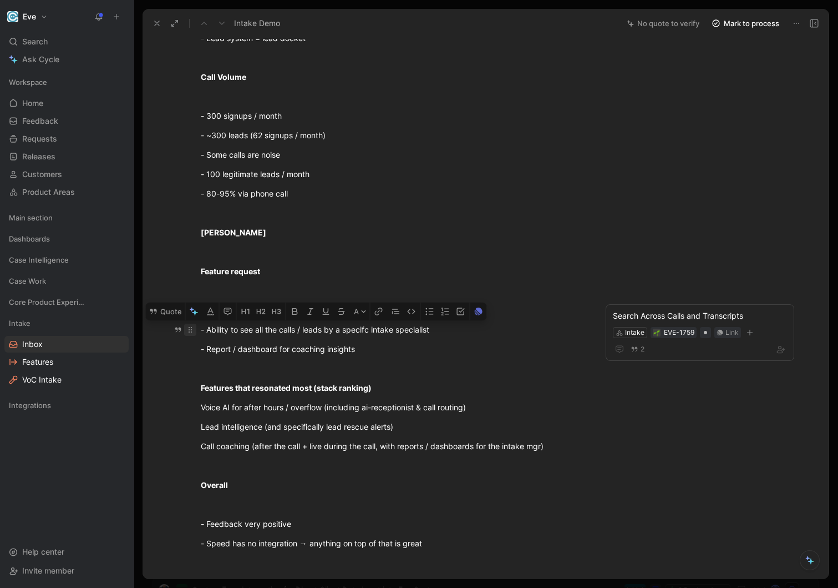
drag, startPoint x: 455, startPoint y: 331, endPoint x: 195, endPoint y: 329, distance: 260.8
click at [195, 329] on p "- Ability to see all the calls / leads by a specifc intake specialist" at bounding box center [393, 329] width 426 height 18
click at [325, 352] on div "- Report / dashboard for coaching insights" at bounding box center [393, 349] width 384 height 12
drag, startPoint x: 400, startPoint y: 348, endPoint x: 194, endPoint y: 327, distance: 207.5
click at [194, 327] on div "Perfect world (great question [PERSON_NAME]) - Use Case #1 - Answer our after h…" at bounding box center [392, 154] width 453 height 813
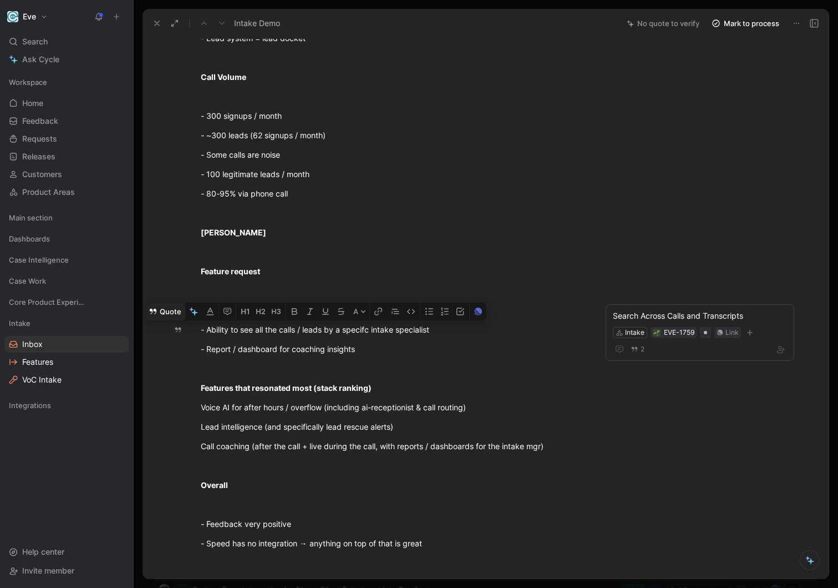
click at [168, 314] on button "Quote" at bounding box center [164, 311] width 39 height 18
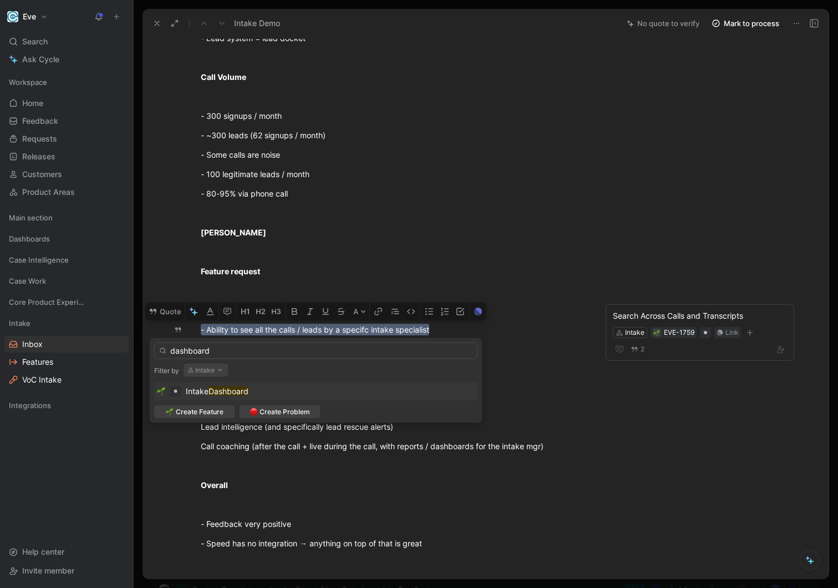
type input "dashboard"
click at [249, 390] on mark "Dashboard" at bounding box center [229, 390] width 40 height 9
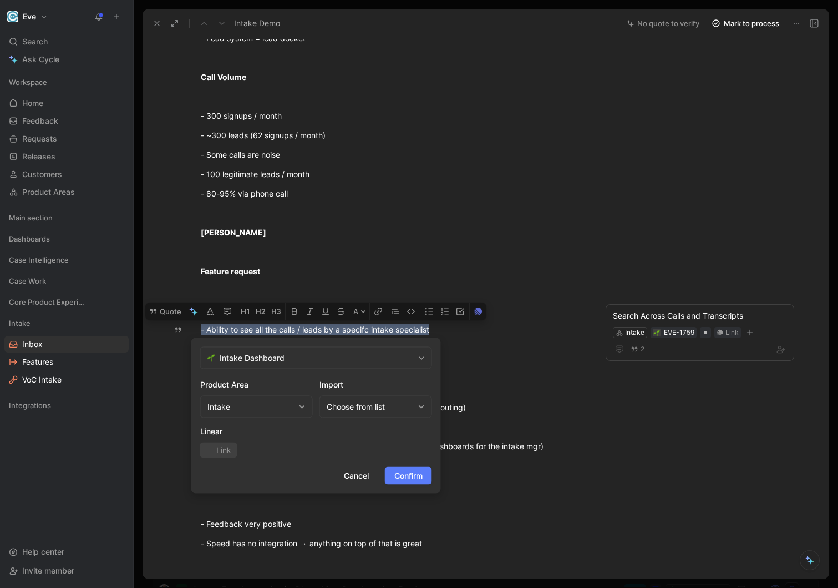
click at [407, 471] on span "Confirm" at bounding box center [408, 475] width 28 height 13
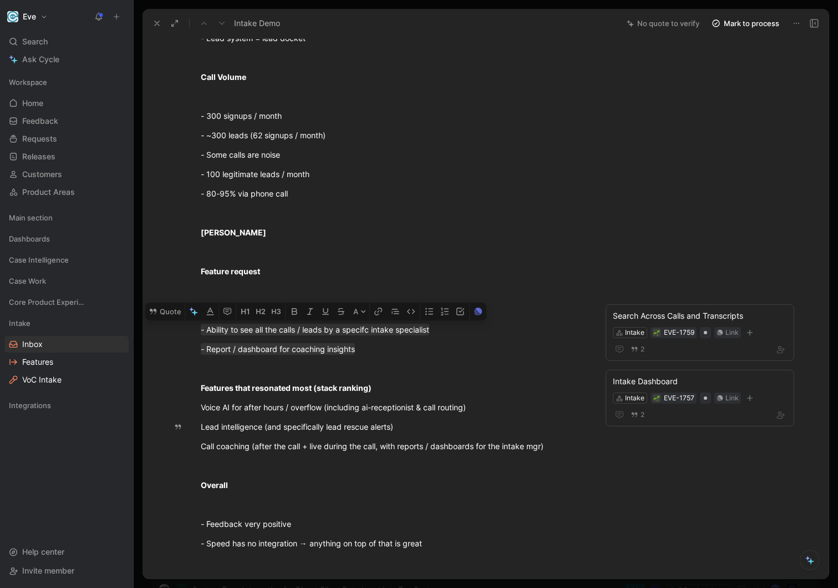
click at [346, 416] on div "Perfect world (great question [PERSON_NAME]) - Use Case #1 - Answer our after h…" at bounding box center [392, 154] width 453 height 813
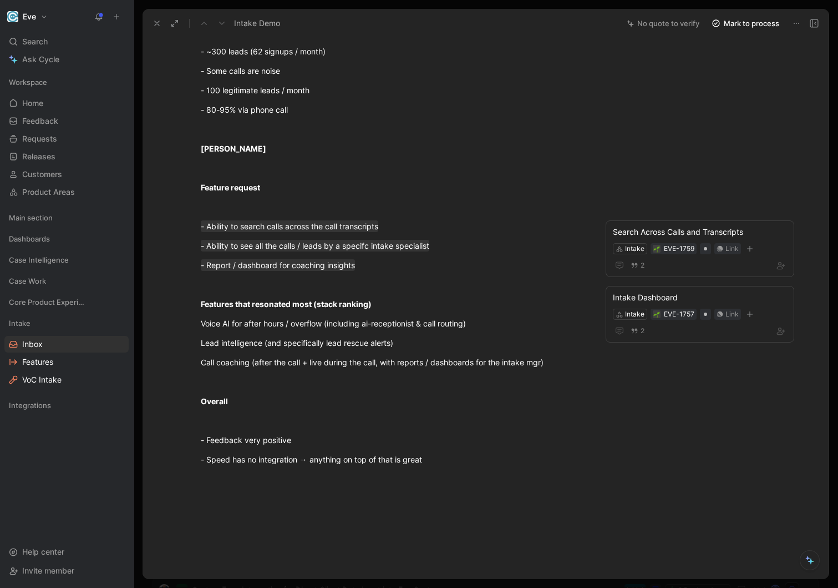
scroll to position [446, 0]
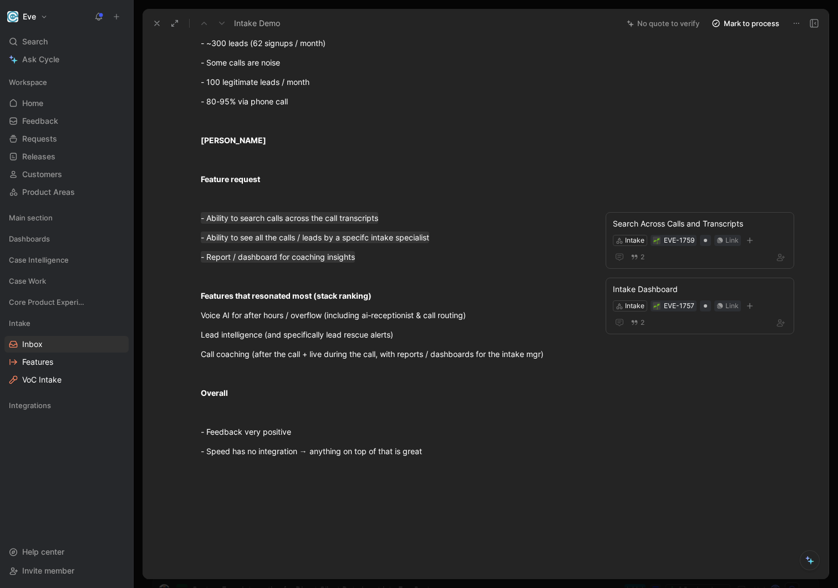
click at [367, 344] on div "Perfect world (great question [PERSON_NAME]) - Use Case #1 - Answer our after h…" at bounding box center [392, 62] width 453 height 813
click at [419, 340] on div "Lead intelligence (and specifically lead rescue alerts)" at bounding box center [393, 334] width 384 height 12
click at [406, 330] on div "Lead intelligence (and specifically lead rescue alerts)" at bounding box center [393, 334] width 384 height 12
click at [566, 357] on div "Call coaching (after the call + live during the call, with reports / dashboards…" at bounding box center [393, 354] width 384 height 12
drag, startPoint x: 572, startPoint y: 360, endPoint x: 400, endPoint y: 383, distance: 173.6
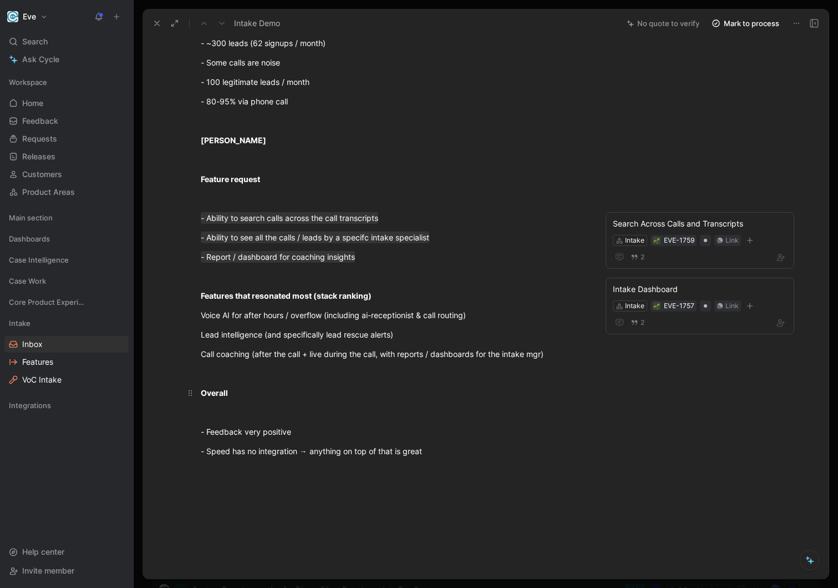
click at [400, 383] on div "Perfect world (great question [PERSON_NAME]) - Use Case #1 - Answer our after h…" at bounding box center [392, 62] width 453 height 813
click at [386, 328] on p "Lead intelligence (and specifically lead rescue alerts)" at bounding box center [393, 334] width 426 height 18
click at [427, 335] on div "Lead intelligence (and specifically lead rescue alerts)" at bounding box center [393, 334] width 384 height 12
drag, startPoint x: 446, startPoint y: 335, endPoint x: 146, endPoint y: 327, distance: 300.2
click at [146, 327] on div "M [PERSON_NAME] Comment Add quote Summarize Intake Demo Intake M [PERSON_NAME] …" at bounding box center [486, 308] width 686 height 541
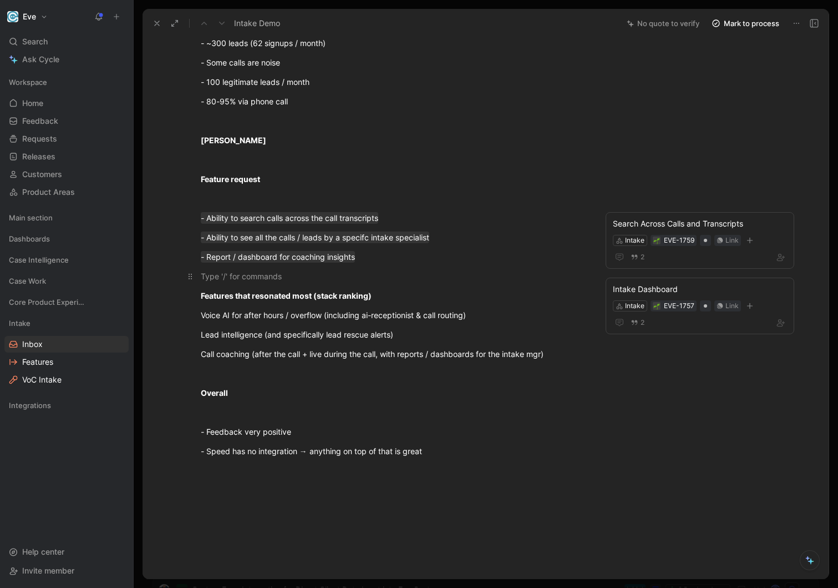
click at [227, 270] on div at bounding box center [393, 276] width 384 height 12
click at [423, 330] on div "Lead intelligence (and specifically lead rescue alerts)" at bounding box center [393, 334] width 384 height 12
drag, startPoint x: 443, startPoint y: 331, endPoint x: 163, endPoint y: 331, distance: 280.2
click at [163, 331] on div "M [PERSON_NAME] Comment Add quote Summarize Intake Demo Intake M [PERSON_NAME] …" at bounding box center [486, 308] width 686 height 541
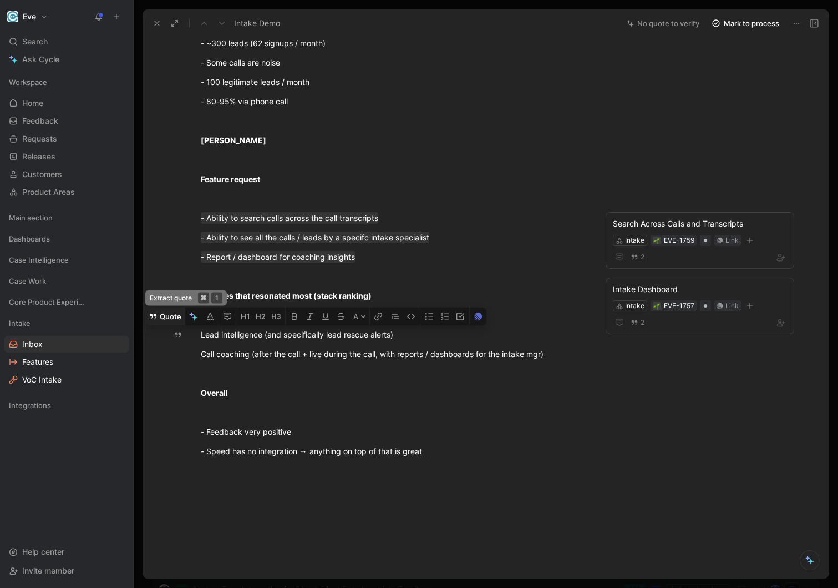
click at [163, 323] on button "Quote" at bounding box center [164, 316] width 39 height 18
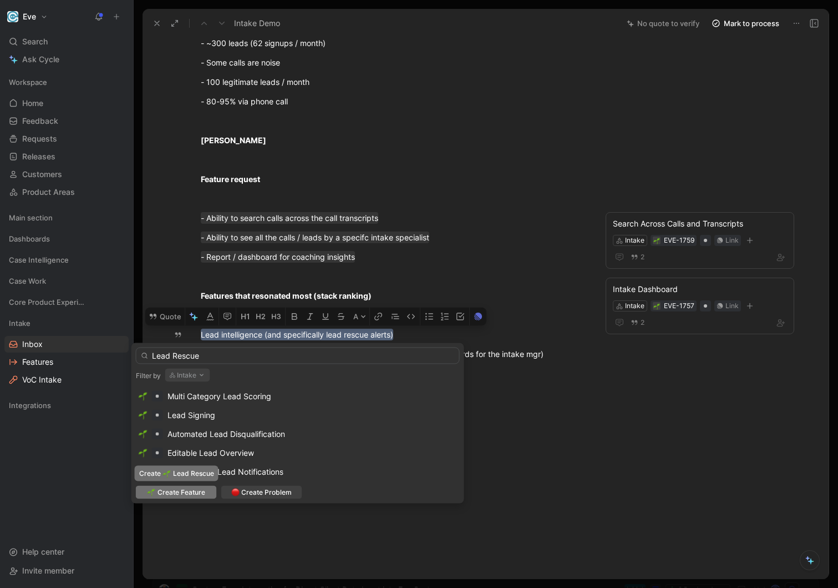
type input "Lead Rescue"
click at [177, 494] on span "Create Feature" at bounding box center [182, 492] width 48 height 11
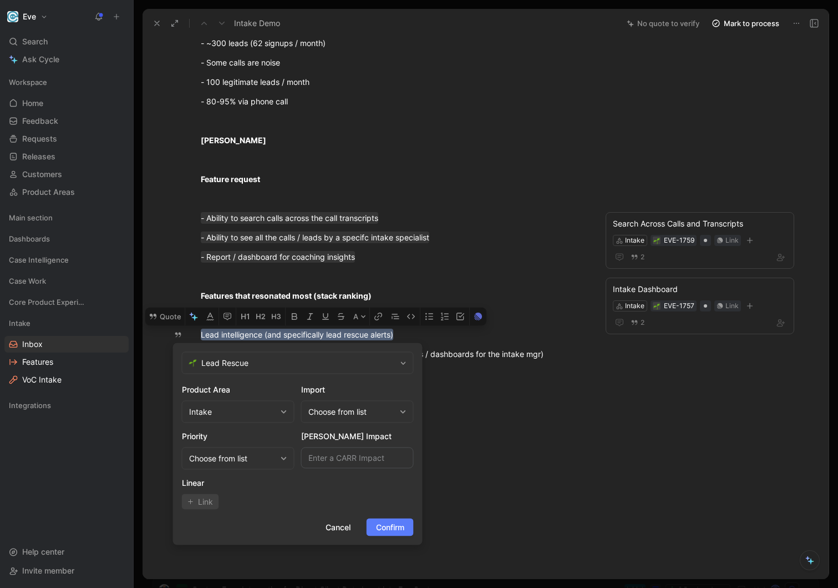
click at [395, 525] on span "Confirm" at bounding box center [390, 526] width 28 height 13
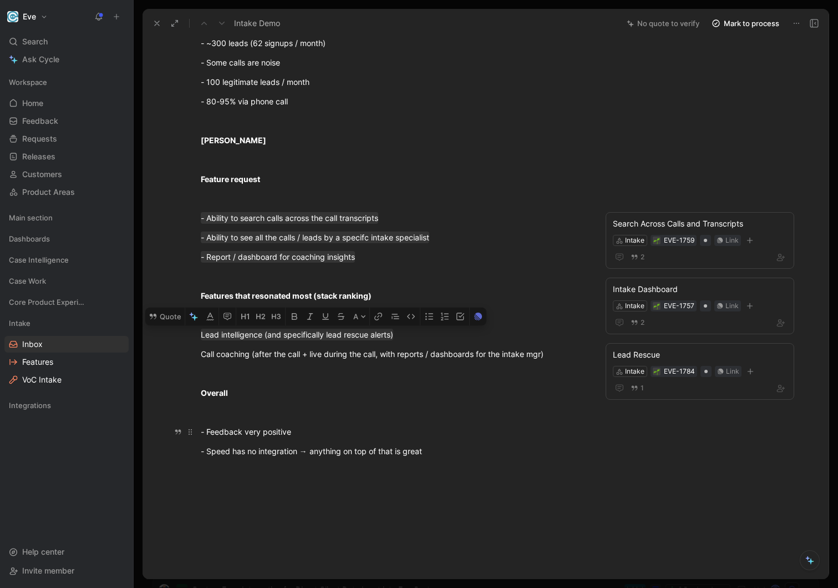
click at [429, 430] on div "- Feedback very positive" at bounding box center [393, 432] width 384 height 12
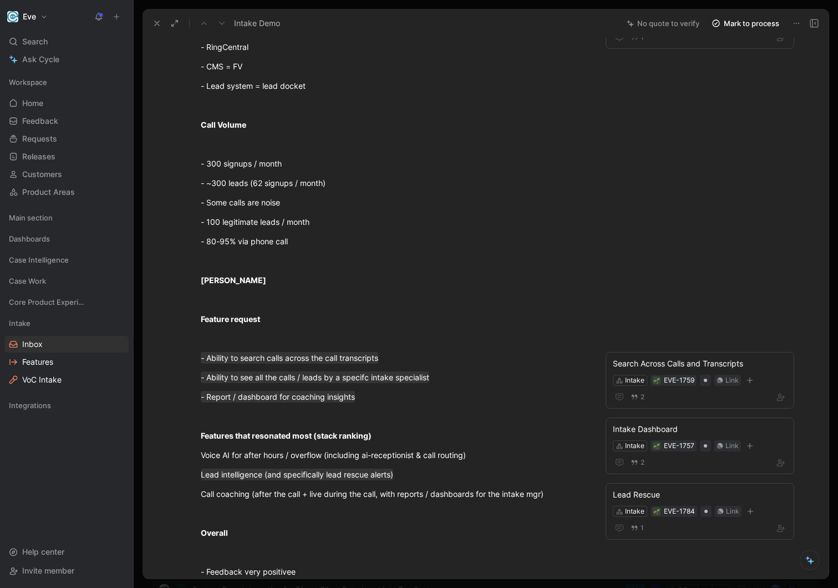
scroll to position [0, 0]
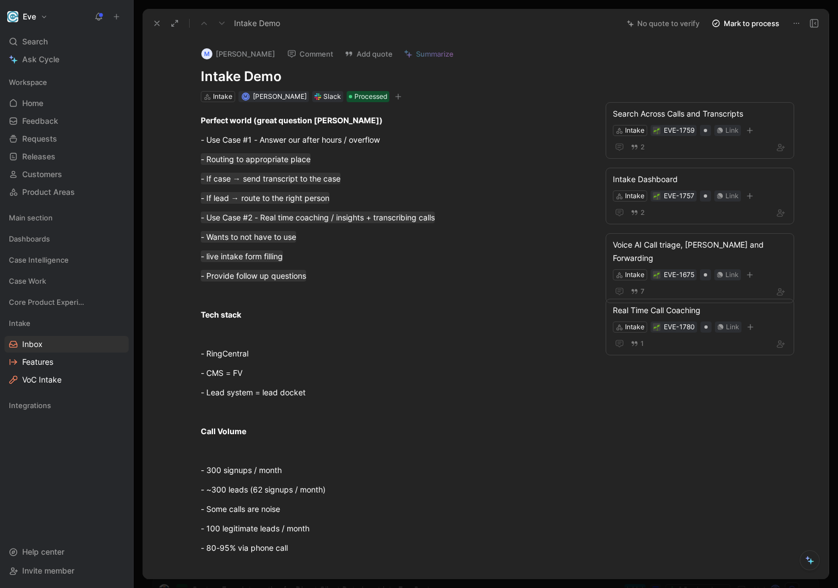
click at [330, 157] on div "- Routing to appropriate place" at bounding box center [393, 159] width 384 height 12
click at [367, 120] on div "Perfect world (great question [PERSON_NAME])" at bounding box center [393, 120] width 384 height 12
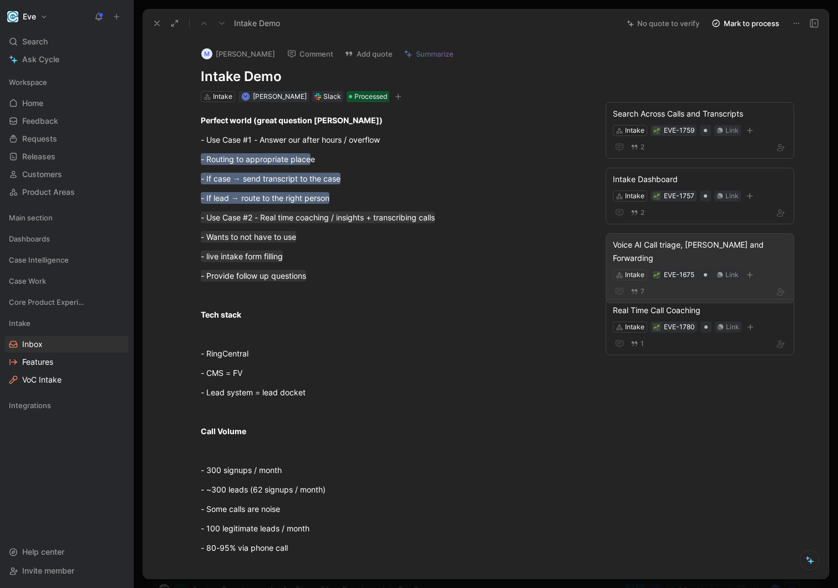
click at [316, 132] on button "Change request" at bounding box center [287, 126] width 70 height 16
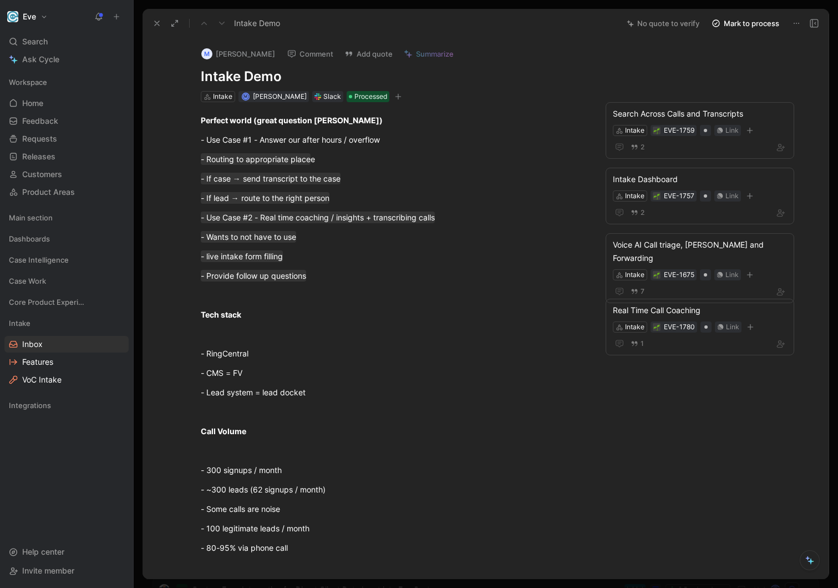
click at [731, 23] on button "Mark to process" at bounding box center [746, 24] width 78 height 16
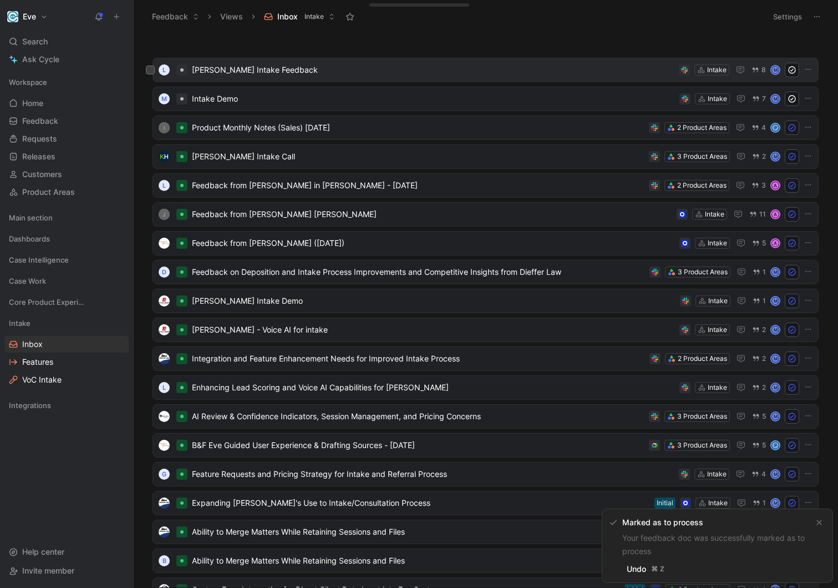
click at [399, 70] on span "[PERSON_NAME] Intake Feedback" at bounding box center [433, 69] width 483 height 13
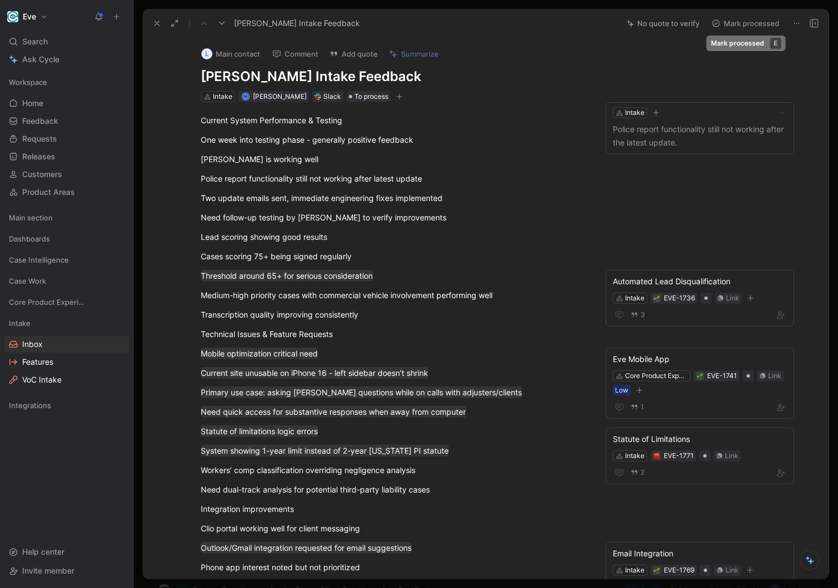
click at [748, 22] on button "Mark processed" at bounding box center [746, 24] width 78 height 16
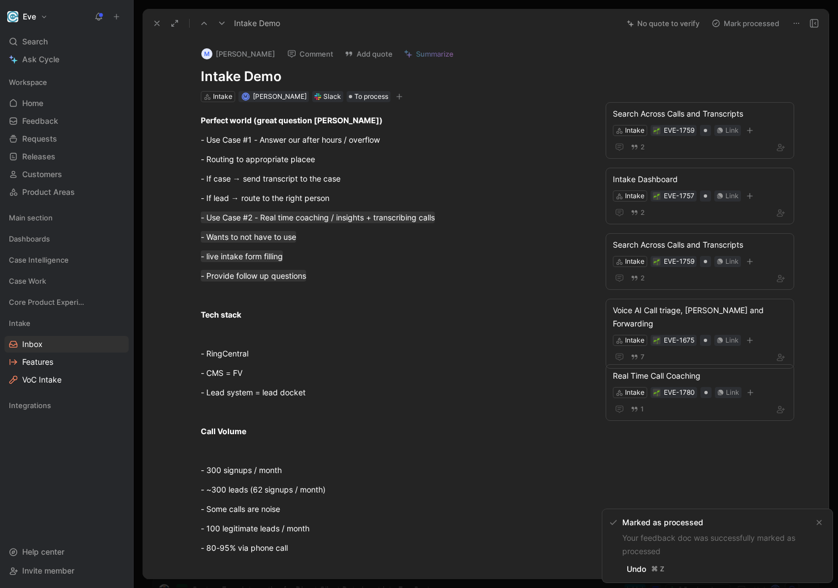
click at [753, 23] on button "Mark processed" at bounding box center [746, 24] width 78 height 16
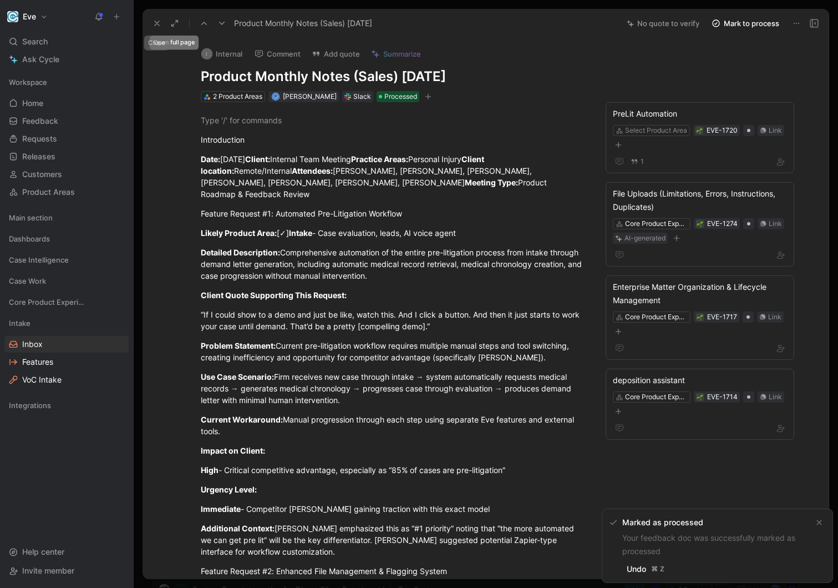
click at [161, 24] on button at bounding box center [157, 24] width 16 height 16
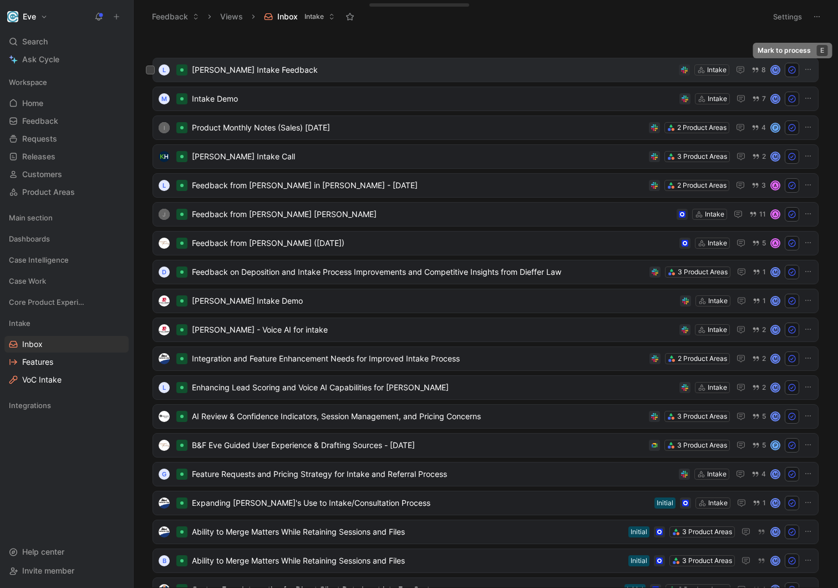
click at [792, 71] on icon at bounding box center [792, 69] width 9 height 9
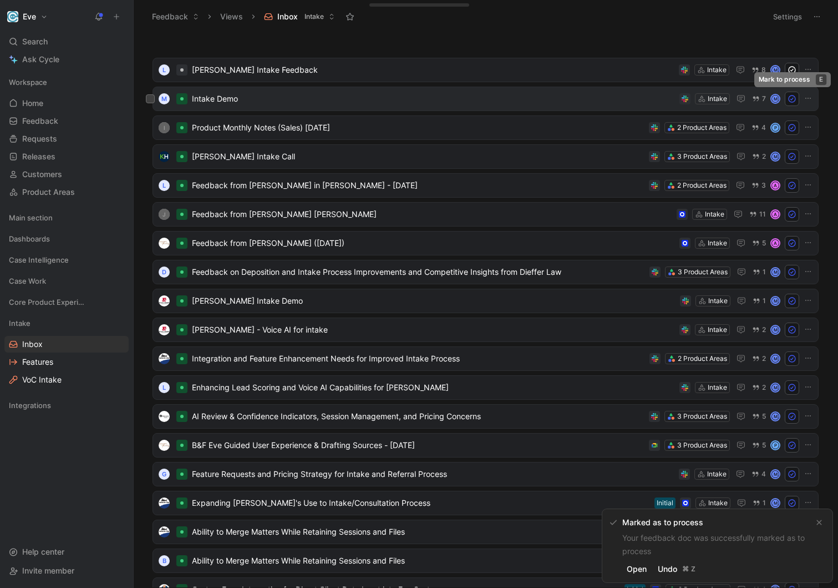
click at [796, 100] on use at bounding box center [792, 98] width 7 height 7
click at [798, 67] on button at bounding box center [792, 70] width 14 height 14
click at [794, 71] on use at bounding box center [792, 70] width 7 height 7
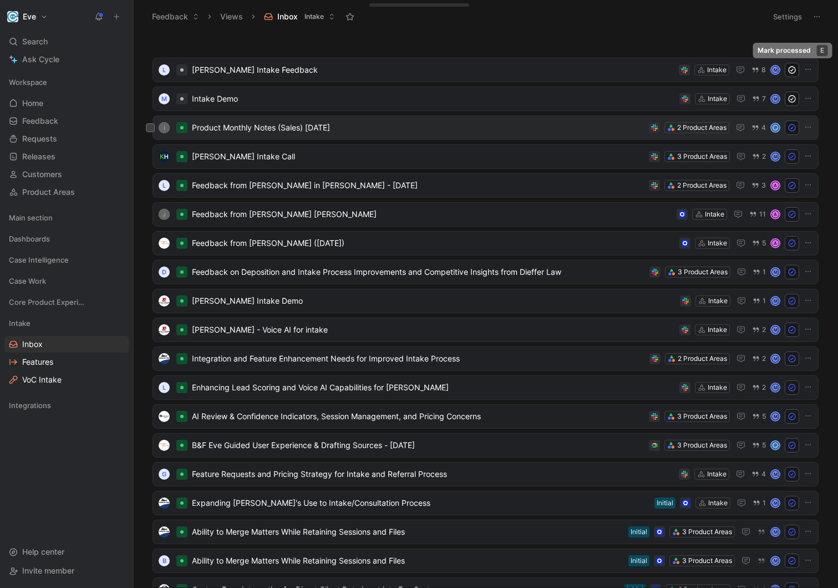
click at [467, 130] on span "Product Monthly Notes (Sales) [DATE]" at bounding box center [418, 127] width 453 height 13
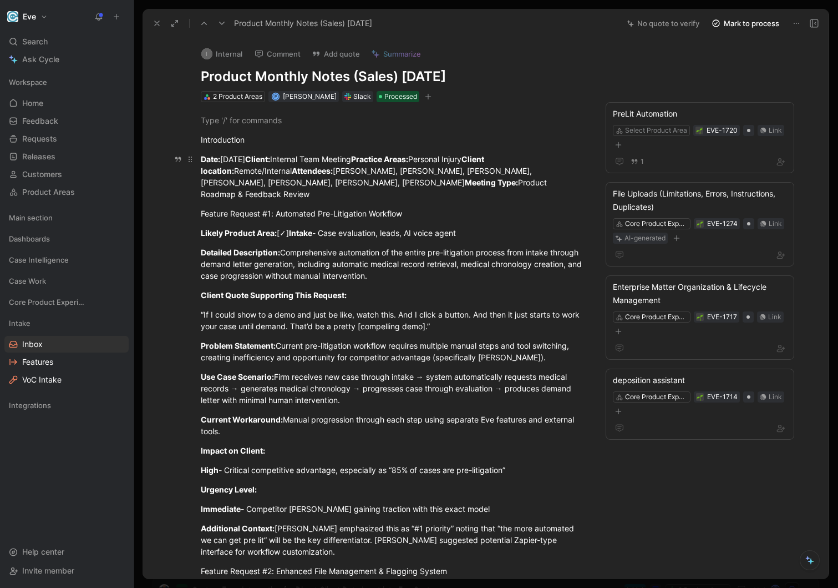
click at [396, 179] on div "Date: [DATE] Client: Internal Team Meeting Practice Areas: Personal Injury Clie…" at bounding box center [393, 176] width 384 height 47
click at [372, 207] on div "Feature Request #1: Automated Pre-Litigation Workflow" at bounding box center [393, 213] width 384 height 12
click at [442, 207] on div "Feature Request #1: Automated Pre-Litigation Workflow" at bounding box center [393, 213] width 384 height 12
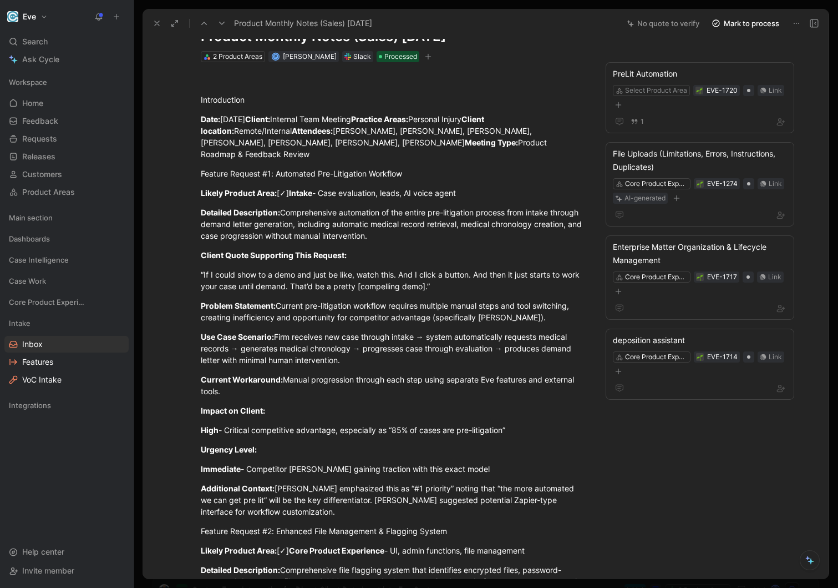
scroll to position [46, 0]
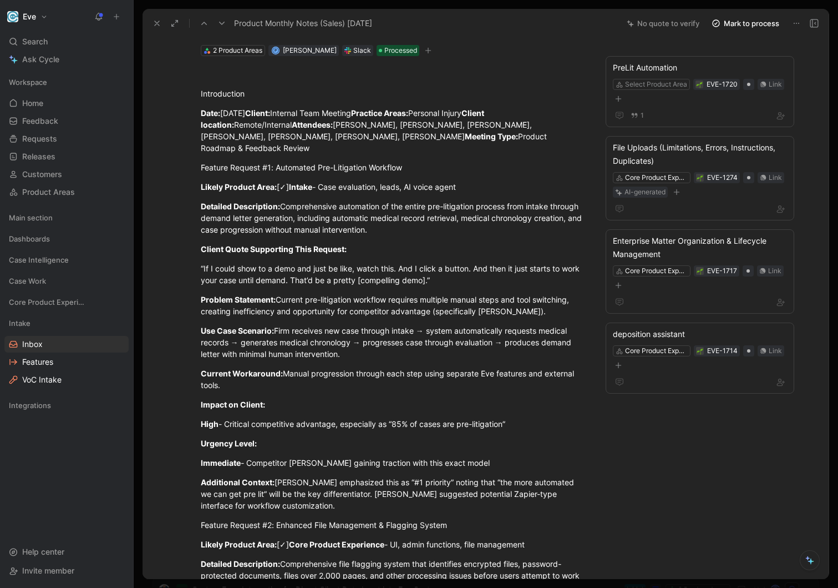
click at [382, 183] on p "Likely Product Area: [✓] Intake - Case evaluation, leads, AI voice agent" at bounding box center [393, 187] width 426 height 18
click at [344, 200] on div "Detailed Description: Comprehensive automation of the entire pre-litigation pro…" at bounding box center [393, 217] width 384 height 35
click at [434, 212] on div "Detailed Description: Comprehensive automation of the entire pre-litigation pro…" at bounding box center [393, 217] width 384 height 35
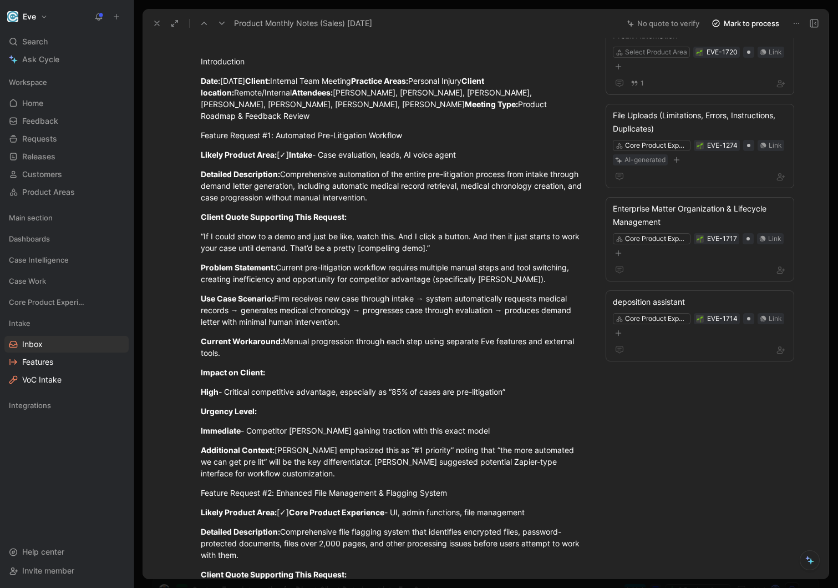
scroll to position [87, 0]
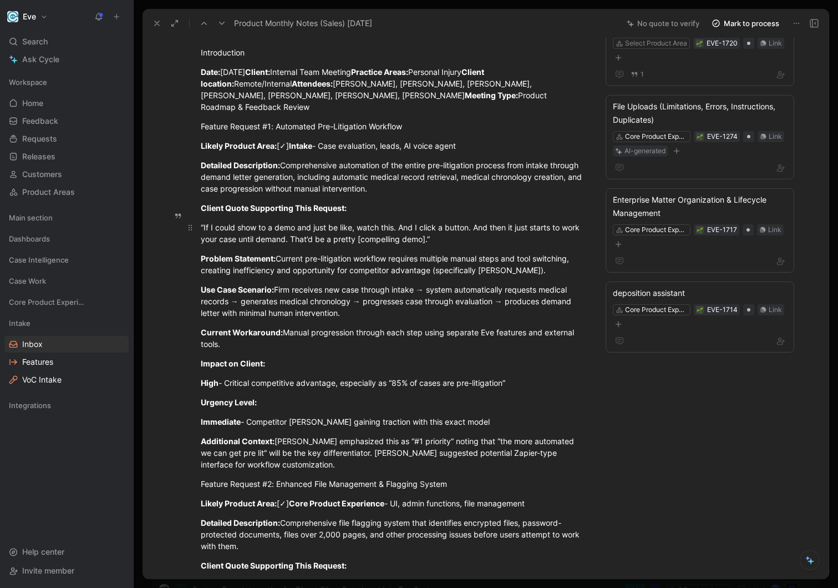
click at [378, 232] on div "“If I could show to a demo and just be like, watch this. And I click a button. …" at bounding box center [393, 232] width 384 height 23
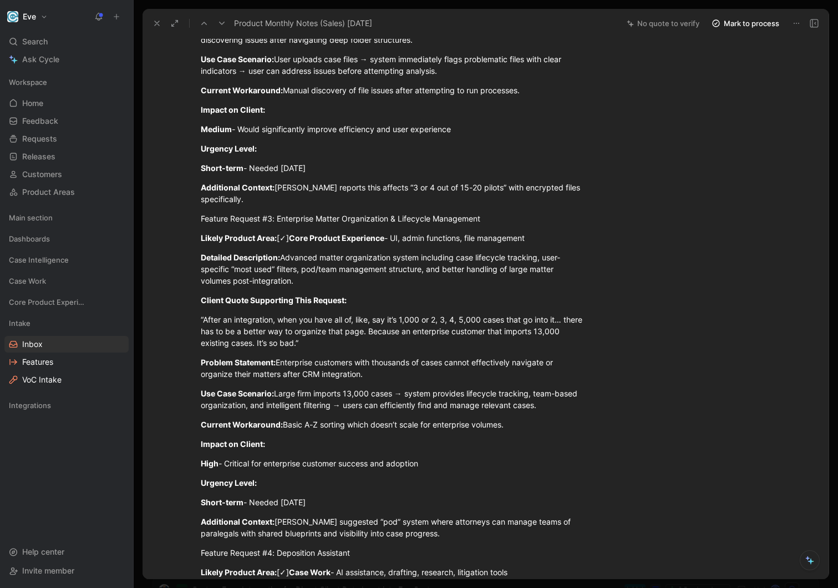
scroll to position [0, 0]
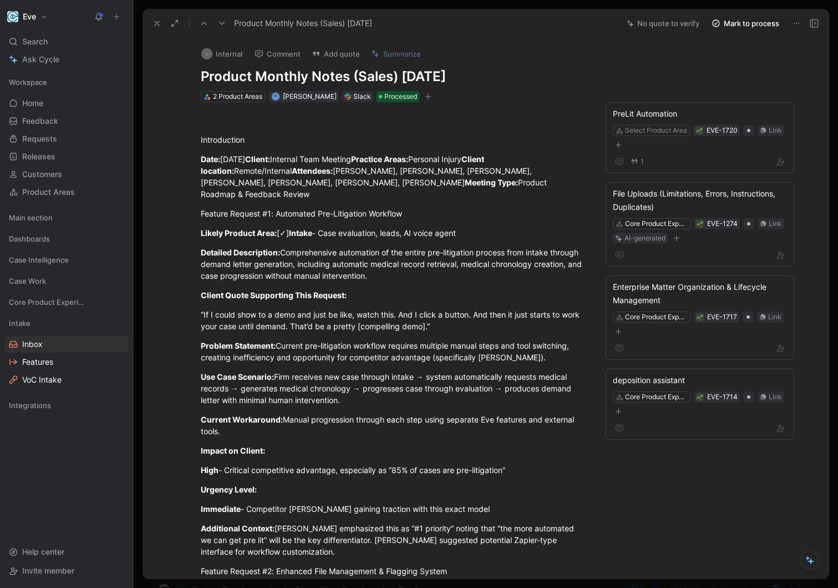
click at [151, 29] on button at bounding box center [157, 24] width 16 height 16
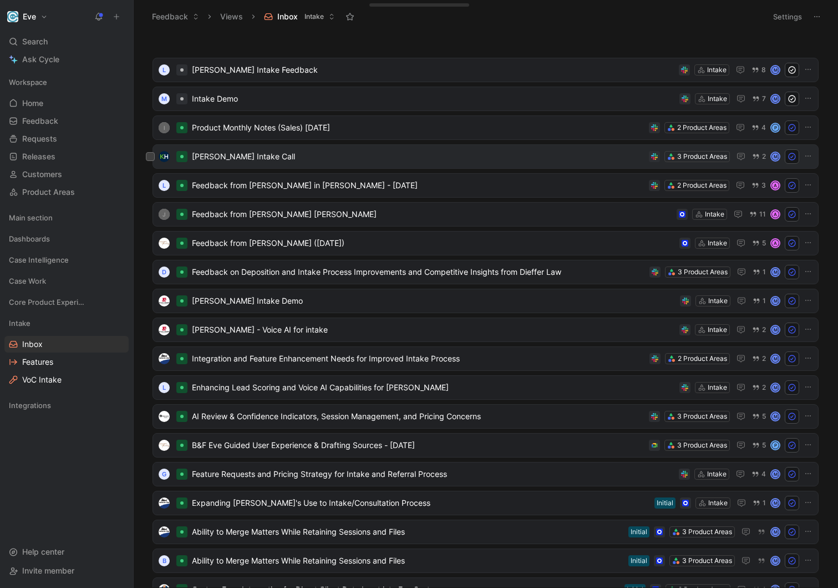
click at [477, 163] on div "[PERSON_NAME] Intake Call 3 Product Areas 2 M" at bounding box center [485, 156] width 659 height 14
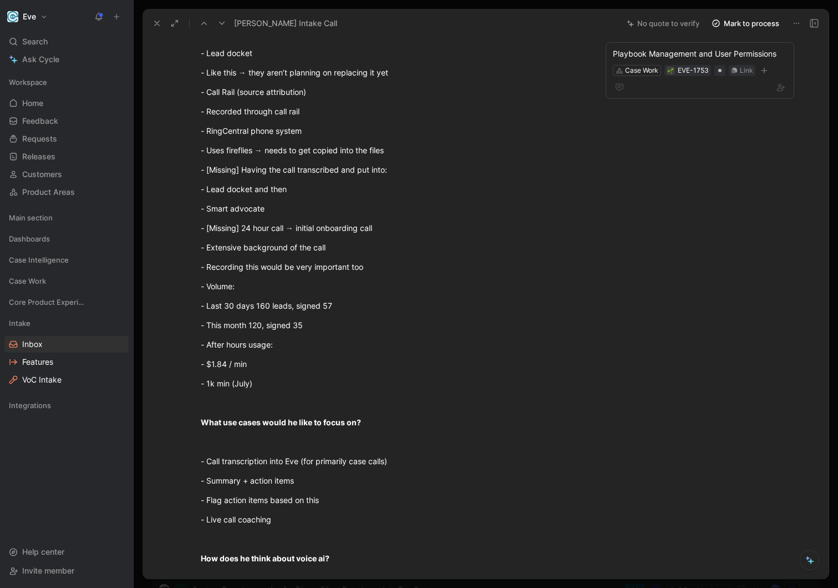
scroll to position [134, 0]
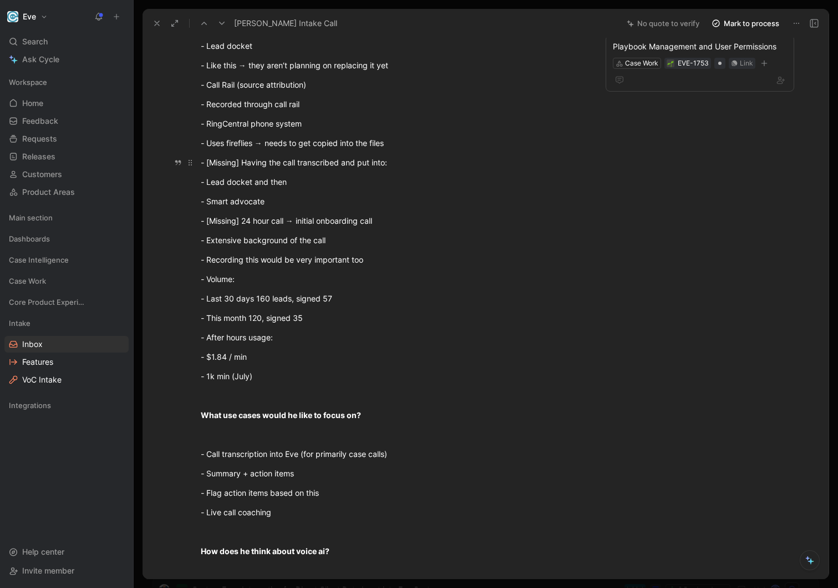
click at [388, 164] on div "- [Missing] Having the call transcribed and put into:" at bounding box center [393, 162] width 384 height 12
click at [319, 187] on div "- Lead docket and then" at bounding box center [393, 182] width 384 height 12
click at [313, 263] on div "- Recording this would be very important too" at bounding box center [393, 260] width 384 height 12
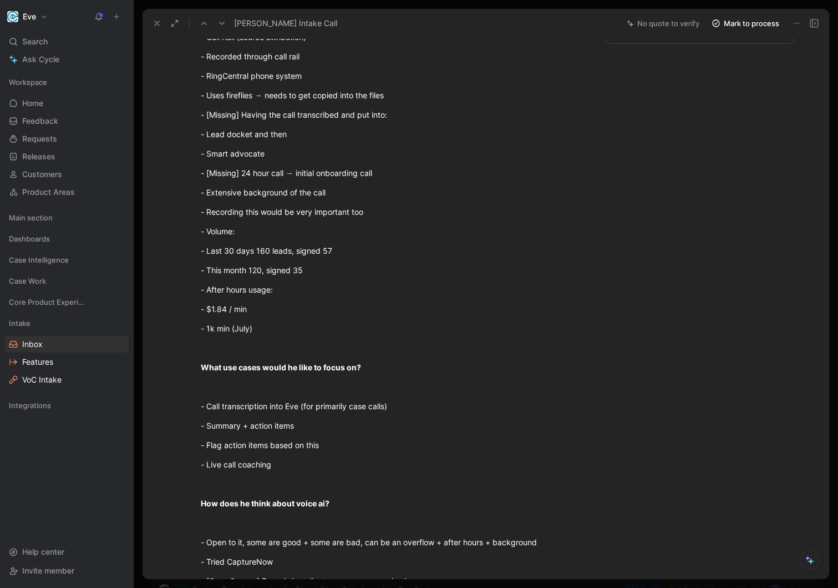
scroll to position [195, 0]
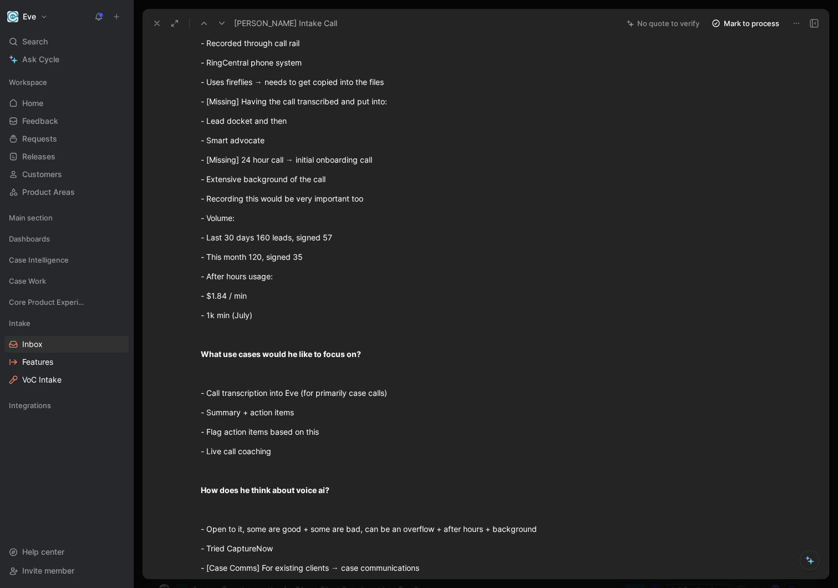
click at [314, 247] on p "- This month 120, signed 35" at bounding box center [393, 256] width 426 height 18
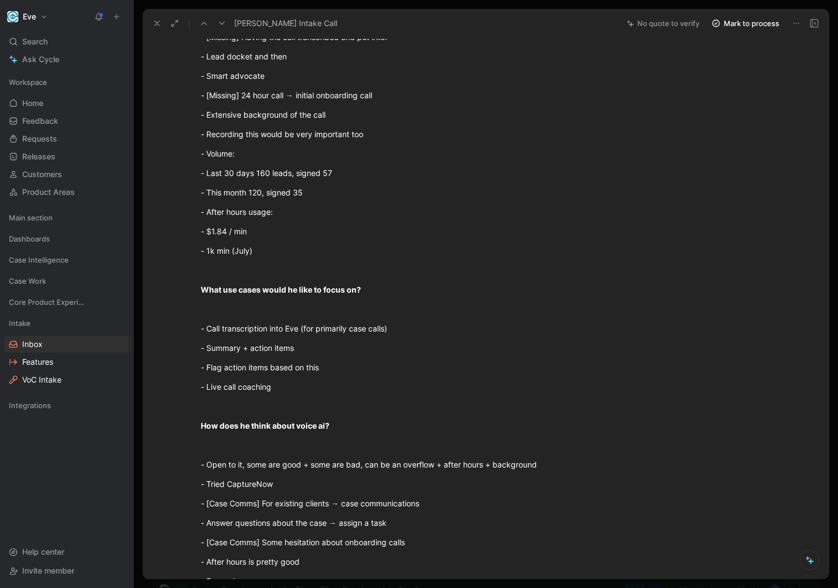
click at [308, 255] on div "- 1k min (July)" at bounding box center [393, 251] width 384 height 12
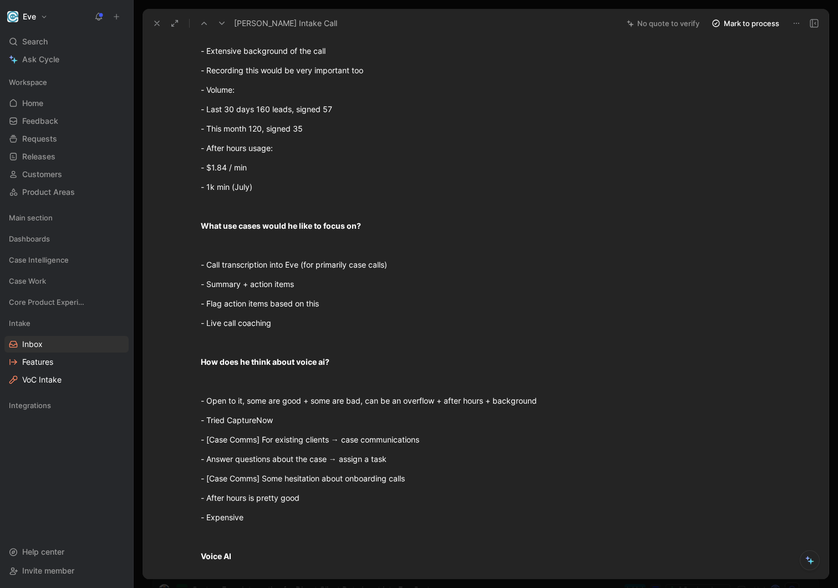
scroll to position [353, 0]
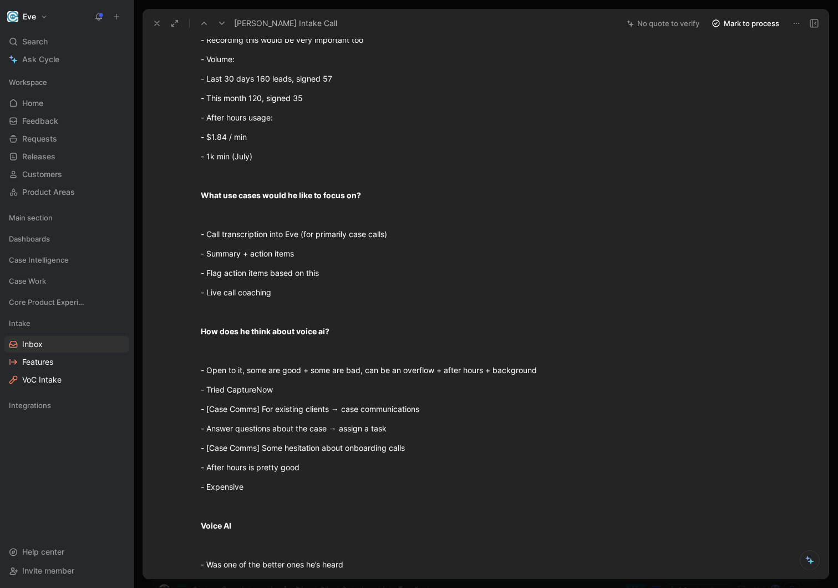
click at [308, 255] on div "- Summary + action items" at bounding box center [393, 253] width 384 height 12
click at [324, 302] on div "Intake Discovery - Car Wrecks + Workers Comp - Lead docket - Like this → they a…" at bounding box center [392, 360] width 453 height 1221
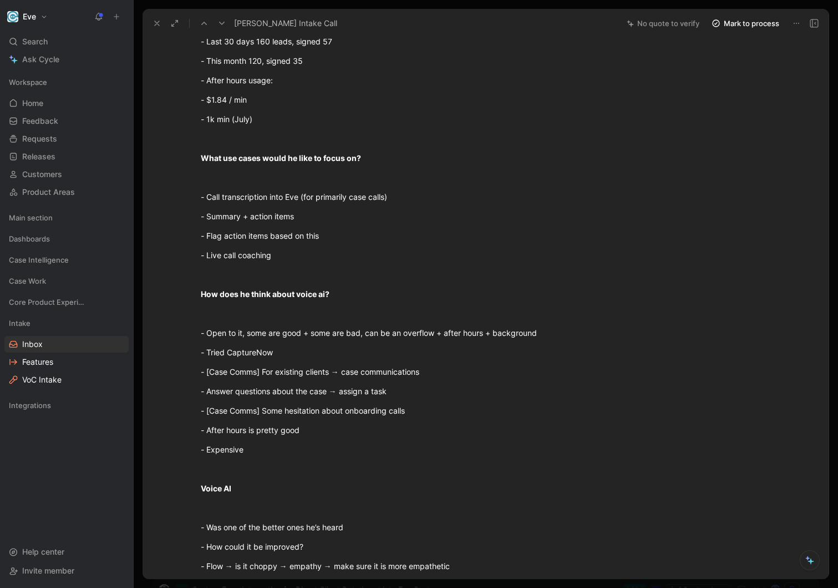
scroll to position [398, 0]
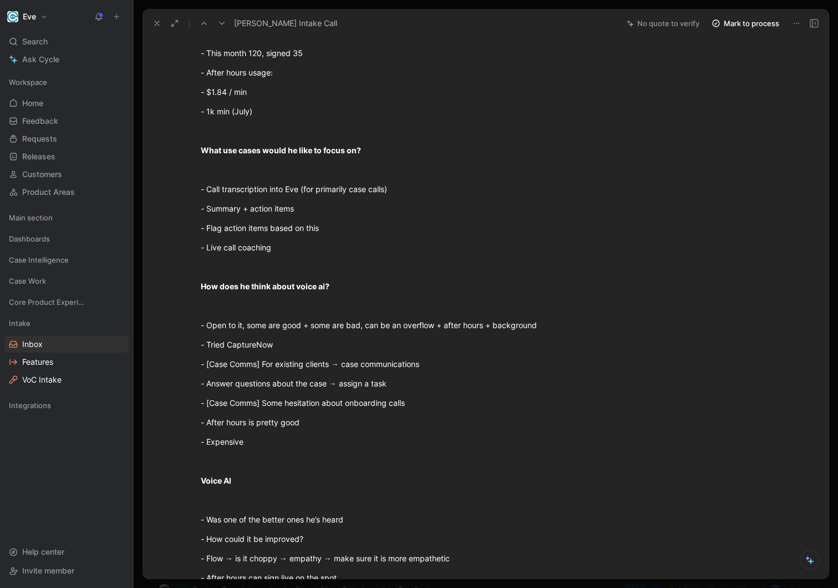
drag, startPoint x: 409, startPoint y: 190, endPoint x: 168, endPoint y: 176, distance: 241.7
click at [168, 176] on div "Intake Discovery - Car Wrecks + Workers Comp - Lead docket - Like this → they a…" at bounding box center [392, 315] width 453 height 1221
click at [252, 212] on div "- Summary + action items" at bounding box center [393, 209] width 384 height 12
drag, startPoint x: 404, startPoint y: 190, endPoint x: 177, endPoint y: 190, distance: 227.5
click at [177, 190] on div "Call Transcription Intake EVE-1755 Link 1 Playbook Management and User Permissi…" at bounding box center [392, 403] width 453 height 1397
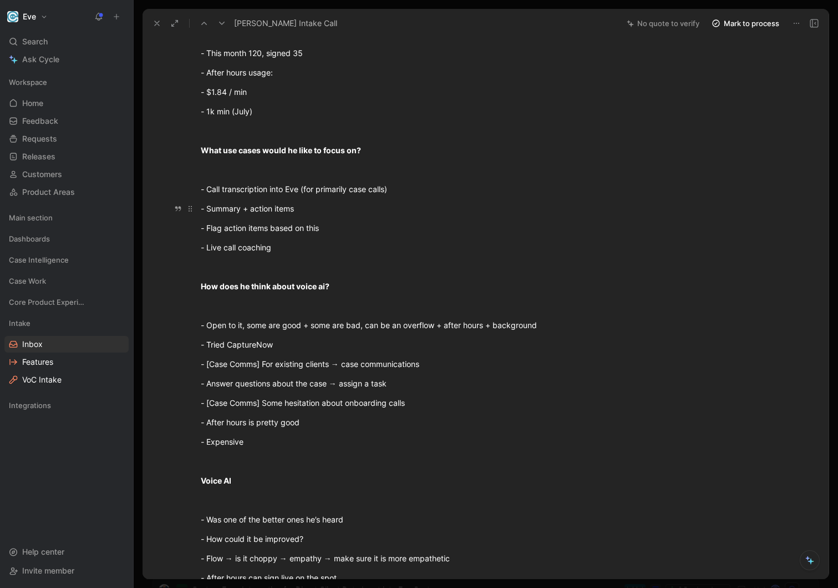
click at [306, 210] on div "- Summary + action items" at bounding box center [393, 209] width 384 height 12
click at [325, 232] on div "- Flag action items based on this" at bounding box center [393, 228] width 384 height 12
drag, startPoint x: 340, startPoint y: 230, endPoint x: 169, endPoint y: 210, distance: 172.0
click at [169, 210] on div "Intake Discovery - Car Wrecks + Workers Comp - Lead docket - Like this → they a…" at bounding box center [392, 315] width 453 height 1221
click at [165, 195] on button "Quote" at bounding box center [164, 190] width 39 height 18
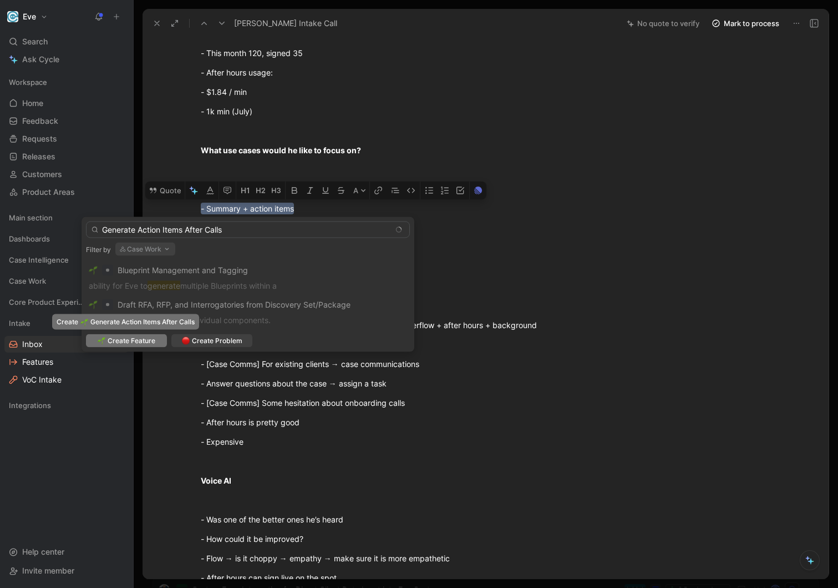
type input "Generate Action Items After Calls"
click at [137, 341] on span "Create Feature" at bounding box center [132, 340] width 48 height 11
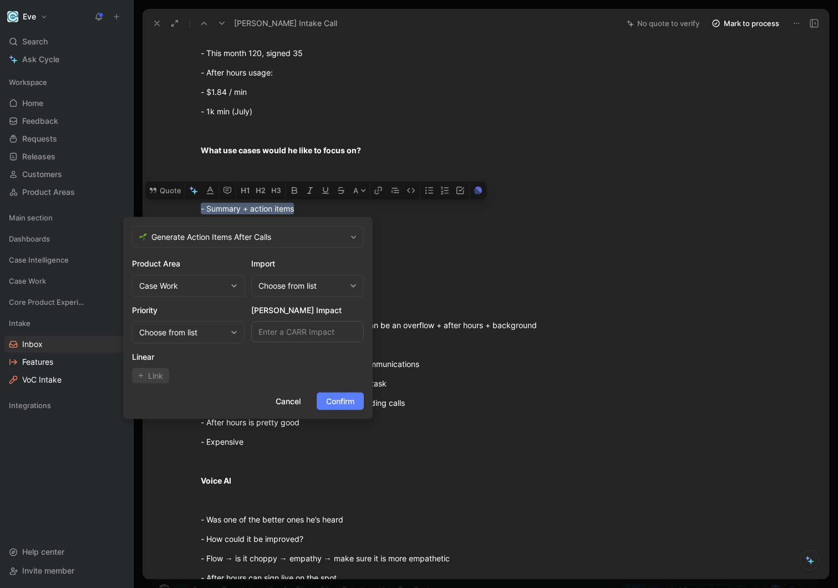
click at [337, 404] on span "Confirm" at bounding box center [340, 400] width 28 height 13
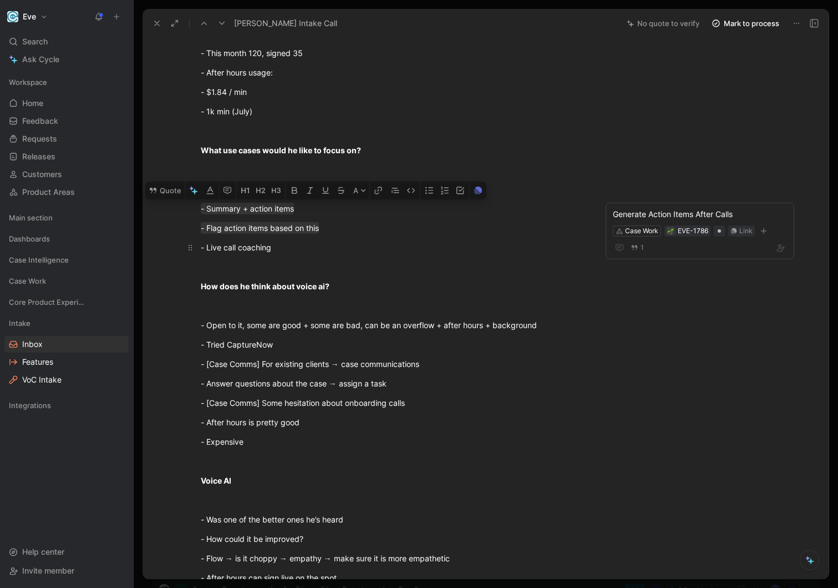
click at [308, 253] on p "- Live call coaching" at bounding box center [393, 247] width 426 height 18
drag, startPoint x: 324, startPoint y: 254, endPoint x: 182, endPoint y: 242, distance: 142.5
click at [182, 242] on div "Call Transcription Intake EVE-1755 Link 1 Playbook Management and User Permissi…" at bounding box center [392, 403] width 453 height 1397
click at [176, 250] on icon "button" at bounding box center [178, 247] width 6 height 5
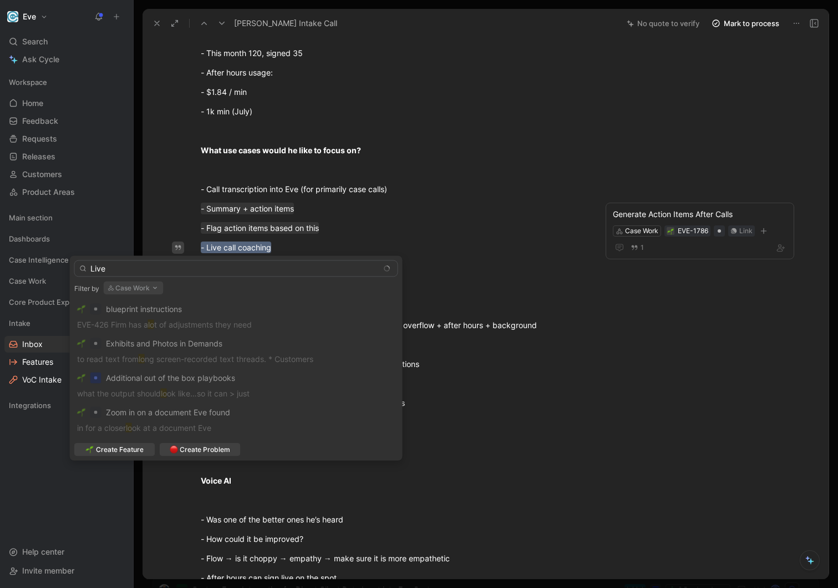
type input "Live"
click at [141, 288] on button "Case Work" at bounding box center [134, 287] width 60 height 13
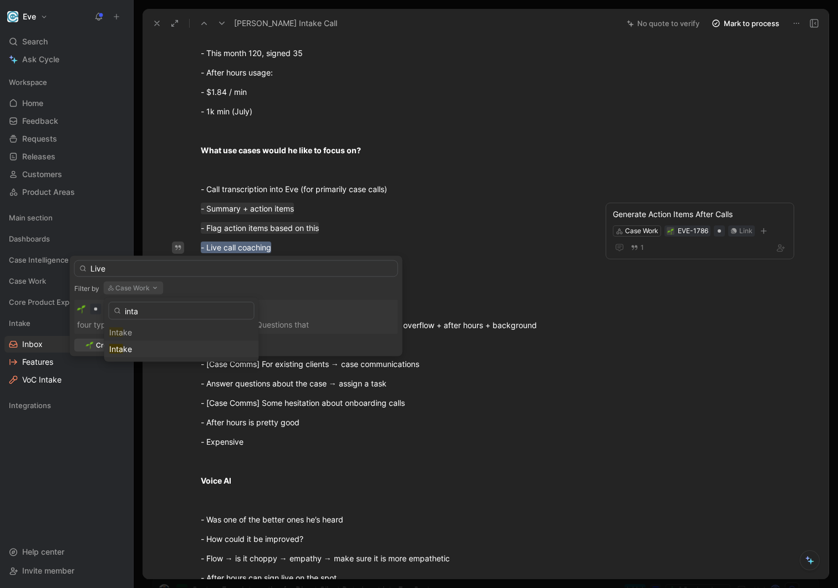
type input "inta"
click at [129, 351] on span "ke" at bounding box center [127, 348] width 9 height 9
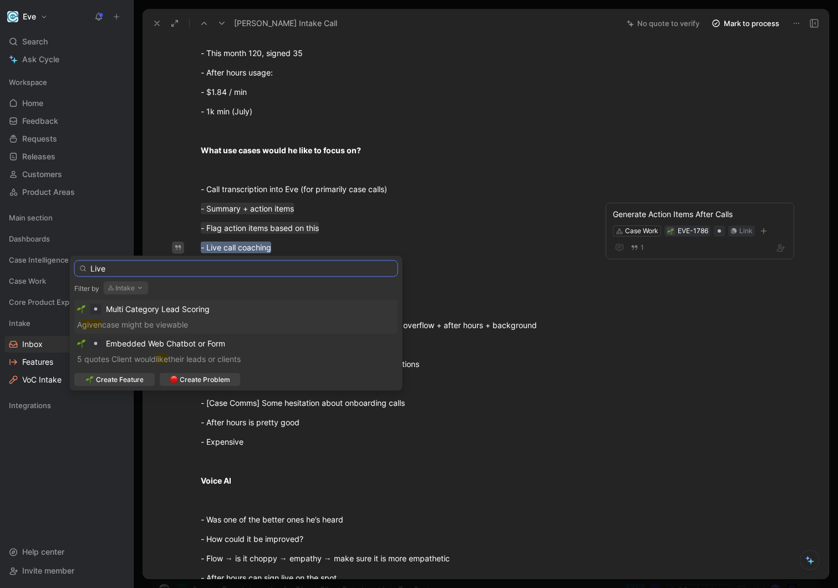
click at [171, 270] on input "Live" at bounding box center [236, 268] width 324 height 17
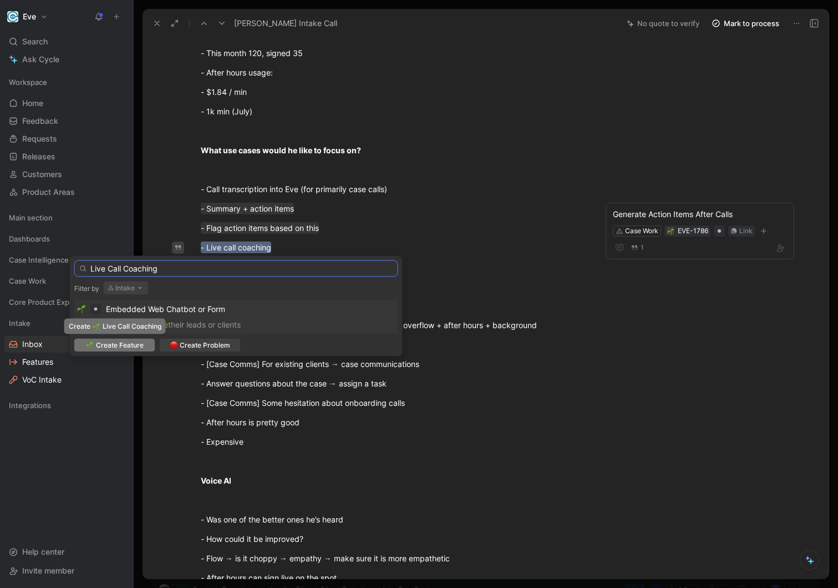
type input "Live Call Coaching"
click at [120, 342] on span "Create Feature" at bounding box center [120, 345] width 48 height 11
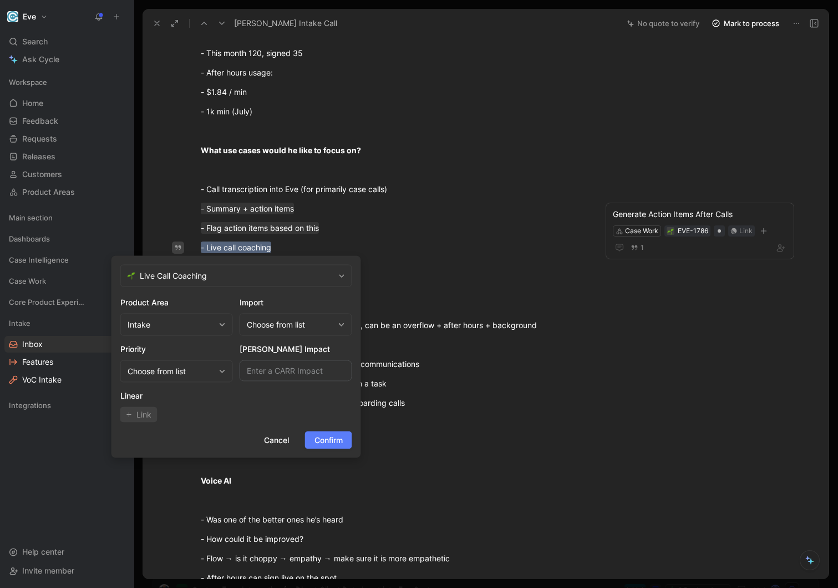
click at [325, 440] on span "Confirm" at bounding box center [329, 439] width 28 height 13
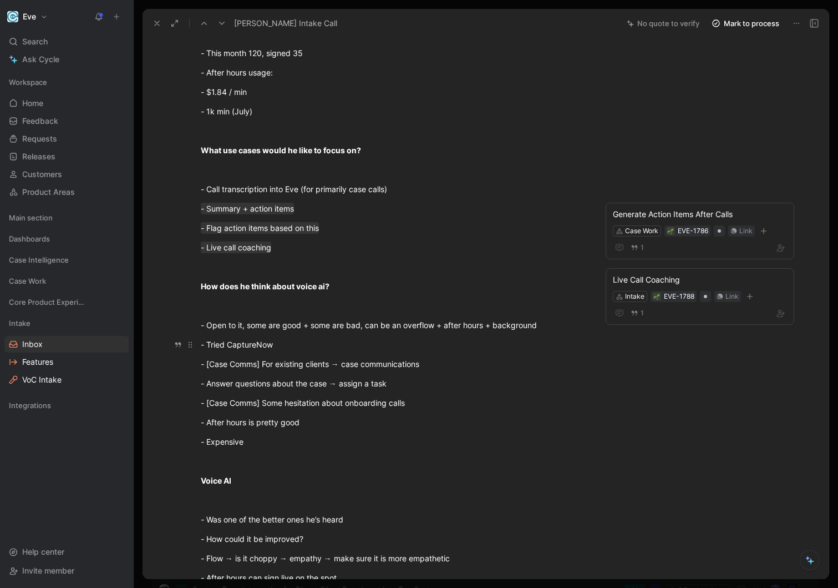
click at [369, 353] on p "- Tried CaptureNow" at bounding box center [393, 344] width 426 height 18
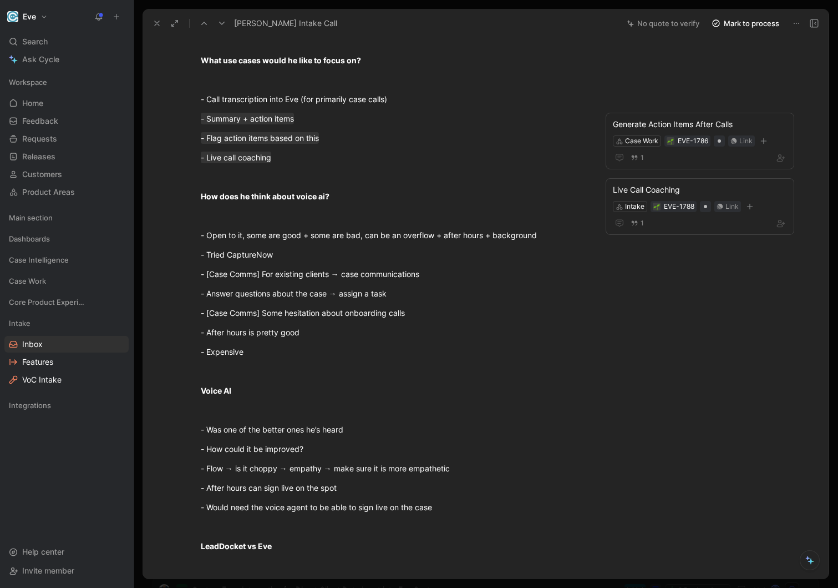
scroll to position [476, 0]
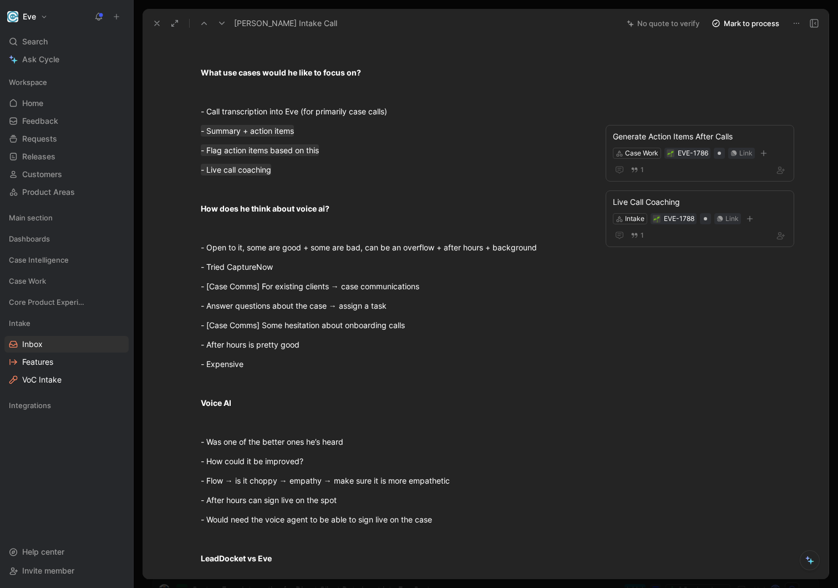
click at [301, 237] on div "Intake Discovery - Car Wrecks + Workers Comp - Lead docket - Like this → they a…" at bounding box center [392, 237] width 453 height 1221
click at [313, 363] on div "- Expensive" at bounding box center [393, 364] width 384 height 12
click at [286, 285] on div "- [Case Comms] For existing clients → case communications" at bounding box center [393, 286] width 384 height 12
click at [397, 285] on div "- [Case Comms] For existing clients → case communications" at bounding box center [393, 286] width 384 height 12
drag, startPoint x: 442, startPoint y: 284, endPoint x: 200, endPoint y: 282, distance: 241.9
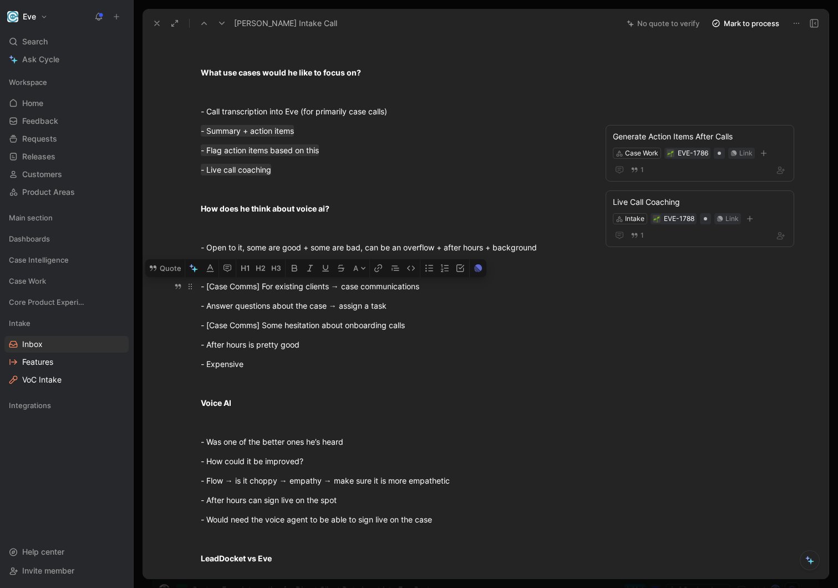
click at [200, 282] on p "- [Case Comms] For existing clients → case communications" at bounding box center [393, 286] width 426 height 18
click at [165, 267] on button "Quote" at bounding box center [164, 268] width 39 height 18
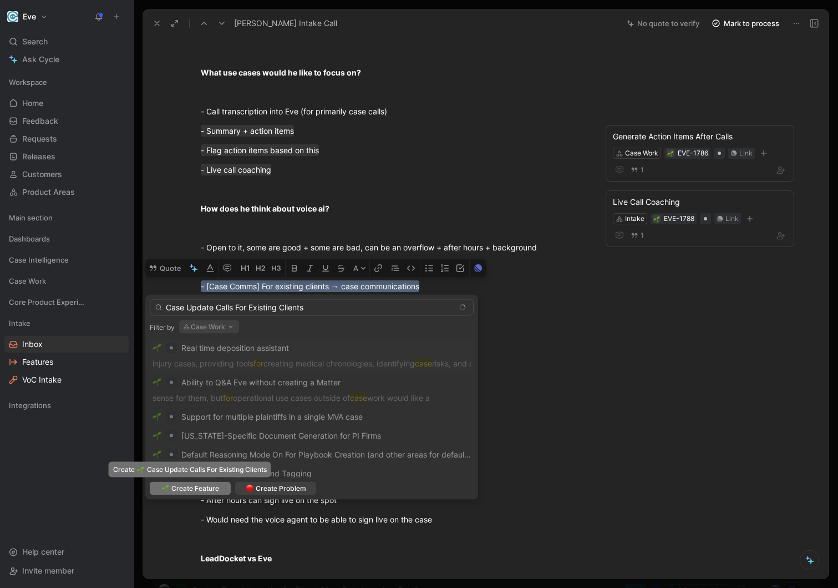
type input "Case Update Calls For Existing Clients"
click at [195, 487] on span "Create Feature" at bounding box center [195, 488] width 48 height 11
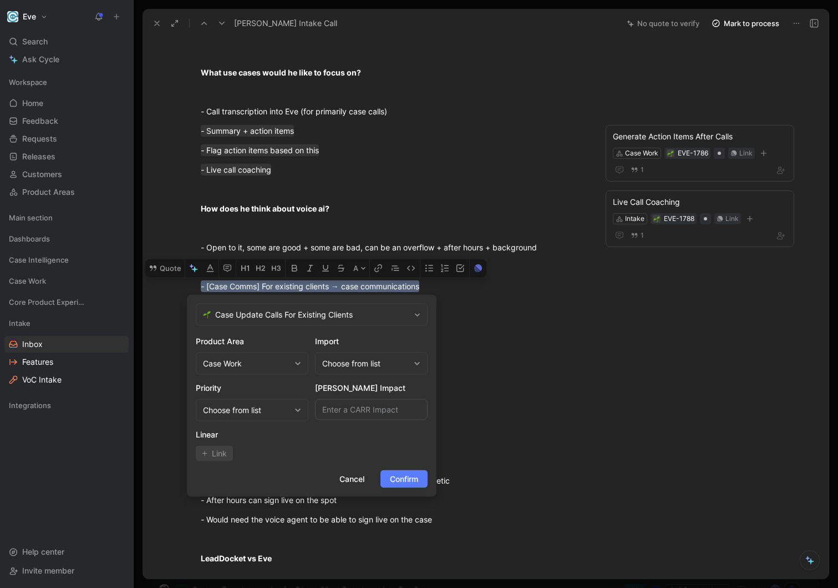
click at [406, 475] on span "Confirm" at bounding box center [404, 478] width 28 height 13
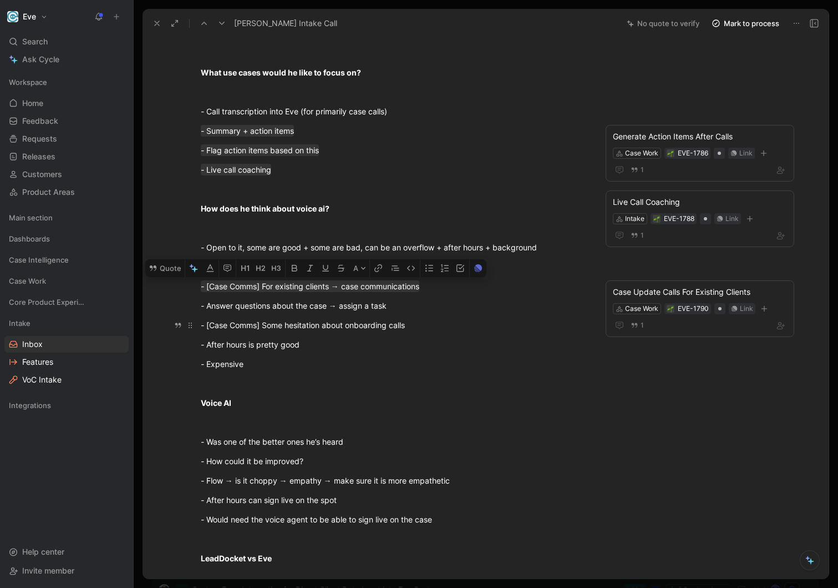
click at [389, 323] on div "- [Case Comms] Some hesitation about onboarding calls" at bounding box center [393, 325] width 384 height 12
click at [379, 308] on div "- Answer questions about the case → assign a task" at bounding box center [393, 306] width 384 height 12
click at [282, 357] on p "- Expensive" at bounding box center [393, 364] width 426 height 18
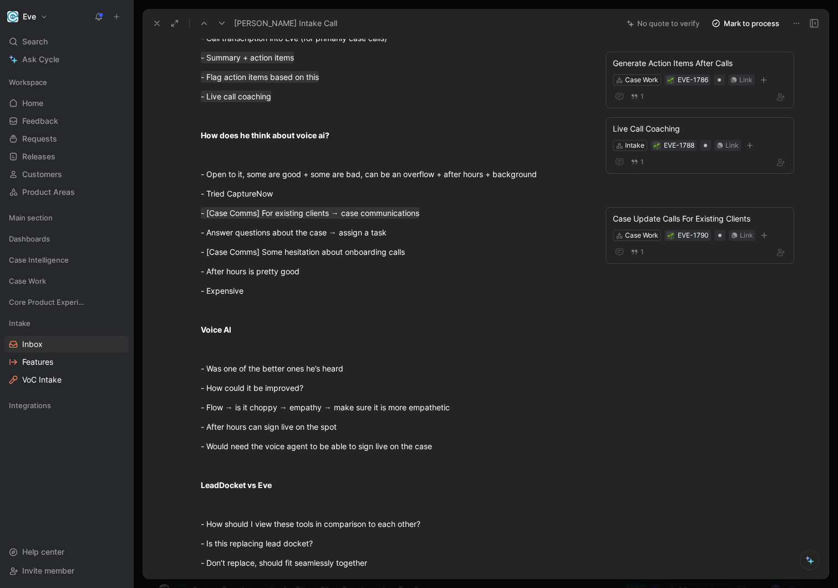
click at [285, 366] on div "- Was one of the better ones he’s heard" at bounding box center [393, 368] width 384 height 12
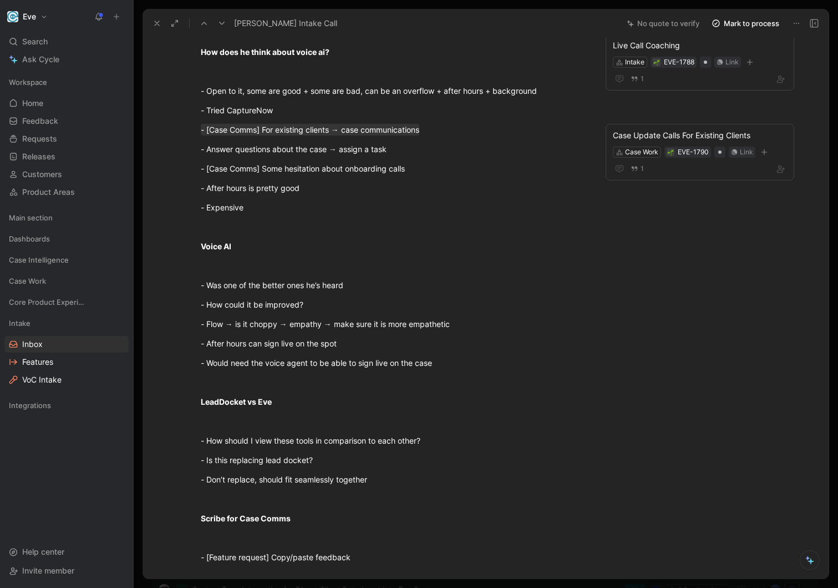
scroll to position [646, 0]
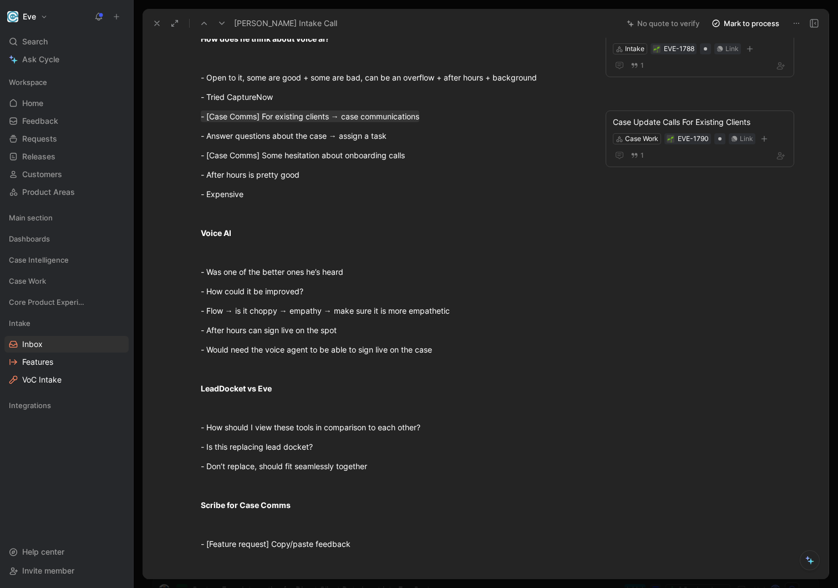
click at [306, 297] on div "- How could it be improved?" at bounding box center [393, 291] width 384 height 12
click at [313, 325] on div "- After hours can sign live on the spot" at bounding box center [393, 330] width 384 height 12
click at [315, 335] on div "- After hours can sign live on the spot" at bounding box center [393, 330] width 384 height 12
click at [315, 345] on div "- Would need the voice agent to be able to sign live on the case" at bounding box center [393, 349] width 384 height 12
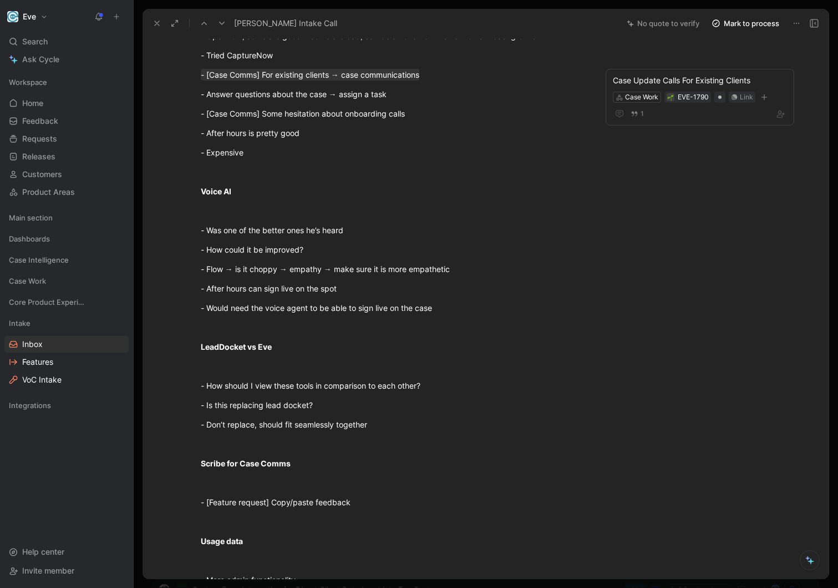
scroll to position [691, 0]
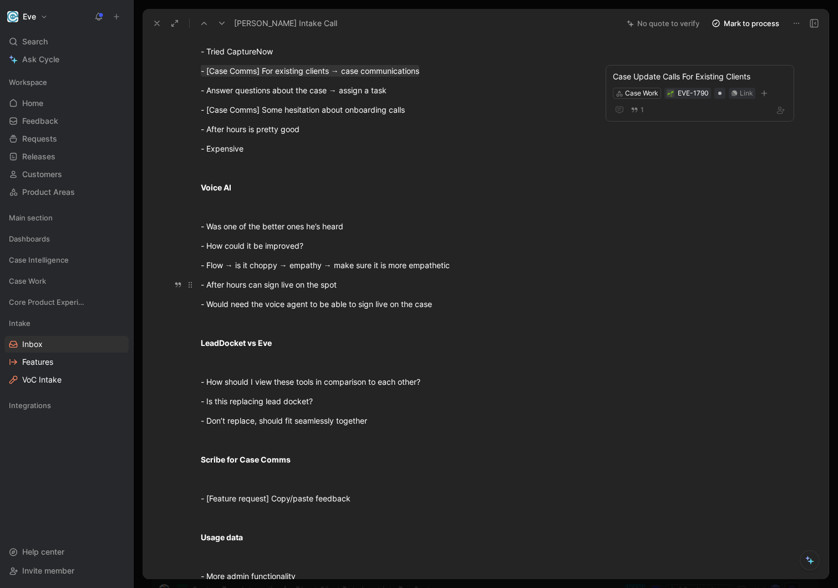
click at [377, 291] on p "- After hours can sign live on the spot" at bounding box center [393, 284] width 426 height 18
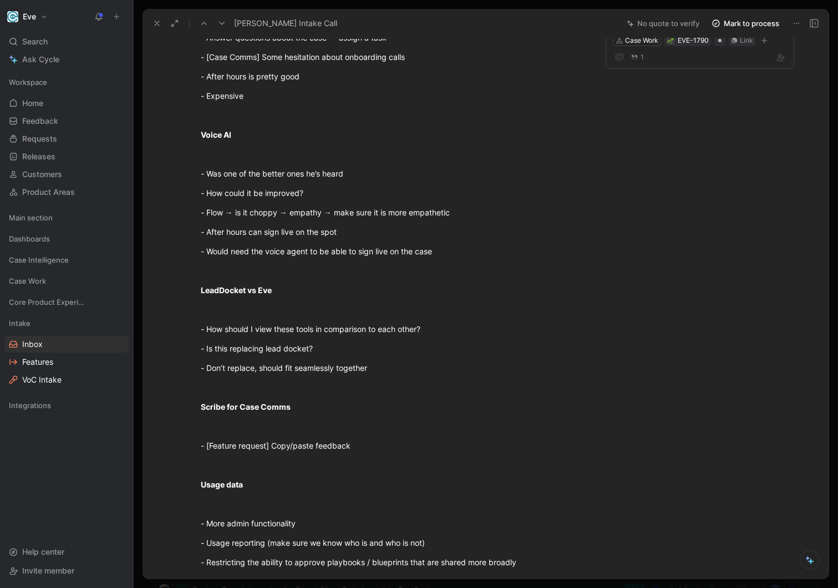
scroll to position [752, 0]
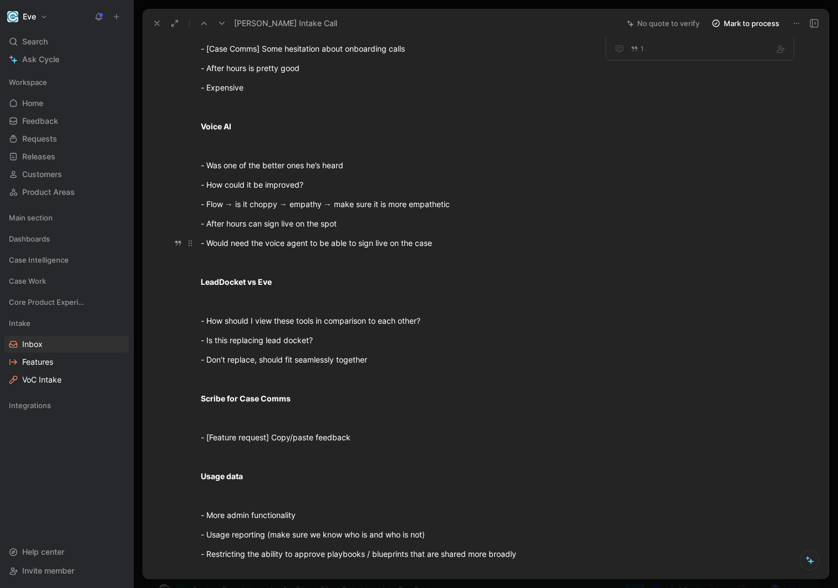
click at [453, 245] on div "- Would need the voice agent to be able to sign live on the case" at bounding box center [393, 243] width 384 height 12
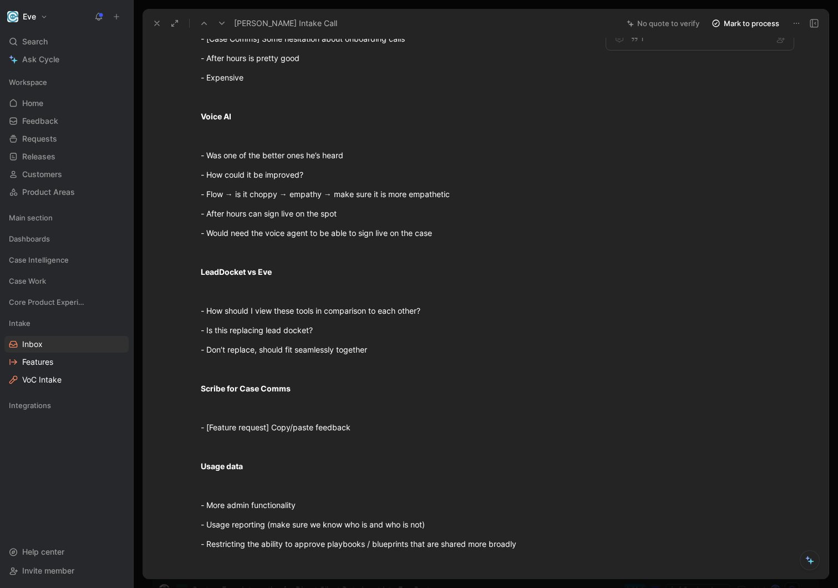
drag, startPoint x: 346, startPoint y: 217, endPoint x: 161, endPoint y: 217, distance: 184.2
click at [161, 217] on div "[PERSON_NAME] Comment Add quote Summarize [PERSON_NAME] Intake Call 3 Product A…" at bounding box center [486, 308] width 686 height 541
click at [171, 196] on button "Quote" at bounding box center [164, 195] width 39 height 18
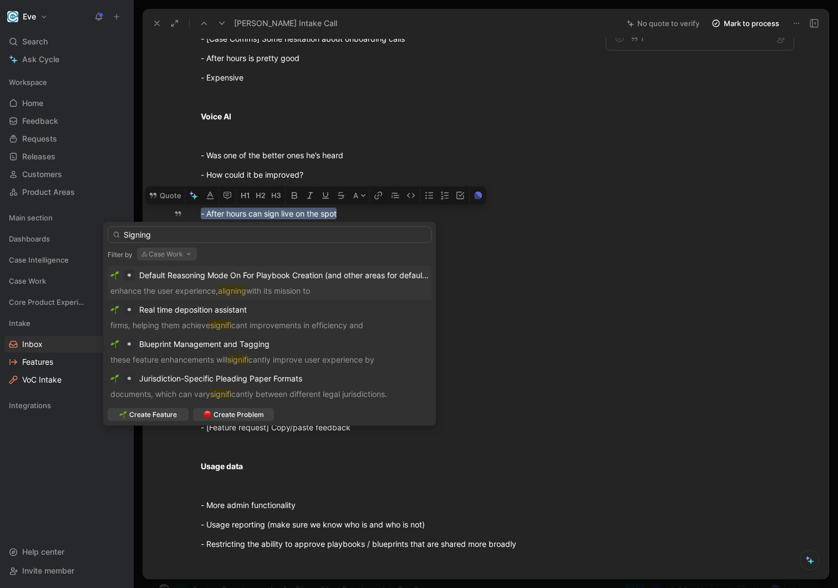
type input "Signing"
click at [163, 255] on button "Case Work" at bounding box center [167, 253] width 60 height 13
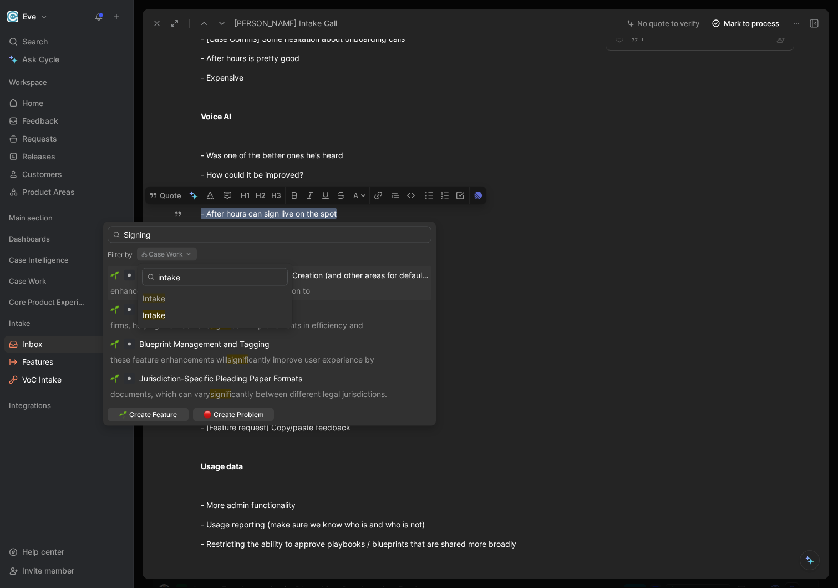
type input "intake"
click at [169, 298] on div "Intake" at bounding box center [215, 298] width 155 height 17
click at [167, 316] on div "Intake" at bounding box center [215, 314] width 145 height 13
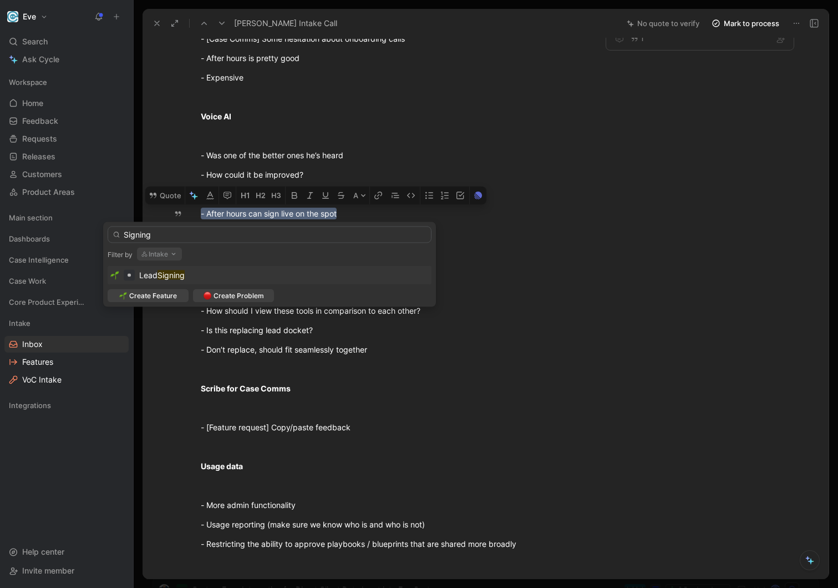
click at [185, 279] on mark "Signing" at bounding box center [171, 274] width 27 height 9
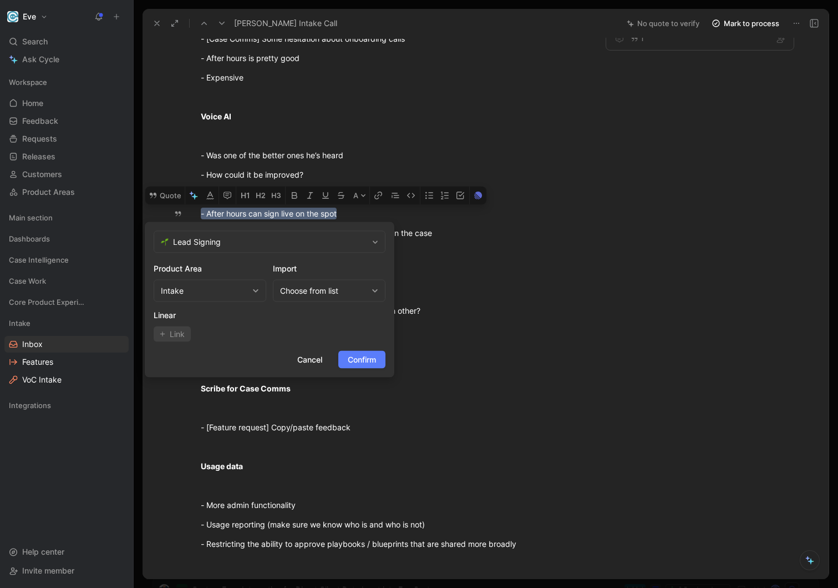
click at [360, 356] on span "Confirm" at bounding box center [362, 359] width 28 height 13
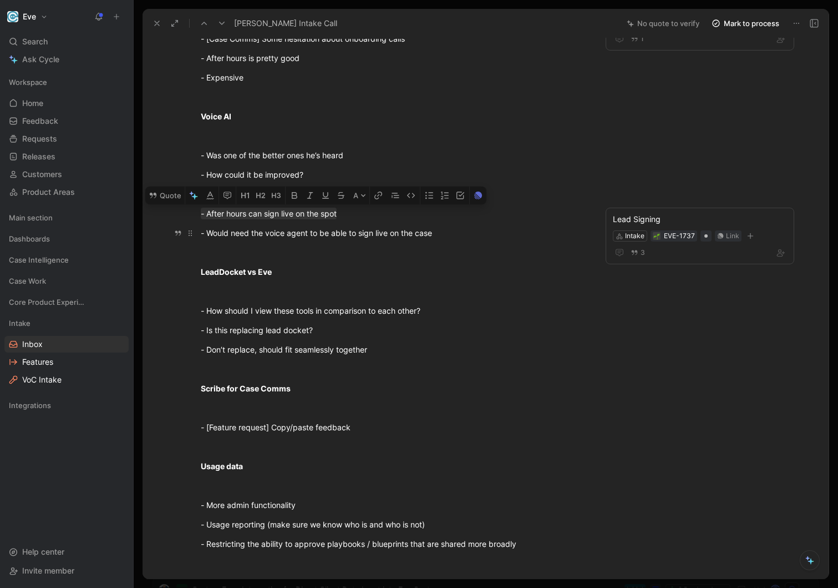
click at [338, 235] on div "- Would need the voice agent to be able to sign live on the case" at bounding box center [393, 233] width 384 height 12
drag, startPoint x: 447, startPoint y: 235, endPoint x: 153, endPoint y: 221, distance: 294.4
click at [153, 221] on div "[PERSON_NAME] Comment Add quote Summarize [PERSON_NAME] Intake Call 3 Product A…" at bounding box center [486, 308] width 686 height 541
click at [253, 310] on div "- How should I view these tools in comparison to each other?" at bounding box center [393, 311] width 384 height 12
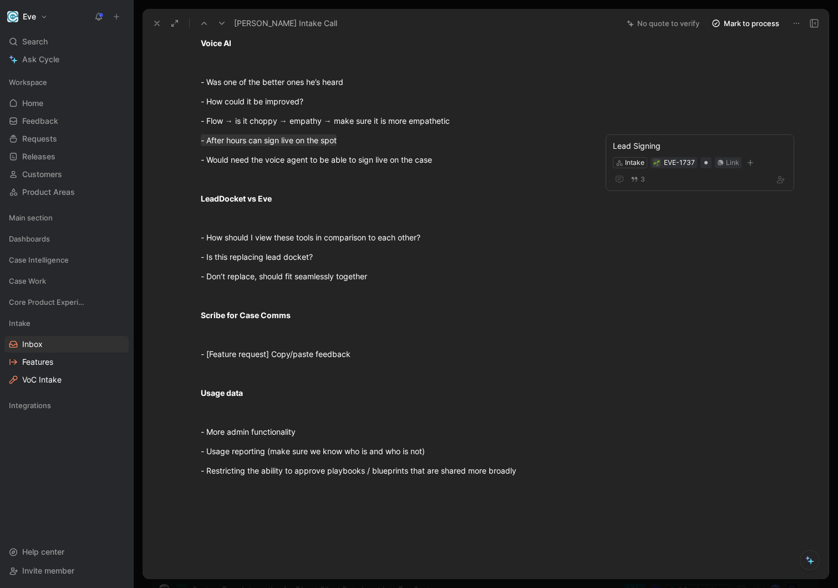
click at [358, 279] on div "- Don’t replace, should fit seamlessly together" at bounding box center [393, 276] width 384 height 12
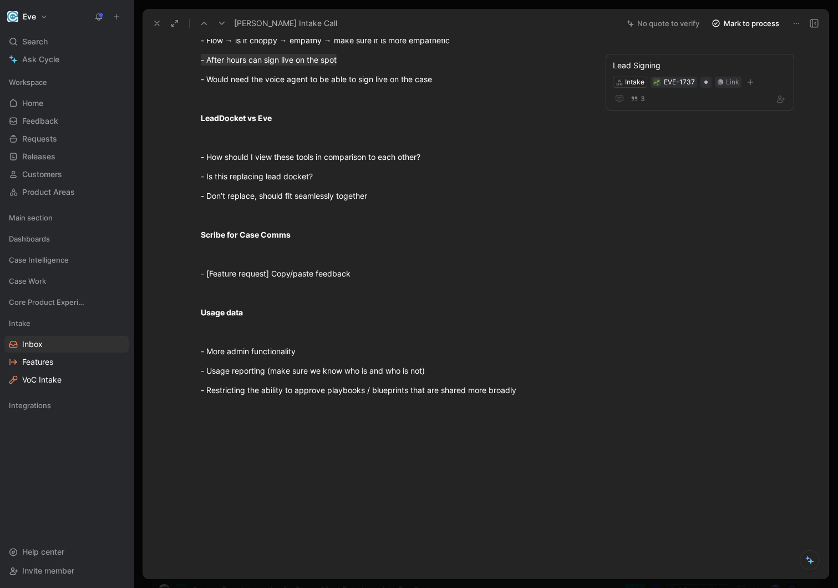
scroll to position [922, 0]
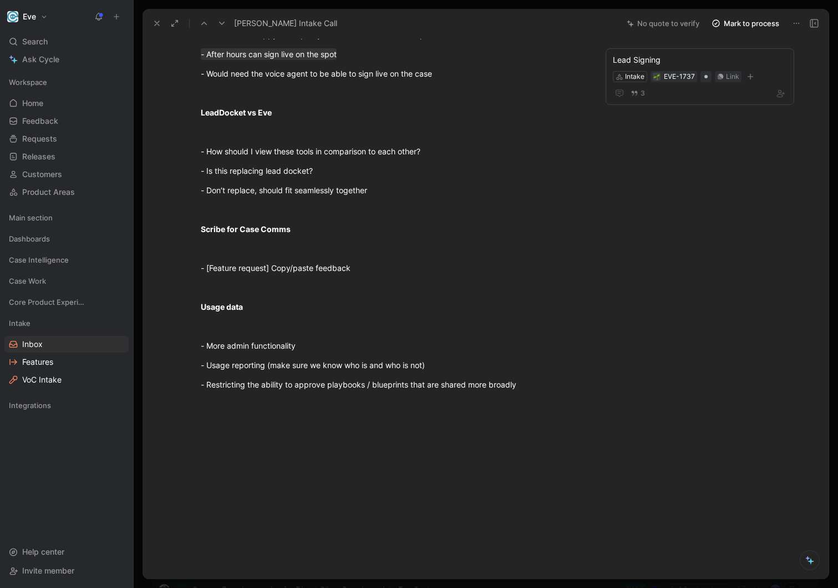
click at [414, 405] on div at bounding box center [392, 490] width 453 height 176
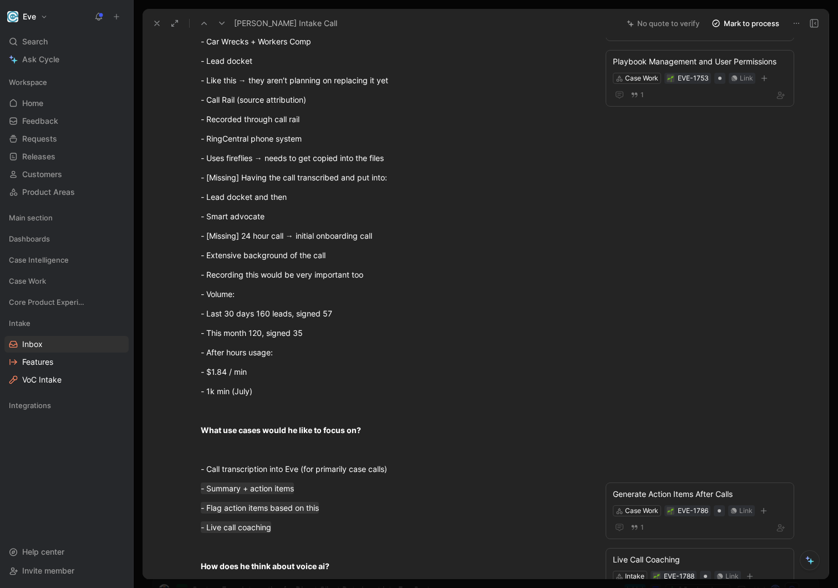
scroll to position [0, 0]
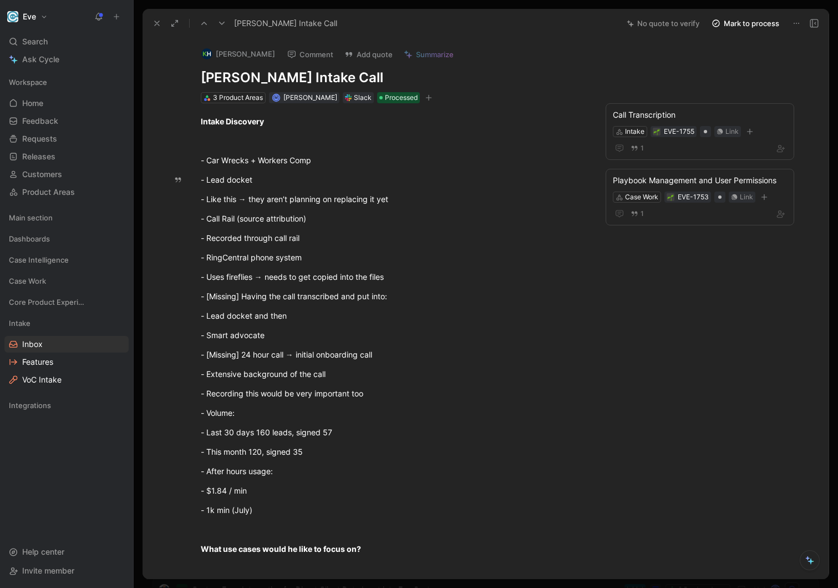
click at [740, 24] on button "Mark to process" at bounding box center [746, 24] width 78 height 16
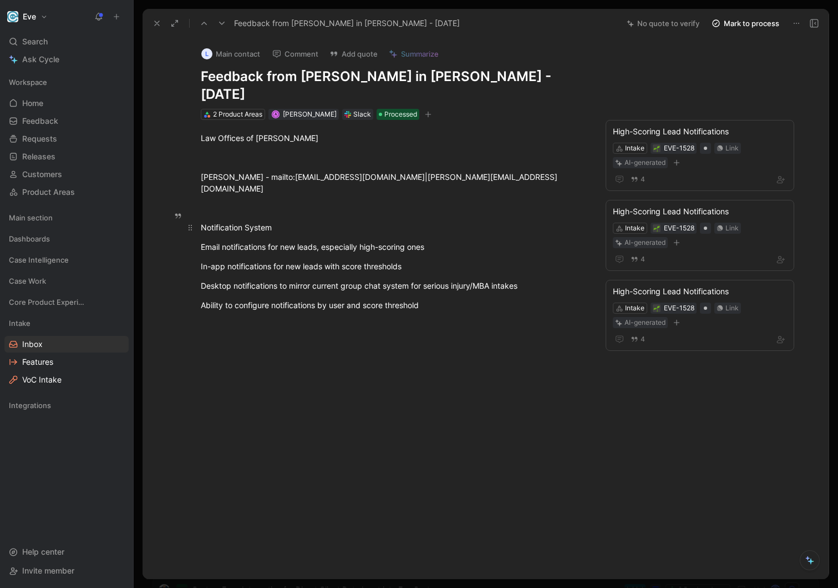
click at [274, 221] on div "Notification System" at bounding box center [393, 227] width 384 height 12
drag, startPoint x: 444, startPoint y: 219, endPoint x: 178, endPoint y: 220, distance: 265.8
click at [178, 220] on div "High-Scoring Lead Notifications Intake EVE-1528 Link AI-generated 4 High-Scorin…" at bounding box center [392, 329] width 453 height 418
click at [166, 220] on button "Quote" at bounding box center [164, 229] width 39 height 18
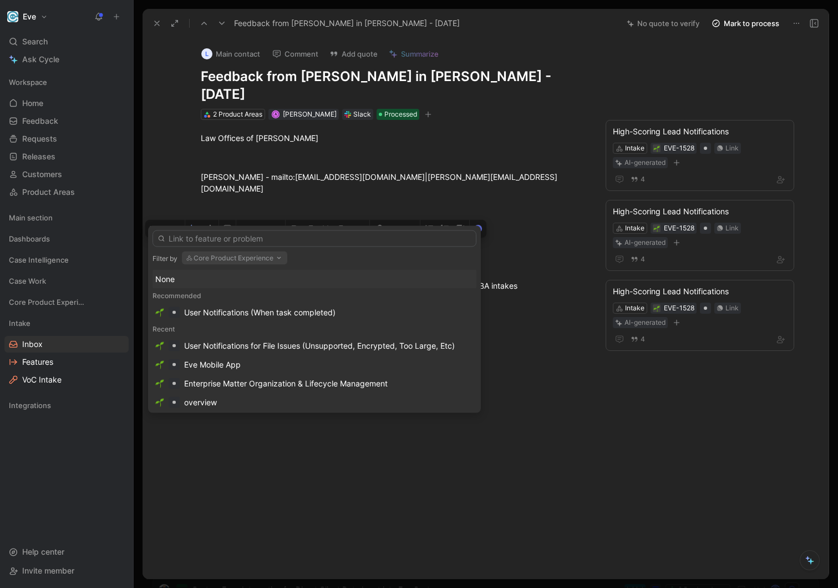
click at [265, 253] on button "Core Product Experience" at bounding box center [234, 257] width 105 height 13
type input "intake"
click at [220, 314] on div "Intake" at bounding box center [260, 318] width 145 height 13
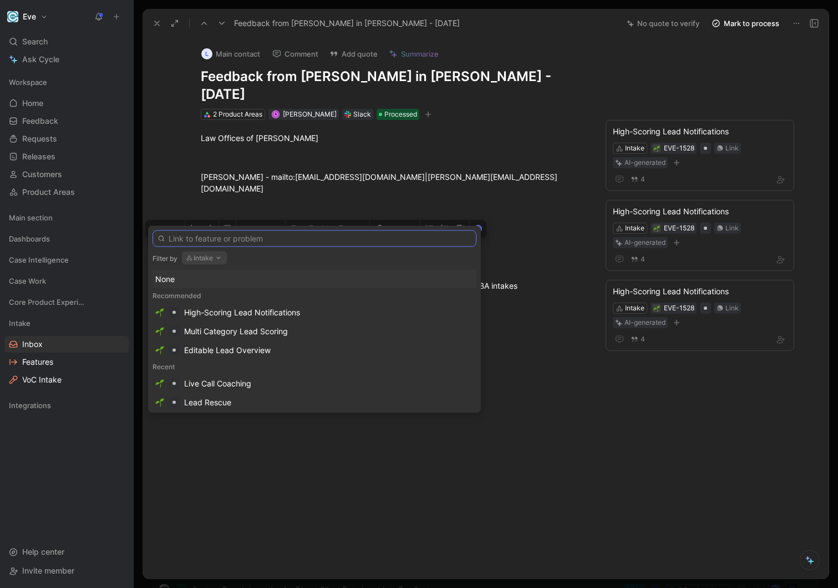
click at [259, 246] on input "text" at bounding box center [315, 238] width 324 height 17
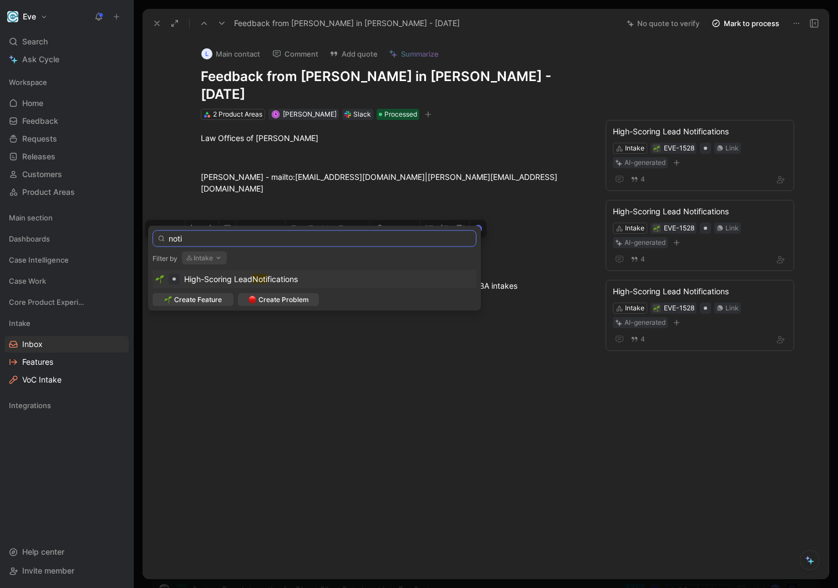
type input "noti"
click at [237, 275] on span "High-Scoring Lead" at bounding box center [218, 278] width 68 height 9
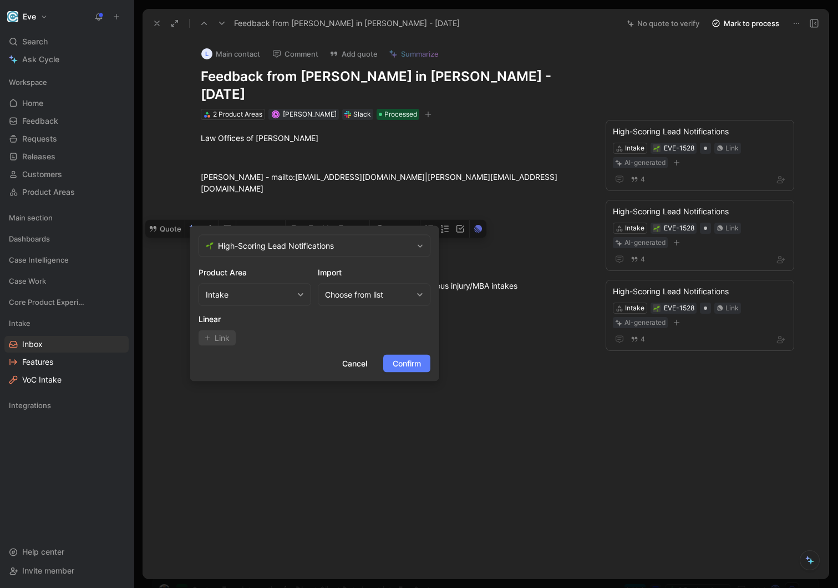
click at [398, 357] on span "Confirm" at bounding box center [407, 363] width 28 height 13
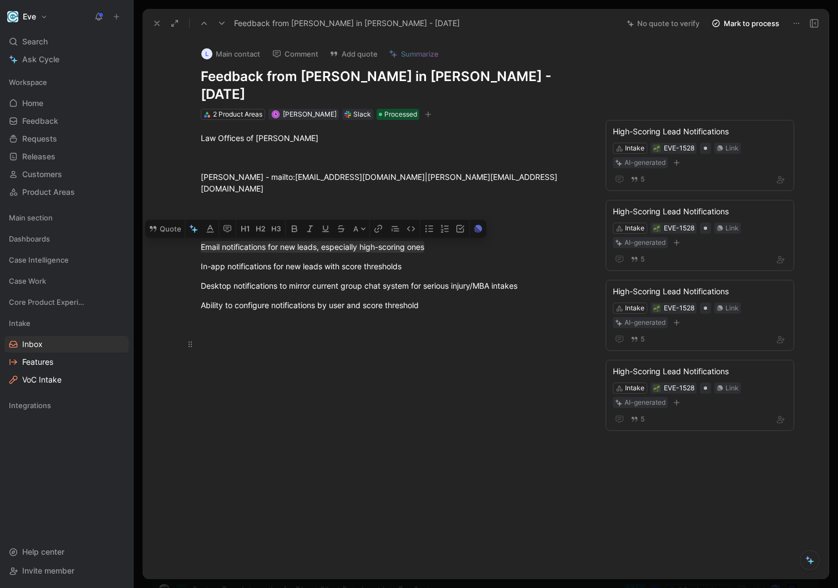
click at [399, 338] on div at bounding box center [393, 344] width 384 height 12
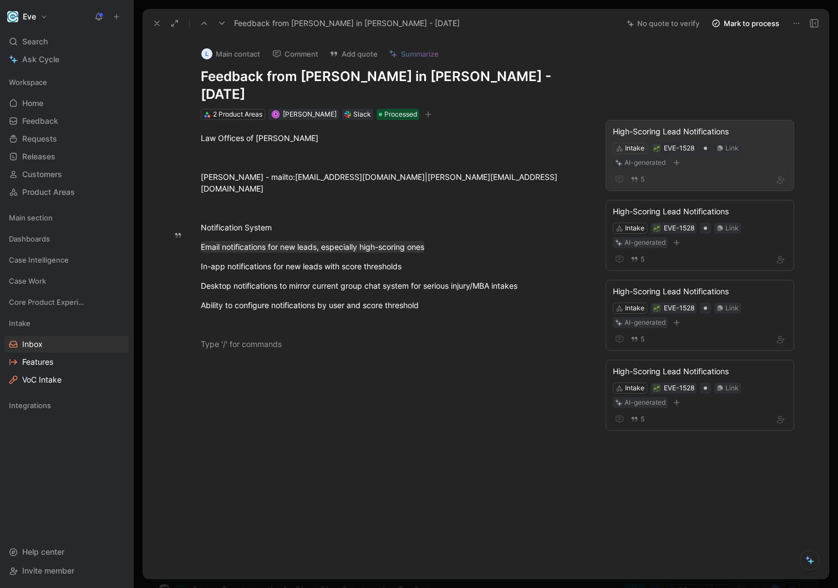
click at [685, 173] on div "5" at bounding box center [700, 179] width 174 height 13
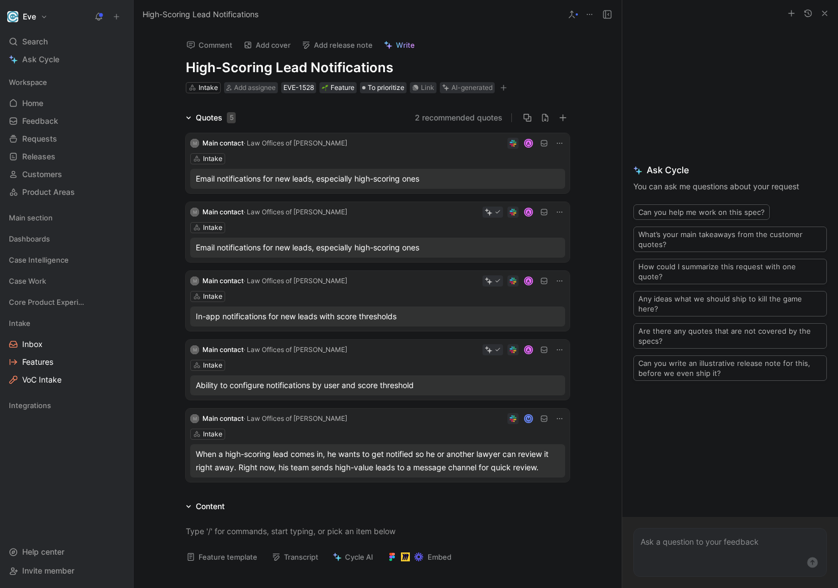
click at [556, 211] on icon at bounding box center [559, 211] width 9 height 9
click at [503, 284] on span "Delete quote" at bounding box center [525, 281] width 47 height 9
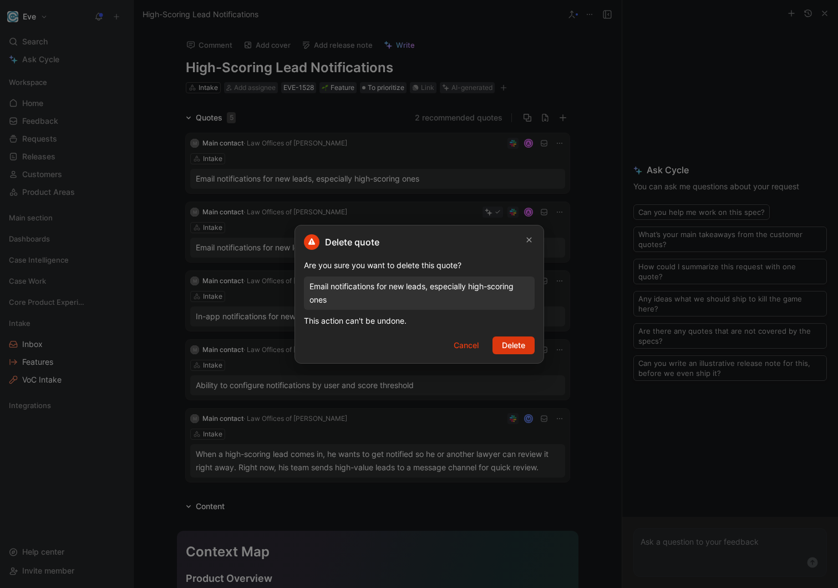
click at [503, 344] on span "Delete" at bounding box center [513, 344] width 23 height 13
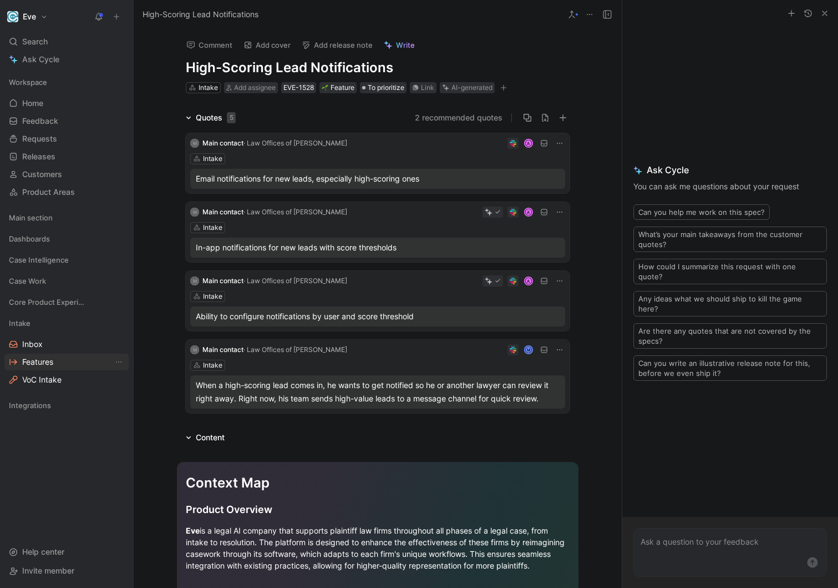
click at [36, 366] on span "Features" at bounding box center [37, 361] width 31 height 11
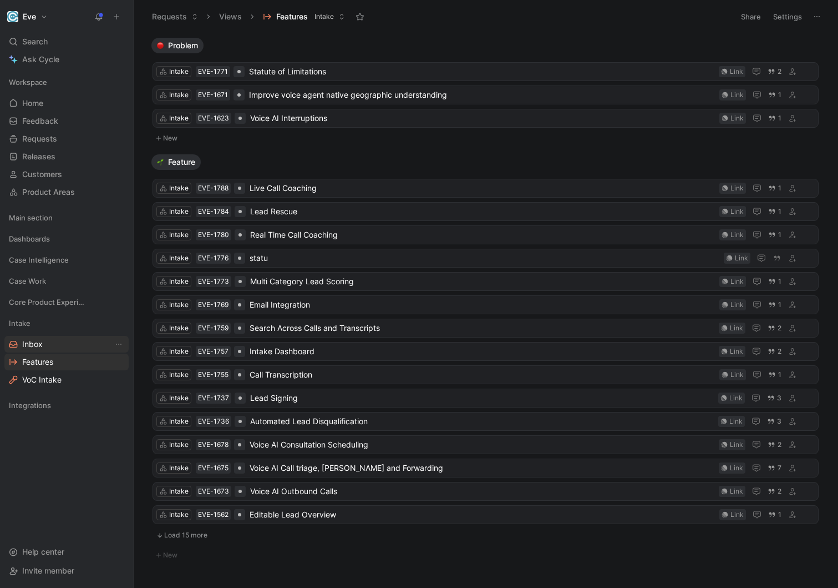
click at [41, 348] on span "Inbox" at bounding box center [32, 343] width 21 height 11
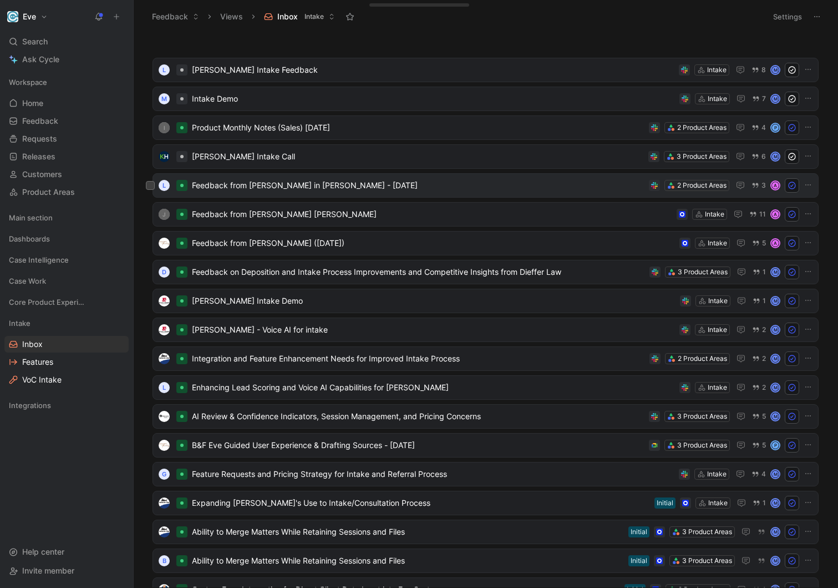
click at [604, 181] on span "Feedback from [PERSON_NAME] in [PERSON_NAME] - [DATE]" at bounding box center [418, 185] width 453 height 13
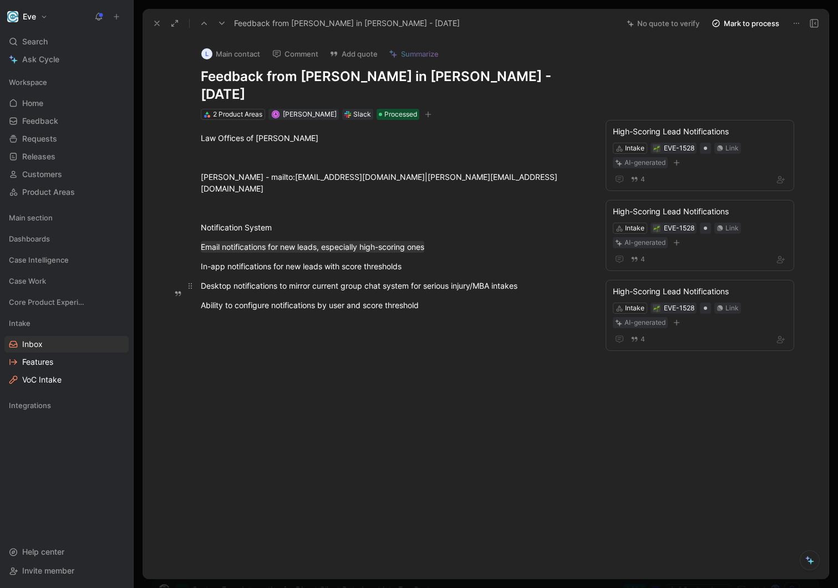
click at [370, 276] on p "Desktop notifications to mirror current group chat system for serious injury/MB…" at bounding box center [393, 285] width 426 height 18
drag, startPoint x: 452, startPoint y: 279, endPoint x: 440, endPoint y: 271, distance: 14.2
click at [440, 299] on div "Ability to configure notifications by user and score threshold" at bounding box center [393, 305] width 384 height 12
click at [756, 29] on button "Mark to process" at bounding box center [746, 24] width 78 height 16
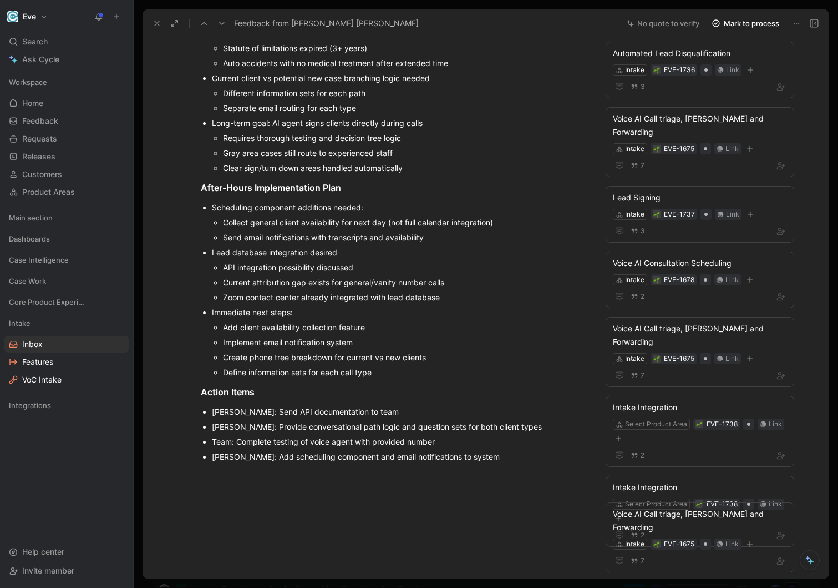
scroll to position [298, 0]
click at [300, 210] on div "Scheduling component additions needed:" at bounding box center [398, 207] width 373 height 12
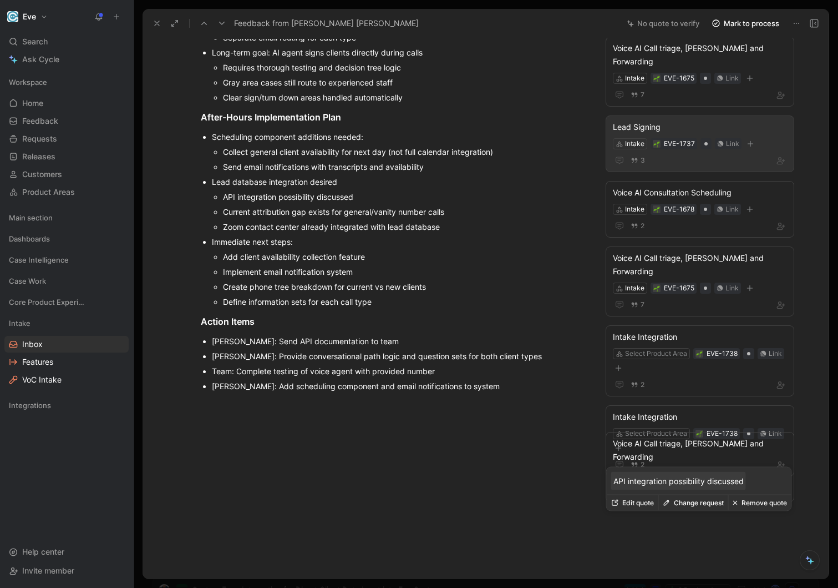
scroll to position [0, 0]
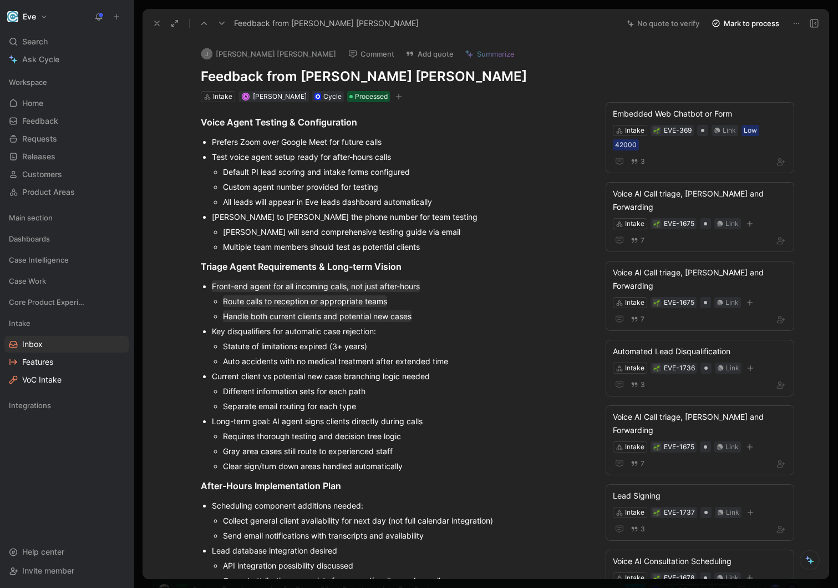
click at [755, 22] on button "Mark to process" at bounding box center [746, 24] width 78 height 16
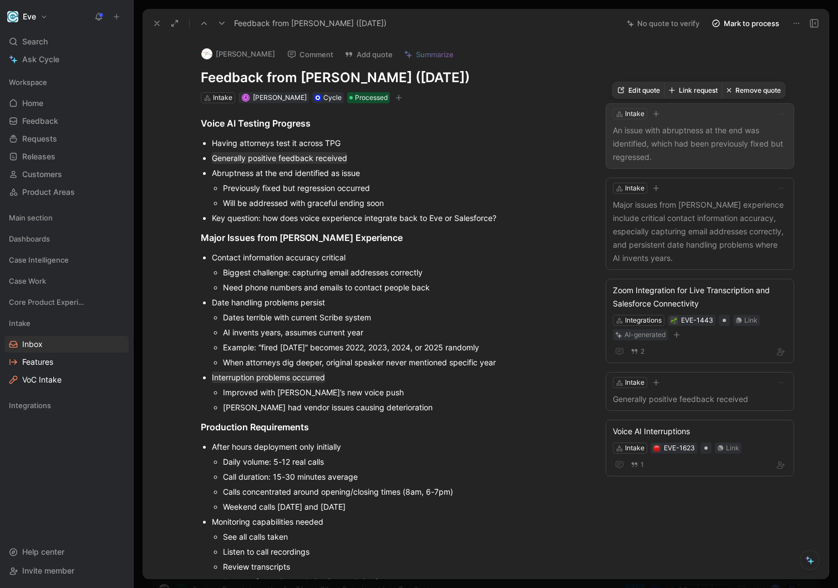
click at [694, 146] on p "An issue with abruptness at the end was identified, which had been previously f…" at bounding box center [700, 144] width 174 height 40
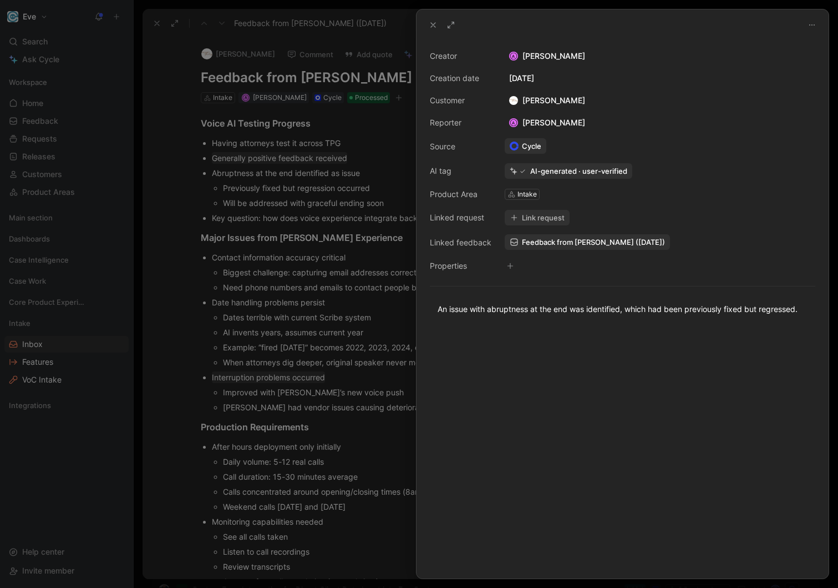
click at [343, 241] on div at bounding box center [419, 294] width 838 height 588
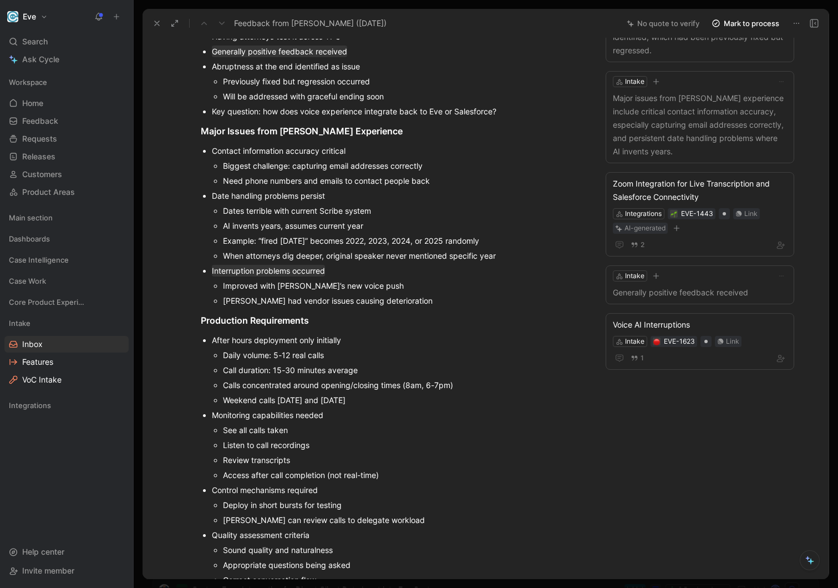
scroll to position [111, 0]
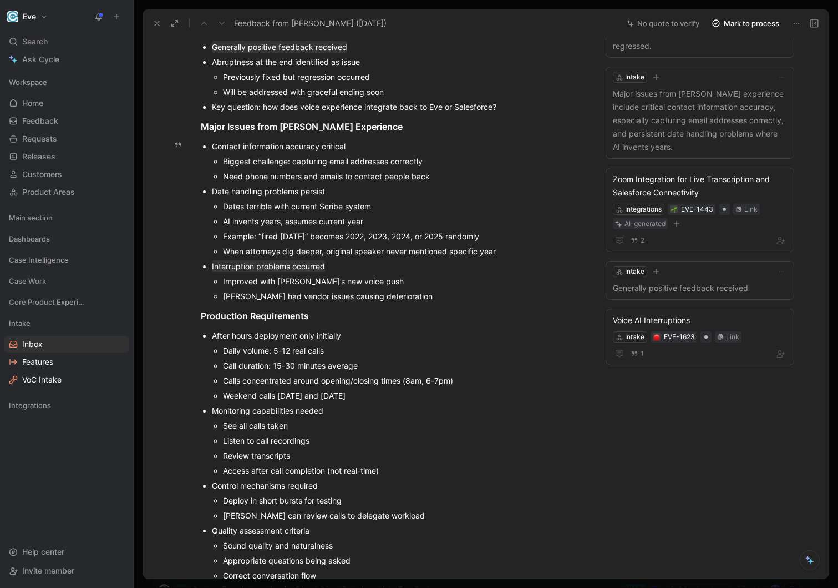
click at [371, 216] on div "AI invents years, assumes current year" at bounding box center [404, 221] width 362 height 12
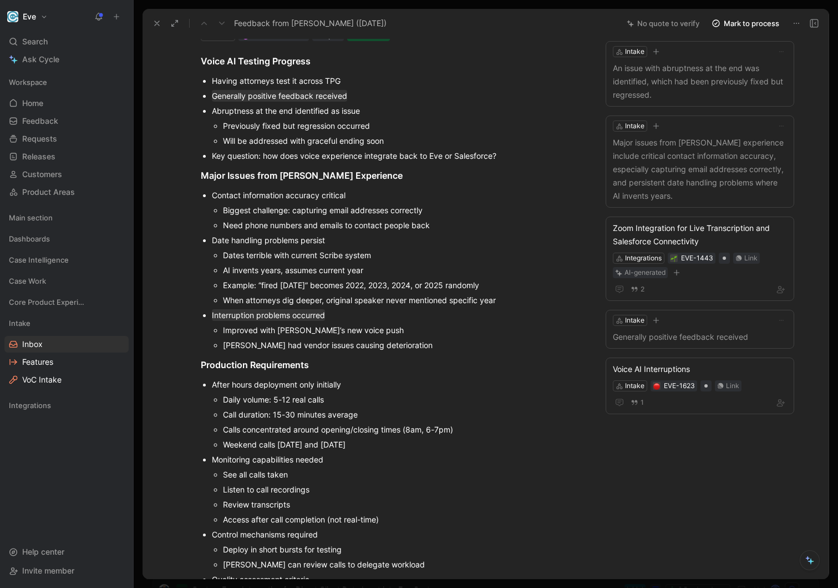
scroll to position [57, 0]
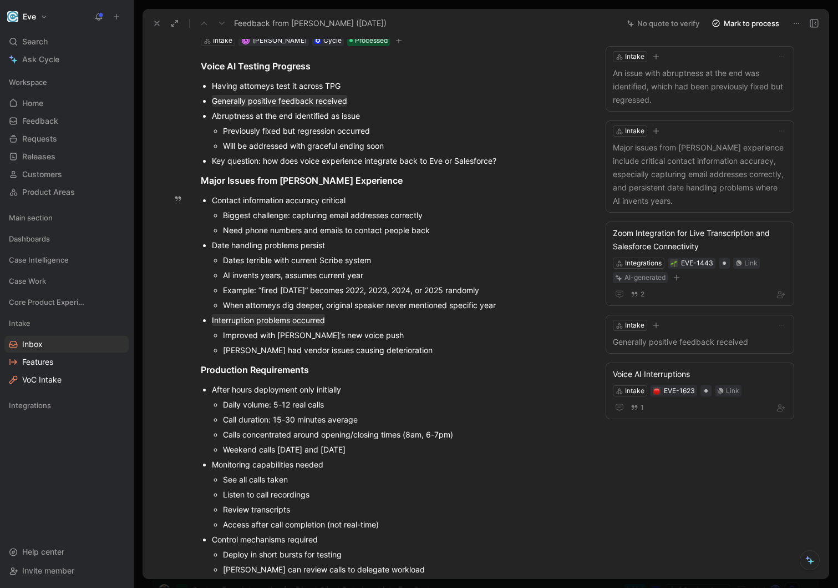
click at [414, 322] on div "Interruption problems occurred" at bounding box center [398, 320] width 373 height 12
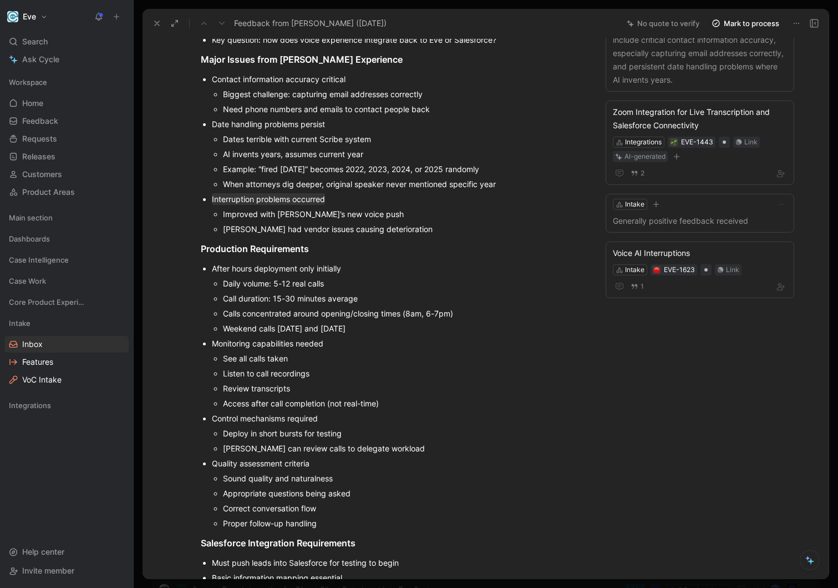
scroll to position [175, 0]
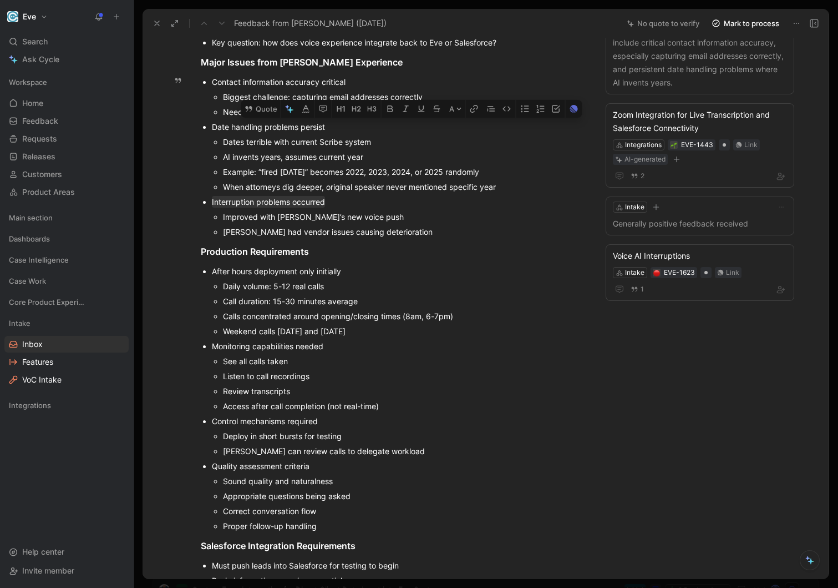
drag, startPoint x: 527, startPoint y: 186, endPoint x: 527, endPoint y: 126, distance: 59.9
click at [527, 126] on li "Date handling problems persist Dates terrible with current Scribe system AI inv…" at bounding box center [398, 156] width 373 height 75
click at [475, 285] on div "Daily volume: 5-12 real calls" at bounding box center [404, 286] width 362 height 12
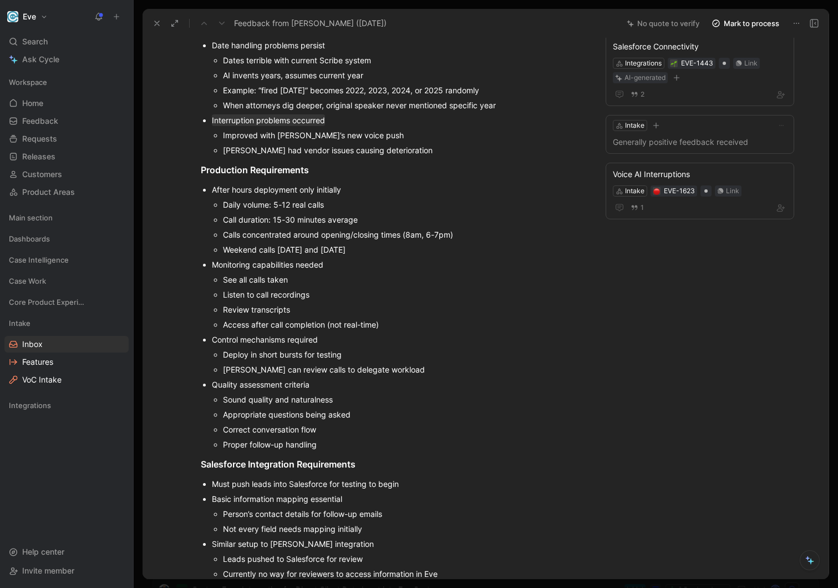
scroll to position [361, 0]
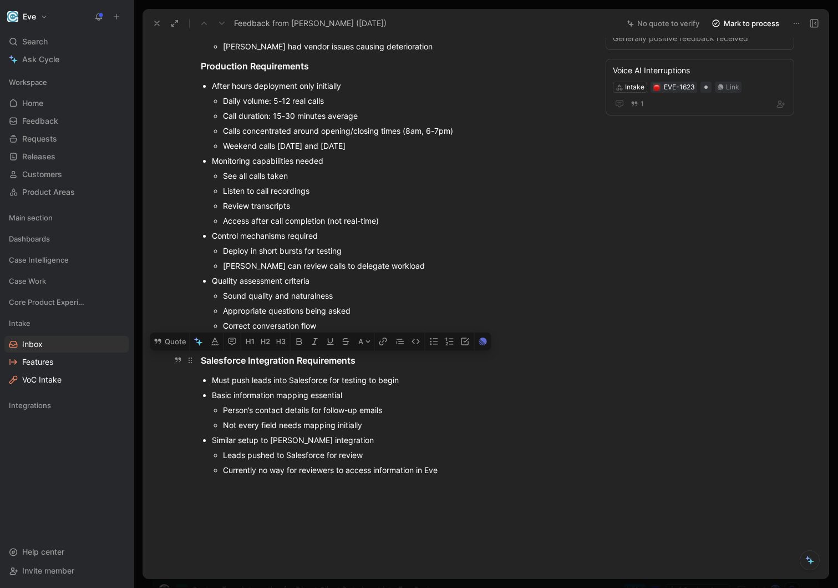
drag, startPoint x: 445, startPoint y: 472, endPoint x: 200, endPoint y: 362, distance: 268.7
click at [200, 362] on div "Voice AI Testing Progress Having attorneys test it across TPG Generally positiv…" at bounding box center [392, 114] width 453 height 743
click at [172, 342] on button "Quote" at bounding box center [169, 341] width 39 height 18
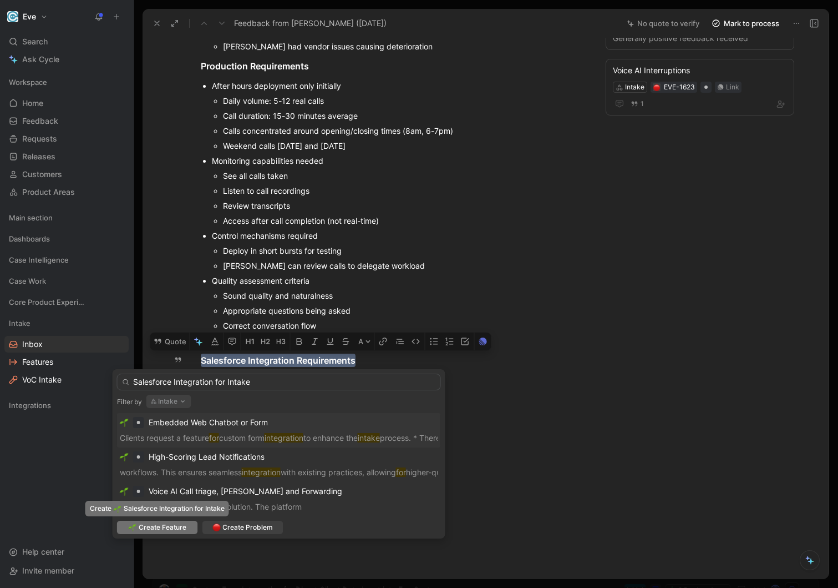
type input "Salesforce Integration for Intake"
click at [158, 527] on span "Create Feature" at bounding box center [163, 527] width 48 height 11
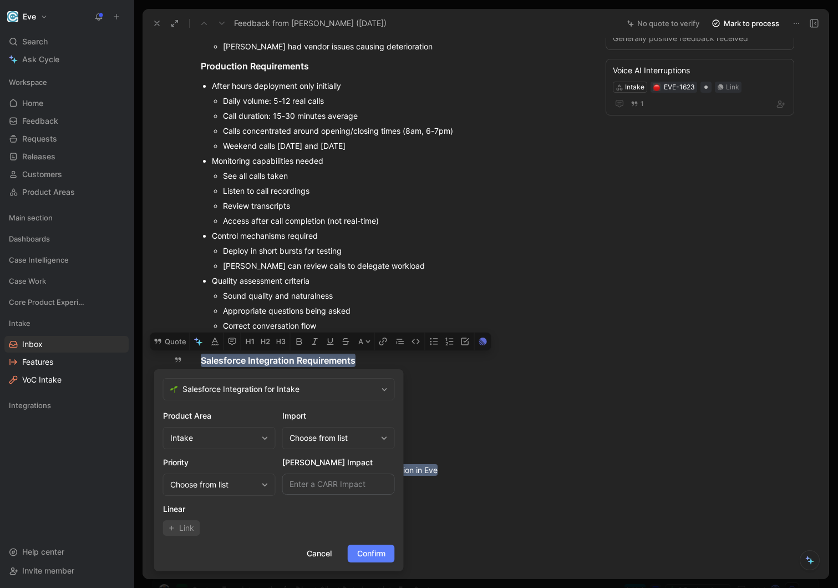
click at [382, 554] on span "Confirm" at bounding box center [371, 552] width 28 height 13
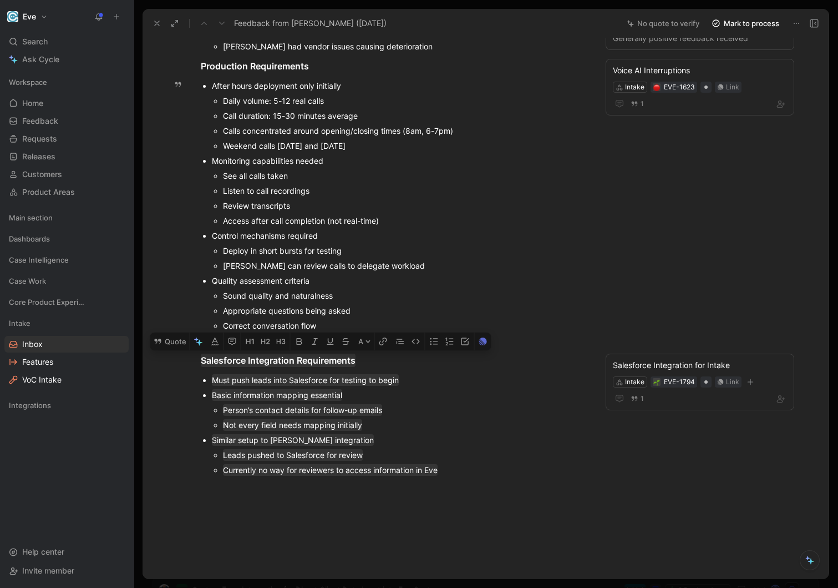
click at [484, 183] on p "Listen to call recordings" at bounding box center [404, 190] width 362 height 15
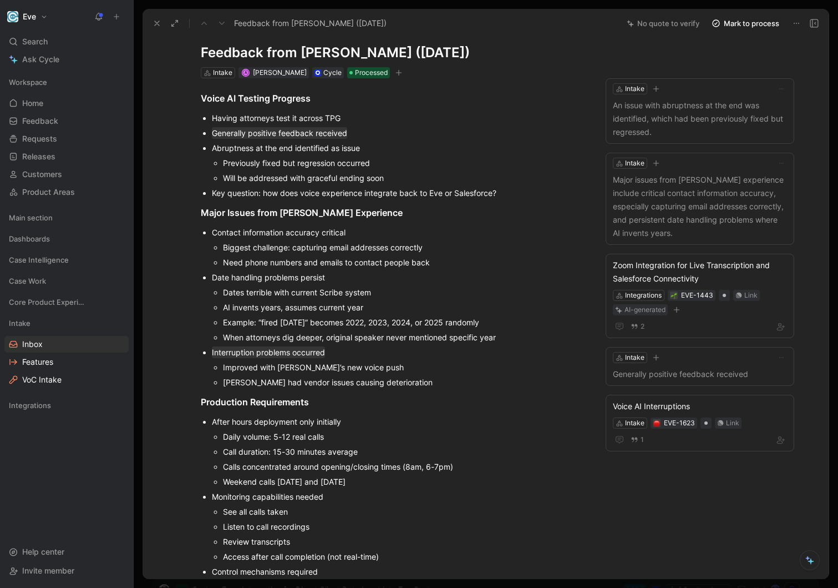
scroll to position [0, 0]
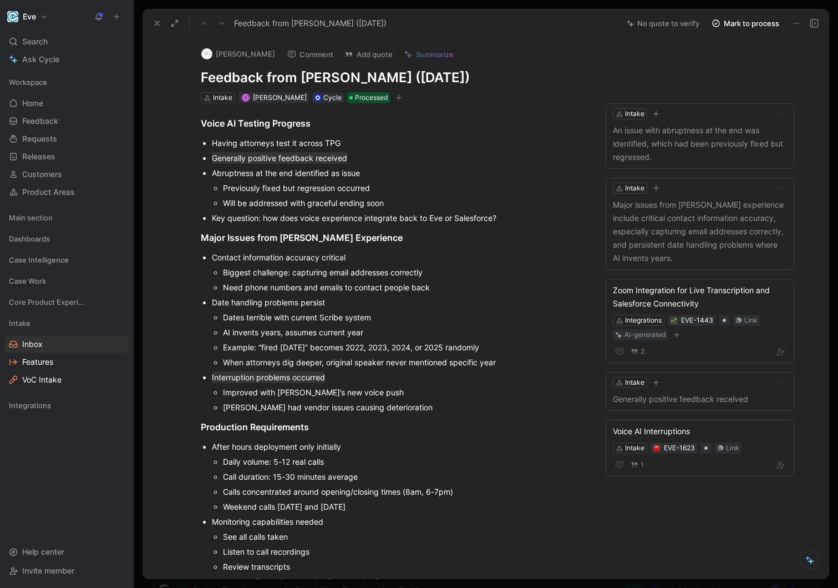
click at [733, 23] on button "Mark to process" at bounding box center [746, 24] width 78 height 16
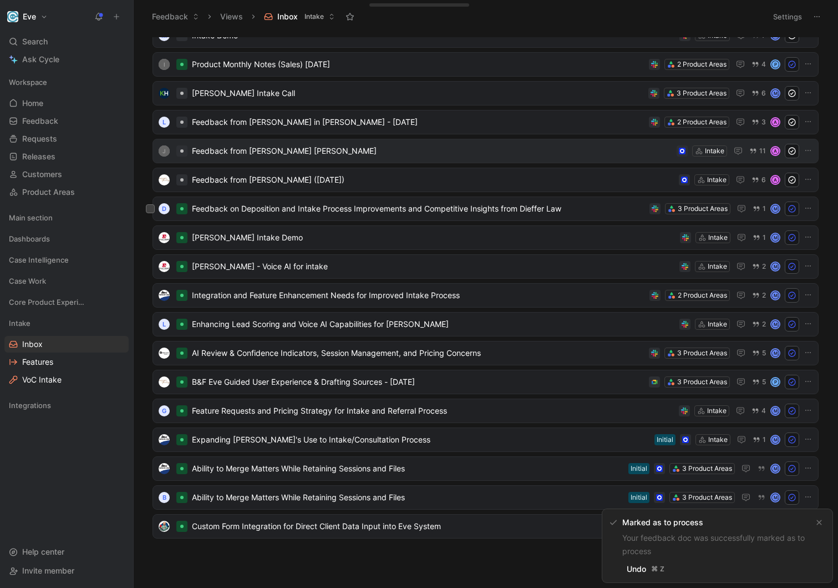
scroll to position [69, 0]
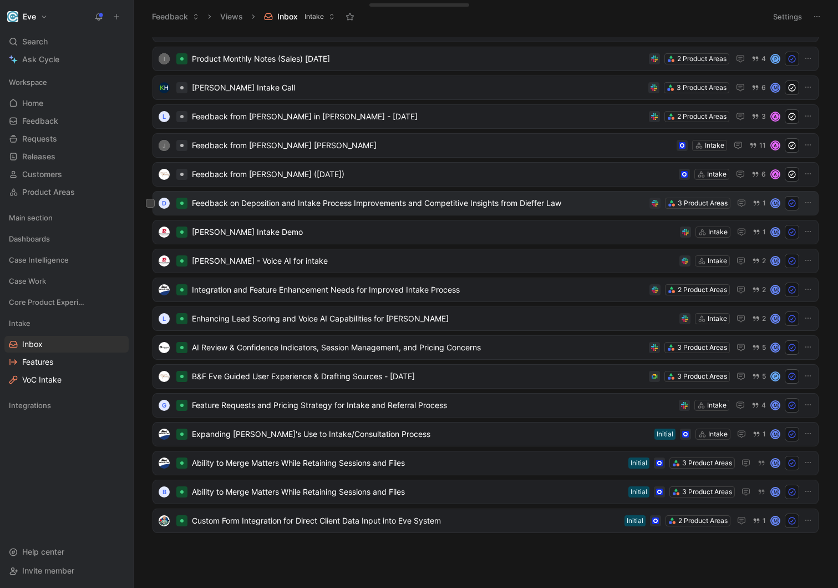
click at [403, 204] on span "Feedback on Deposition and Intake Process Improvements and Competitive Insights…" at bounding box center [418, 202] width 453 height 13
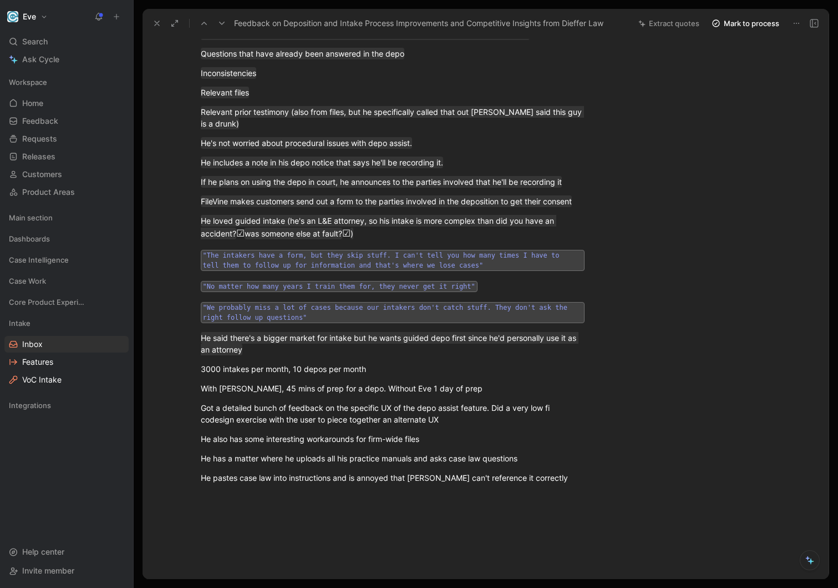
scroll to position [194, 0]
click at [310, 360] on p "3000 intakes per month, 10 depos per month" at bounding box center [393, 368] width 426 height 18
click at [373, 372] on div "3000 intakes per month, 10 depos per month" at bounding box center [393, 368] width 384 height 12
click at [330, 484] on p "He pastes case law into instructions and is annoyed that [PERSON_NAME] can't re…" at bounding box center [393, 477] width 426 height 18
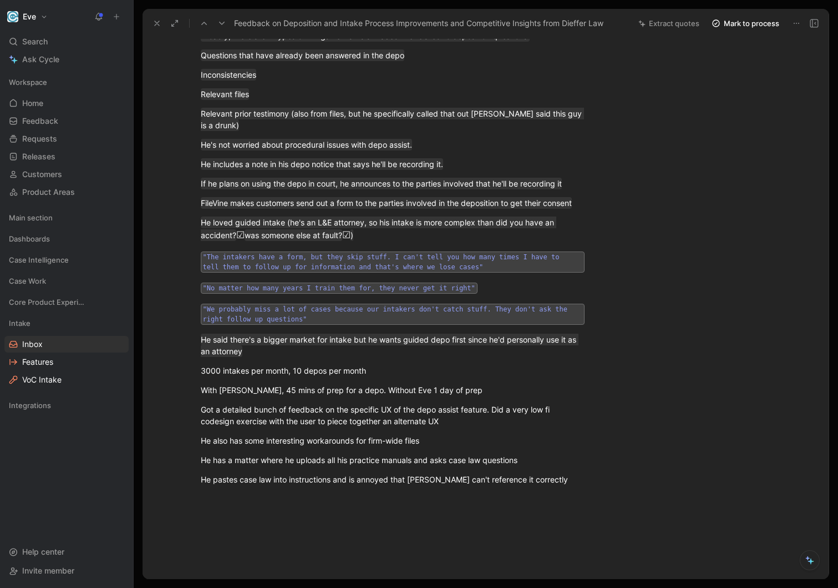
scroll to position [0, 0]
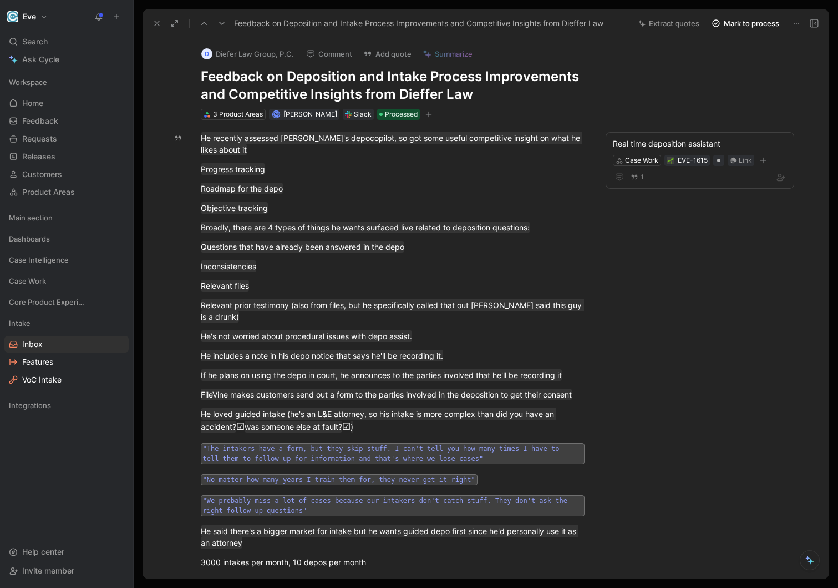
click at [747, 26] on button "Mark to process" at bounding box center [746, 24] width 78 height 16
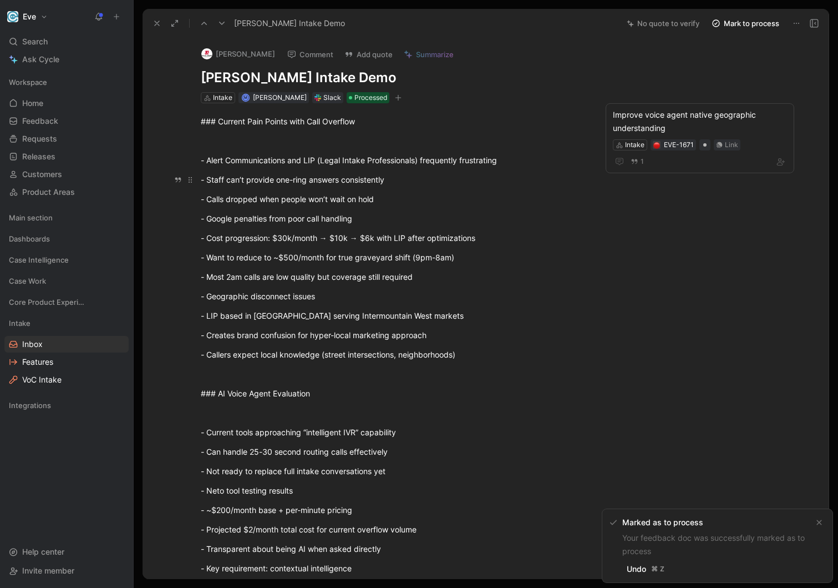
click at [296, 176] on div "- Staff can’t provide one-ring answers consistently" at bounding box center [393, 180] width 384 height 12
click at [473, 264] on p "- Want to reduce to ~$500/month for true graveyard shift (9pm-8am)" at bounding box center [393, 257] width 426 height 18
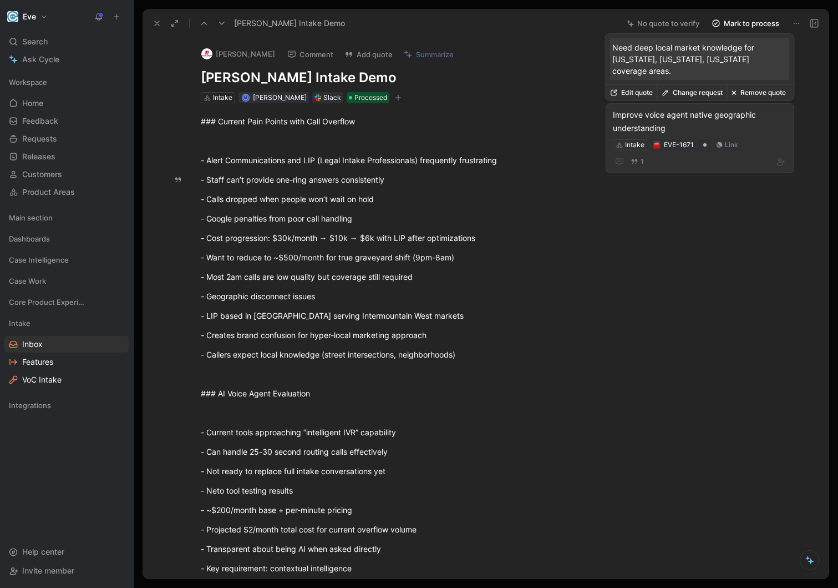
click at [713, 124] on div "Improve voice agent native geographic understanding" at bounding box center [700, 121] width 174 height 27
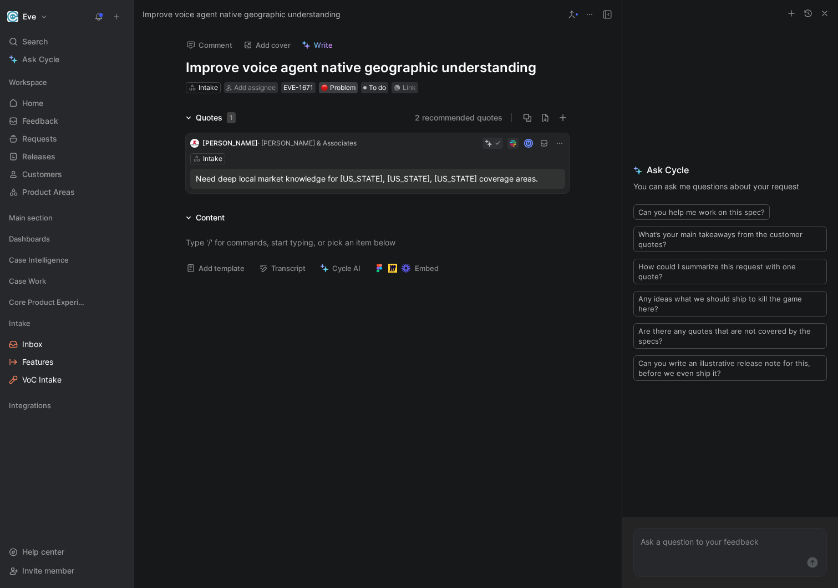
click at [337, 87] on div "Problem" at bounding box center [338, 87] width 34 height 11
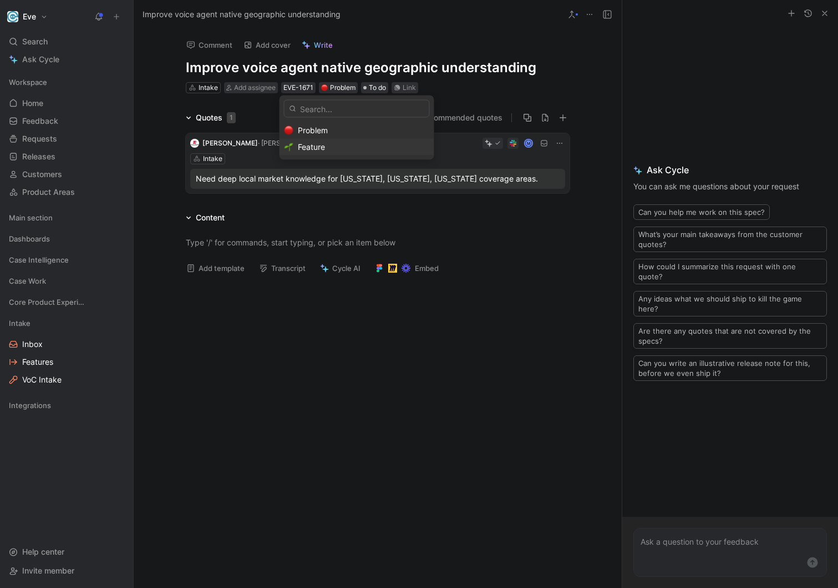
click at [328, 149] on div "Feature" at bounding box center [363, 146] width 131 height 13
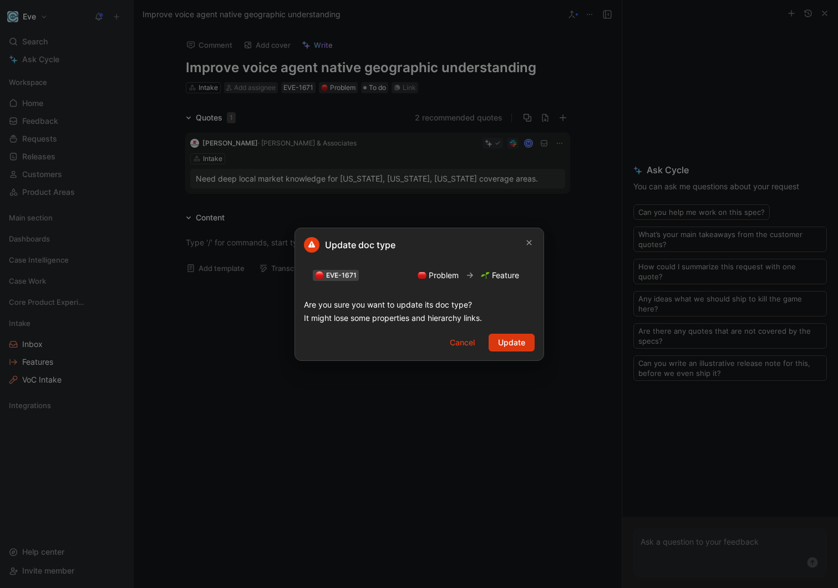
click at [515, 343] on span "Update" at bounding box center [511, 342] width 27 height 13
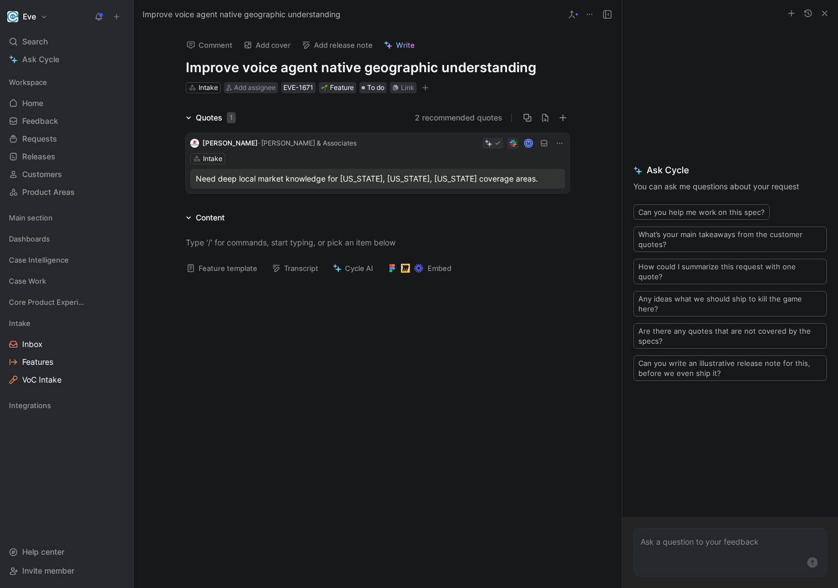
click at [445, 120] on button "2 recommended quotes" at bounding box center [459, 117] width 88 height 13
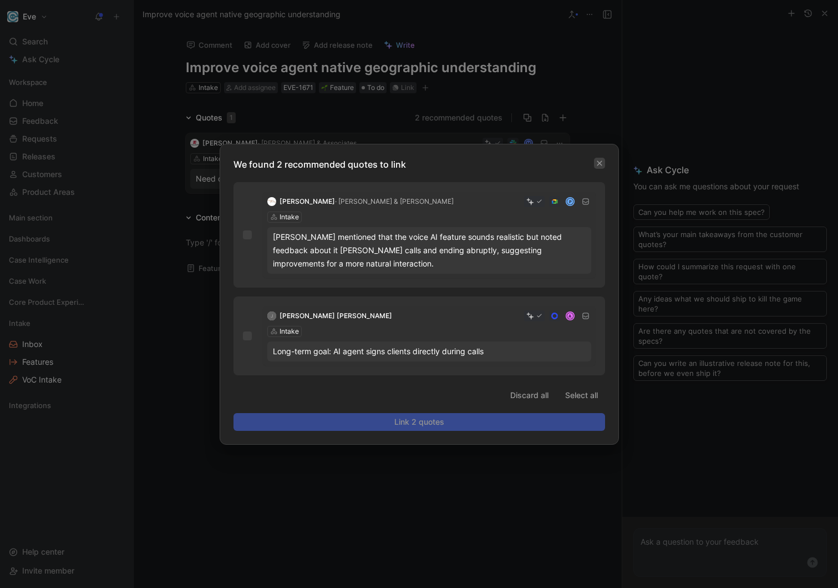
click at [602, 165] on icon "button" at bounding box center [599, 163] width 7 height 7
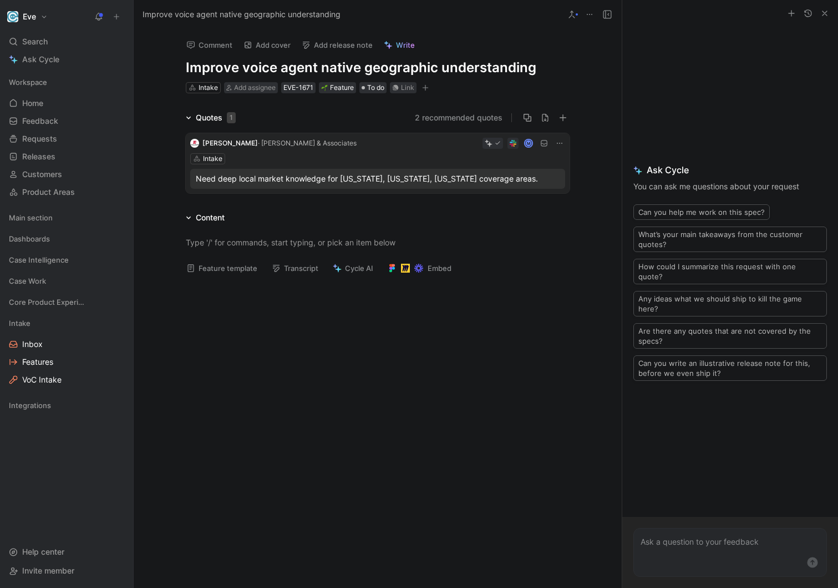
click at [183, 8] on span "Improve voice agent native geographic understanding" at bounding box center [242, 14] width 198 height 13
click at [41, 345] on span "Inbox" at bounding box center [32, 343] width 21 height 11
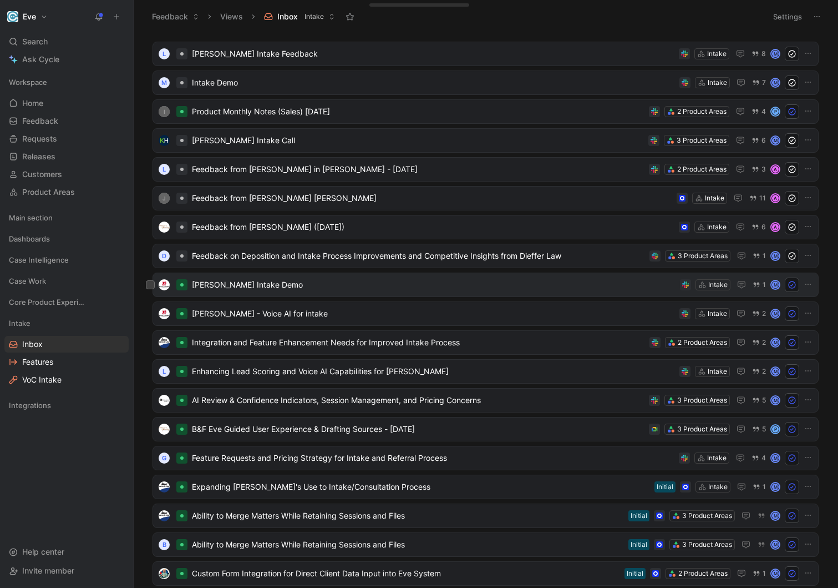
scroll to position [18, 0]
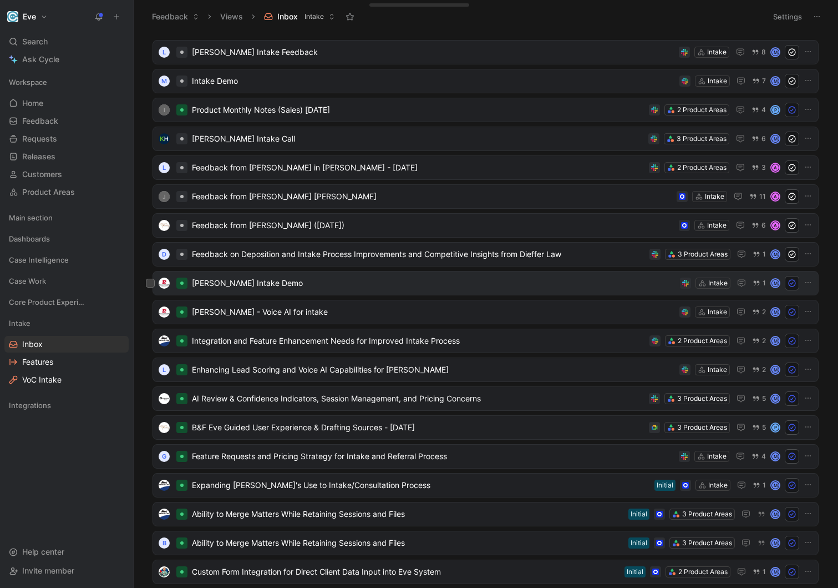
click at [581, 289] on span "[PERSON_NAME] Intake Demo" at bounding box center [434, 282] width 484 height 13
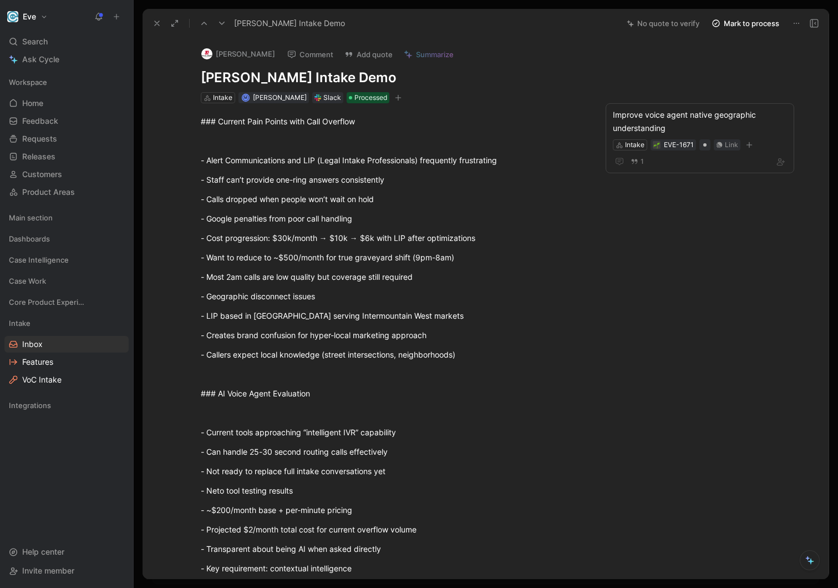
click at [146, 31] on div "[PERSON_NAME] Intake Demo No quote to verify Mark to process" at bounding box center [486, 23] width 686 height 29
click at [151, 27] on button at bounding box center [157, 24] width 16 height 16
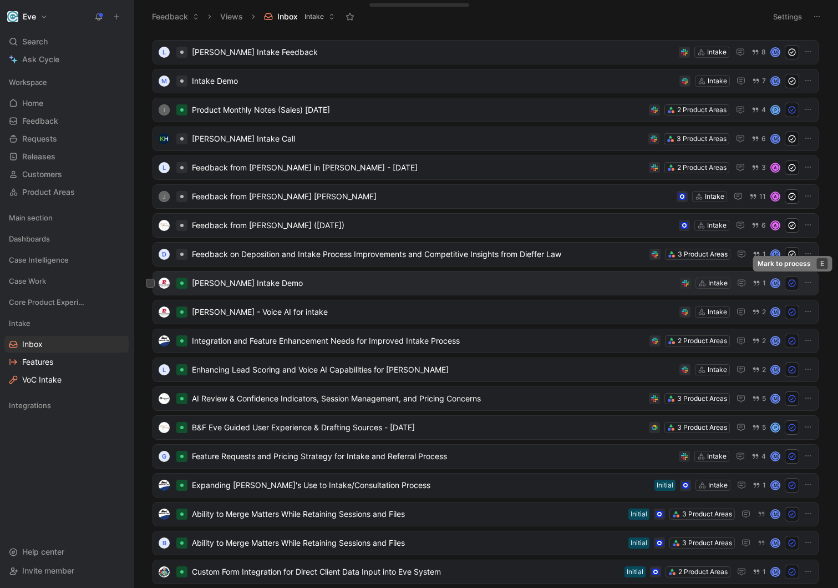
click at [793, 282] on icon at bounding box center [792, 283] width 9 height 9
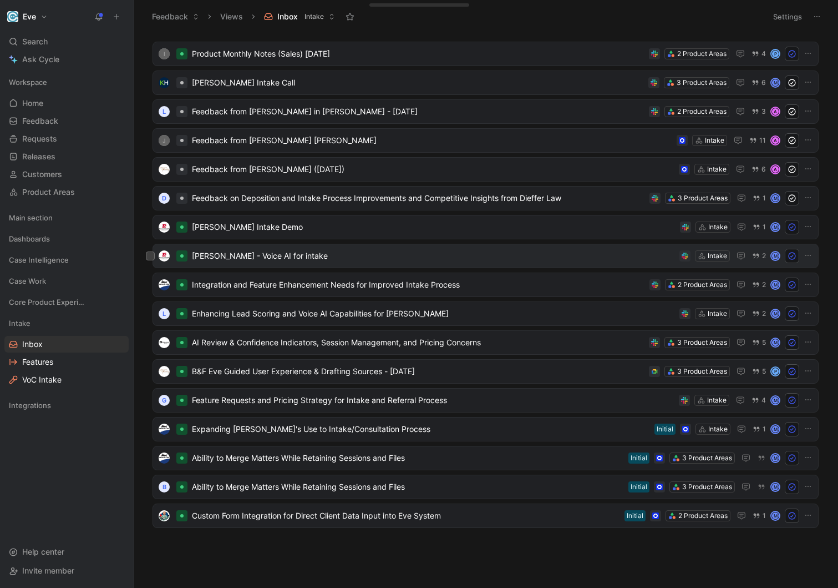
scroll to position [73, 0]
click at [455, 258] on span "[PERSON_NAME] - Voice AI for intake" at bounding box center [433, 256] width 483 height 13
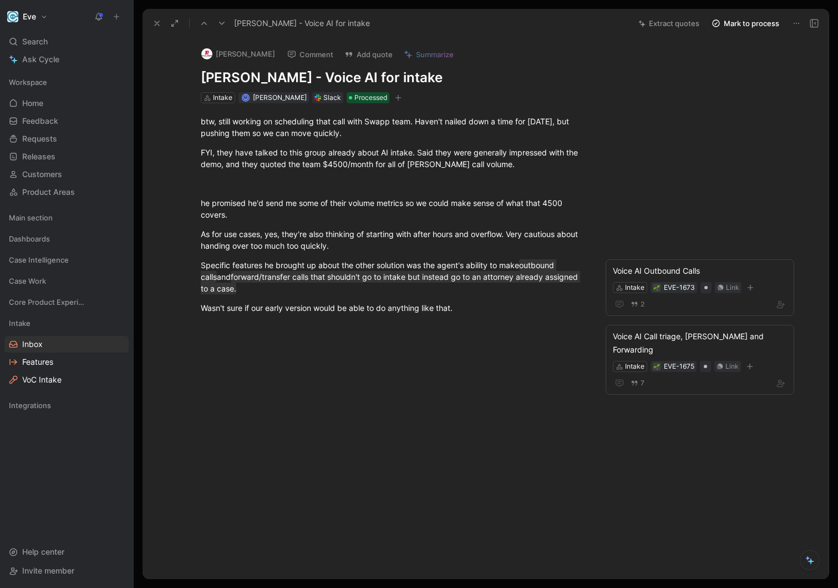
click at [155, 25] on use at bounding box center [157, 23] width 4 height 4
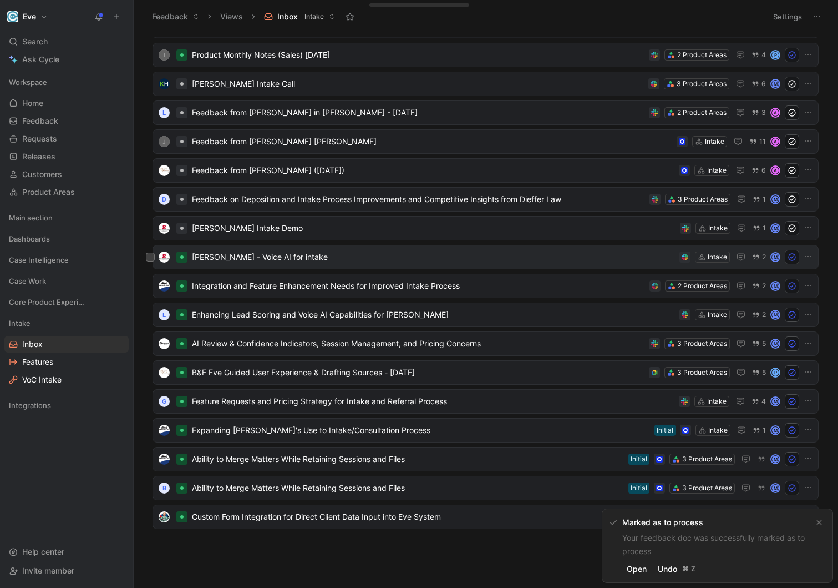
click at [412, 260] on span "[PERSON_NAME] - Voice AI for intake" at bounding box center [433, 256] width 483 height 13
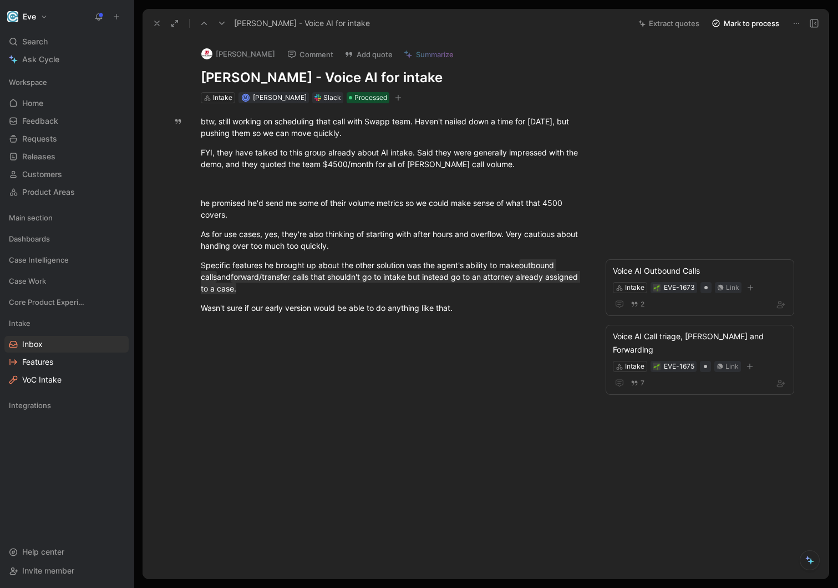
click at [150, 19] on button at bounding box center [157, 24] width 16 height 16
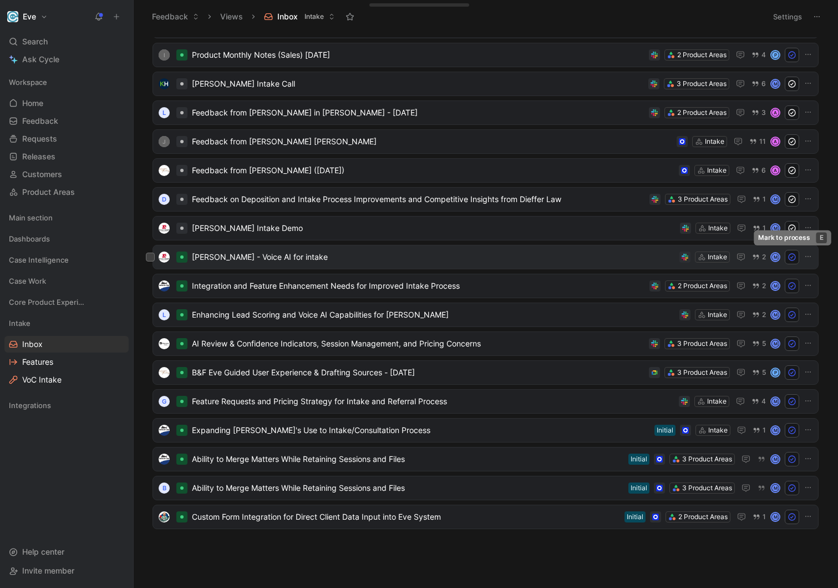
click at [790, 254] on use at bounding box center [792, 257] width 7 height 7
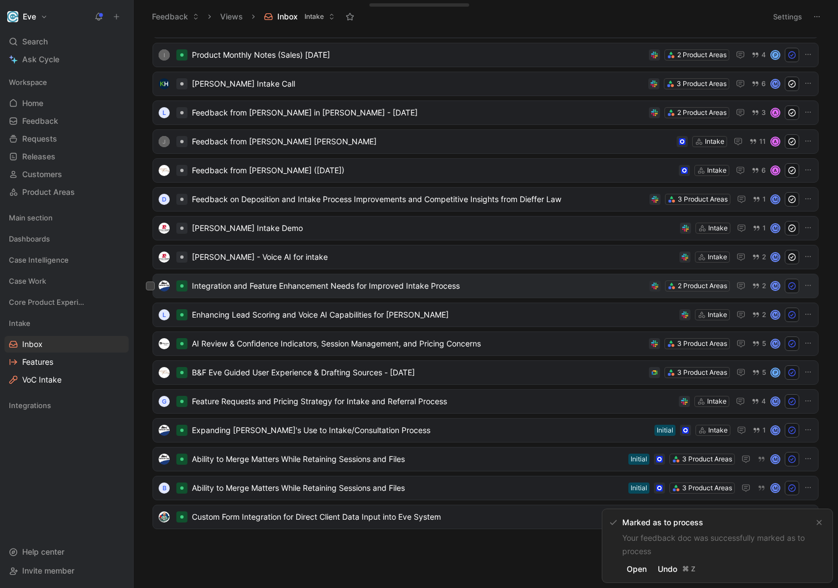
click at [428, 291] on span "Integration and Feature Enhancement Needs for Improved Intake Process" at bounding box center [418, 285] width 453 height 13
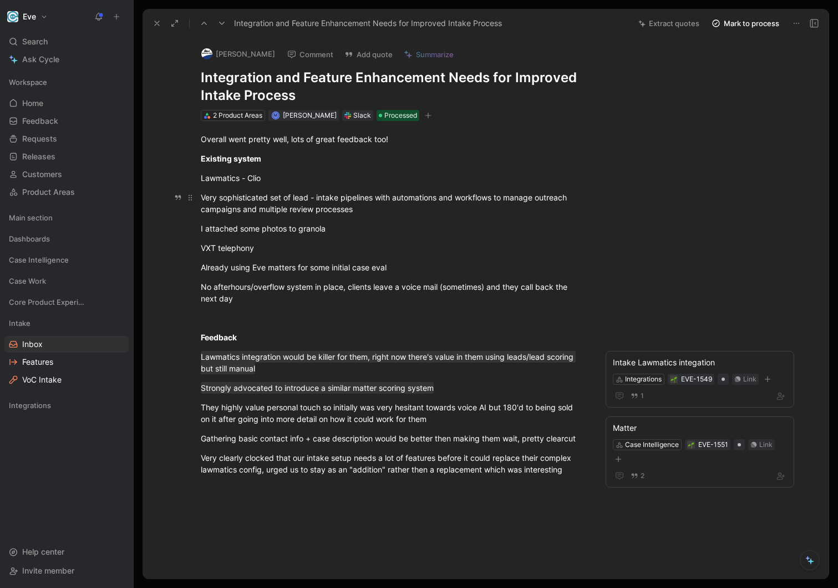
click at [416, 208] on div "Very sophisticated set of lead - intake pipelines with automations and workflow…" at bounding box center [393, 202] width 384 height 23
click at [337, 248] on div "VXT telephony" at bounding box center [393, 248] width 384 height 12
click at [355, 307] on p "No afterhours/overflow system in place, clients leave a voice mail (sometimes) …" at bounding box center [393, 292] width 426 height 30
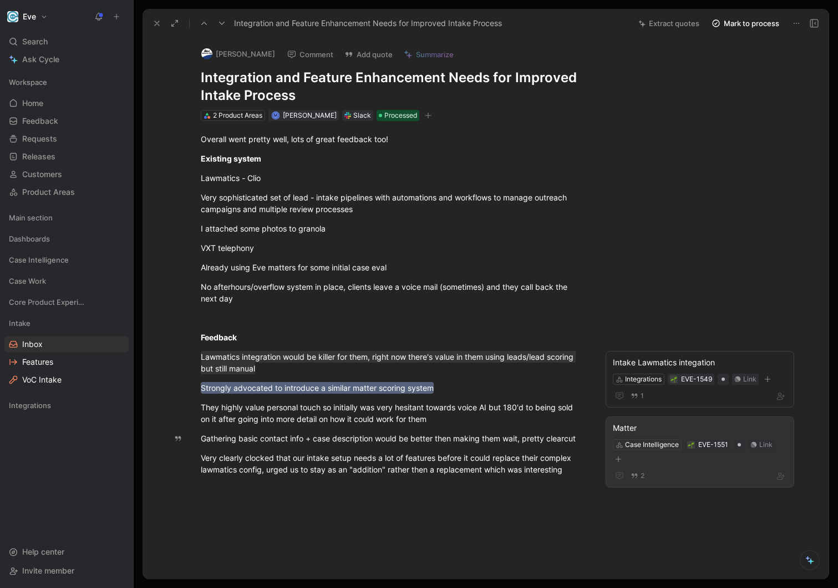
click at [643, 433] on div "Matter" at bounding box center [700, 427] width 174 height 13
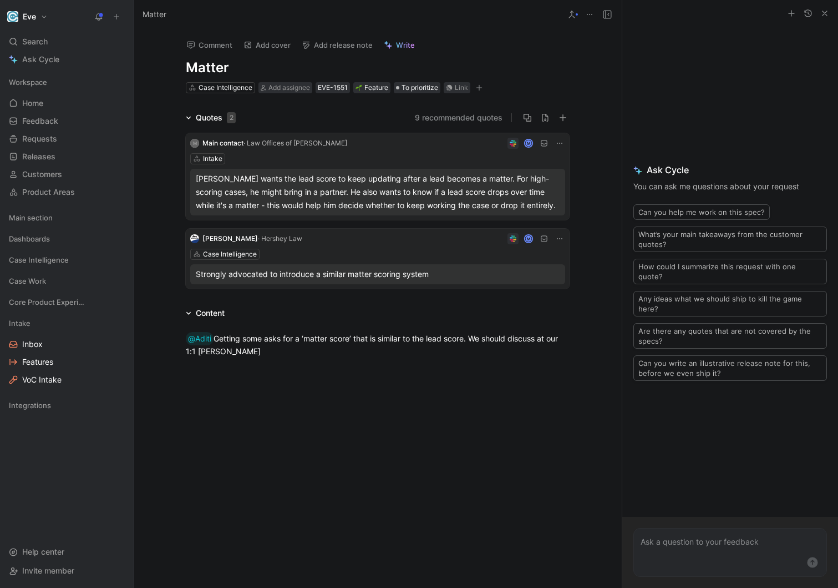
click at [282, 70] on h1 "Matter" at bounding box center [378, 68] width 384 height 18
click at [250, 403] on div at bounding box center [378, 457] width 488 height 176
click at [29, 364] on span "Features" at bounding box center [37, 361] width 31 height 11
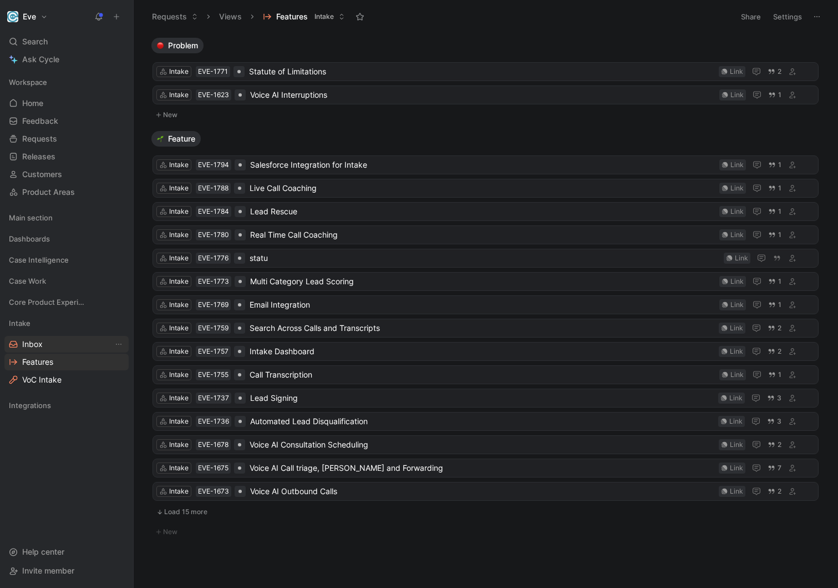
click at [44, 342] on link "Inbox" at bounding box center [66, 344] width 124 height 17
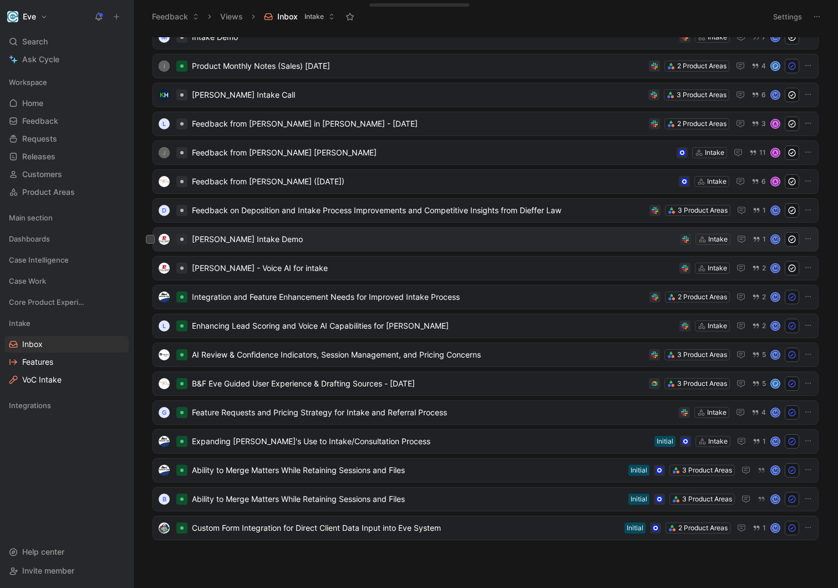
scroll to position [65, 0]
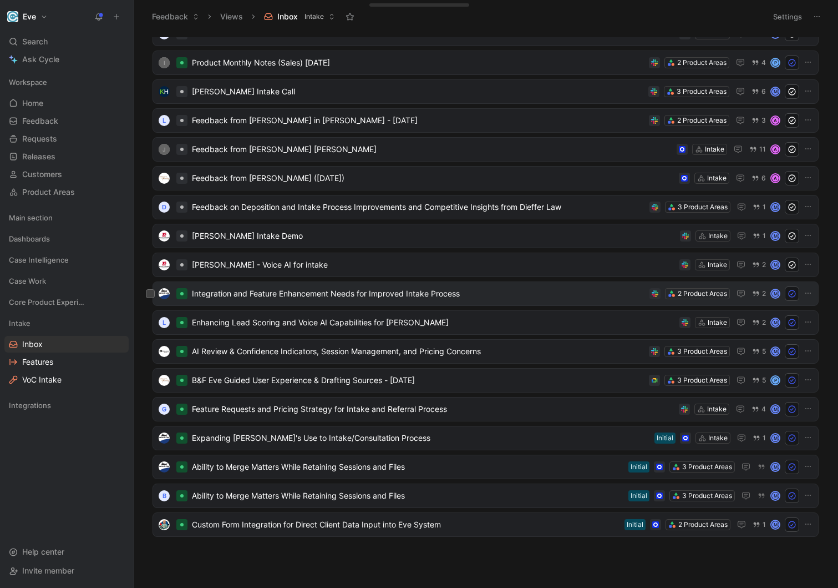
click at [470, 293] on span "Integration and Feature Enhancement Needs for Improved Intake Process" at bounding box center [418, 293] width 453 height 13
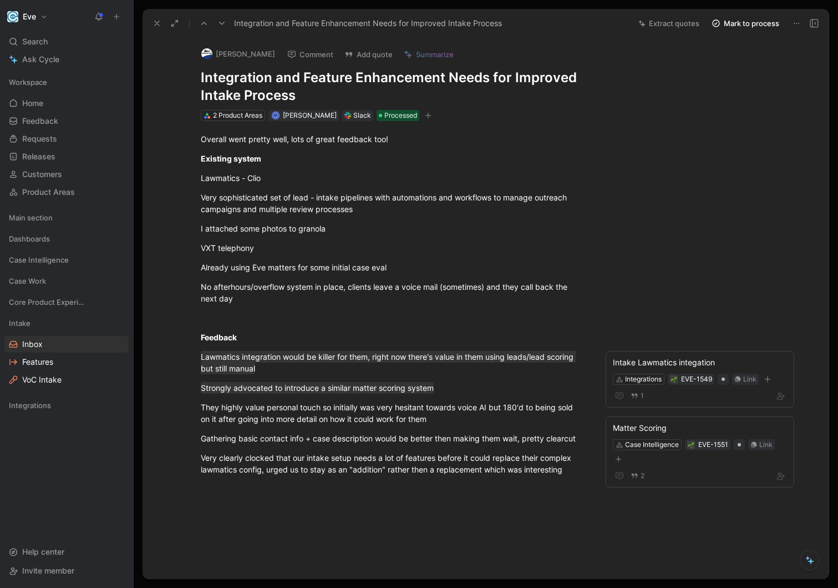
click at [343, 74] on h1 "Integration and Feature Enhancement Needs for Improved Intake Process" at bounding box center [393, 87] width 384 height 36
click at [305, 94] on h1 "Integration and Feature Enhancement Needs for Improved Intake Process" at bounding box center [393, 87] width 384 height 36
click at [361, 236] on p "I attached some photos to granola" at bounding box center [393, 228] width 426 height 18
click at [316, 190] on p "Very sophisticated set of lead - intake pipelines with automations and workflow…" at bounding box center [393, 203] width 426 height 30
click at [313, 310] on p at bounding box center [393, 317] width 426 height 18
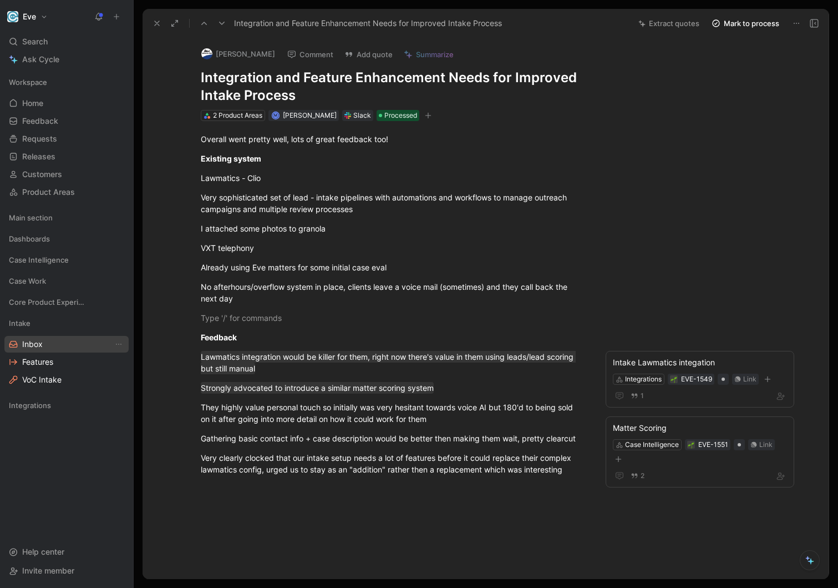
click at [52, 343] on link "Inbox" at bounding box center [66, 344] width 124 height 17
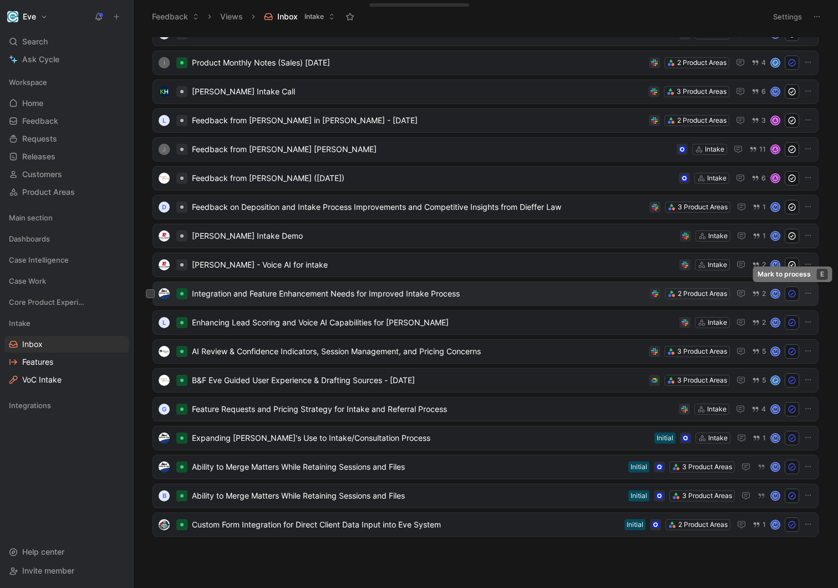
click at [792, 295] on icon at bounding box center [792, 293] width 9 height 9
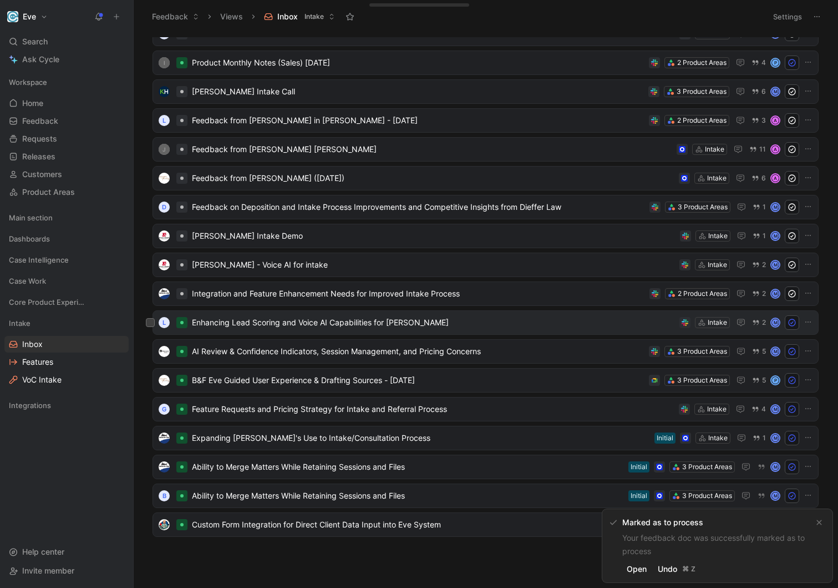
click at [563, 323] on span "Enhancing Lead Scoring and Voice AI Capabilities for [PERSON_NAME]" at bounding box center [433, 322] width 483 height 13
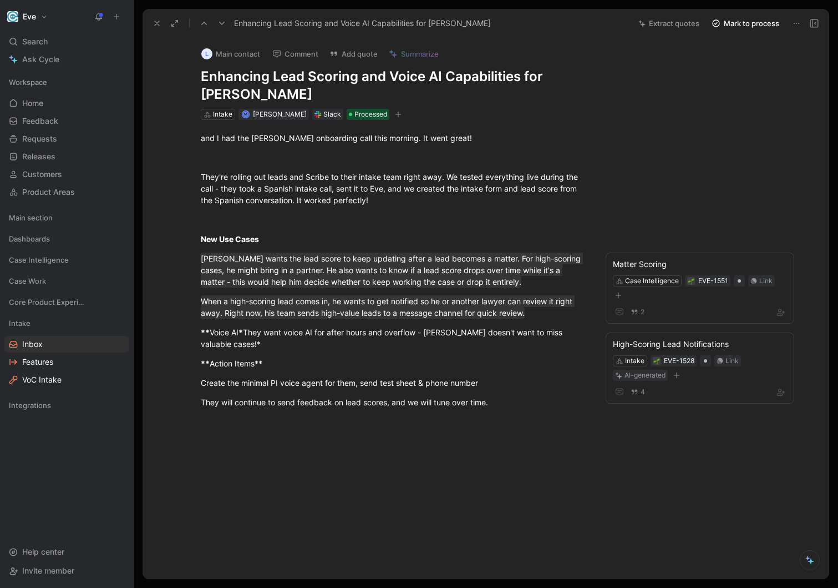
click at [727, 25] on button "Mark to process" at bounding box center [746, 24] width 78 height 16
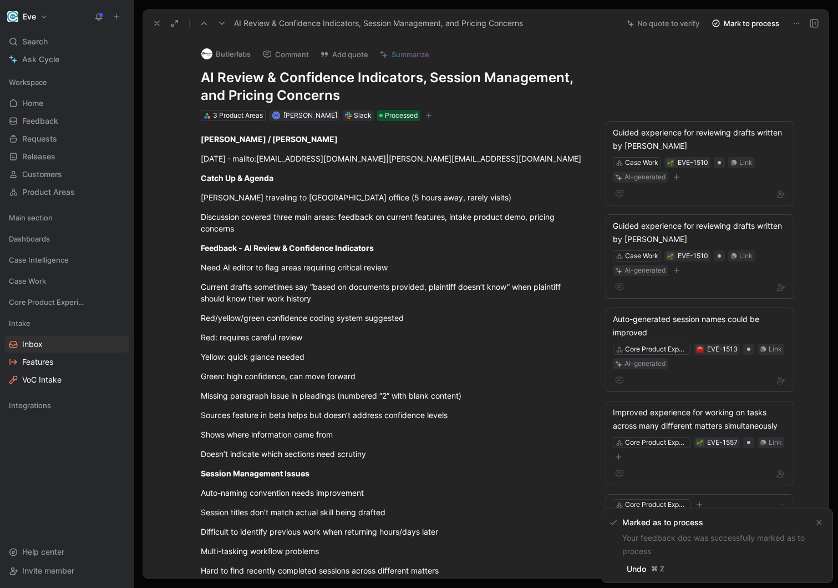
click at [159, 20] on icon at bounding box center [157, 23] width 9 height 9
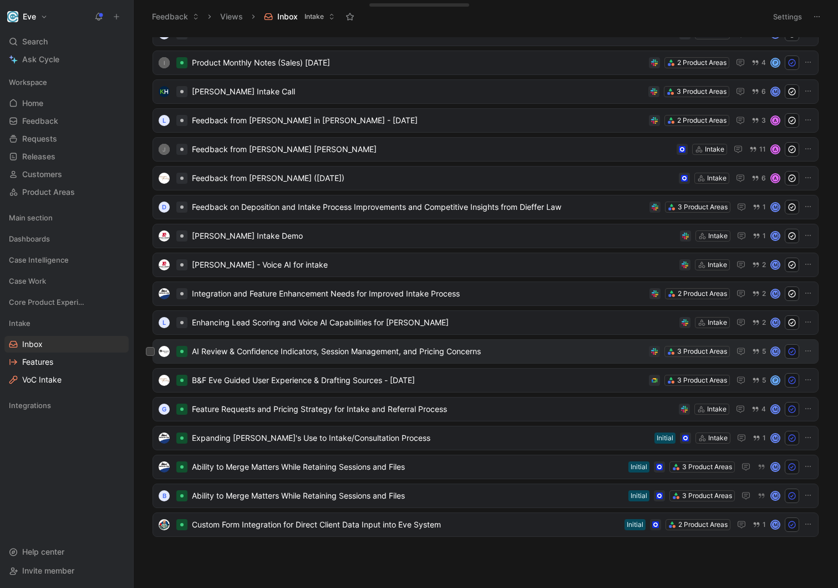
click at [486, 351] on span "AI Review & Confidence Indicators, Session Management, and Pricing Concerns" at bounding box center [418, 351] width 453 height 13
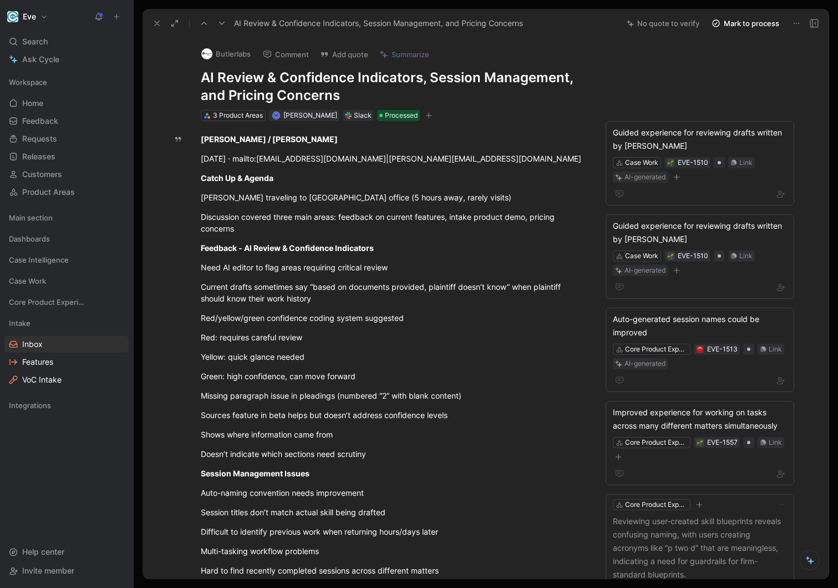
click at [160, 19] on icon at bounding box center [157, 23] width 9 height 9
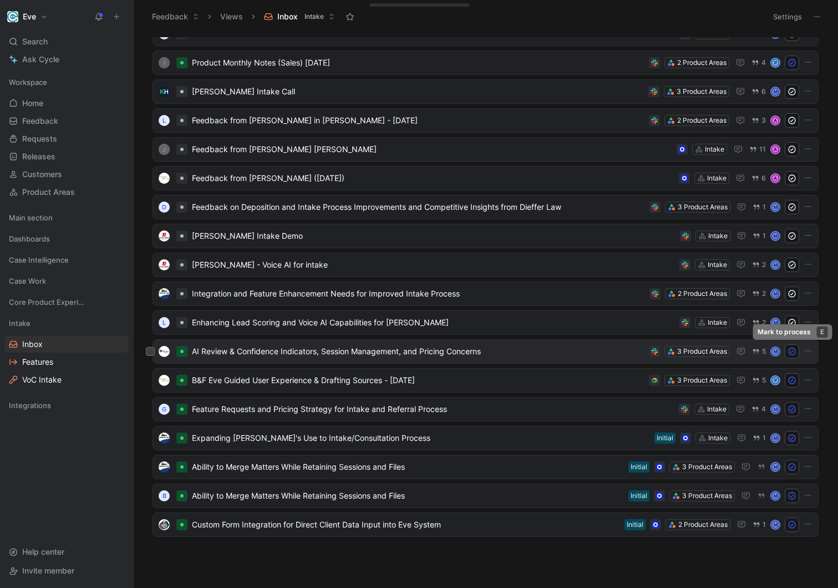
click at [789, 351] on use at bounding box center [792, 351] width 7 height 7
click at [447, 381] on span "B&F Eve Guided User Experience & Drafting Sources - [DATE]" at bounding box center [418, 379] width 453 height 13
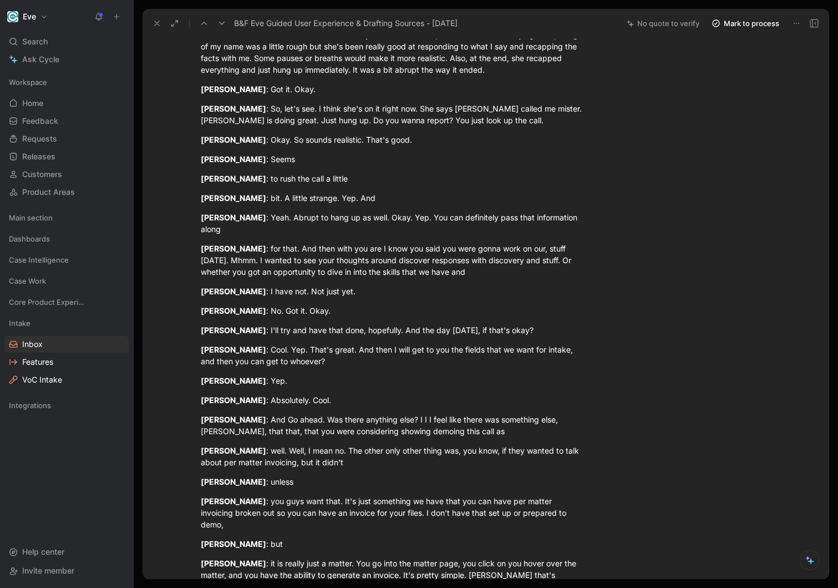
scroll to position [5610, 0]
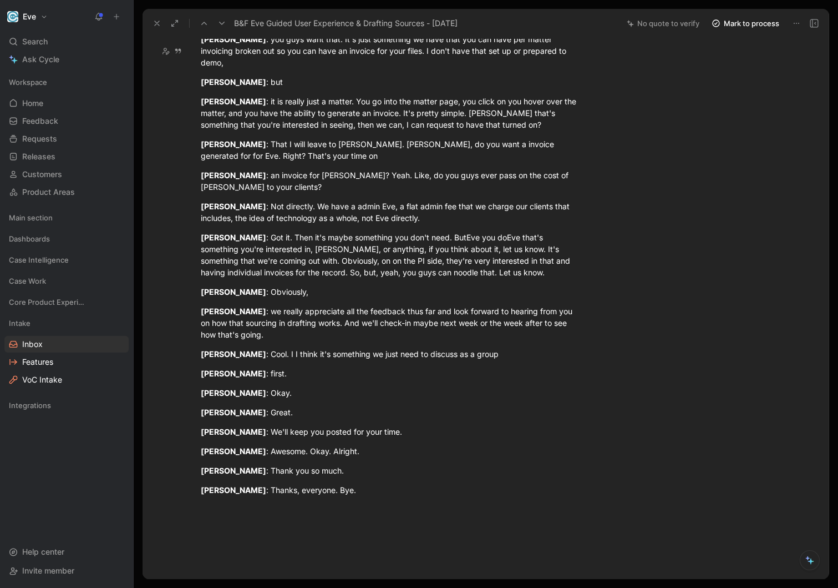
click at [153, 22] on icon at bounding box center [157, 23] width 9 height 9
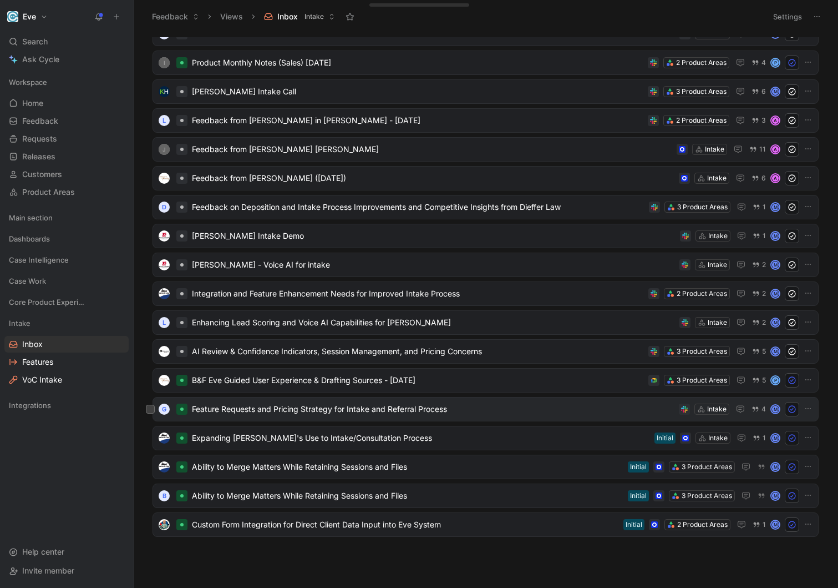
click at [525, 407] on span "Feature Requests and Pricing Strategy for Intake and Referral Process" at bounding box center [433, 408] width 483 height 13
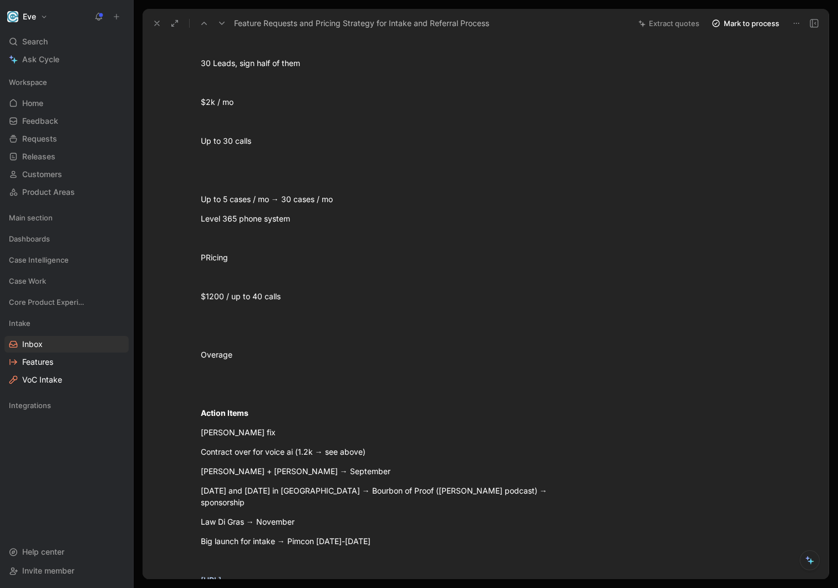
scroll to position [1236, 0]
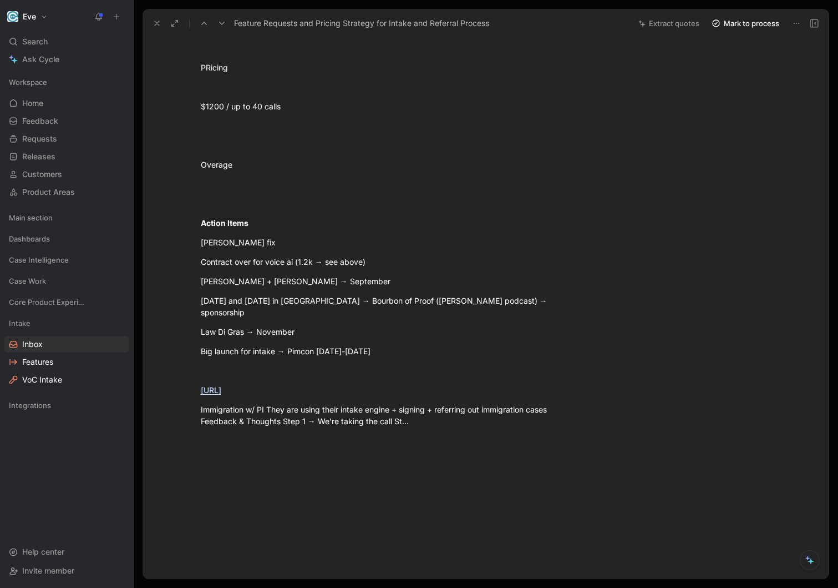
click at [761, 24] on button "Mark to process" at bounding box center [746, 24] width 78 height 16
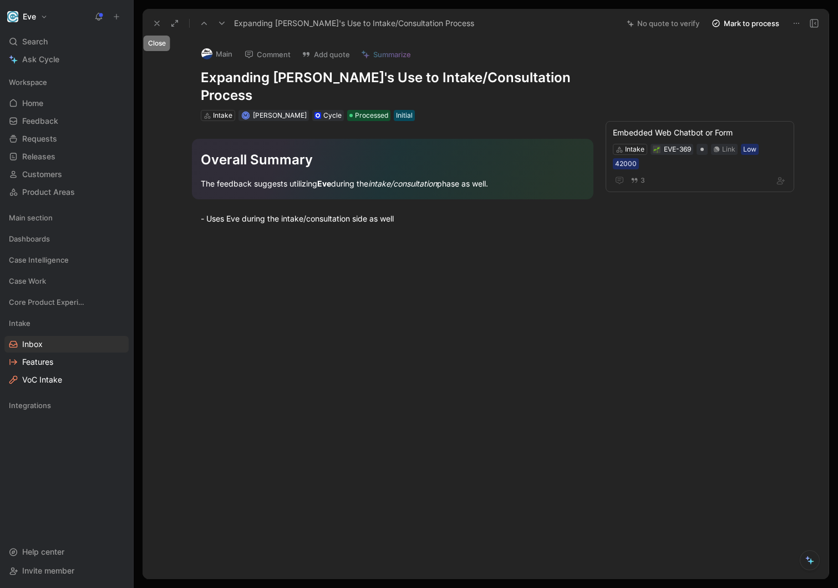
click at [159, 25] on icon at bounding box center [157, 23] width 9 height 9
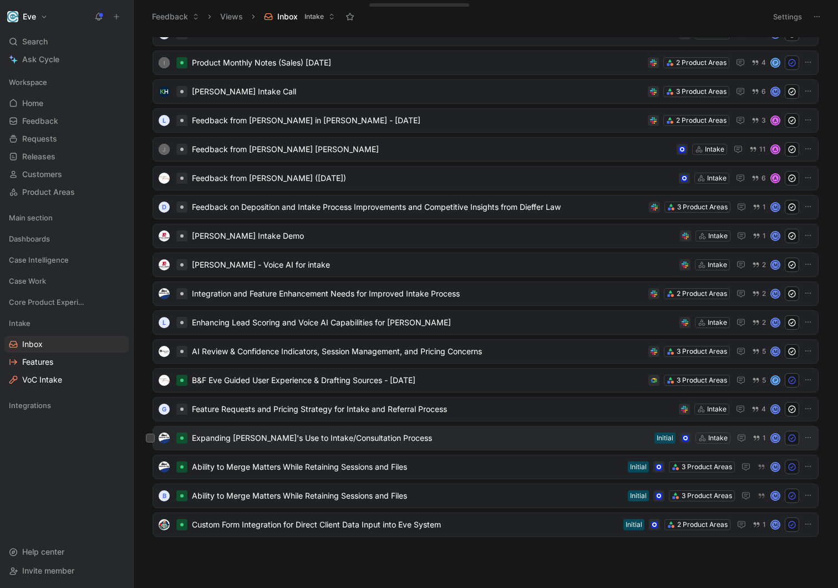
click at [438, 436] on span "Expanding [PERSON_NAME]'s Use to Intake/Consultation Process" at bounding box center [421, 437] width 458 height 13
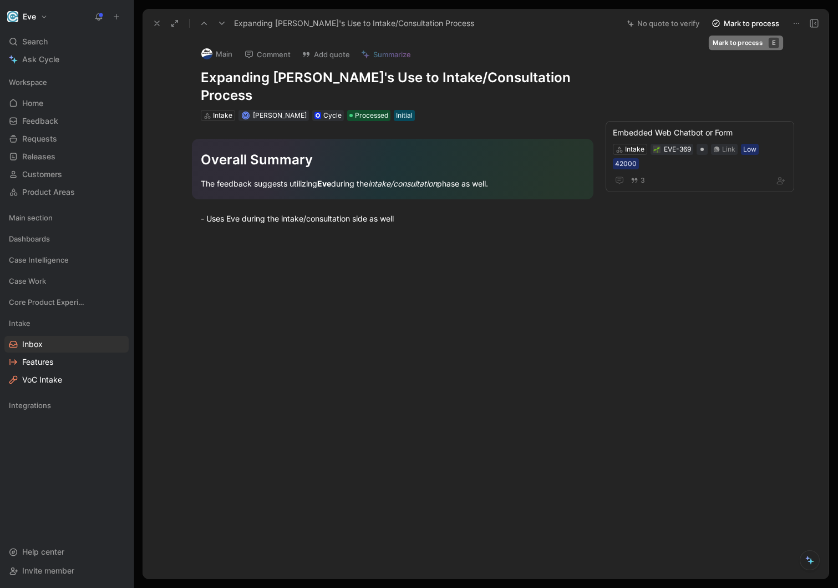
click at [742, 27] on button "Mark to process" at bounding box center [746, 24] width 78 height 16
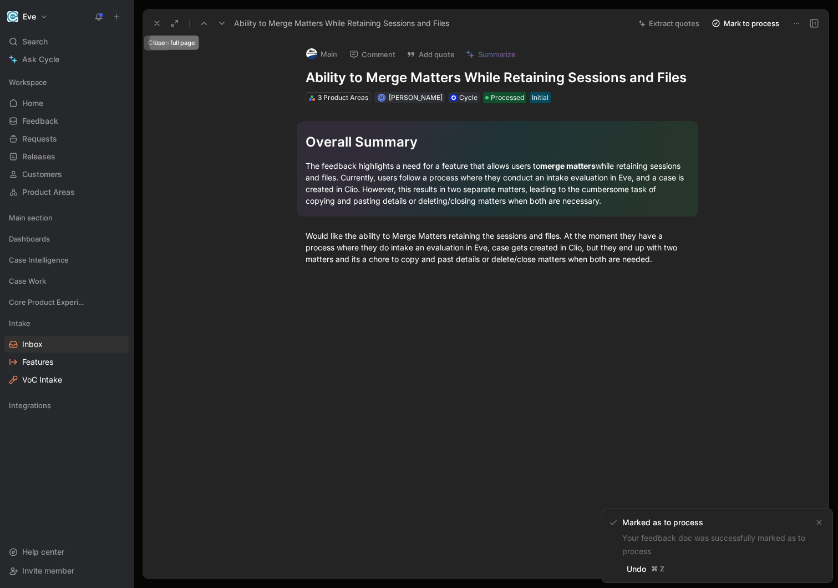
click at [160, 26] on icon at bounding box center [157, 23] width 9 height 9
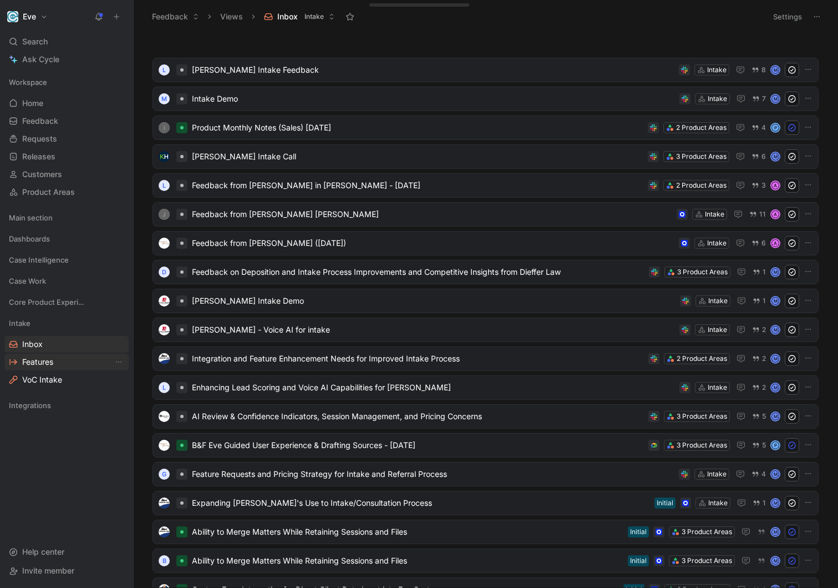
click at [26, 367] on link "Features" at bounding box center [66, 361] width 124 height 17
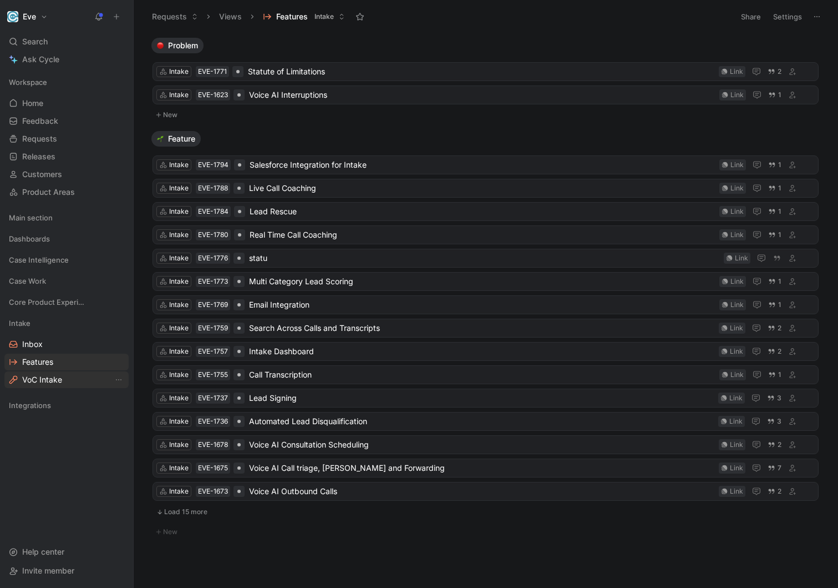
click at [70, 384] on link "VoC Intake" at bounding box center [66, 379] width 124 height 17
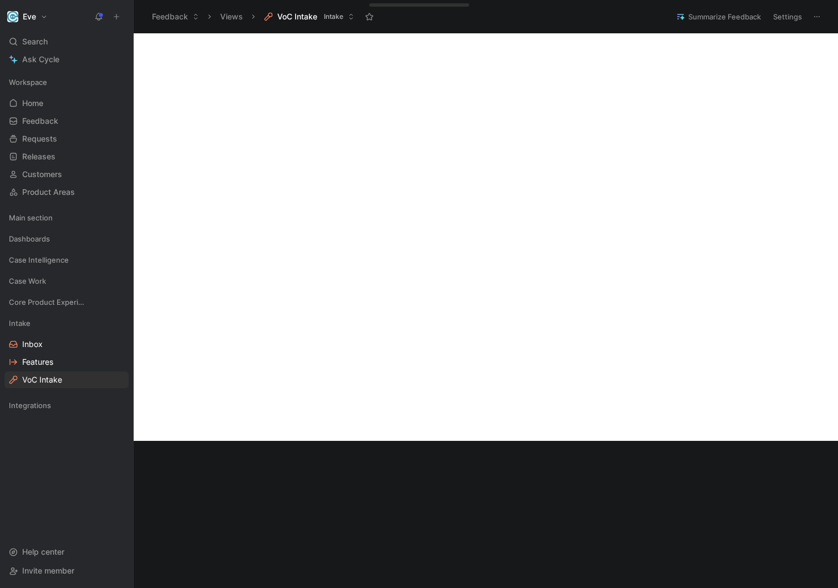
scroll to position [388, 0]
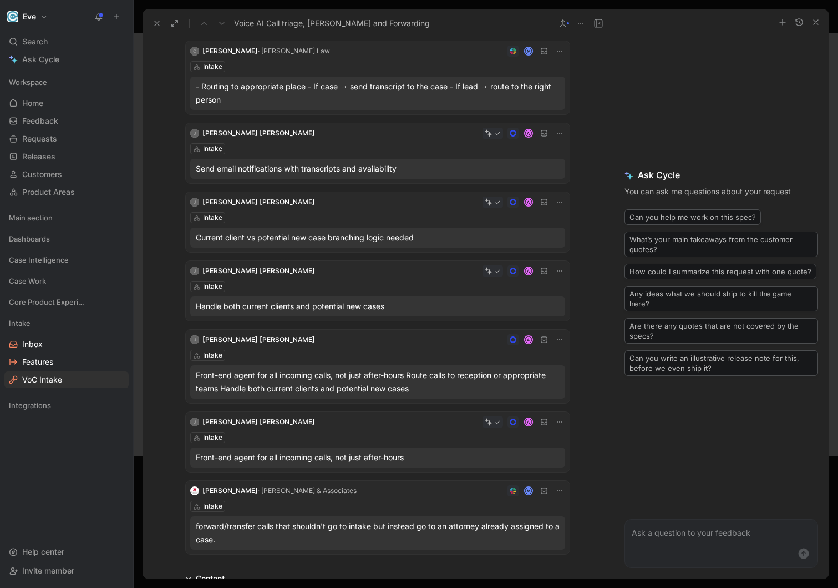
scroll to position [96, 0]
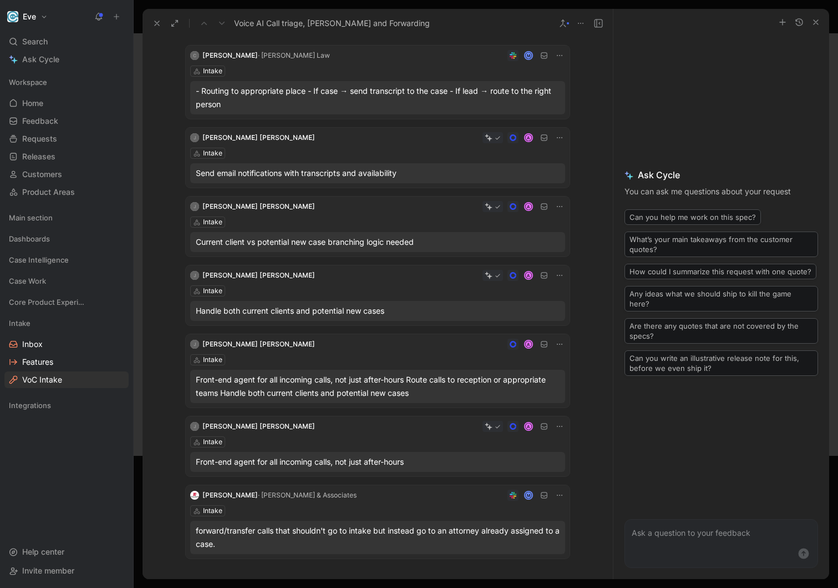
click at [369, 156] on div "Intake" at bounding box center [377, 153] width 375 height 11
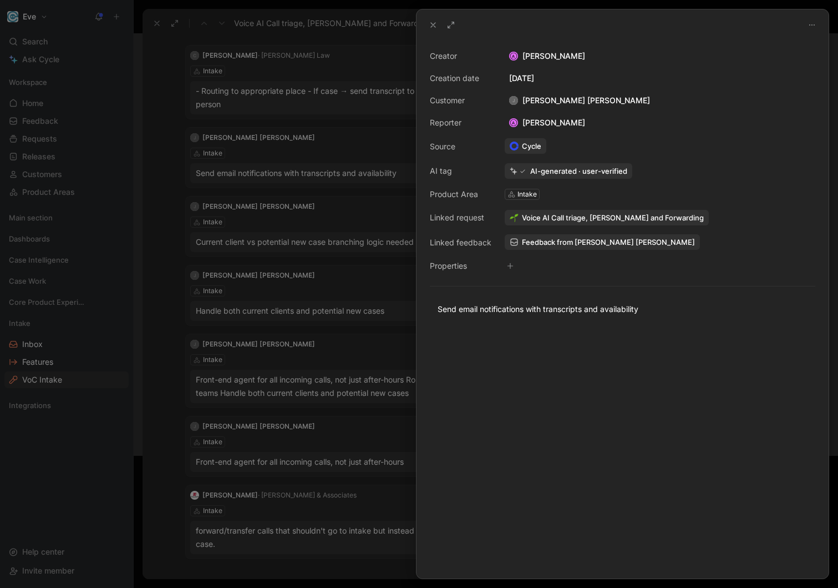
click at [376, 235] on div at bounding box center [419, 294] width 838 height 588
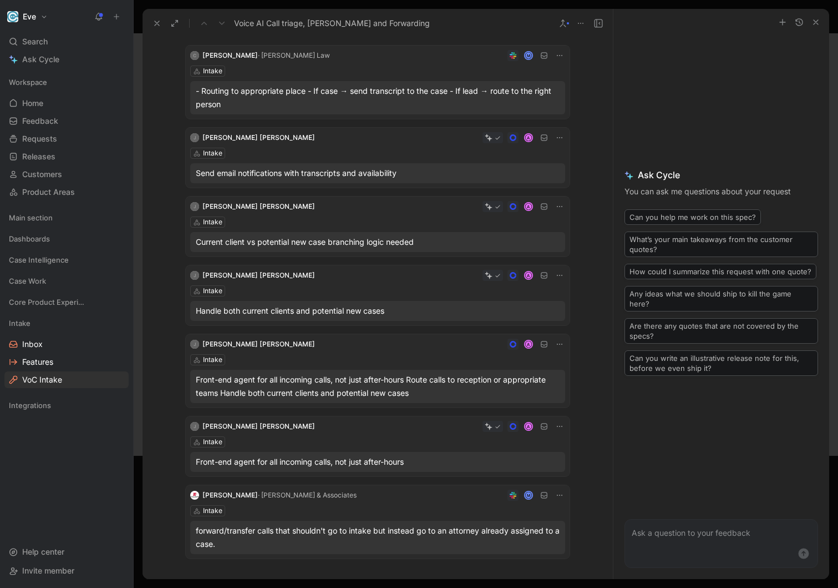
click at [366, 161] on div "[PERSON_NAME] [PERSON_NAME] A Intake Send email notifications with transcripts …" at bounding box center [378, 158] width 384 height 60
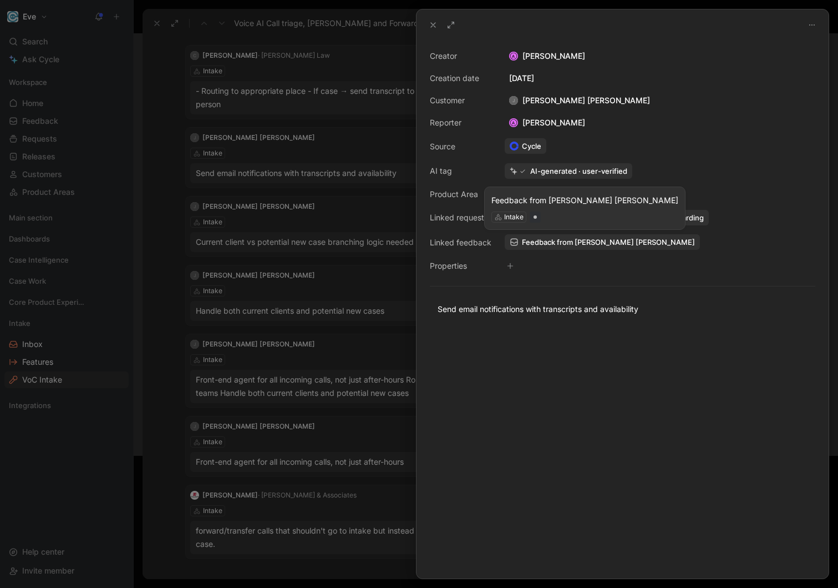
click at [543, 243] on span "Feedback from [PERSON_NAME] [PERSON_NAME]" at bounding box center [608, 242] width 173 height 10
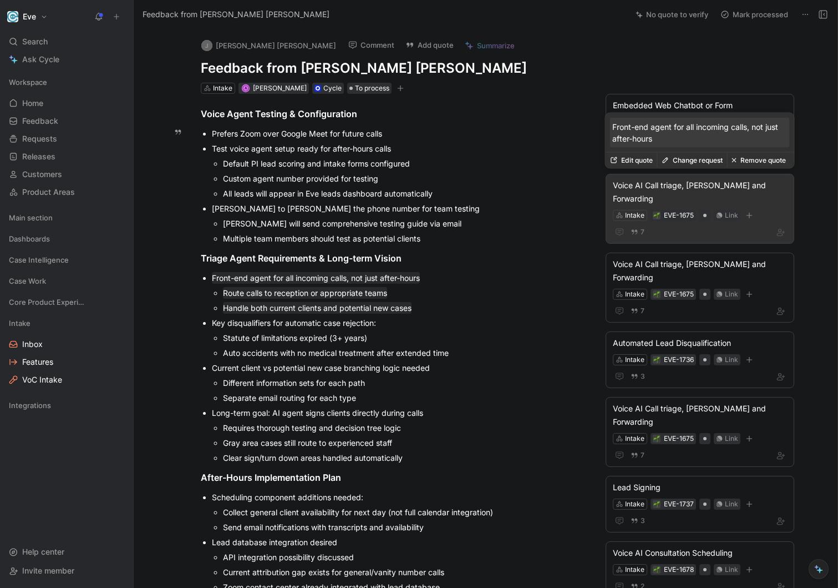
click at [653, 181] on div "Voice AI Call triage, [PERSON_NAME] and Forwarding" at bounding box center [700, 192] width 174 height 27
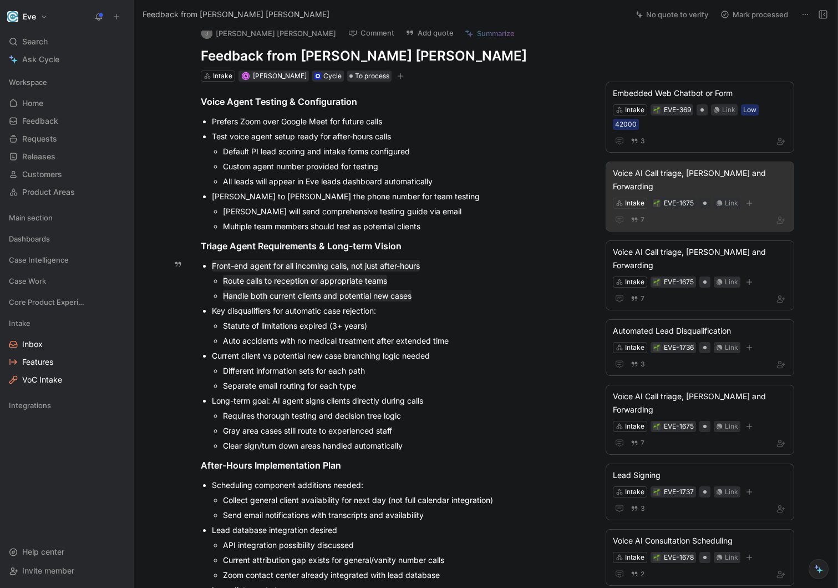
scroll to position [18, 0]
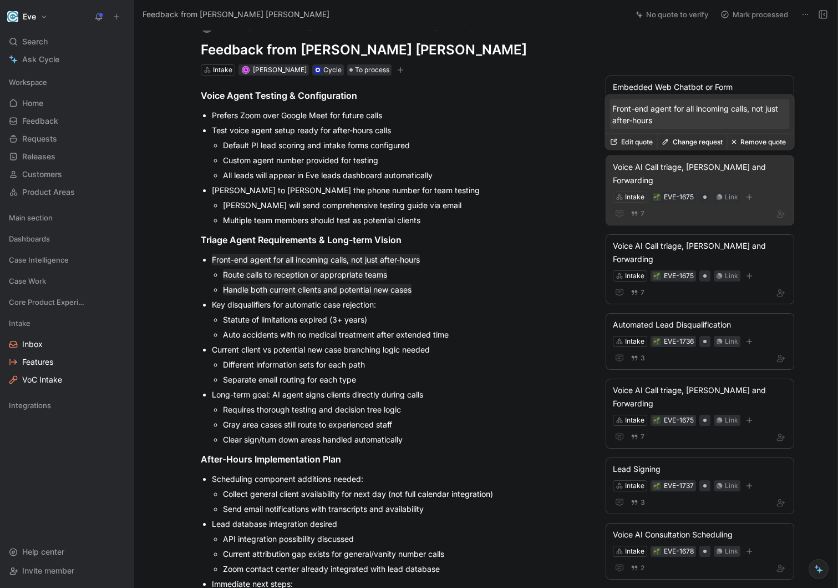
click at [757, 168] on div "Voice AI Call triage, [PERSON_NAME] and Forwarding" at bounding box center [700, 173] width 174 height 27
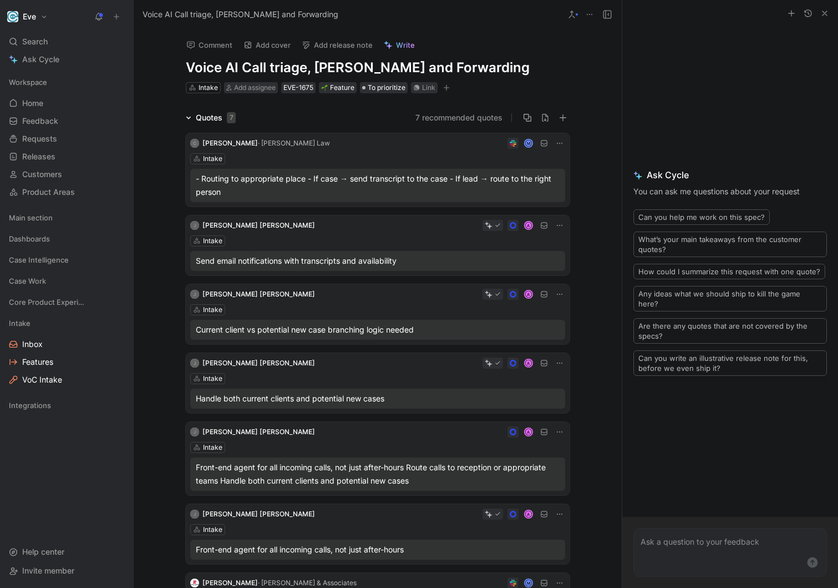
click at [558, 225] on icon at bounding box center [560, 225] width 6 height 1
click at [518, 251] on div "Edit property" at bounding box center [531, 245] width 58 height 13
click at [335, 237] on div "Intake" at bounding box center [377, 240] width 375 height 11
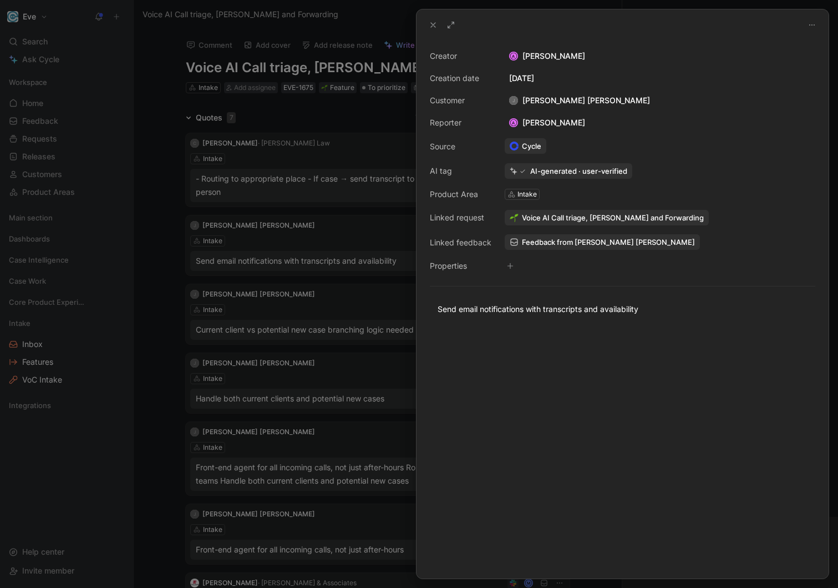
click at [565, 213] on span "Voice AI Call triage, [PERSON_NAME] and Forwarding" at bounding box center [613, 217] width 182 height 10
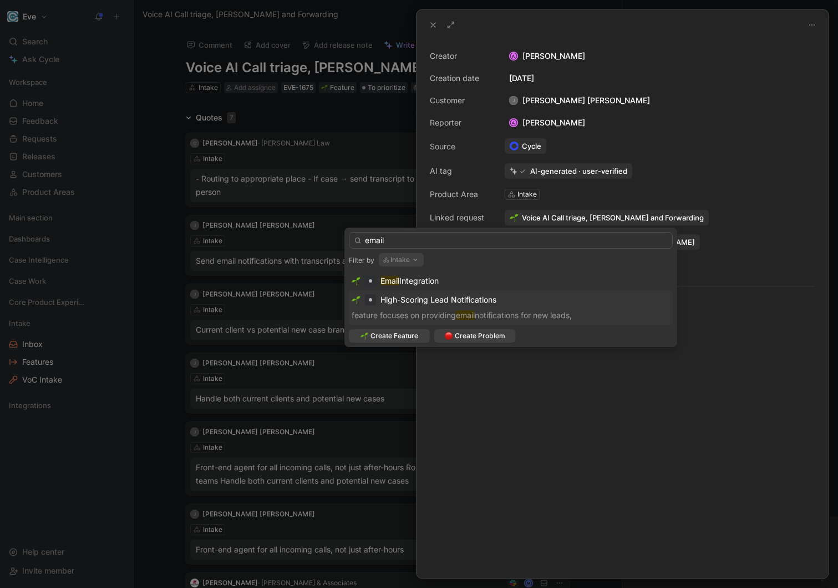
type input "email"
click at [497, 312] on p "feature focuses on providing email notifications for new leads," at bounding box center [511, 314] width 318 height 13
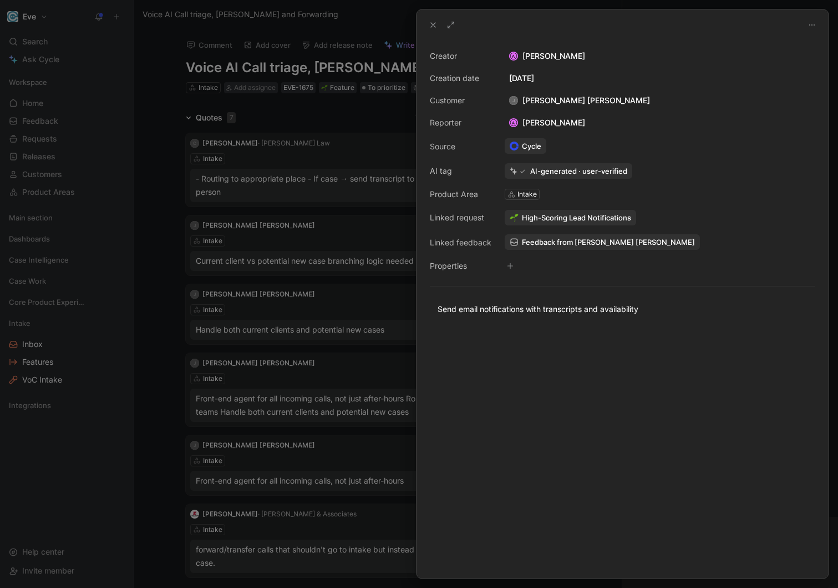
click at [700, 225] on div "High-Scoring Lead Notifications" at bounding box center [660, 218] width 313 height 18
click at [317, 262] on div at bounding box center [419, 294] width 838 height 588
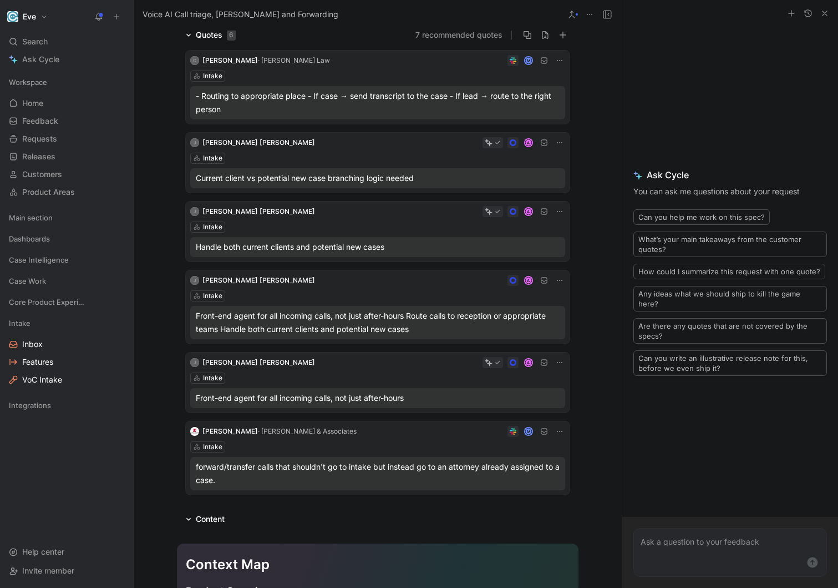
scroll to position [87, 0]
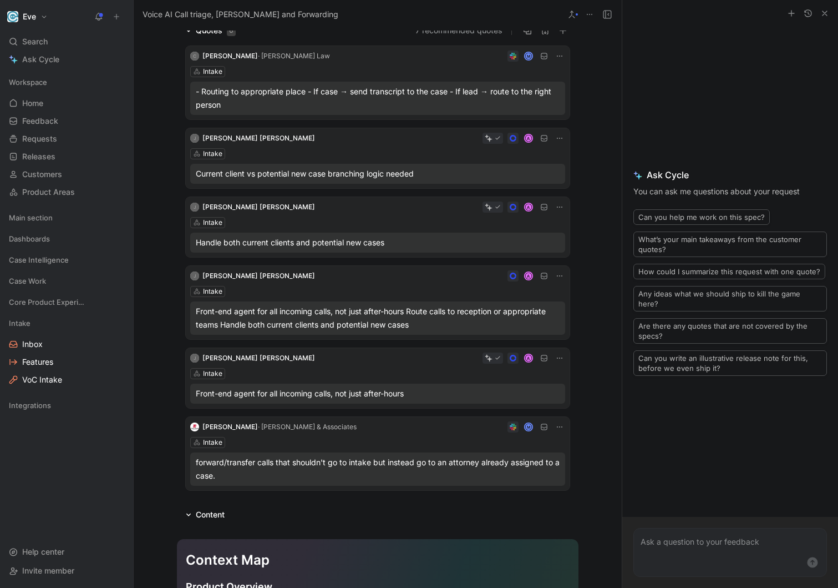
click at [556, 208] on icon at bounding box center [559, 207] width 9 height 9
click at [503, 280] on span "Delete quote" at bounding box center [525, 276] width 47 height 9
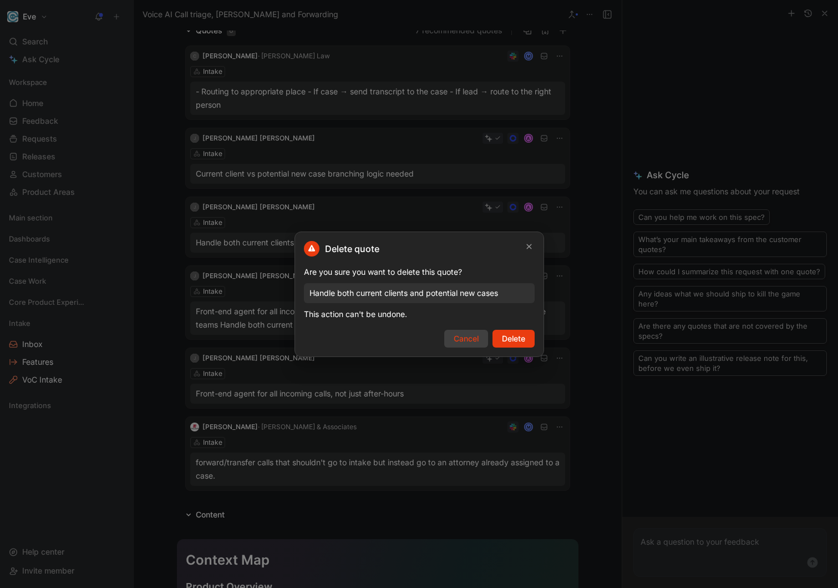
click at [472, 342] on span "Cancel" at bounding box center [466, 338] width 25 height 13
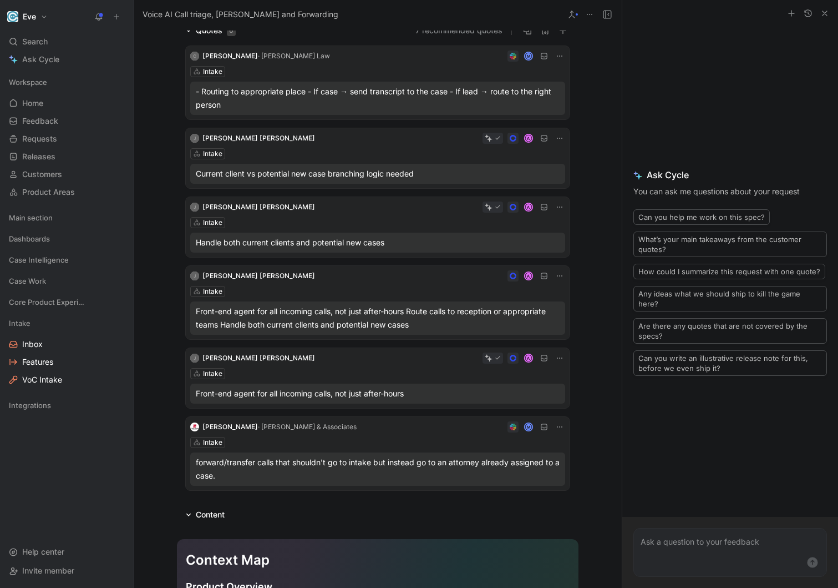
click at [439, 223] on div "Intake" at bounding box center [377, 222] width 375 height 11
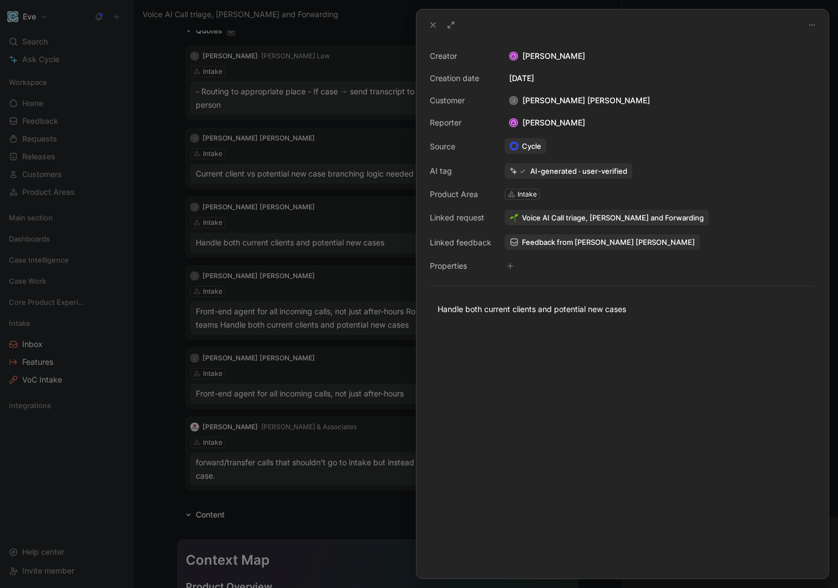
click at [527, 220] on span "Voice AI Call triage, [PERSON_NAME] and Forwarding" at bounding box center [613, 217] width 182 height 10
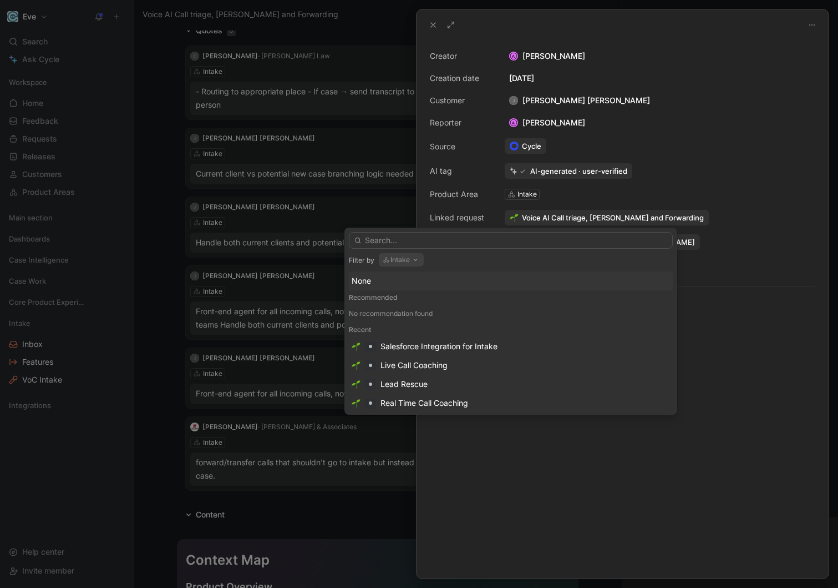
click at [394, 274] on div "None" at bounding box center [511, 280] width 318 height 13
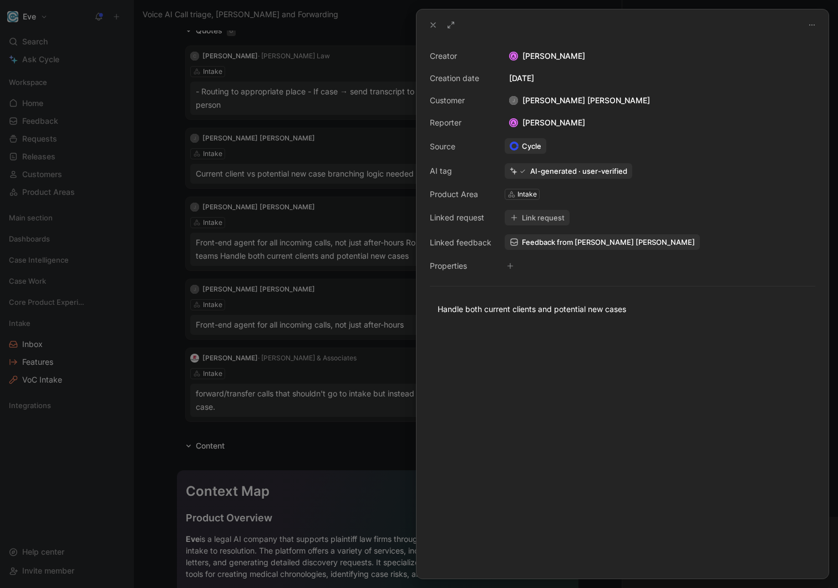
click at [362, 179] on div at bounding box center [419, 294] width 838 height 588
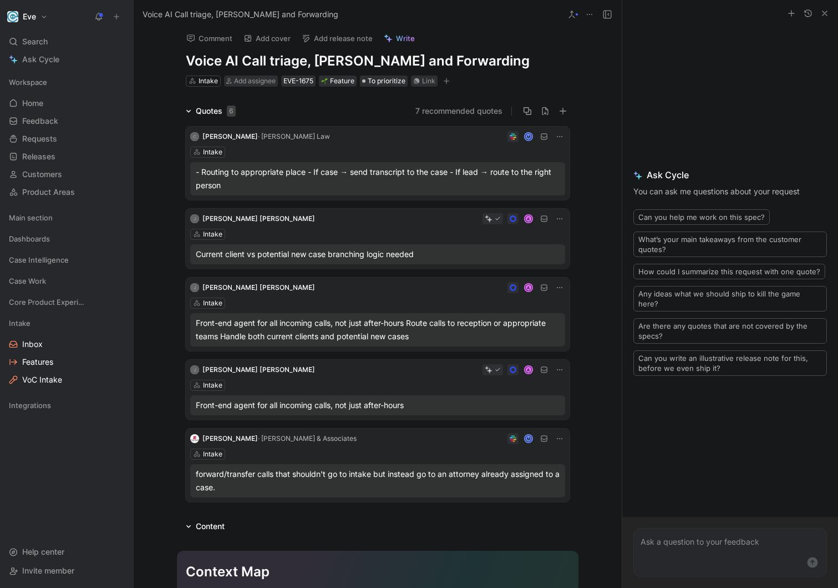
scroll to position [3, 0]
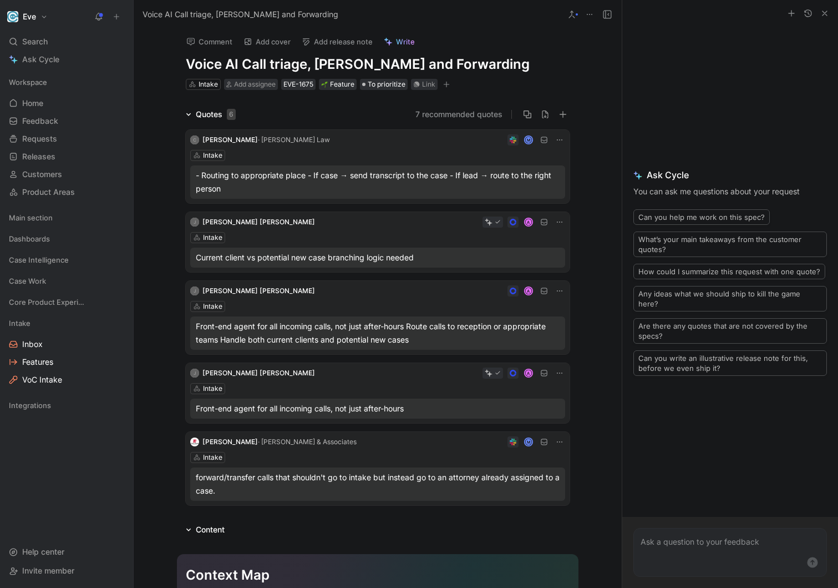
click at [233, 60] on h1 "Voice AI Call triage, [PERSON_NAME] and Forwarding" at bounding box center [378, 64] width 384 height 18
drag, startPoint x: 240, startPoint y: 63, endPoint x: 132, endPoint y: 63, distance: 107.6
click at [132, 63] on div "Eve Search ⌘ K Ask Cycle Workspace Home G then H Feedback G then F Requests G t…" at bounding box center [419, 294] width 838 height 588
click at [554, 374] on button at bounding box center [559, 372] width 11 height 11
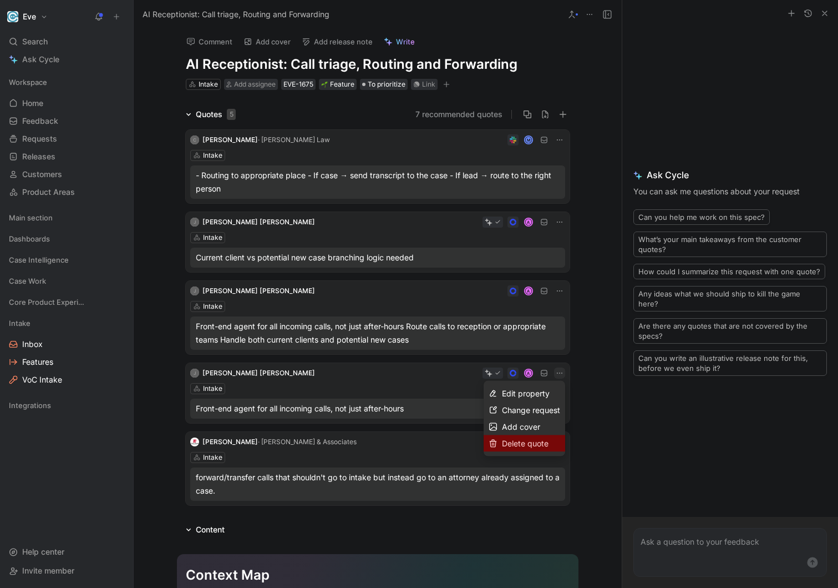
click at [524, 437] on div "Delete quote" at bounding box center [531, 443] width 58 height 13
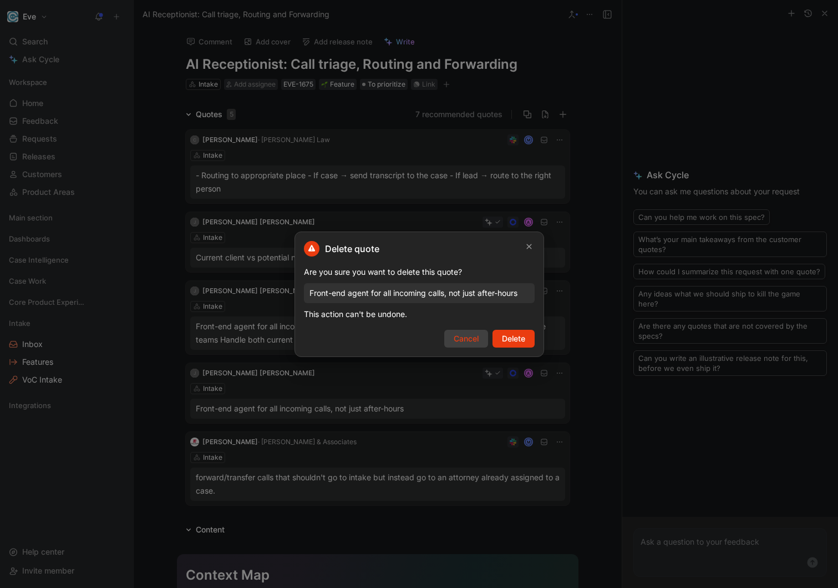
click at [471, 332] on span "Cancel" at bounding box center [466, 338] width 25 height 13
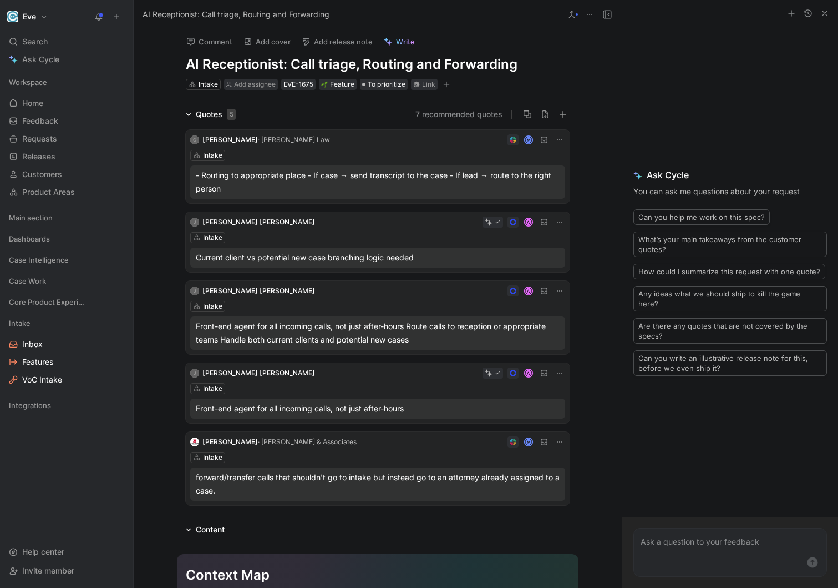
click at [404, 393] on div "Intake" at bounding box center [377, 388] width 375 height 11
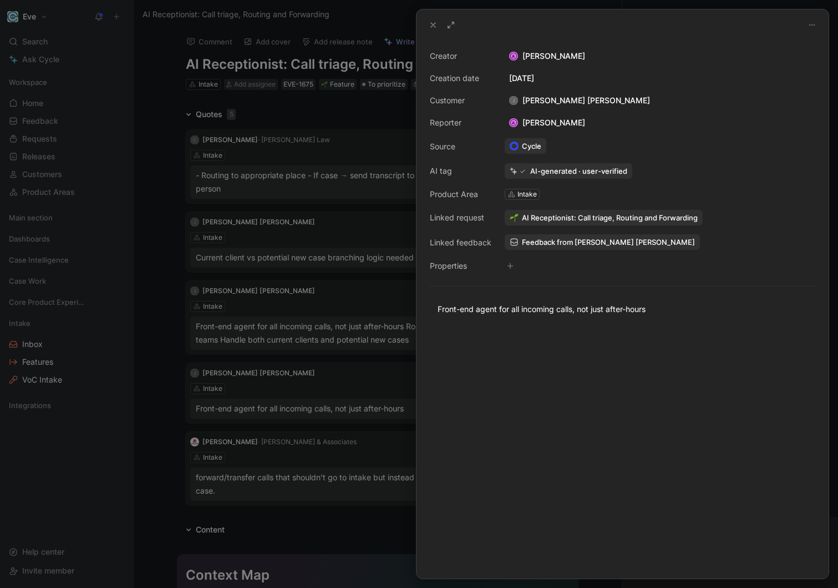
click at [559, 219] on span "AI Receptionist: Call triage, Routing and Forwarding" at bounding box center [610, 217] width 176 height 10
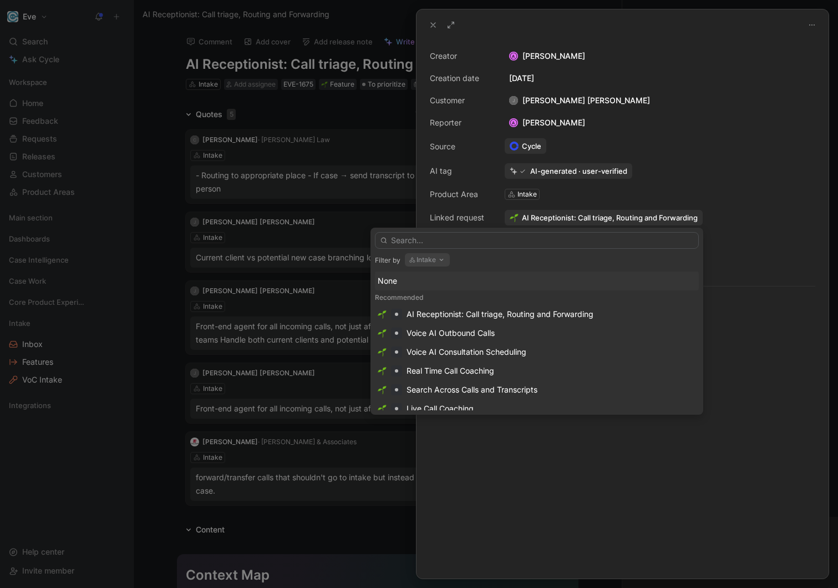
click at [451, 277] on div "None" at bounding box center [537, 280] width 318 height 13
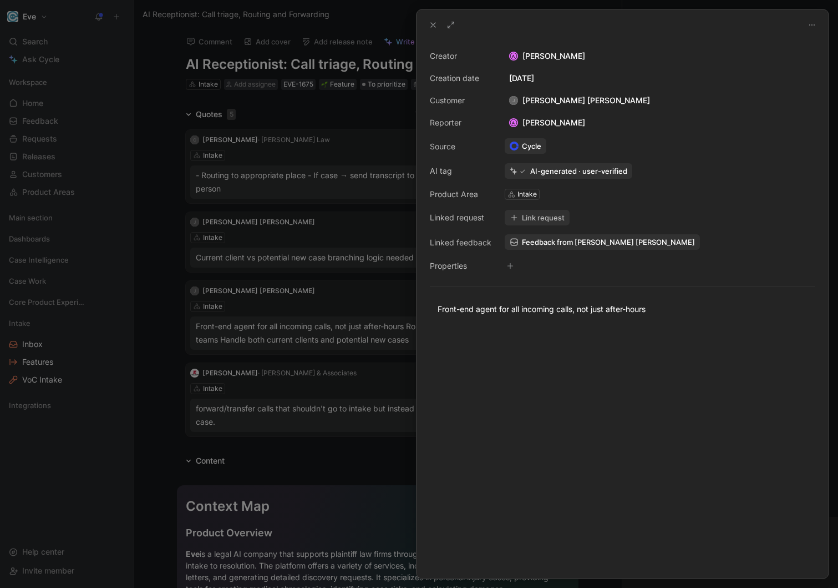
click at [185, 324] on div at bounding box center [419, 294] width 838 height 588
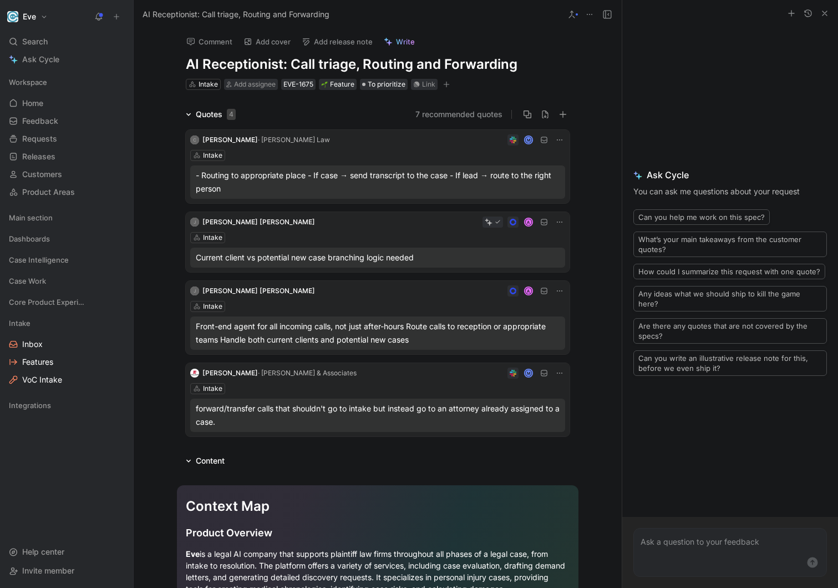
click at [351, 245] on div "[PERSON_NAME] [PERSON_NAME] A Intake Current client vs potential new case branc…" at bounding box center [378, 242] width 384 height 60
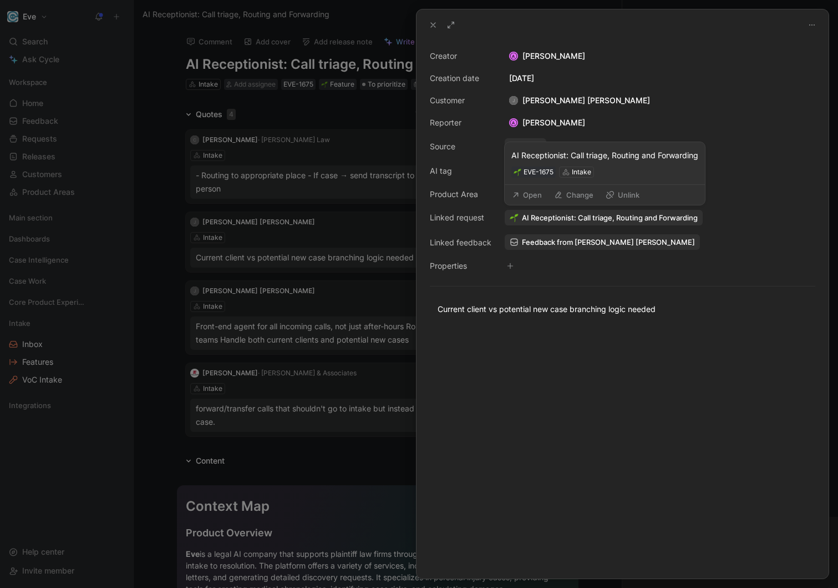
click at [554, 221] on span "AI Receptionist: Call triage, Routing and Forwarding" at bounding box center [610, 217] width 176 height 10
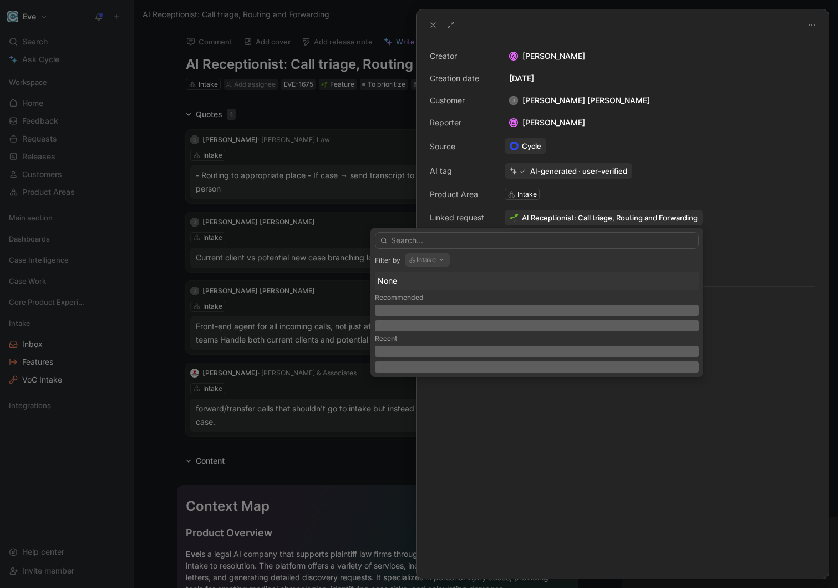
click at [412, 286] on div "None" at bounding box center [537, 280] width 318 height 13
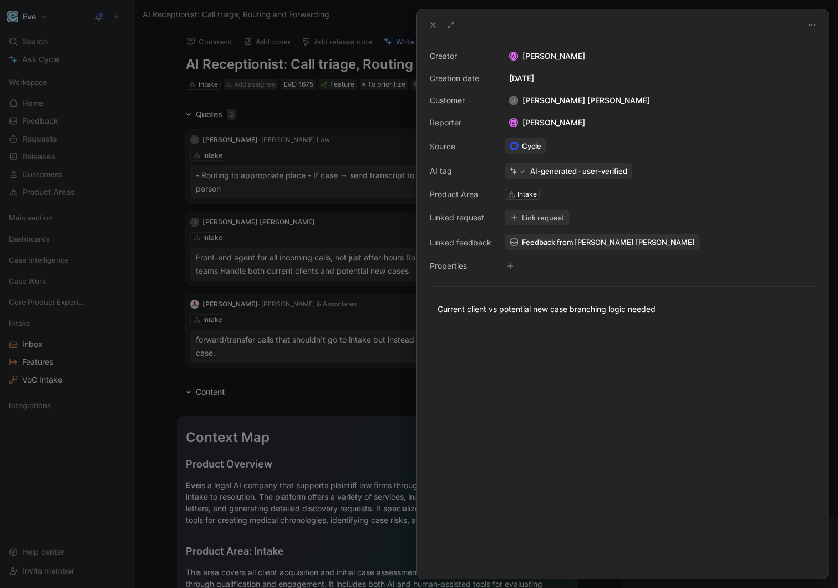
click at [202, 209] on div at bounding box center [419, 294] width 838 height 588
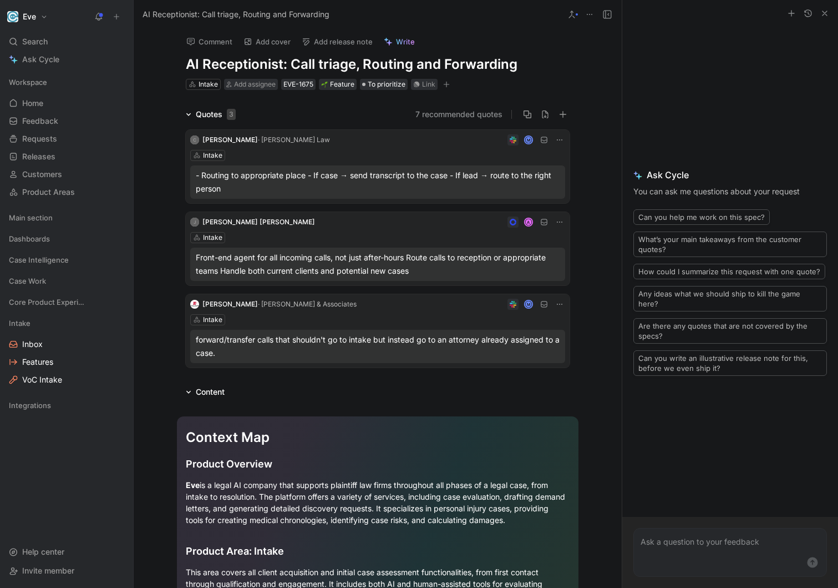
click at [148, 203] on div "Quotes 3 7 recommended quotes C [PERSON_NAME] · [PERSON_NAME] Law M Intake - Ro…" at bounding box center [378, 240] width 488 height 264
click at [54, 375] on span "VoC Intake" at bounding box center [42, 379] width 40 height 11
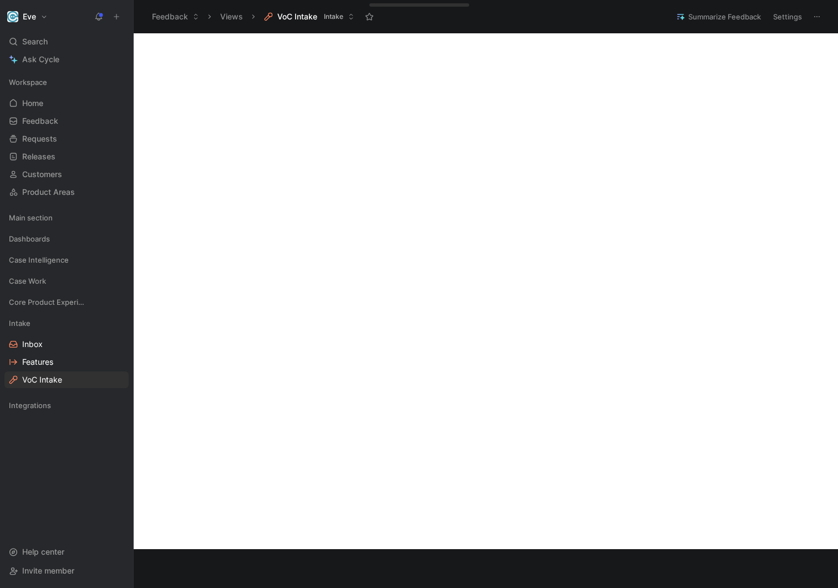
scroll to position [403, 0]
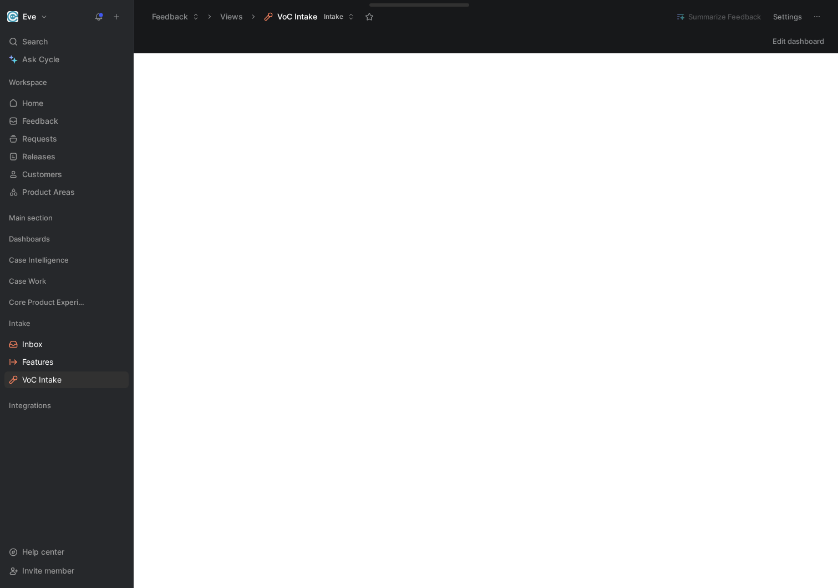
scroll to position [403, 0]
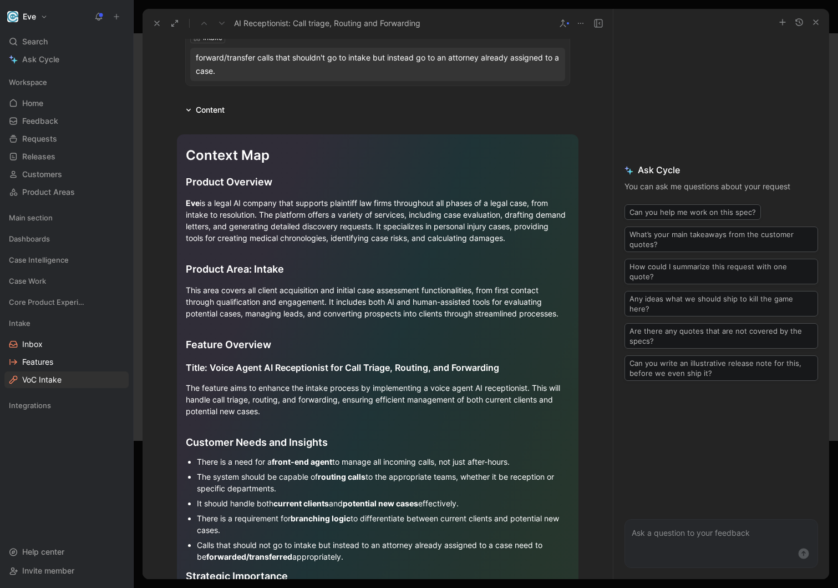
scroll to position [670, 0]
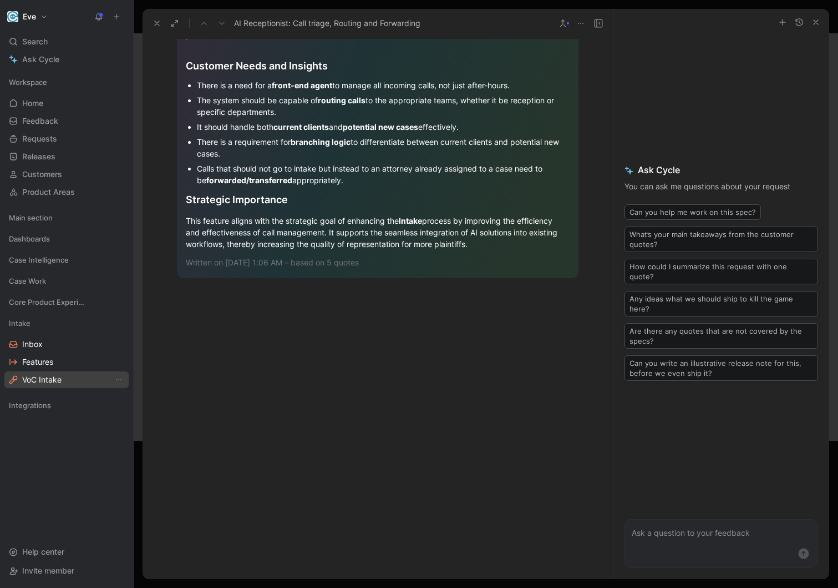
click at [88, 383] on link "VoC Intake" at bounding box center [66, 379] width 124 height 17
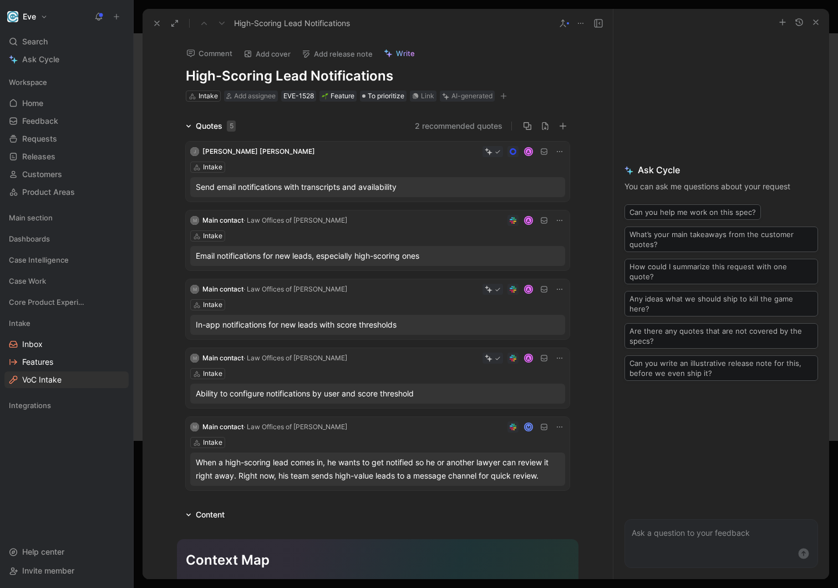
click at [337, 229] on div "M Main contact · Law Offices of [PERSON_NAME] A Intake Email notifications for …" at bounding box center [378, 240] width 384 height 60
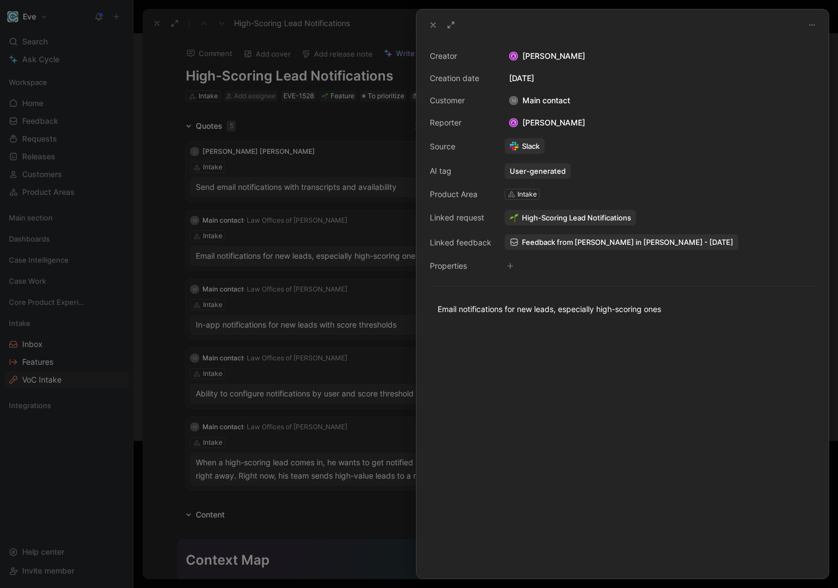
click at [534, 220] on span "High-Scoring Lead Notifications" at bounding box center [576, 217] width 109 height 10
click at [563, 245] on span "Feedback from [PERSON_NAME] in [PERSON_NAME] - [DATE]" at bounding box center [627, 242] width 211 height 10
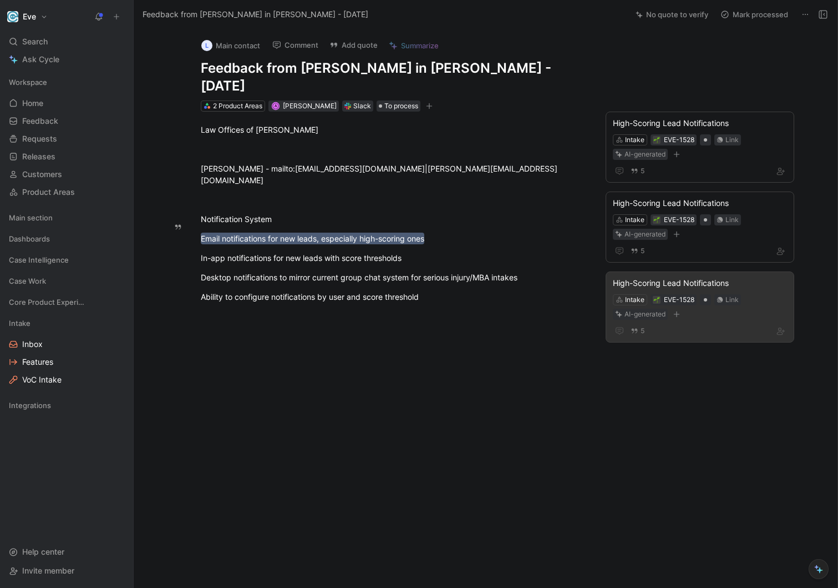
click at [760, 276] on div "High-Scoring Lead Notifications" at bounding box center [700, 282] width 174 height 13
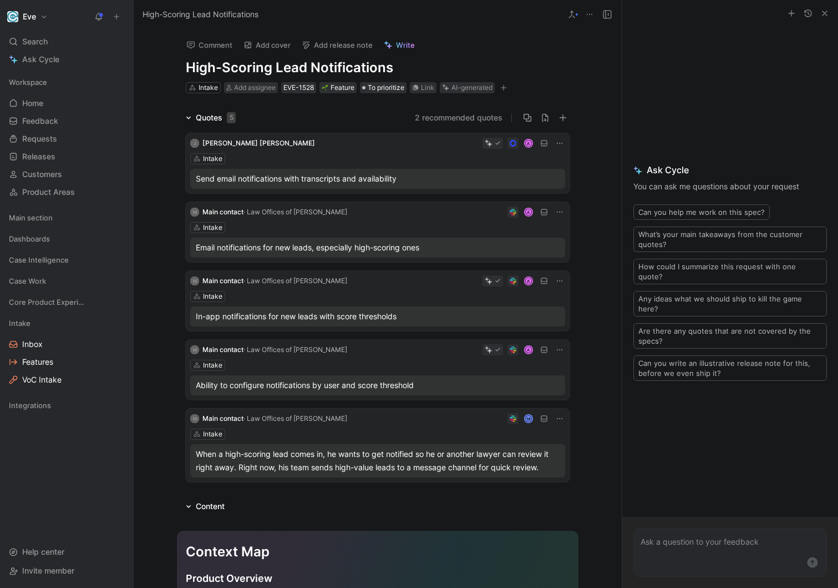
click at [558, 422] on icon at bounding box center [559, 418] width 9 height 9
click at [518, 491] on span "Delete quote" at bounding box center [525, 488] width 47 height 9
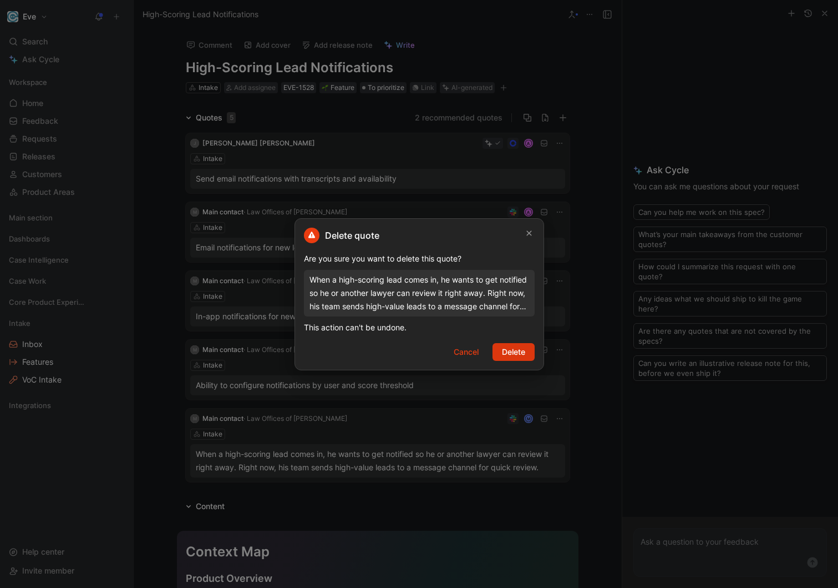
click at [515, 355] on span "Delete" at bounding box center [513, 351] width 23 height 13
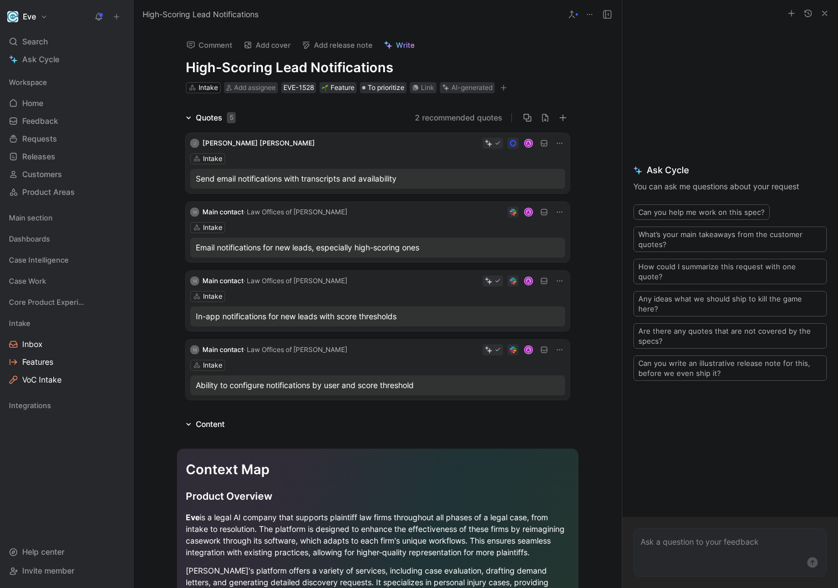
click at [555, 351] on icon at bounding box center [559, 349] width 9 height 9
click at [524, 426] on div "Delete quote" at bounding box center [525, 420] width 82 height 17
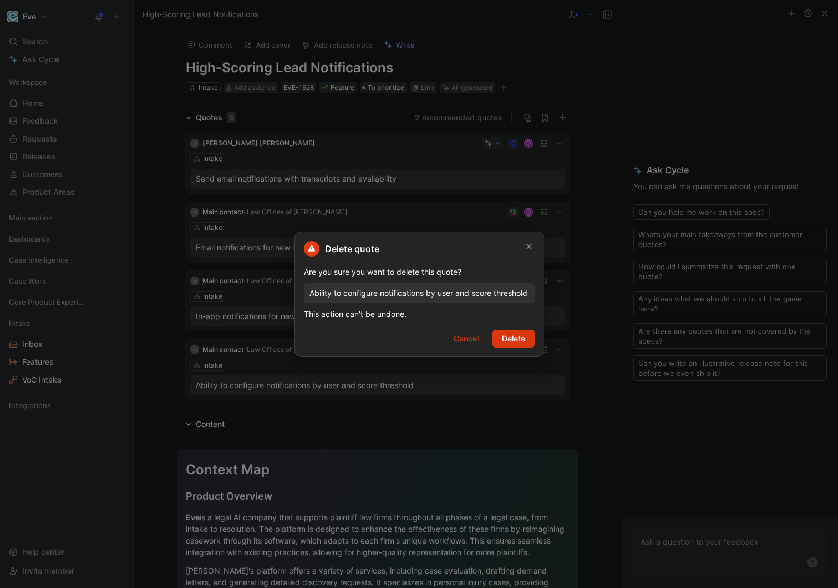
click at [515, 339] on span "Delete" at bounding box center [513, 338] width 23 height 13
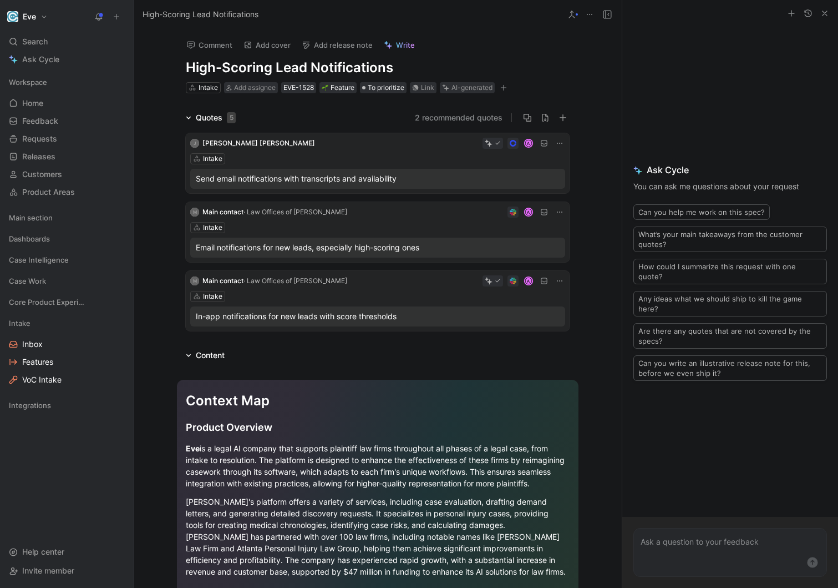
click at [560, 279] on icon at bounding box center [559, 280] width 9 height 9
click at [532, 350] on span "Delete quote" at bounding box center [525, 350] width 47 height 9
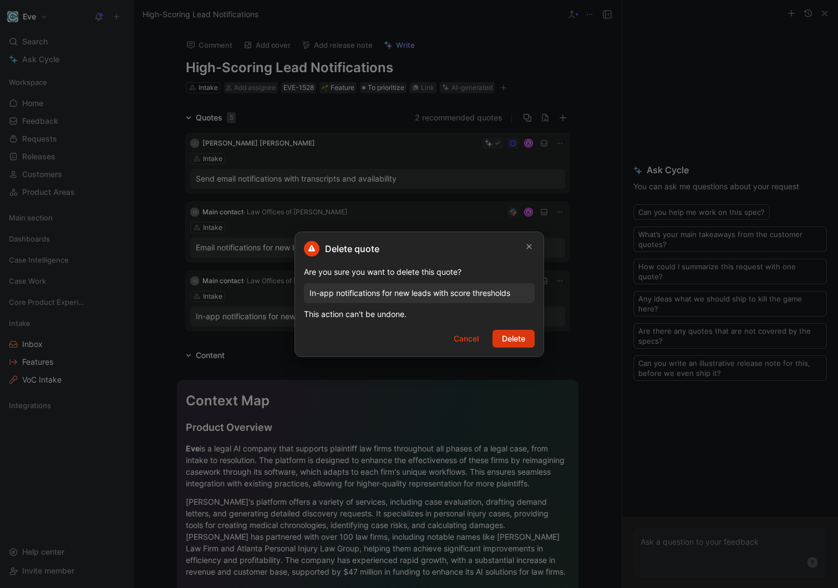
click at [515, 338] on span "Delete" at bounding box center [513, 338] width 23 height 13
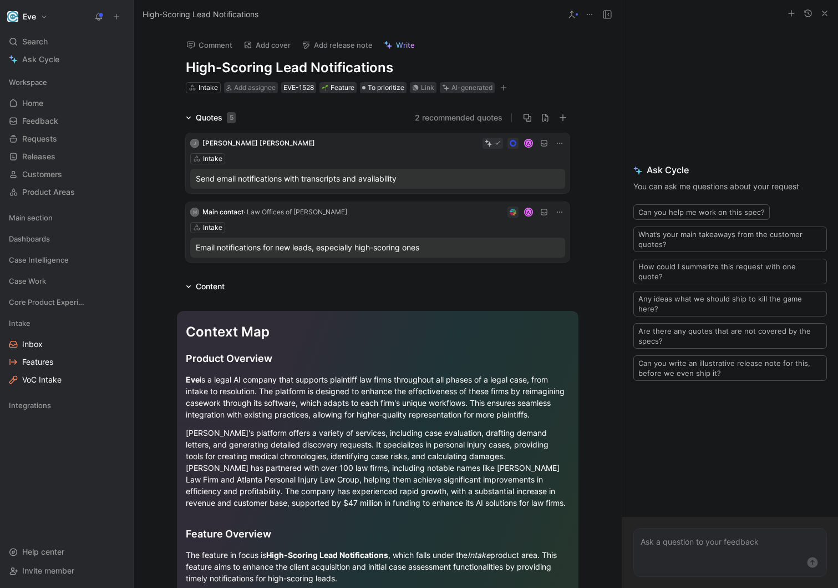
click at [437, 222] on div "Intake" at bounding box center [377, 227] width 375 height 11
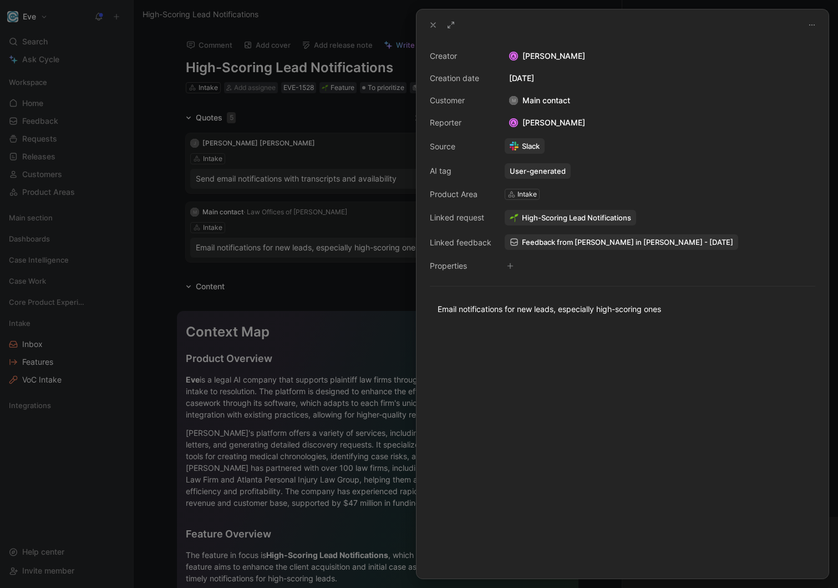
click at [563, 215] on span "High-Scoring Lead Notifications" at bounding box center [576, 217] width 109 height 10
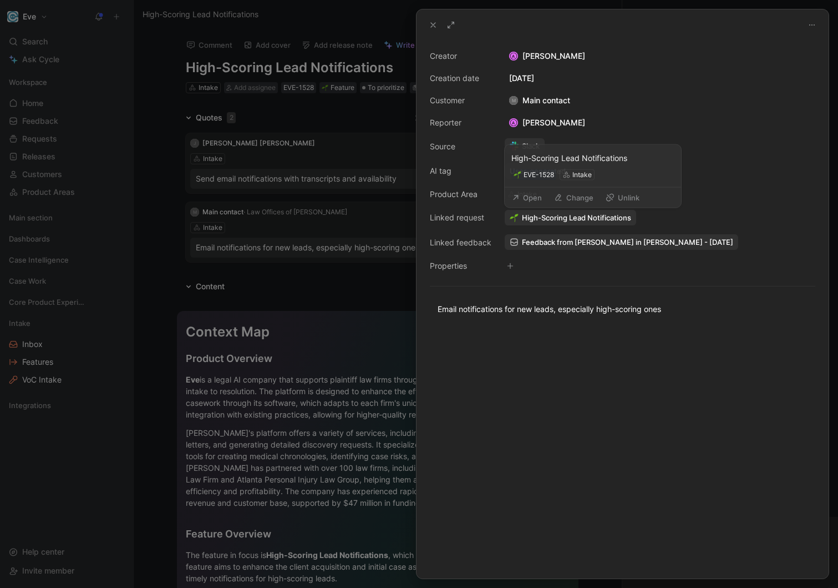
click at [561, 241] on span "Feedback from [PERSON_NAME] in [PERSON_NAME] - [DATE]" at bounding box center [627, 242] width 211 height 10
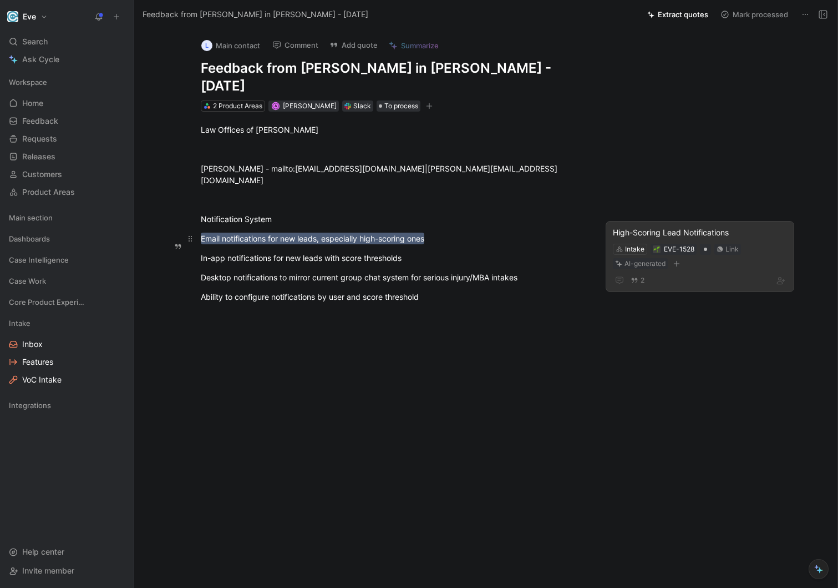
click at [403, 232] on mark "Email notifications for new leads, especially high-scoring ones" at bounding box center [313, 238] width 224 height 12
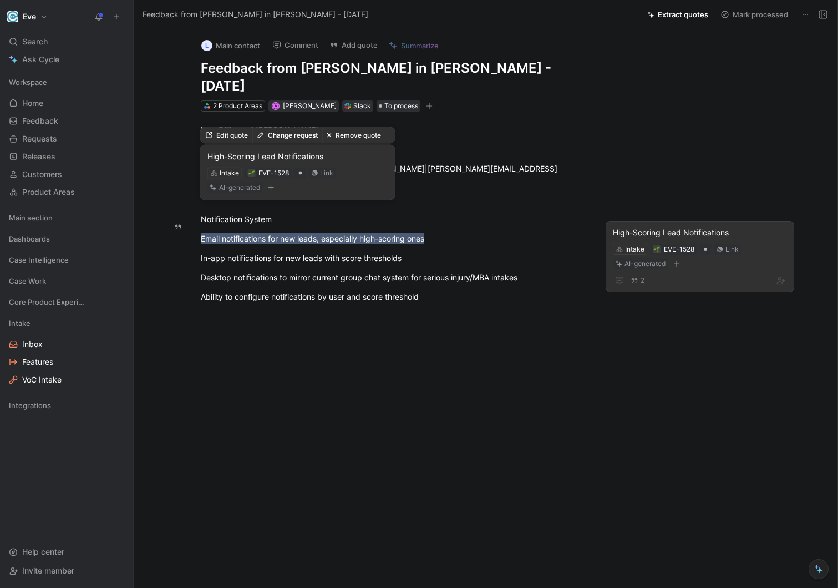
click at [358, 135] on button "Remove quote" at bounding box center [353, 136] width 63 height 16
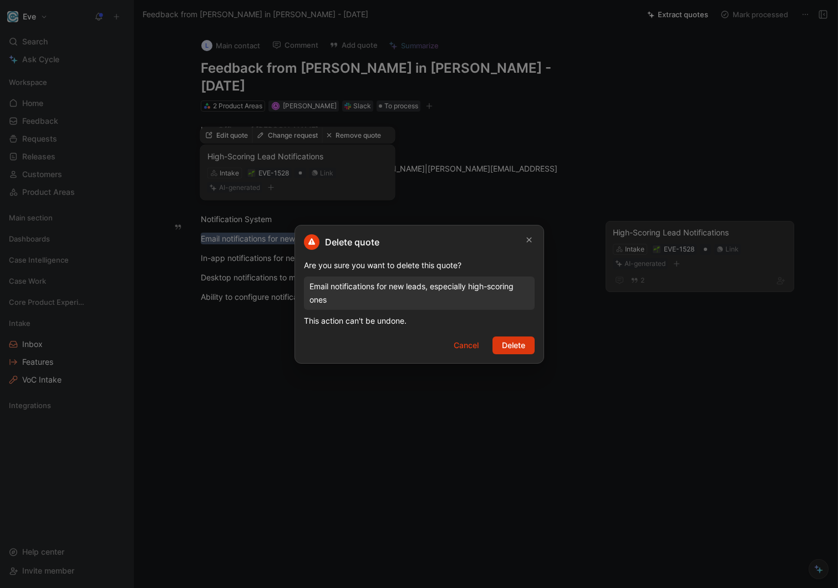
click at [508, 339] on span "Delete" at bounding box center [513, 344] width 23 height 13
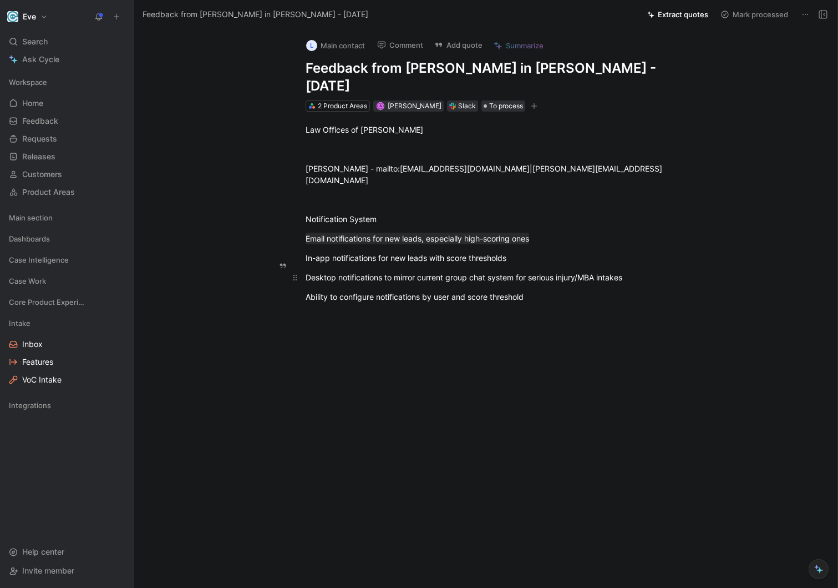
click at [535, 271] on div "Desktop notifications to mirror current group chat system for serious injury/MB…" at bounding box center [498, 277] width 384 height 12
click at [550, 291] on div "Ability to configure notifications by user and score threshold" at bounding box center [498, 297] width 384 height 12
drag, startPoint x: 569, startPoint y: 265, endPoint x: 299, endPoint y: 206, distance: 276.1
click at [299, 206] on div "Law Offices of [PERSON_NAME] [PERSON_NAME] - mailto:[EMAIL_ADDRESS][DOMAIN_NAME…" at bounding box center [497, 233] width 681 height 242
click at [270, 211] on button "Quote" at bounding box center [265, 220] width 39 height 18
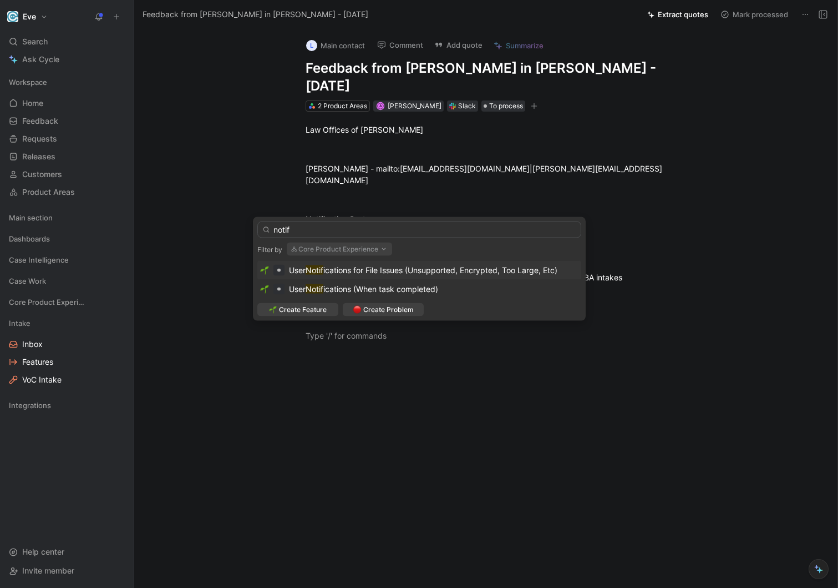
type input "notif"
click at [352, 247] on button "Core Product Experience" at bounding box center [339, 248] width 105 height 13
type input "inta"
click at [332, 312] on div "Inta ke" at bounding box center [364, 309] width 145 height 13
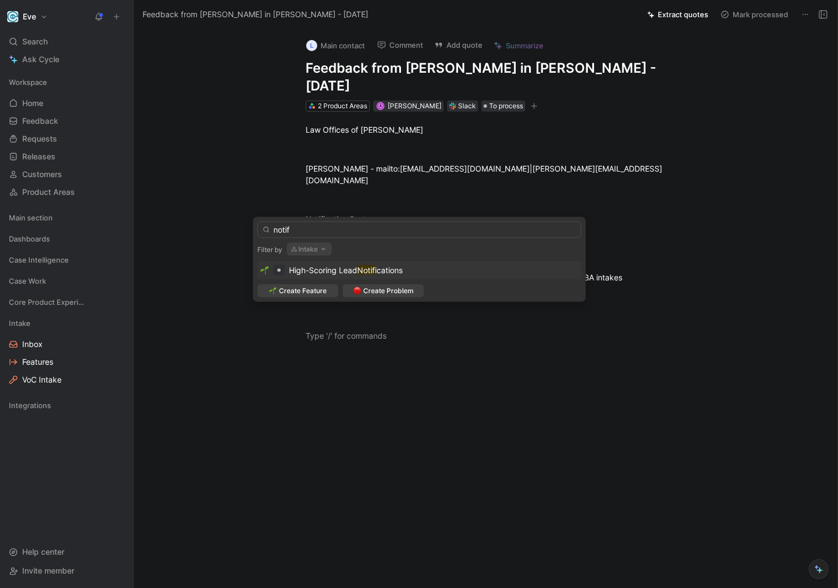
click at [361, 266] on mark "Notif" at bounding box center [366, 269] width 18 height 9
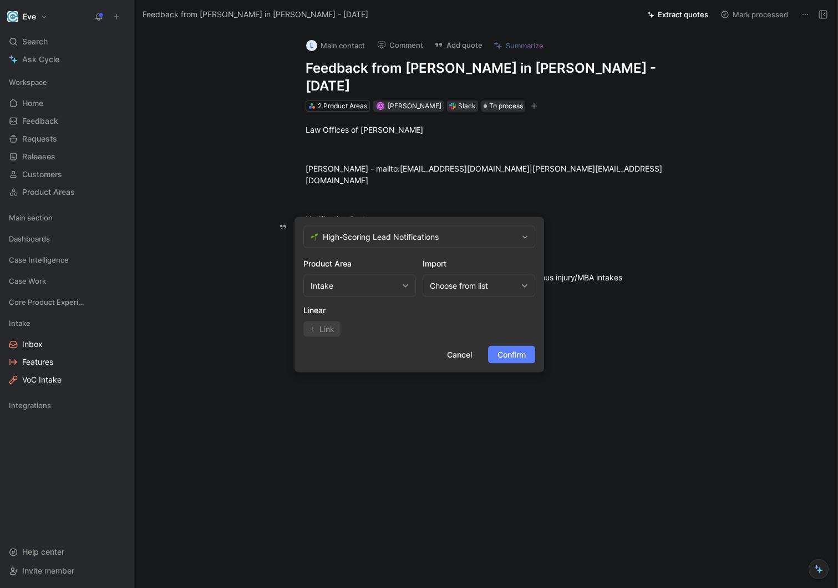
click at [511, 352] on span "Confirm" at bounding box center [512, 354] width 28 height 13
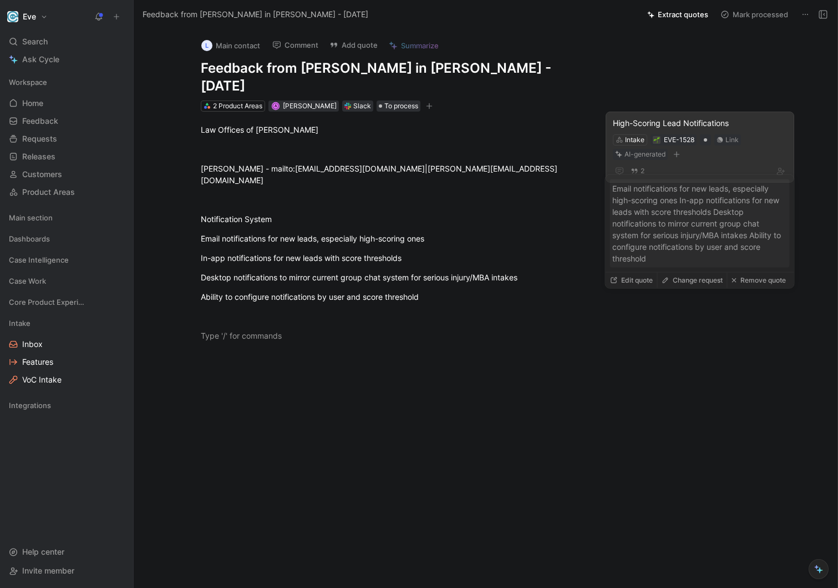
click at [690, 117] on div "High-Scoring Lead Notifications" at bounding box center [700, 123] width 174 height 13
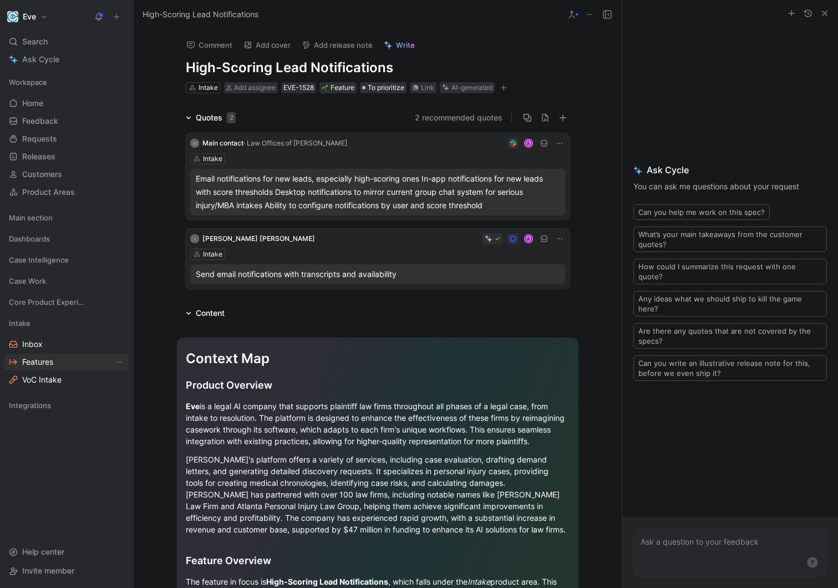
click at [34, 360] on span "Features" at bounding box center [37, 361] width 31 height 11
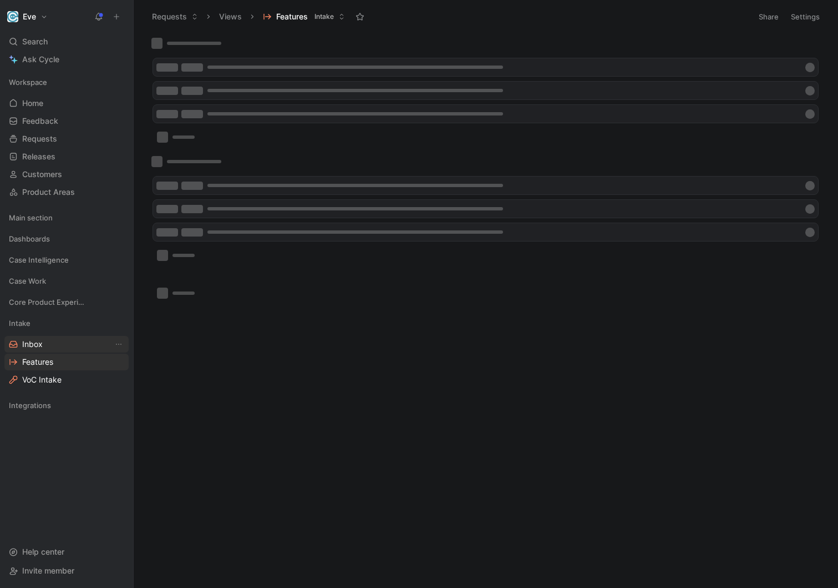
click at [44, 349] on link "Inbox" at bounding box center [66, 344] width 124 height 17
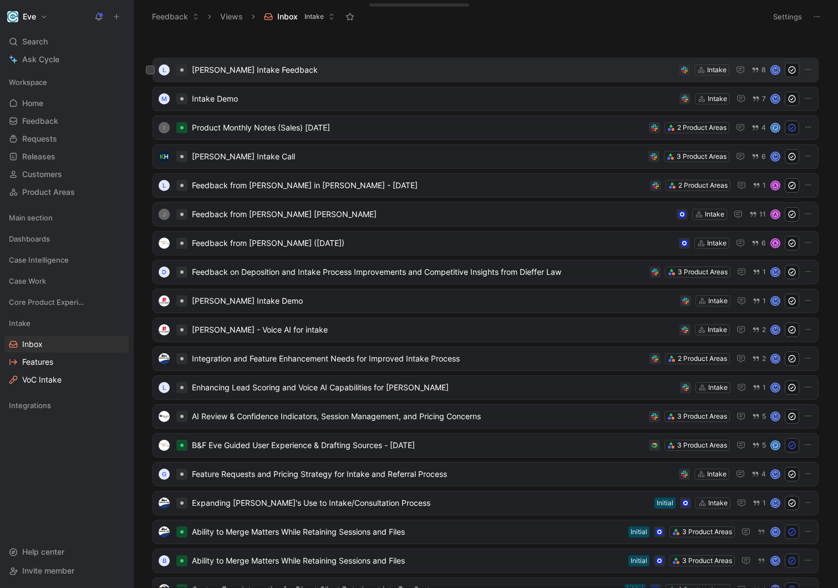
click at [276, 69] on span "[PERSON_NAME] Intake Feedback" at bounding box center [433, 69] width 483 height 13
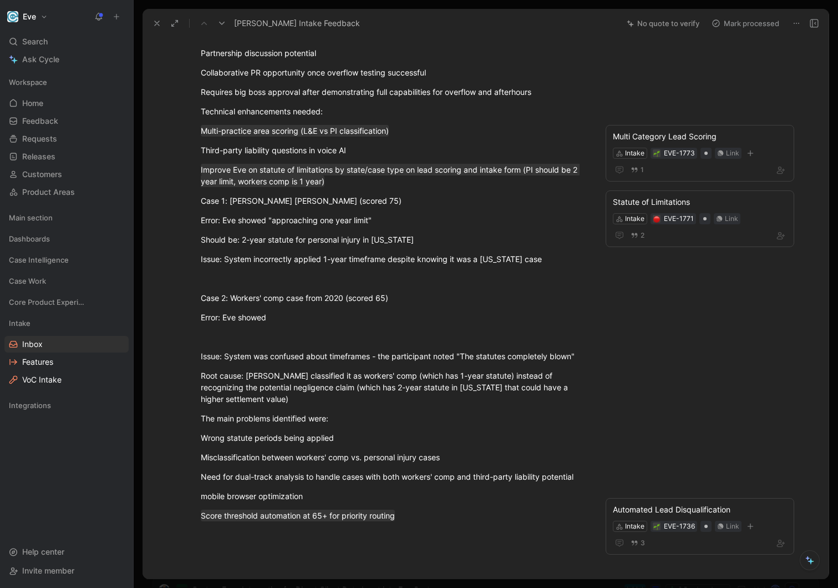
scroll to position [657, 0]
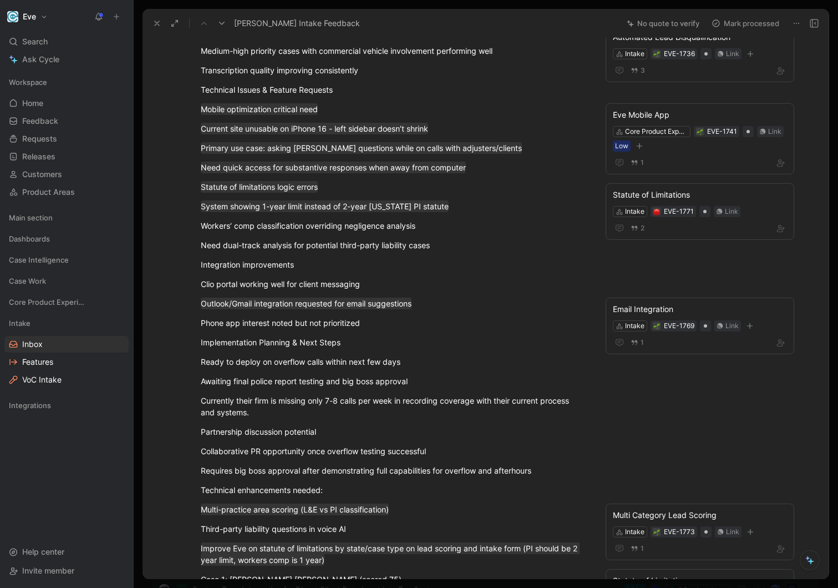
click at [374, 418] on div "Currently their firm is missing only 7-8 calls per week in recording coverage w…" at bounding box center [393, 405] width 384 height 23
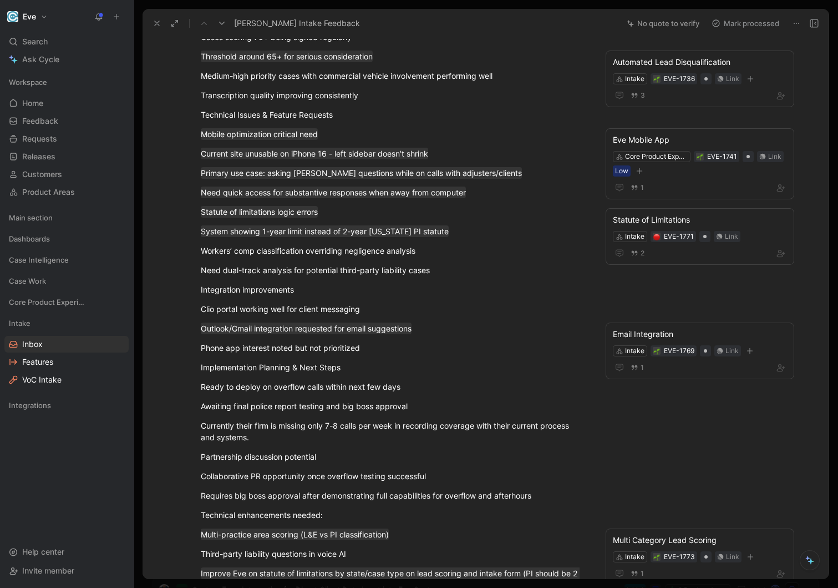
scroll to position [215, 0]
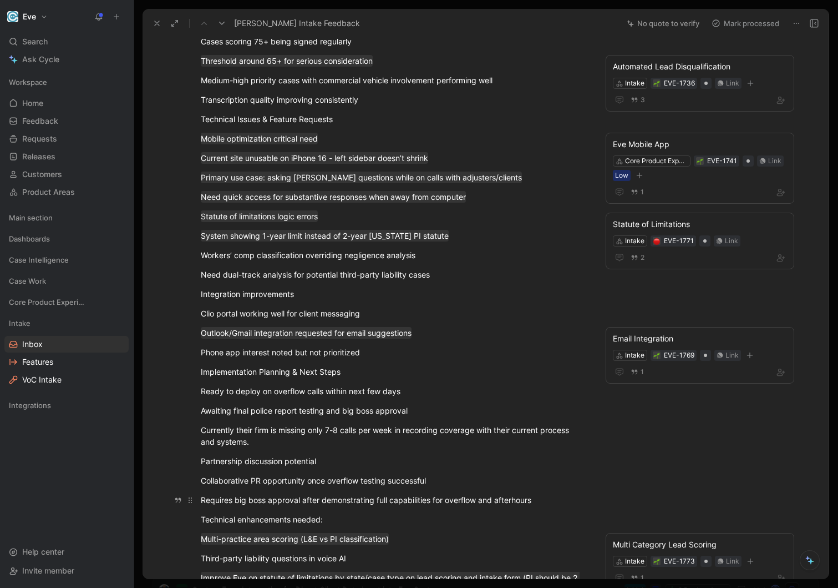
click at [367, 493] on p "Requires big boss approval after demonstrating full capabilities for overflow a…" at bounding box center [393, 499] width 426 height 18
drag, startPoint x: 555, startPoint y: 504, endPoint x: 540, endPoint y: 485, distance: 23.7
click at [540, 485] on div "Current System Performance & Testing One week into testing phase - generally po…" at bounding box center [392, 414] width 453 height 1054
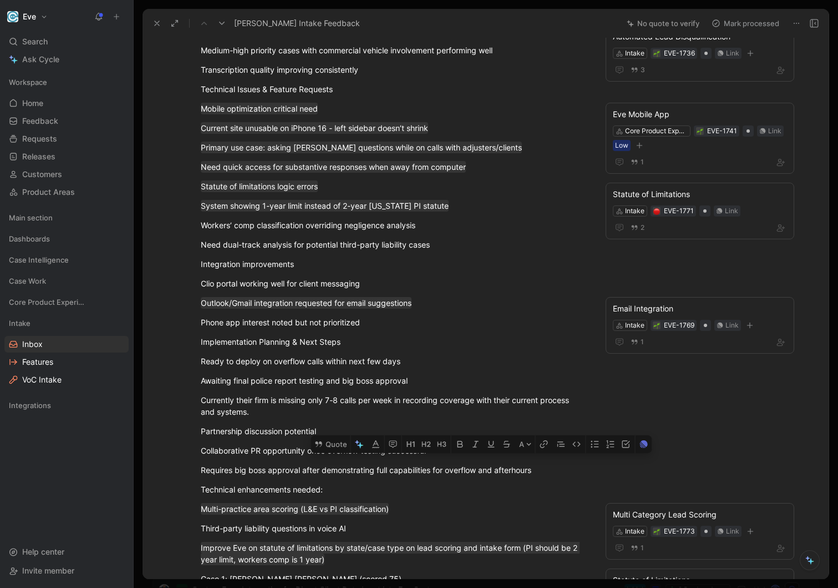
copy div "Requires big boss approval after demonstrating full capabilities for overflow a…"
click at [558, 479] on p "Requires big boss approval after demonstrating full capabilities for overflow a…" at bounding box center [393, 469] width 426 height 18
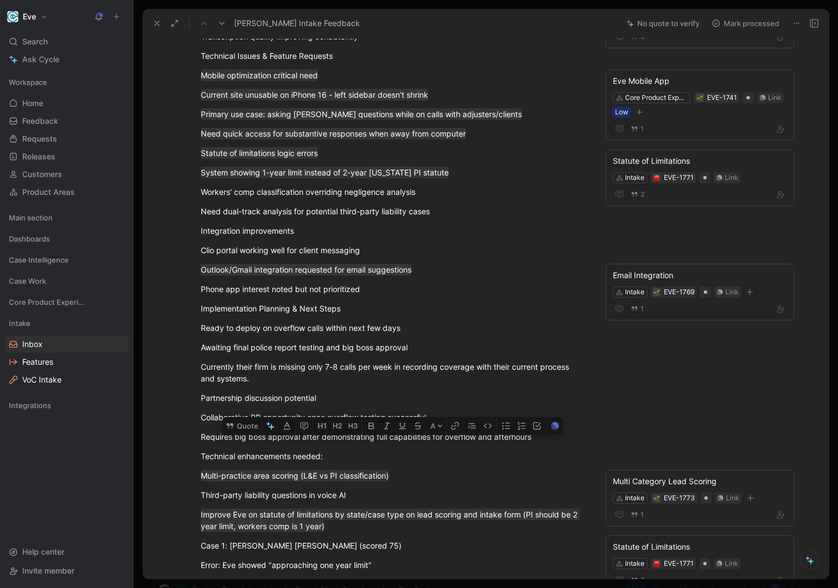
scroll to position [279, 0]
click at [494, 365] on div "Currently their firm is missing only 7-8 calls per week in recording coverage w…" at bounding box center [393, 371] width 384 height 23
click at [487, 391] on p "Partnership discussion potential" at bounding box center [393, 397] width 426 height 18
click at [455, 417] on div "Collaborative PR opportunity once overflow testing successful" at bounding box center [393, 417] width 384 height 12
click at [460, 457] on div "Technical enhancements needed:" at bounding box center [393, 455] width 384 height 12
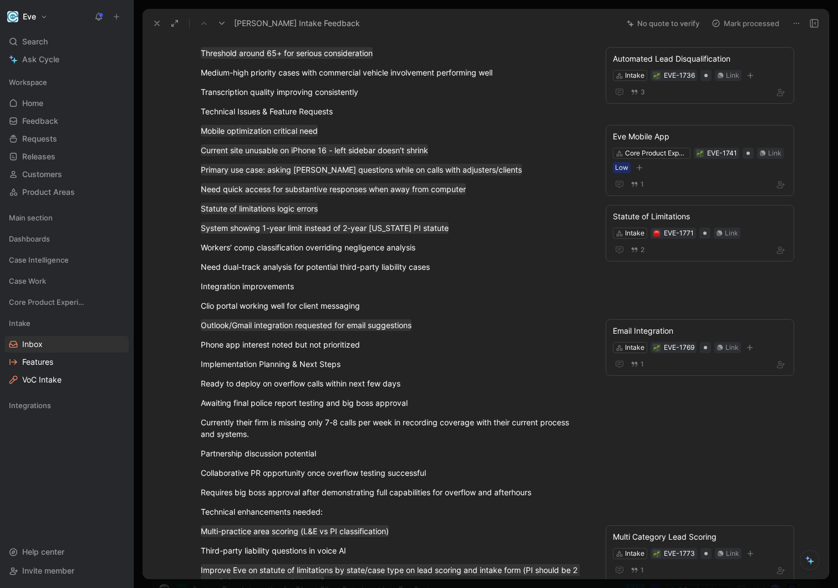
scroll to position [211, 0]
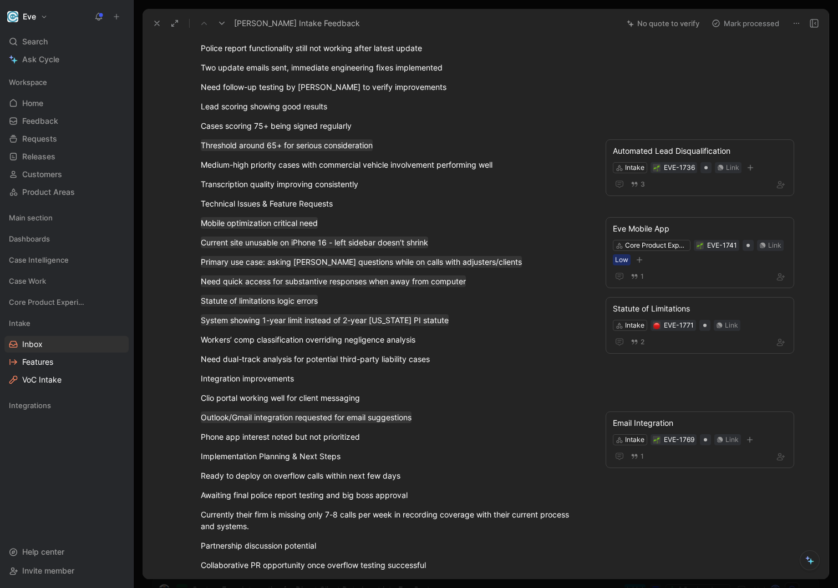
click at [352, 362] on div "Need dual-track analysis for potential third-party liability cases" at bounding box center [393, 359] width 384 height 12
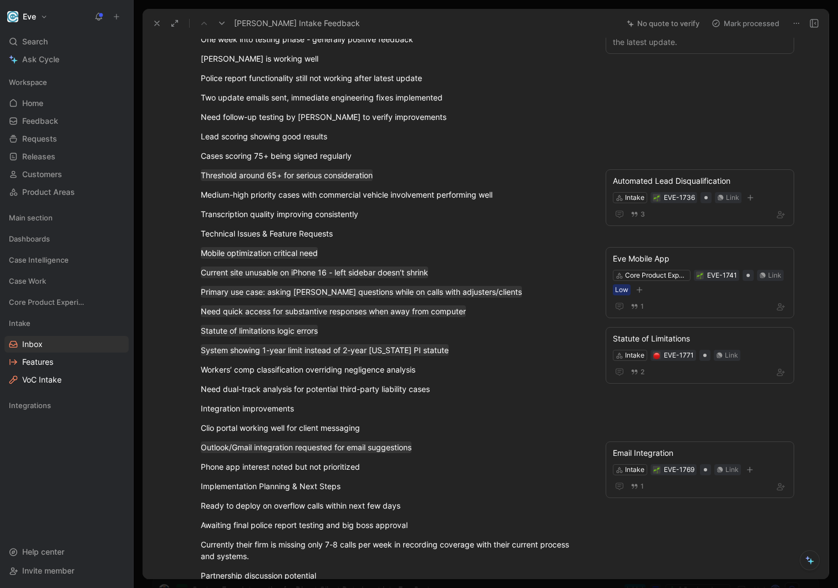
scroll to position [99, 0]
click at [329, 373] on div "Workers’ comp classification overriding negligence analysis" at bounding box center [393, 371] width 384 height 12
click at [361, 229] on div "Technical Issues & Feature Requests" at bounding box center [393, 235] width 384 height 12
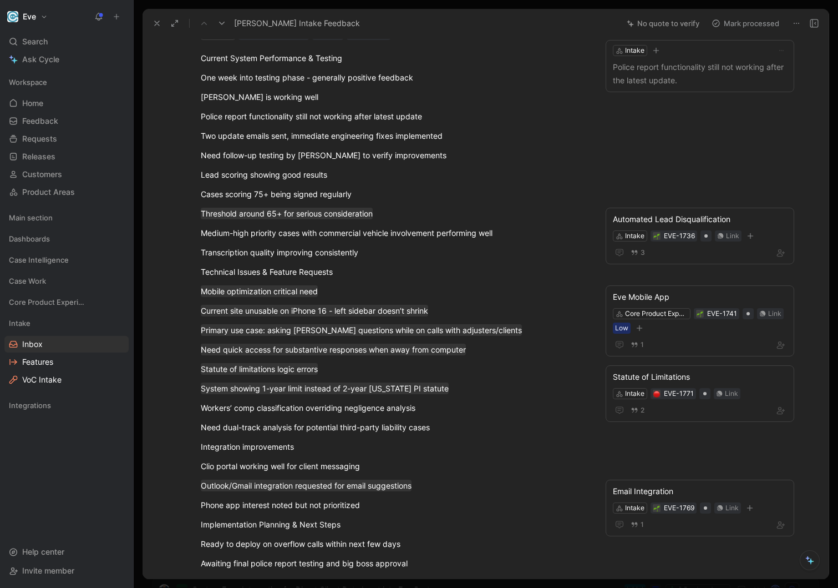
scroll to position [39, 0]
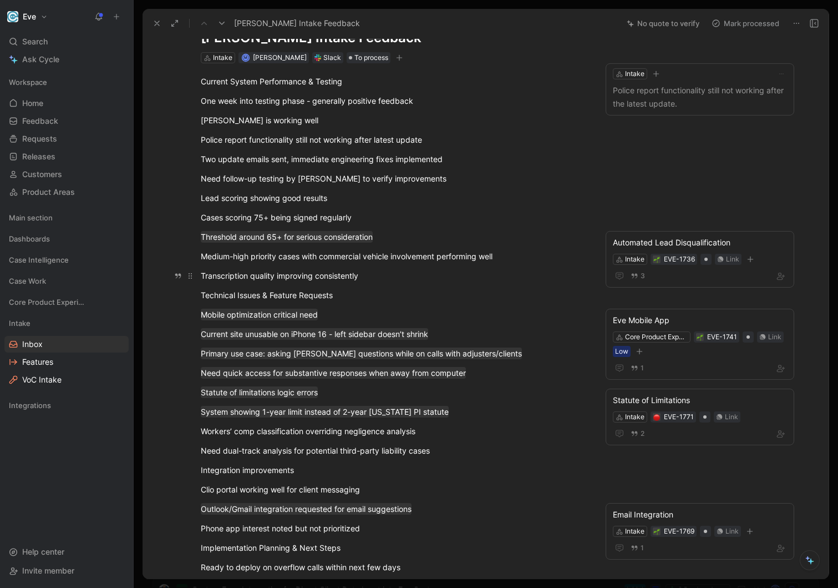
click at [392, 277] on div "Transcription quality improving consistently" at bounding box center [393, 276] width 384 height 12
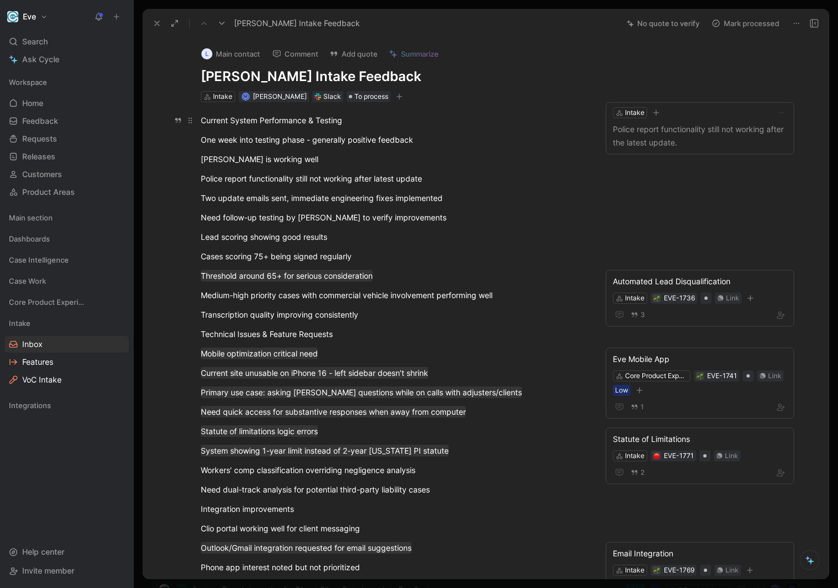
click at [397, 123] on div "Current System Performance & Testing" at bounding box center [393, 120] width 384 height 12
click at [396, 153] on p "[PERSON_NAME] is working well" at bounding box center [393, 159] width 426 height 18
drag, startPoint x: 416, startPoint y: 141, endPoint x: 155, endPoint y: 141, distance: 260.2
click at [155, 141] on div "L Main contact Comment Add quote Summarize Solis Intake Feedback Intake M Matt …" at bounding box center [486, 308] width 686 height 541
click at [297, 146] on p "One week into testing phase - generally positive feedback" at bounding box center [393, 139] width 426 height 18
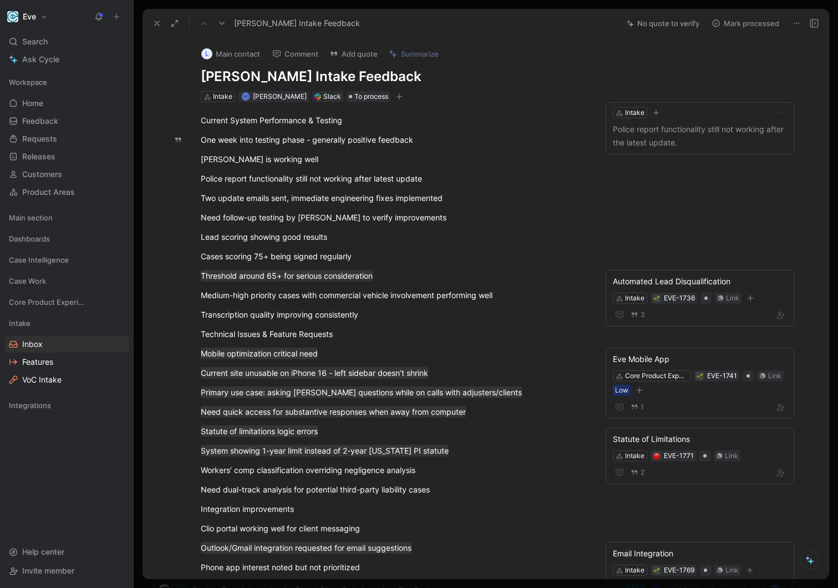
drag, startPoint x: 307, startPoint y: 140, endPoint x: 146, endPoint y: 140, distance: 160.9
click at [146, 140] on div "L Main contact Comment Add quote Summarize Solis Intake Feedback Intake M Matt …" at bounding box center [486, 308] width 686 height 541
copy div "One week into testing phase"
click at [247, 236] on div "Lead scoring showing good results" at bounding box center [393, 237] width 384 height 12
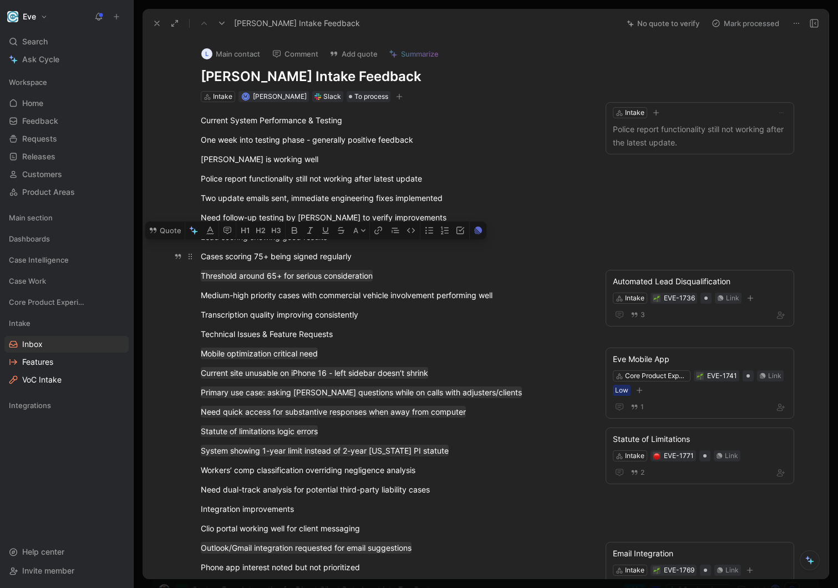
click at [225, 249] on p "Cases scoring 75+ being signed regularly" at bounding box center [393, 256] width 426 height 18
click at [156, 24] on use at bounding box center [157, 23] width 4 height 4
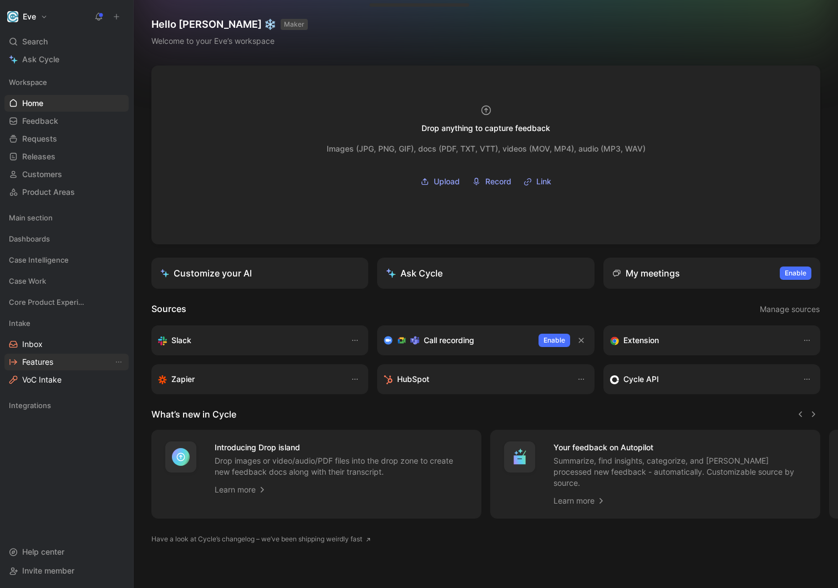
click at [59, 363] on link "Features" at bounding box center [66, 361] width 124 height 17
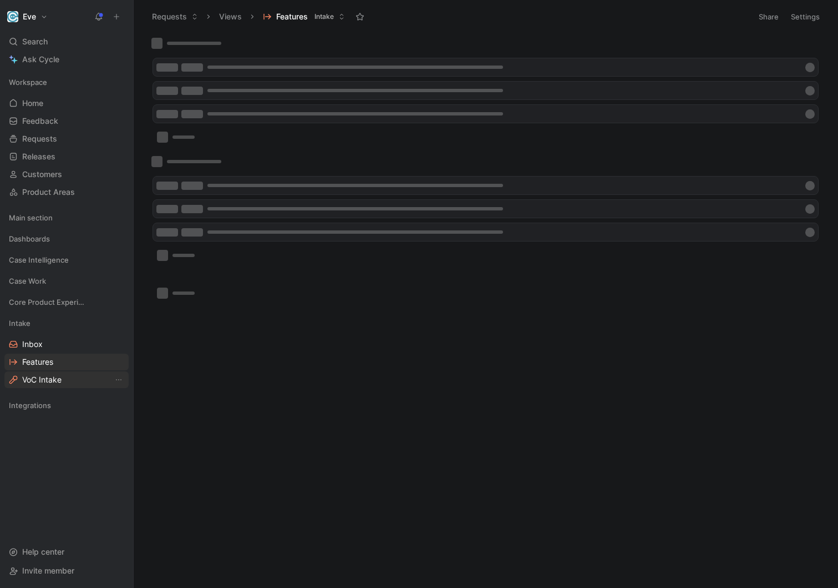
click at [53, 378] on span "VoC Intake" at bounding box center [41, 379] width 39 height 11
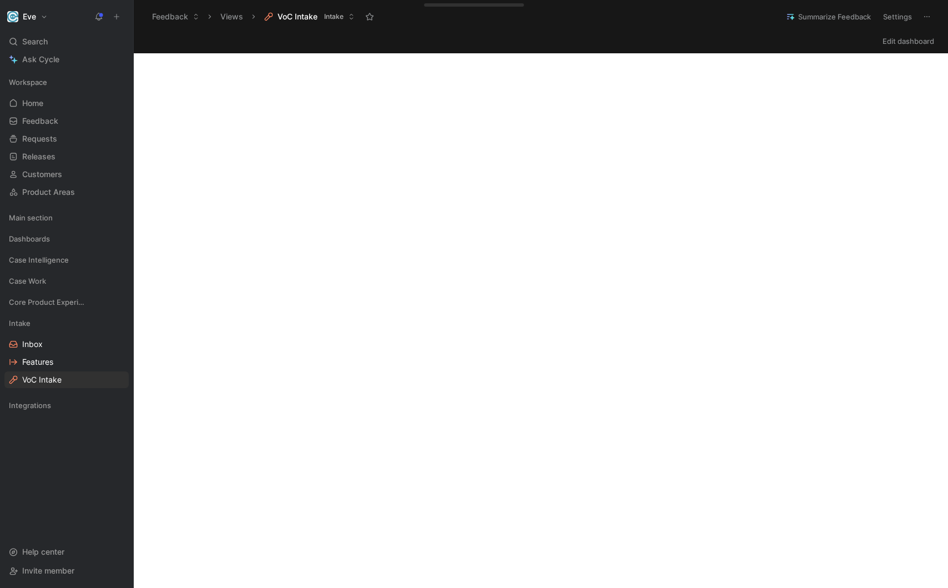
click at [838, 38] on button "Edit dashboard" at bounding box center [908, 41] width 62 height 16
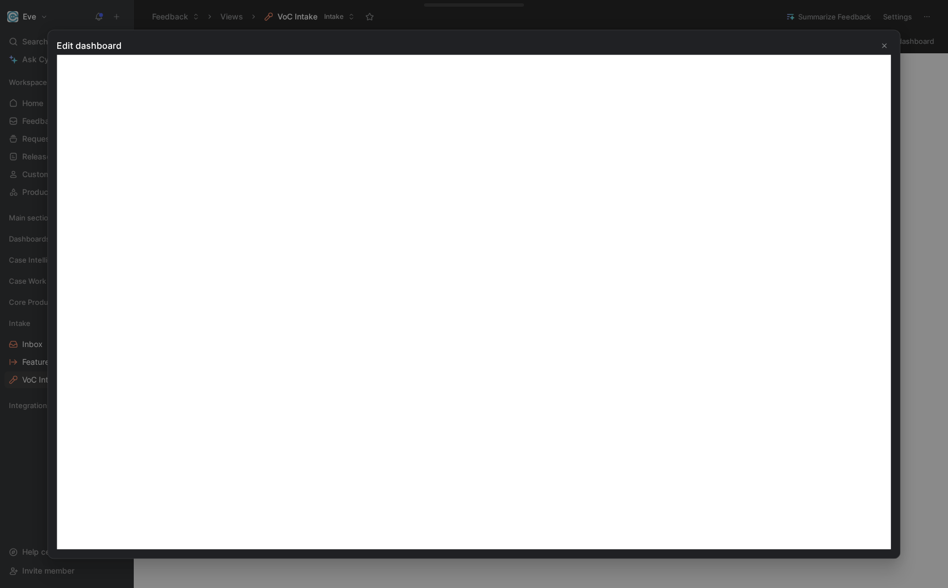
click at [838, 45] on icon "Close" at bounding box center [884, 46] width 8 height 8
